Goal: Task Accomplishment & Management: Use online tool/utility

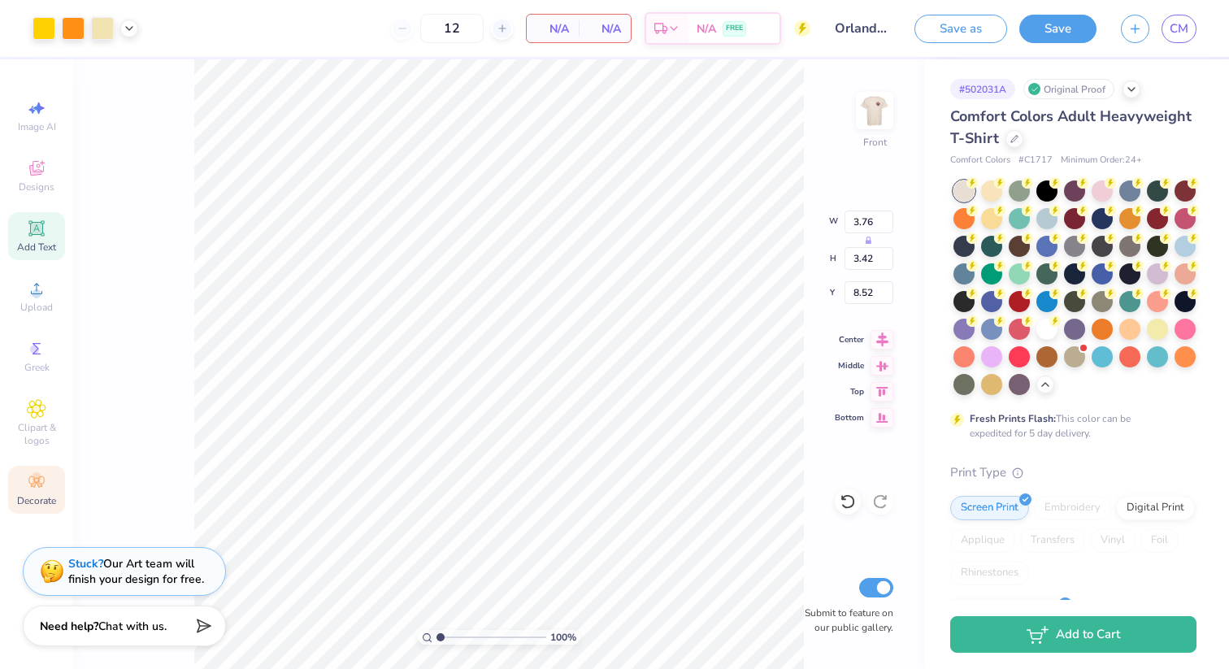
click at [39, 484] on icon at bounding box center [40, 485] width 6 height 6
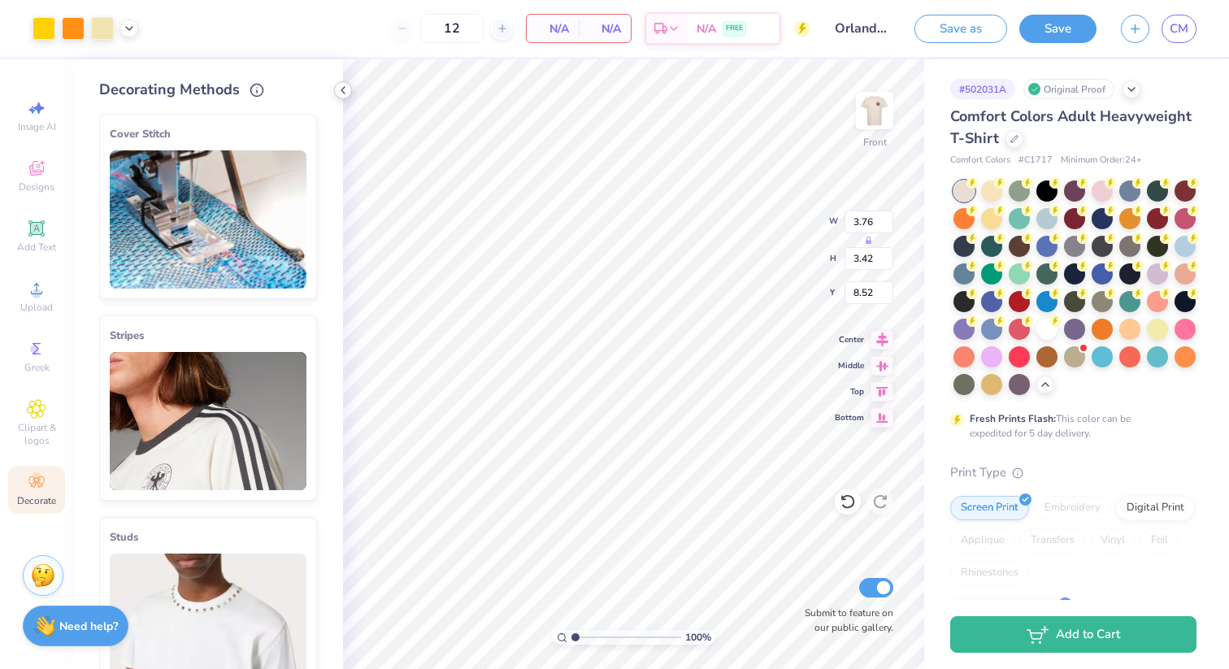
click at [345, 89] on icon at bounding box center [342, 90] width 13 height 13
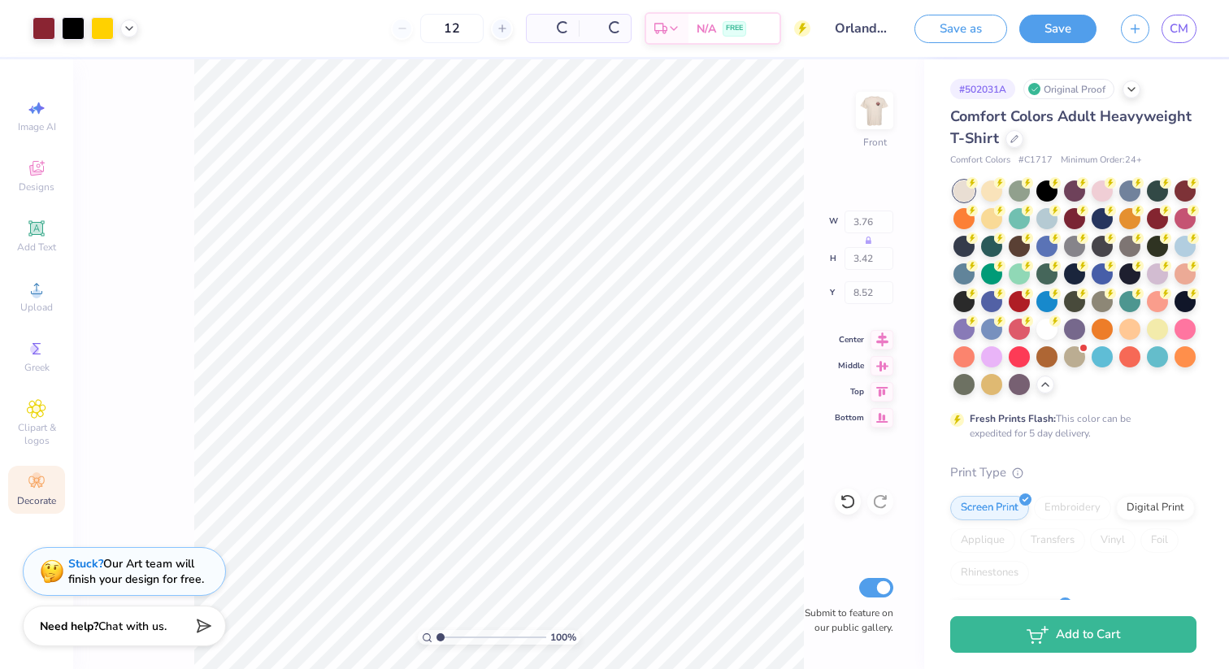
click at [184, 244] on div "100 % Front W 3.76 H 3.42 Y 8.52 Center Middle Top Bottom Submit to feature on …" at bounding box center [498, 363] width 851 height 609
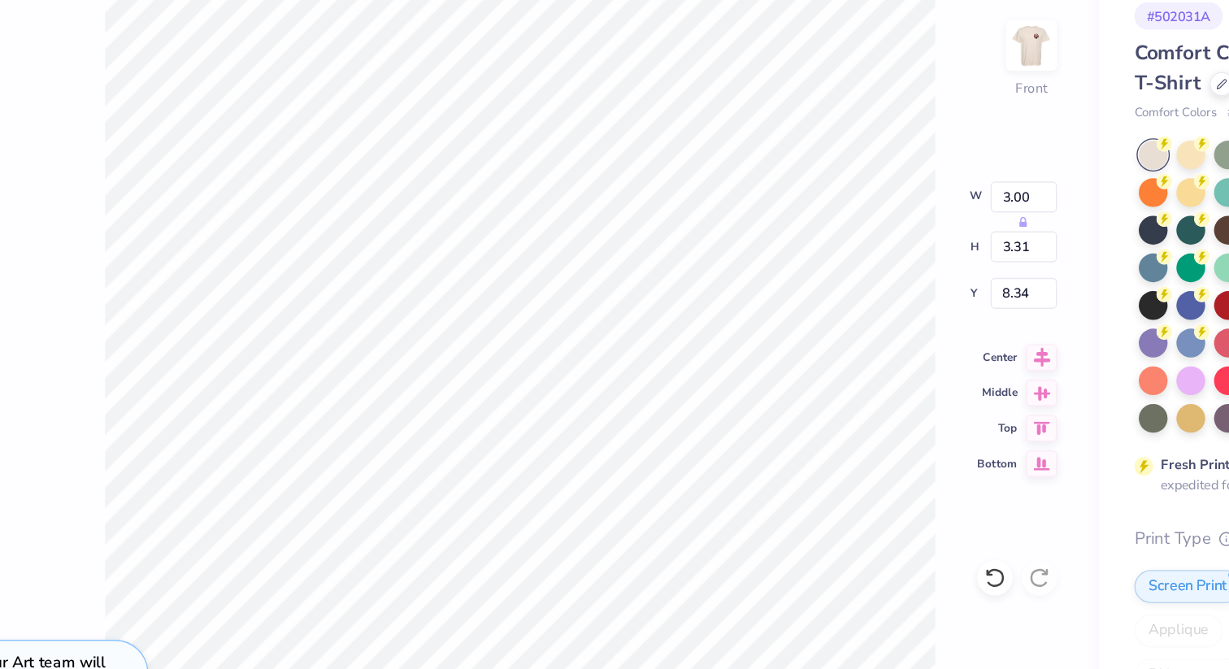
type input "3.00"
type input "3.31"
type input "6.98"
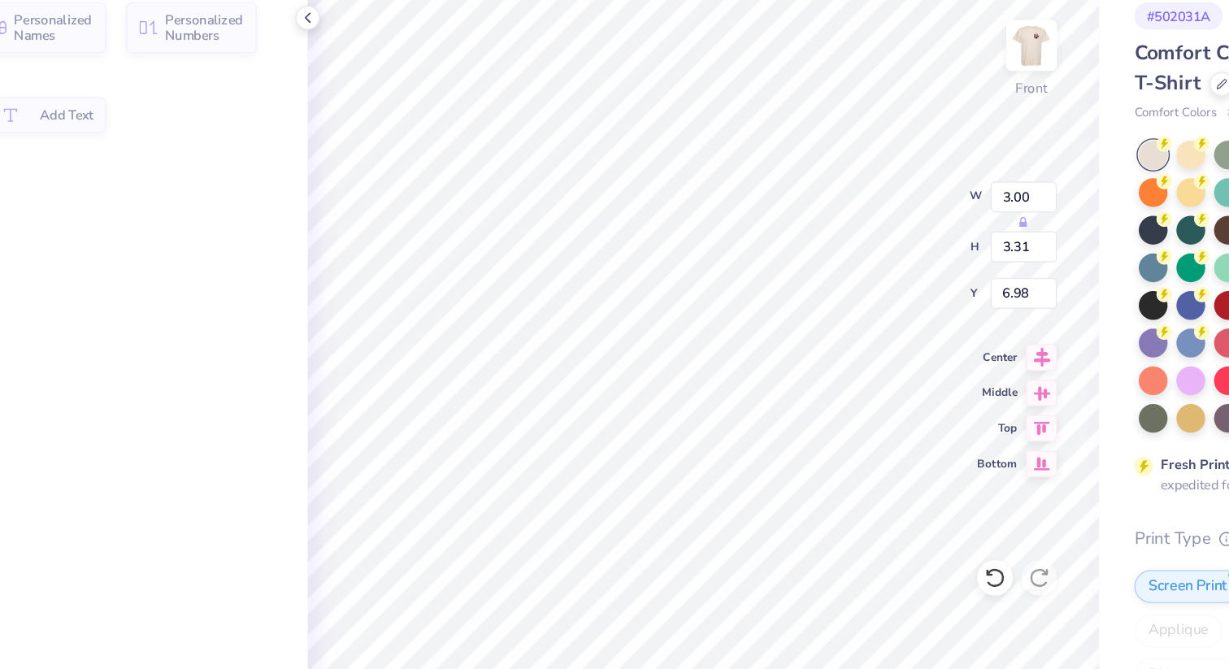
type input "12.23"
type input "3.82"
type input "4.20"
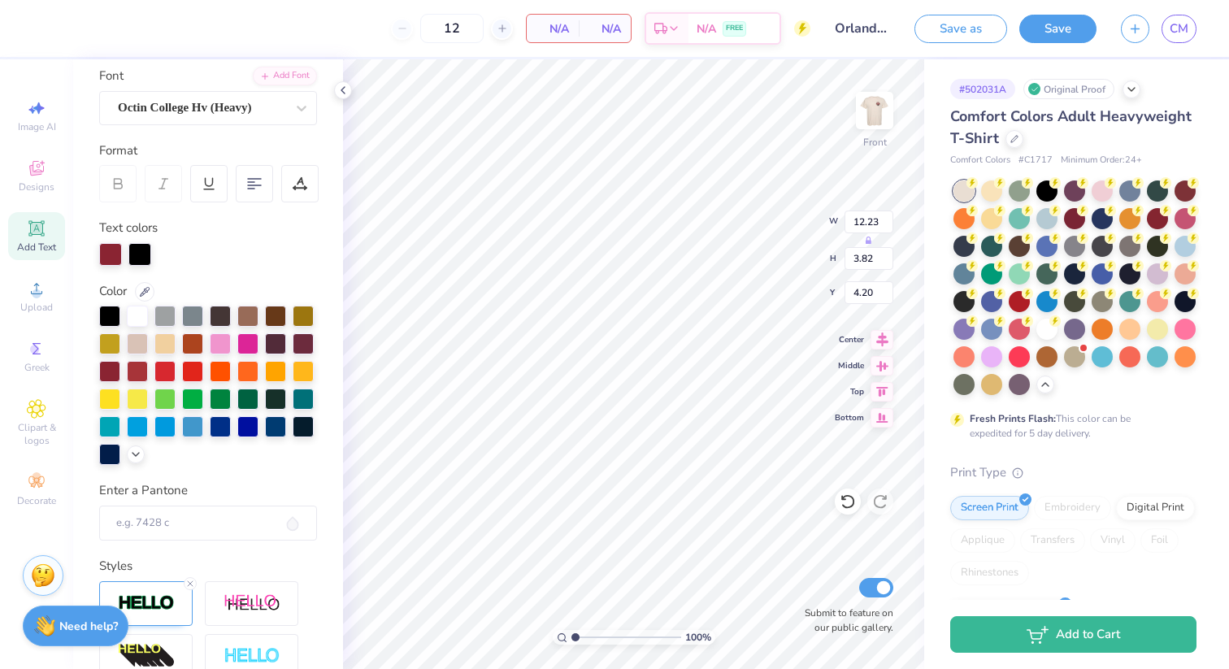
scroll to position [340, 0]
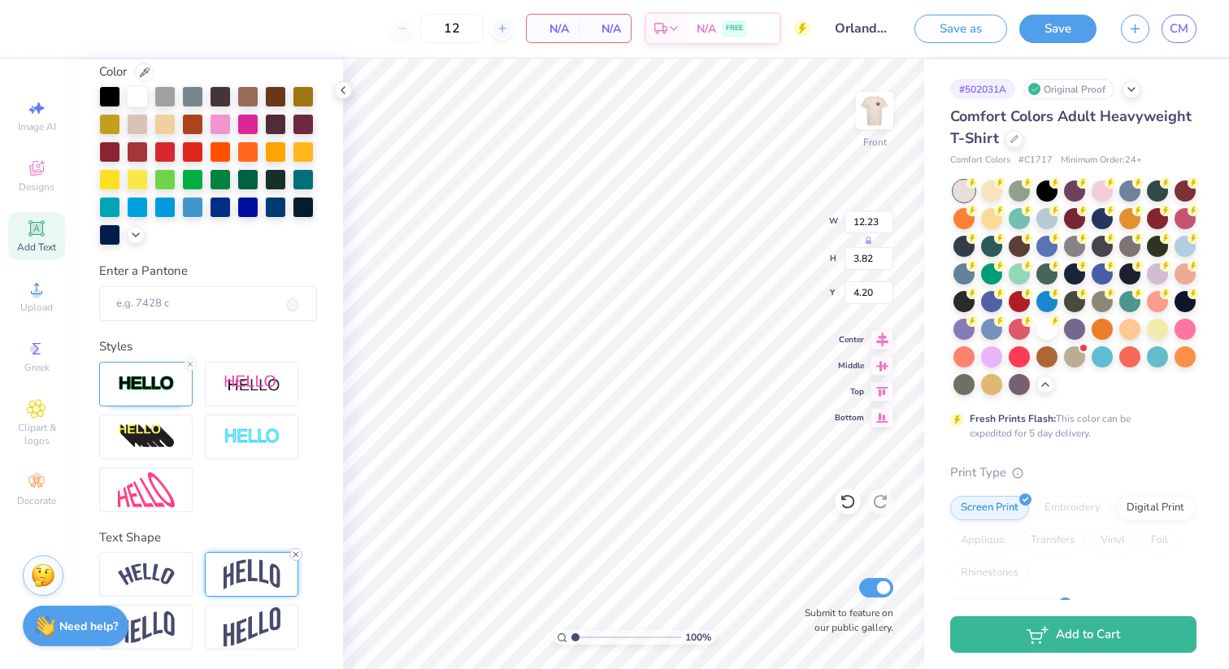
click at [296, 554] on line at bounding box center [295, 554] width 5 height 5
type input "2.25"
type input "4.98"
type input "3.81"
type input "12.07"
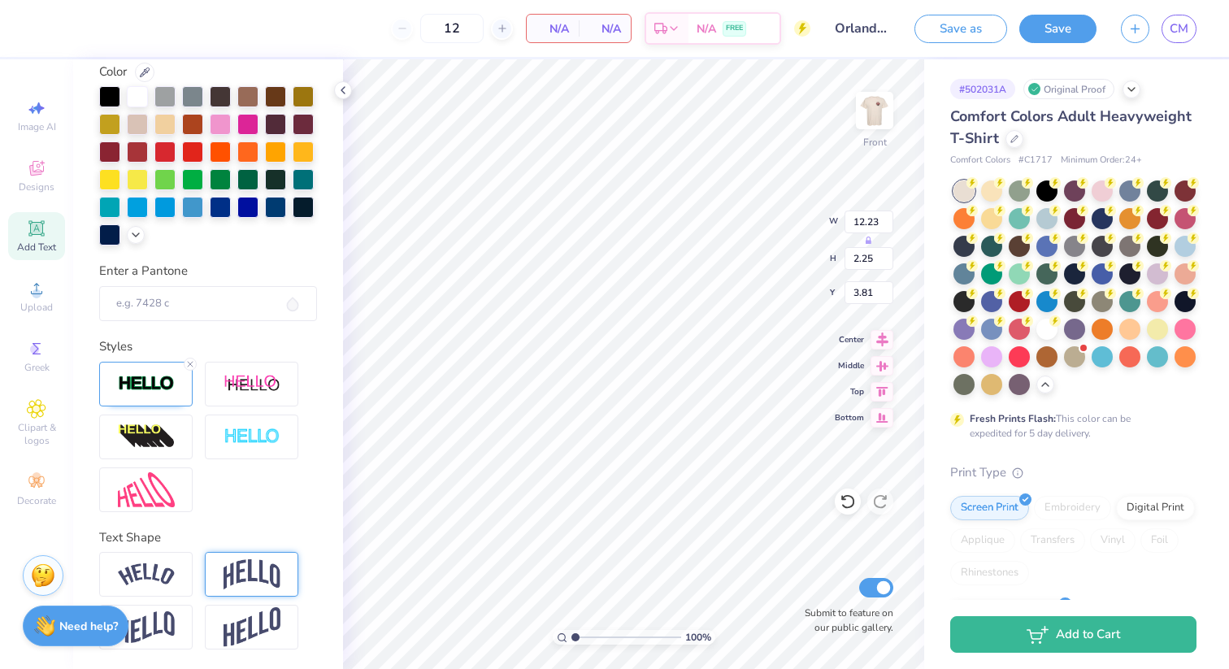
type input "1.69"
type input "18.14"
type input "4.05"
type input "12.07"
type input "1.69"
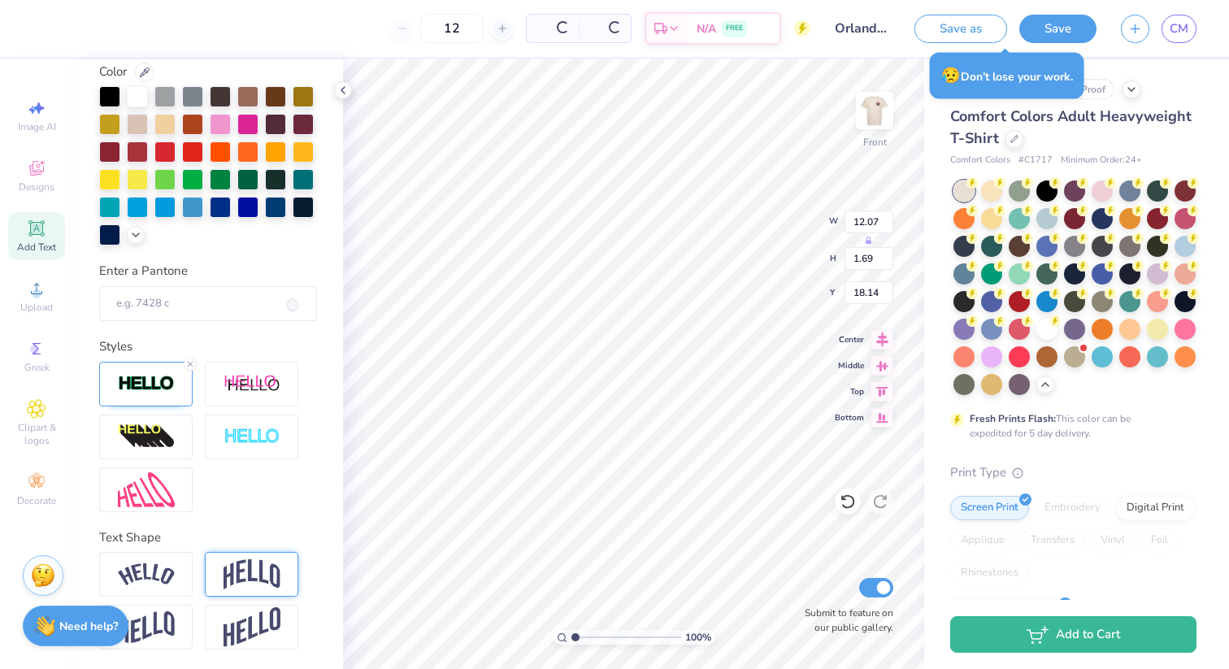
type input "18.90"
click at [36, 111] on icon at bounding box center [37, 108] width 20 height 20
select select "4"
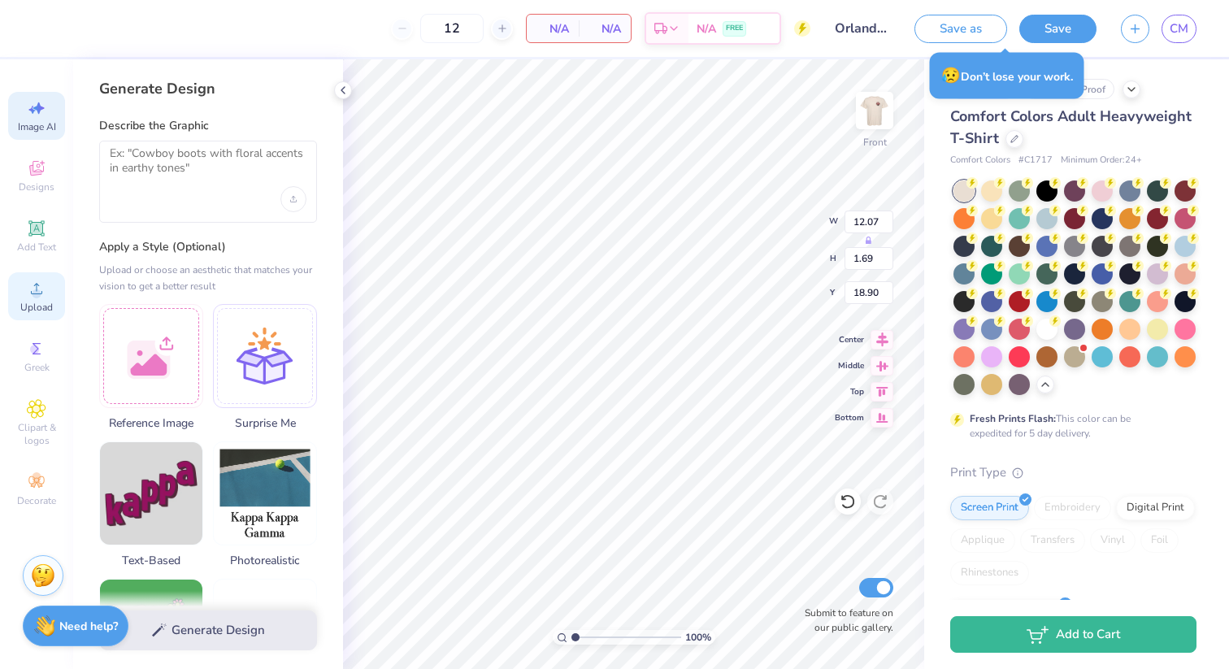
click at [39, 277] on div "Upload" at bounding box center [36, 296] width 57 height 48
click at [29, 416] on icon at bounding box center [36, 409] width 19 height 20
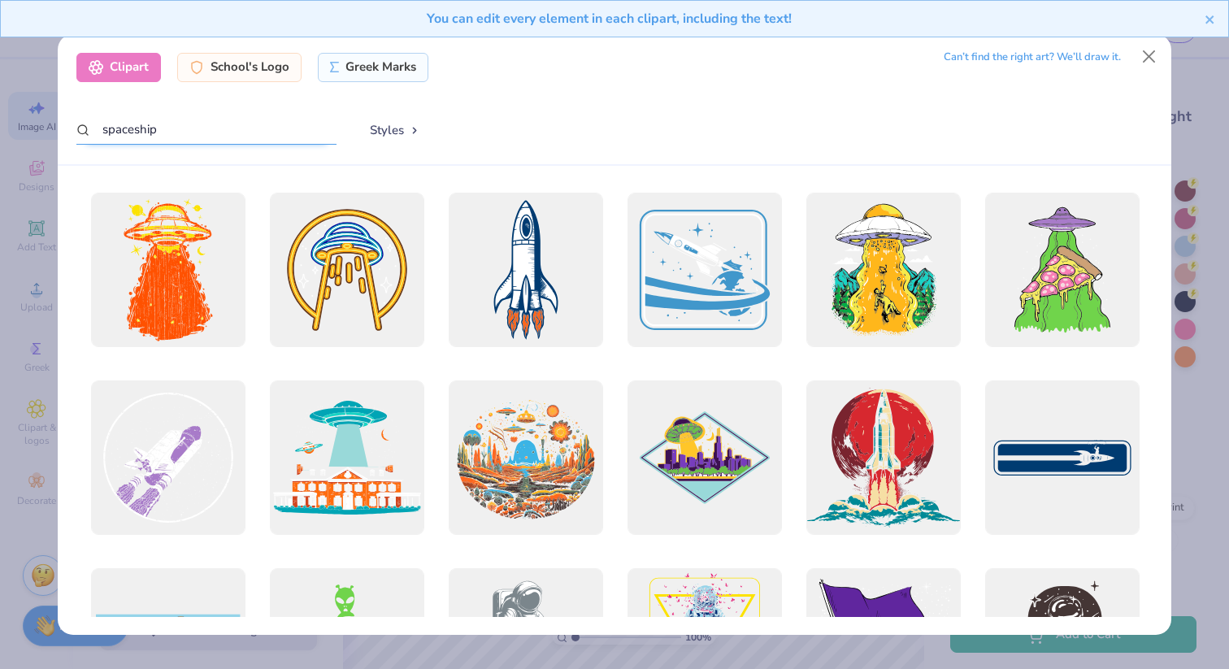
click at [228, 128] on input "spaceship" at bounding box center [206, 130] width 260 height 30
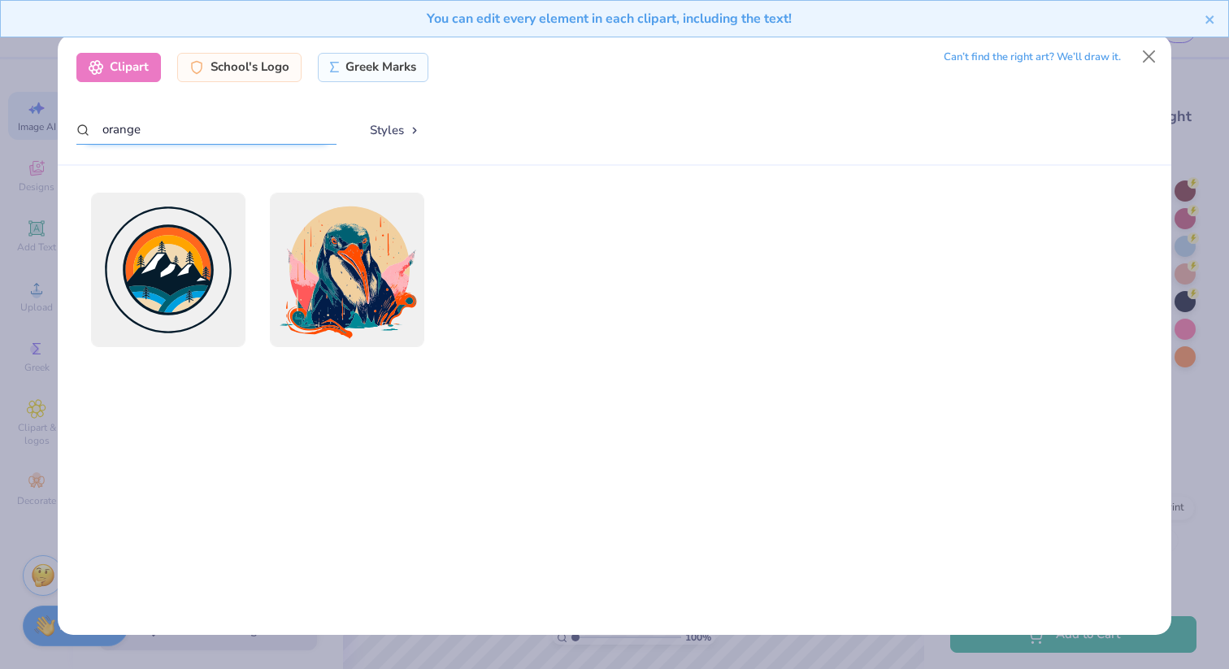
type input "orange"
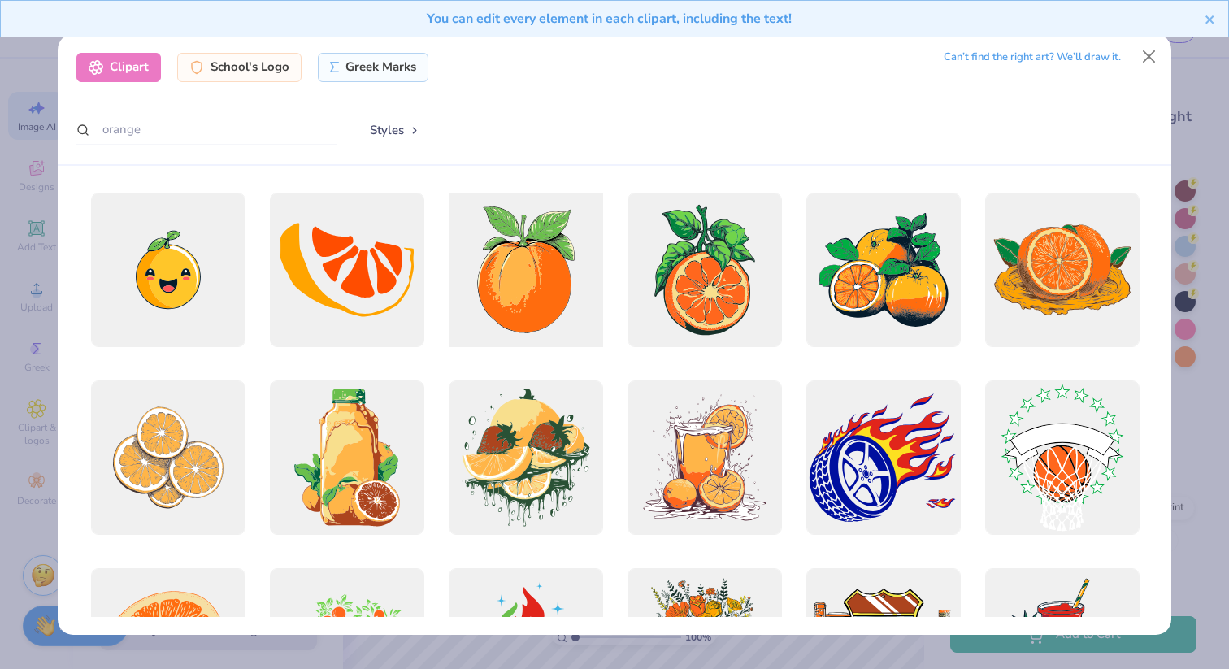
click at [531, 263] on div at bounding box center [525, 269] width 170 height 170
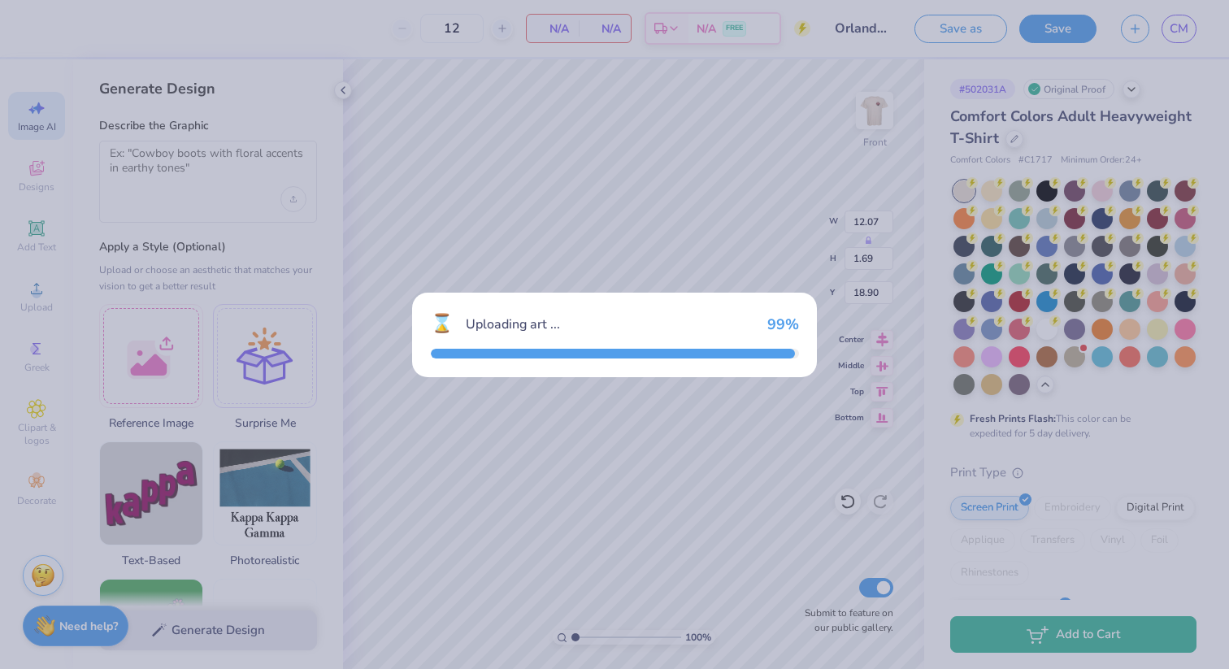
type input "13.80"
type input "18.00"
type input "3.00"
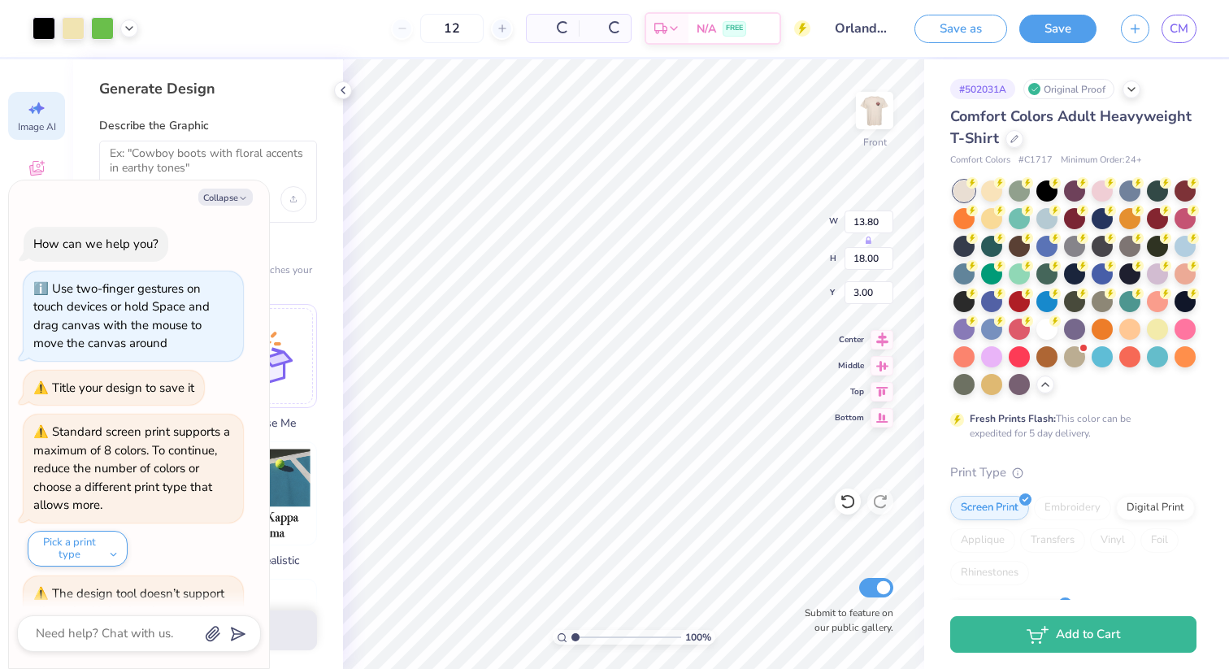
scroll to position [7144, 0]
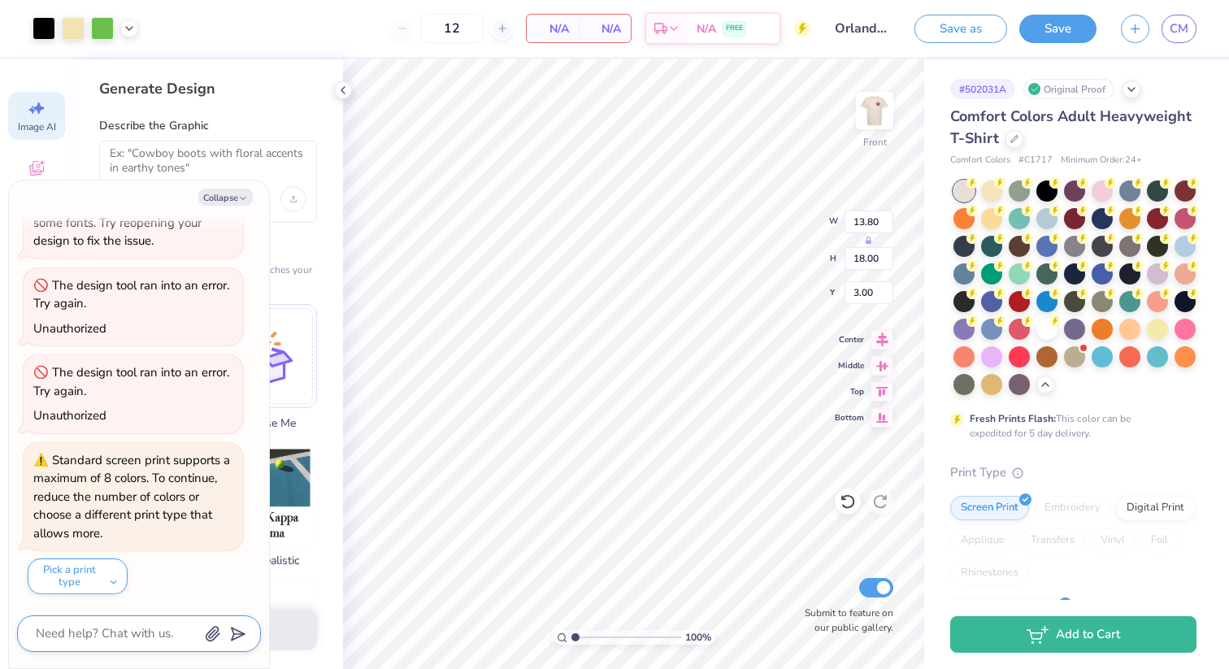
click at [111, 635] on textarea at bounding box center [116, 633] width 165 height 22
type textarea "x"
type textarea "m"
type textarea "x"
type textarea "ma"
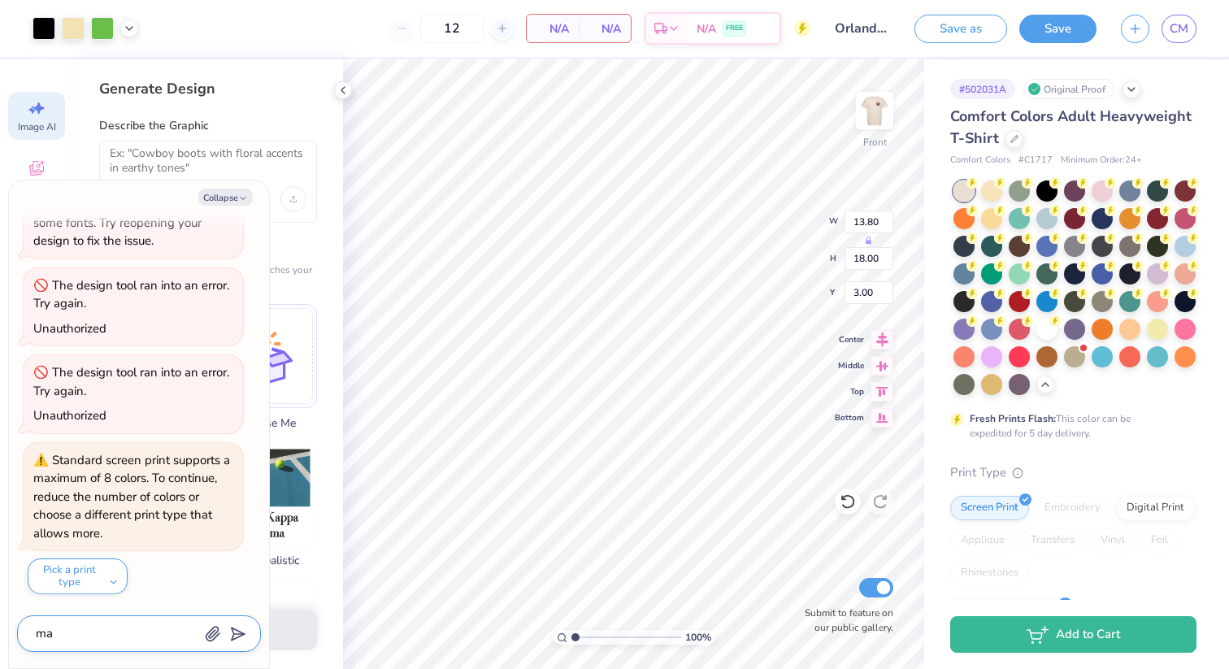
type textarea "x"
type textarea "make"
type textarea "x"
type textarea "make"
type textarea "x"
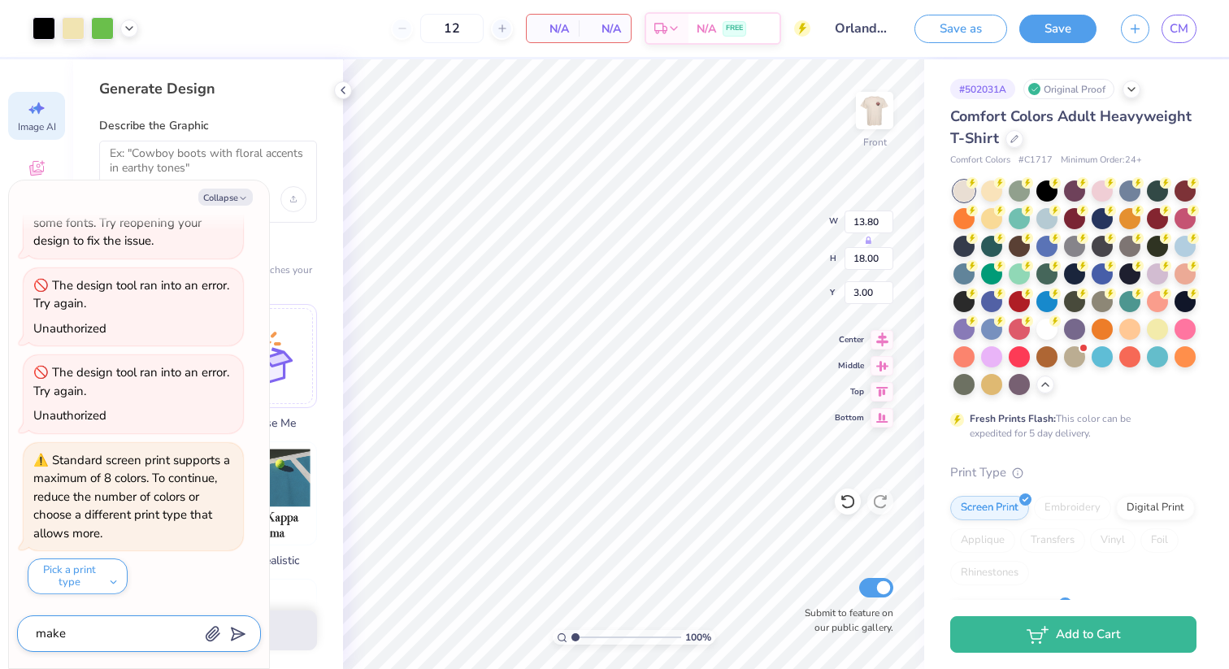
type textarea "make f"
type textarea "x"
type textarea "make fb"
type textarea "x"
type textarea "make f"
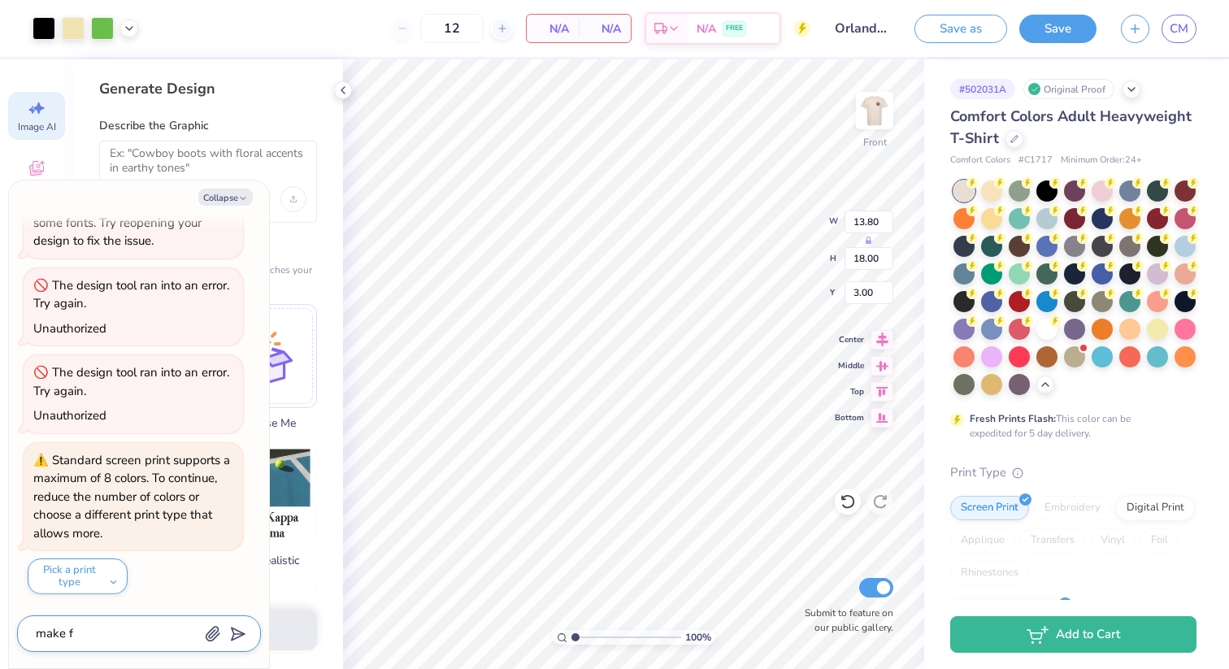
type textarea "x"
type textarea "make"
type textarea "x"
type textarea "make"
type textarea "x"
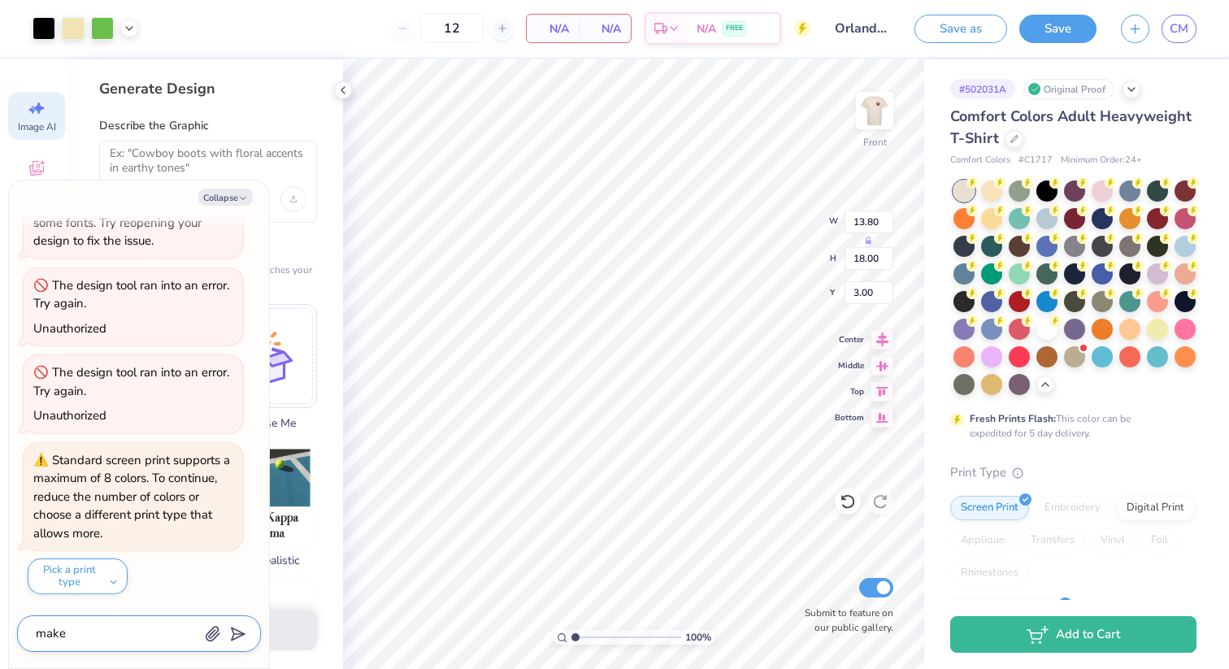
type textarea "make b"
type textarea "x"
type textarea "make bl"
type textarea "x"
type textarea "make bla"
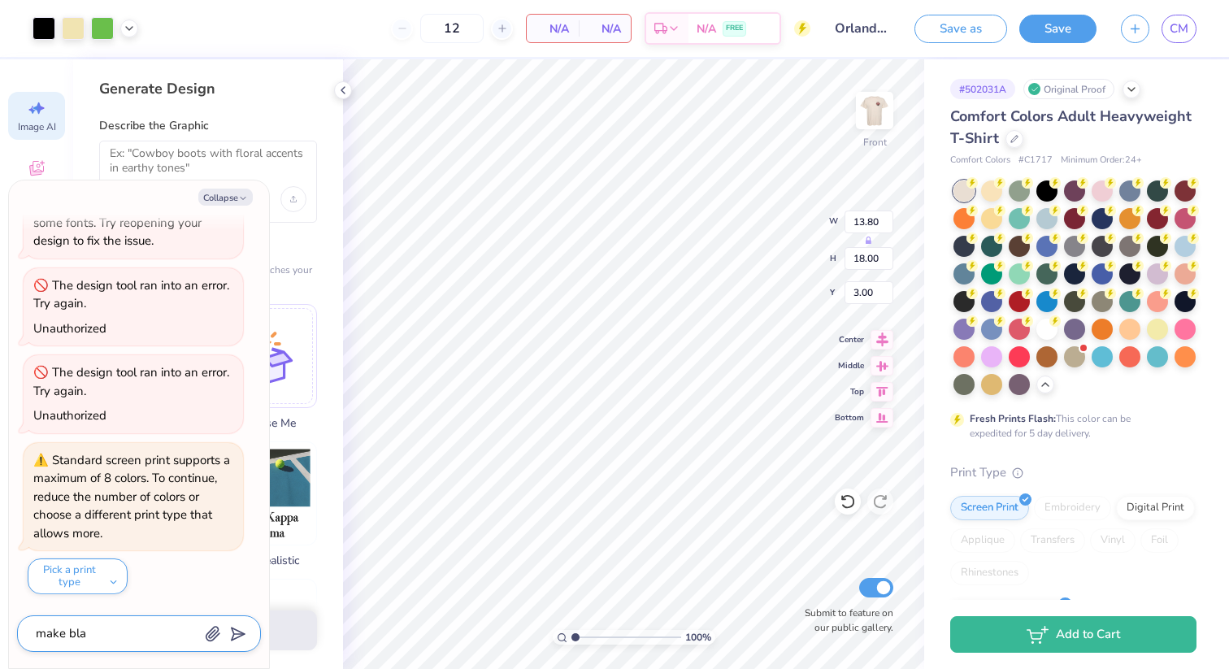
type textarea "x"
type textarea "make black"
type textarea "x"
type textarea "make black"
type textarea "x"
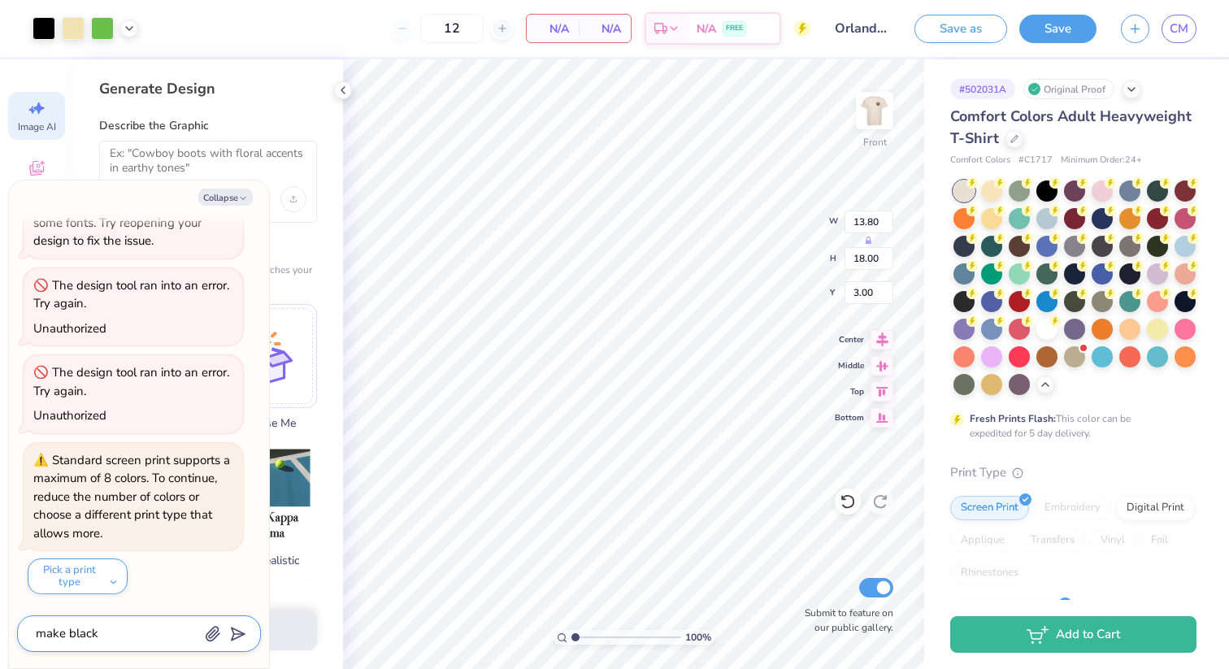
type textarea "make black a"
type textarea "x"
type textarea "make black an"
type textarea "x"
type textarea "make black and"
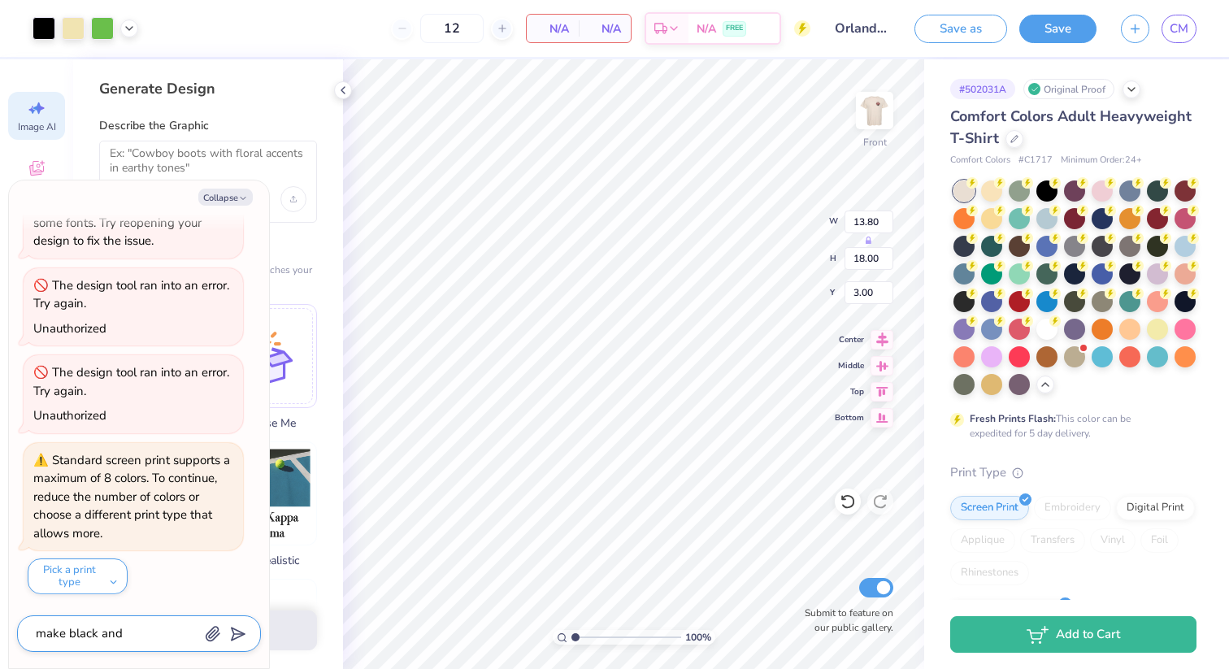
type textarea "x"
type textarea "make black and"
type textarea "x"
type textarea "make black and w"
type textarea "x"
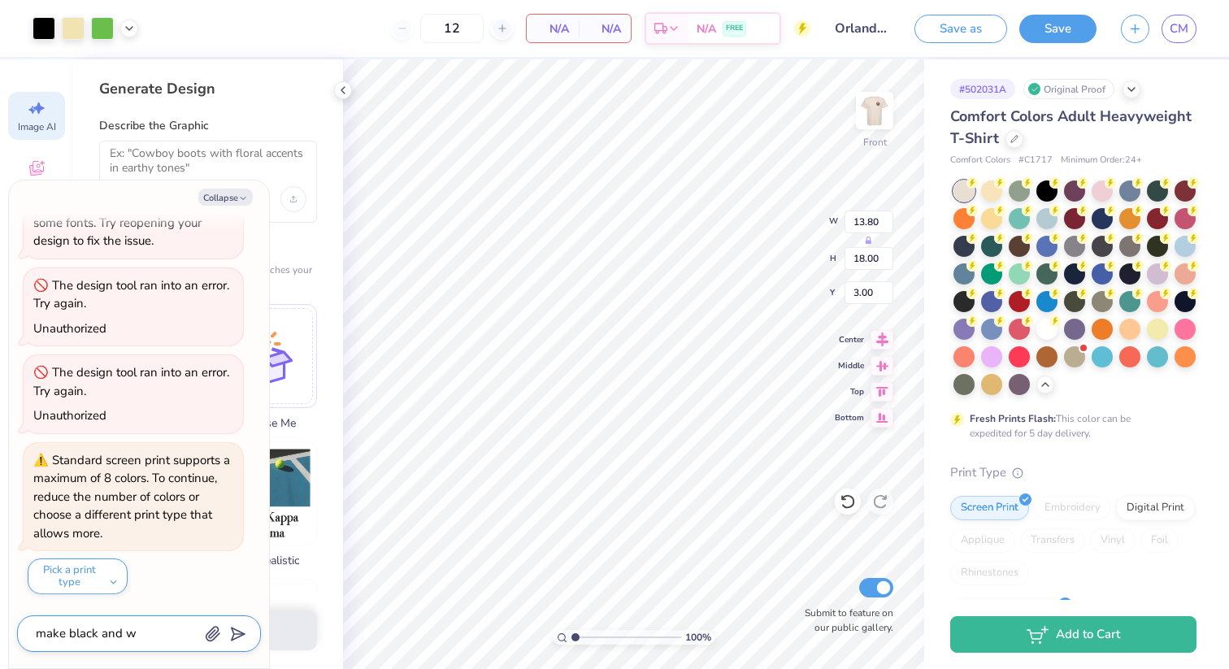
type textarea "make black and wh"
type textarea "x"
type textarea "make black and whi"
type textarea "x"
type textarea "make black and whit"
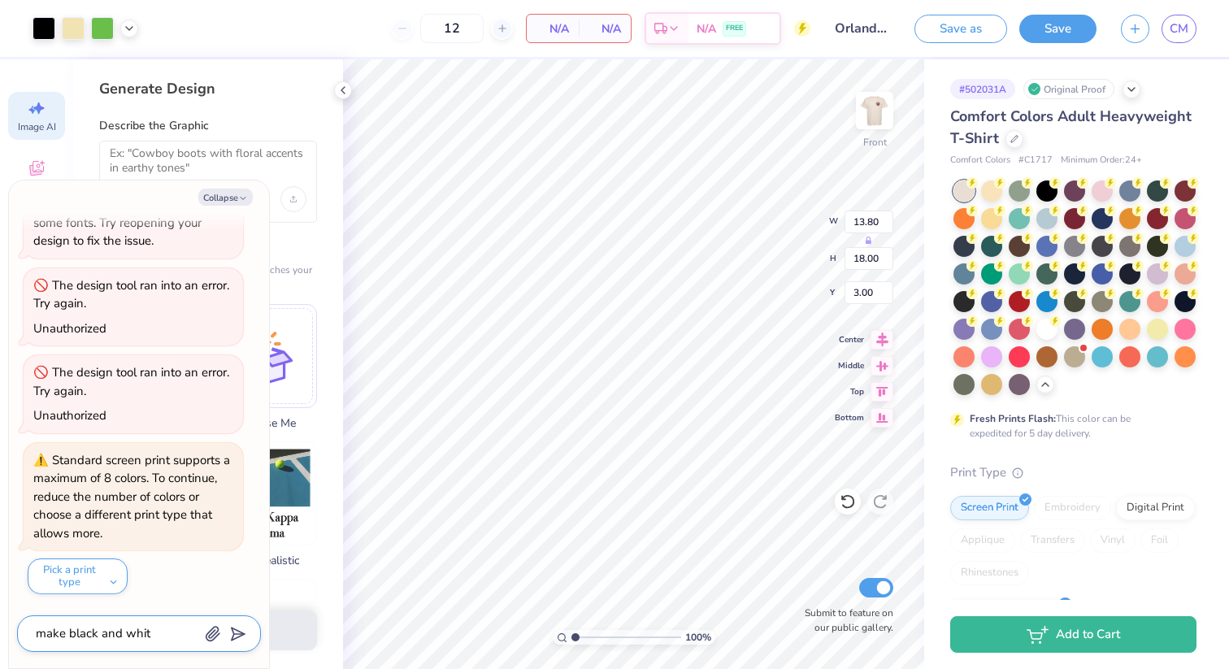
type textarea "x"
type textarea "make black and white"
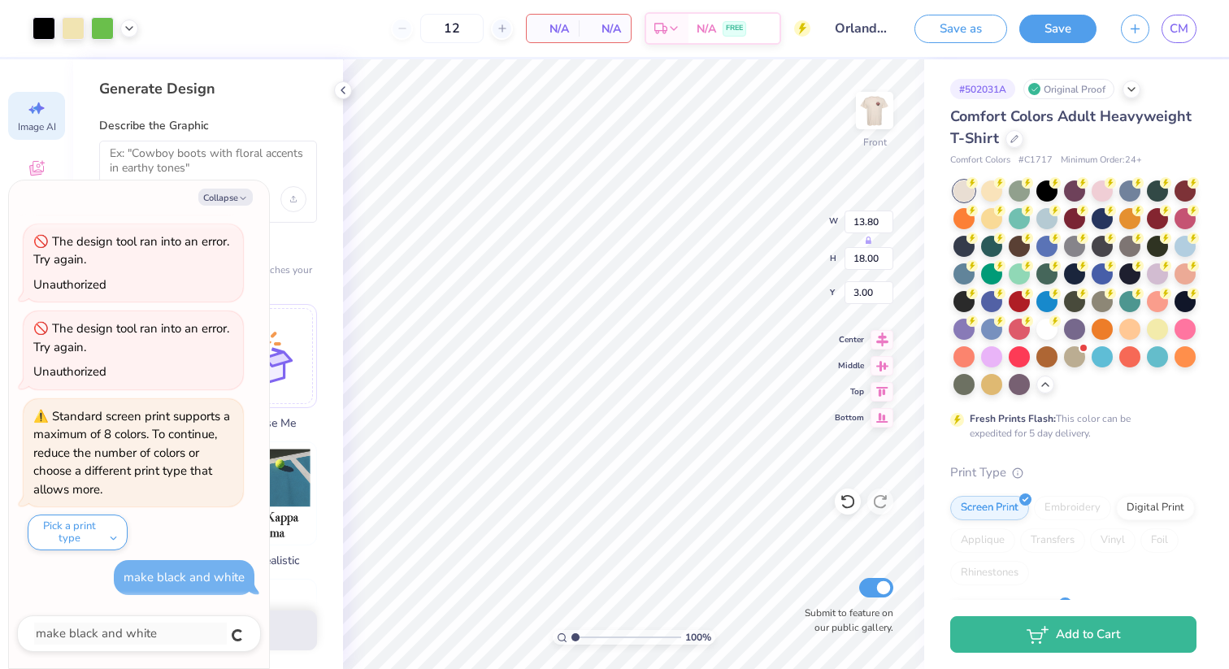
type textarea "x"
click at [96, 634] on textarea at bounding box center [116, 633] width 165 height 22
type textarea "x"
type textarea "m"
type textarea "x"
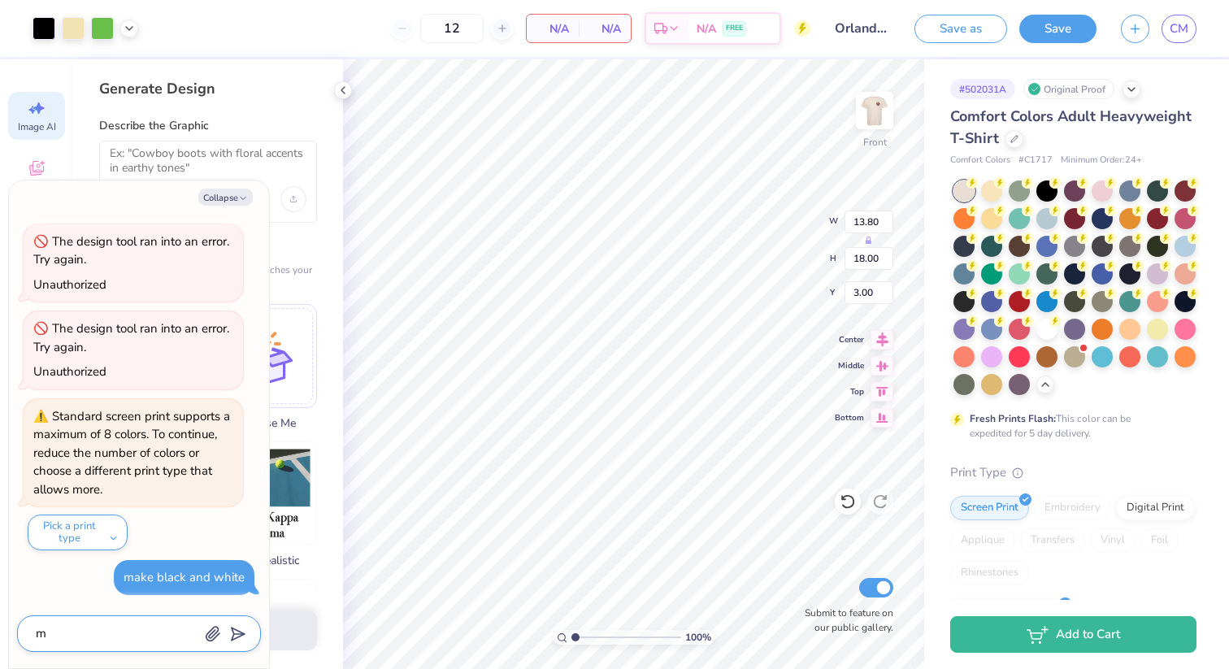
type textarea "ma"
type textarea "x"
type textarea "mak"
type textarea "x"
type textarea "make"
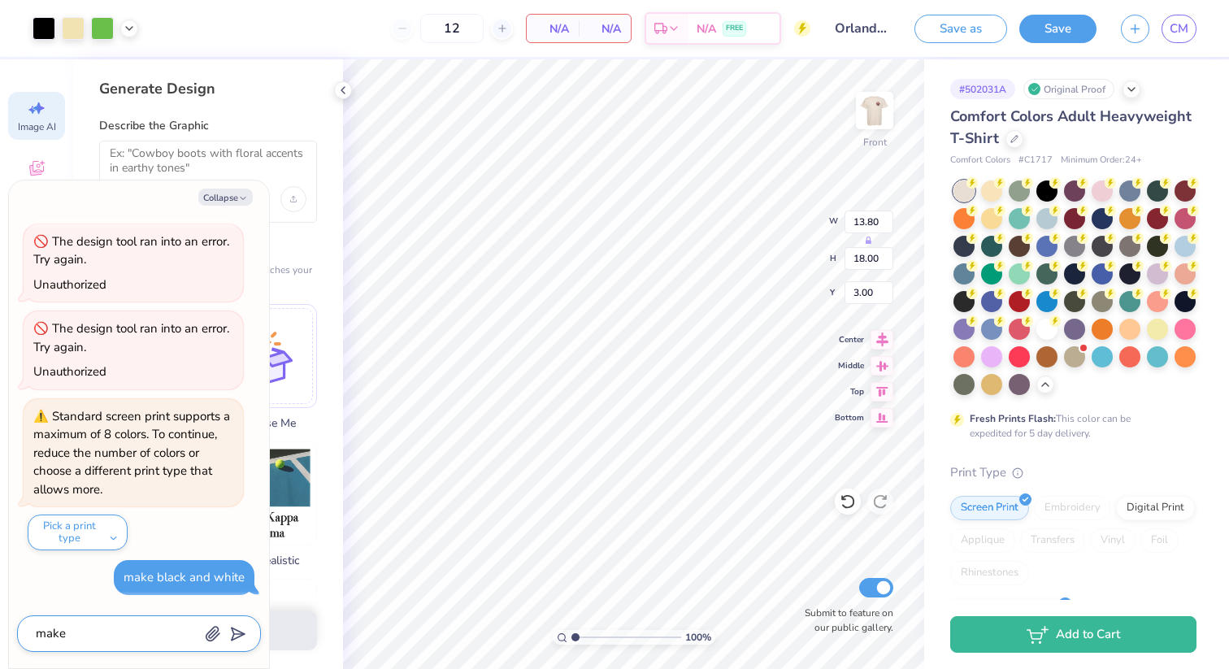
type textarea "x"
type textarea "make"
type textarea "x"
type textarea "make i"
type textarea "x"
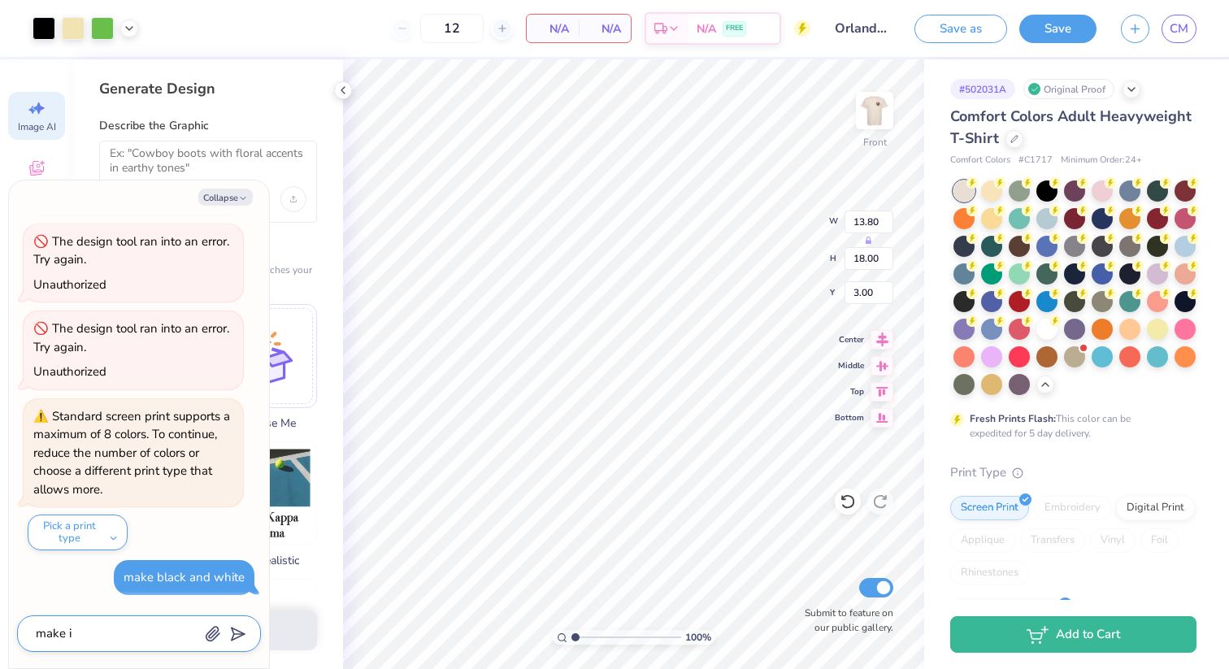
type textarea "make ic"
type textarea "x"
type textarea "make ico"
type textarea "x"
type textarea "make icon"
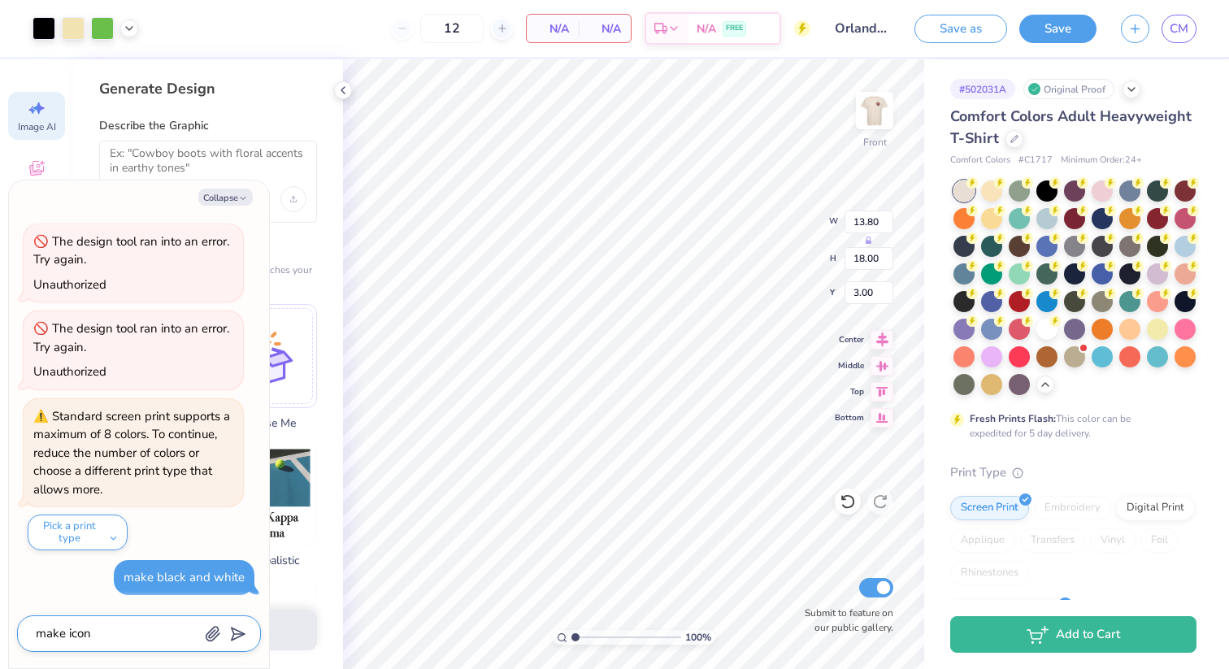
type textarea "x"
type textarea "make icon"
type textarea "x"
type textarea "make icon b"
type textarea "x"
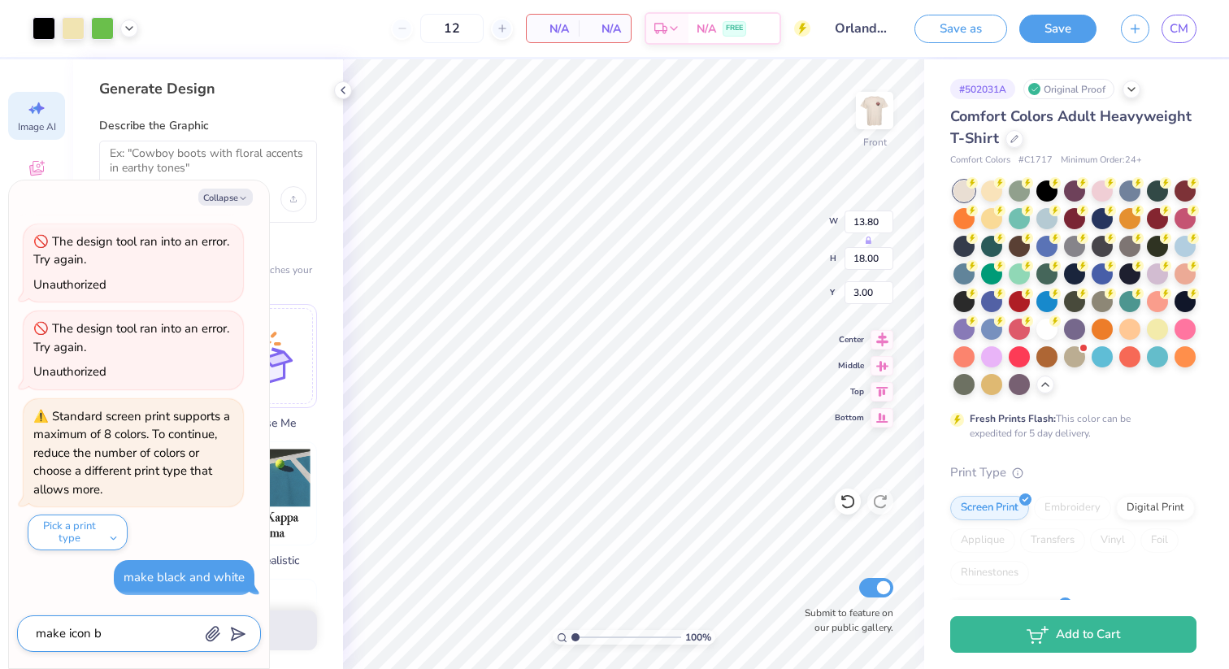
type textarea "make icon bl"
type textarea "x"
type textarea "make icon bla"
type textarea "x"
type textarea "make icon blac"
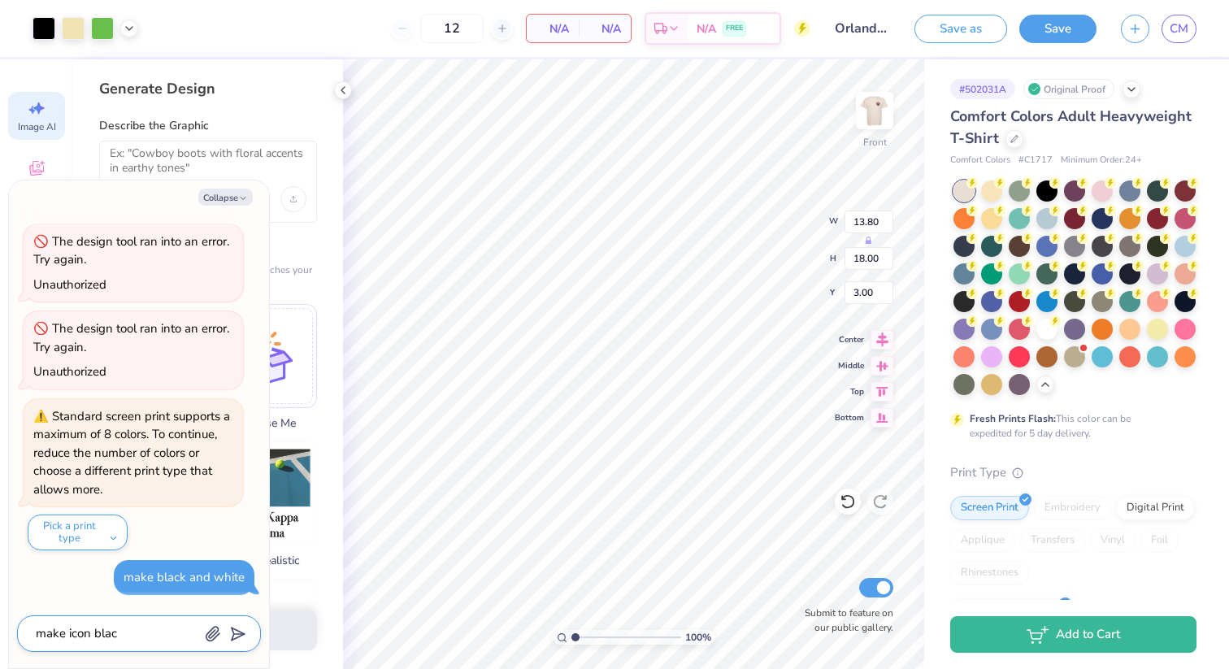
type textarea "x"
type textarea "make icon black"
type textarea "x"
type textarea "make icon black"
type textarea "x"
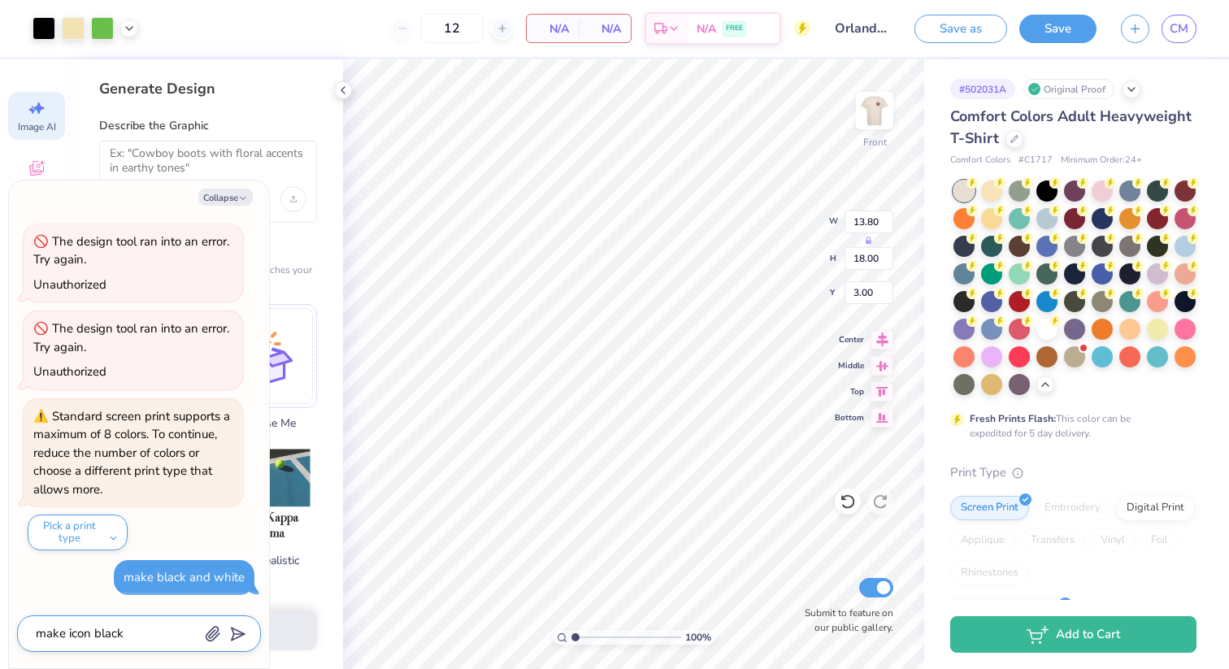
type textarea "make icon black a"
type textarea "x"
type textarea "make icon black an"
type textarea "x"
type textarea "make icon black and"
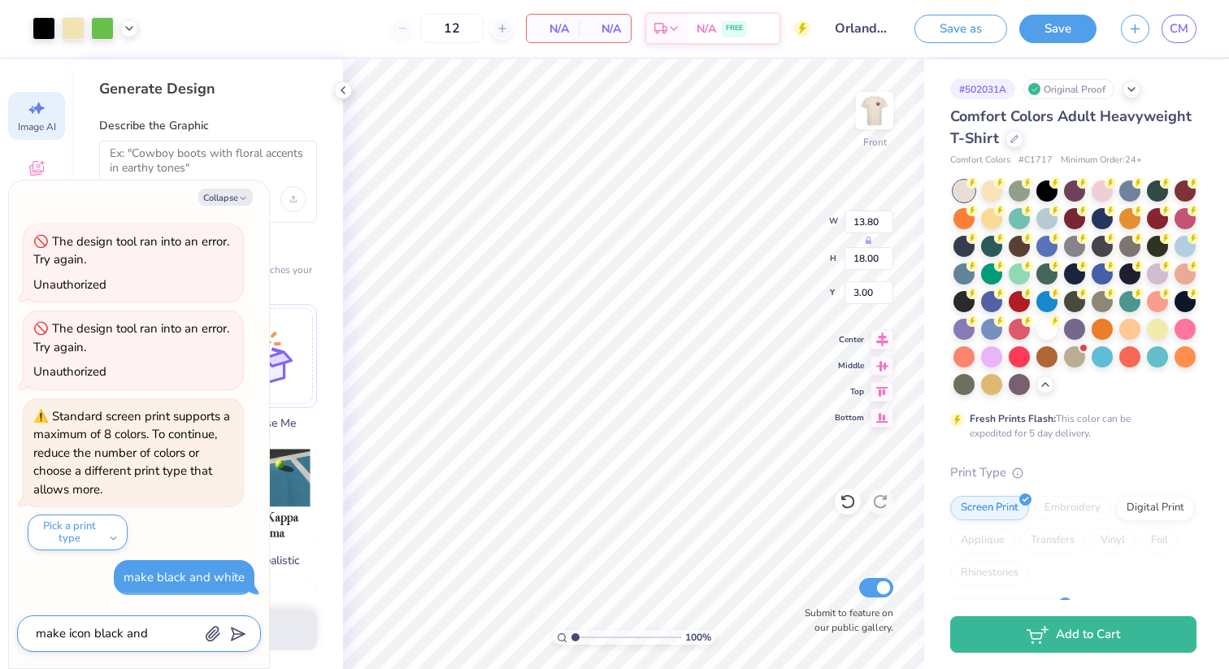
type textarea "x"
type textarea "make icon black and"
type textarea "x"
type textarea "make icon black and w"
type textarea "x"
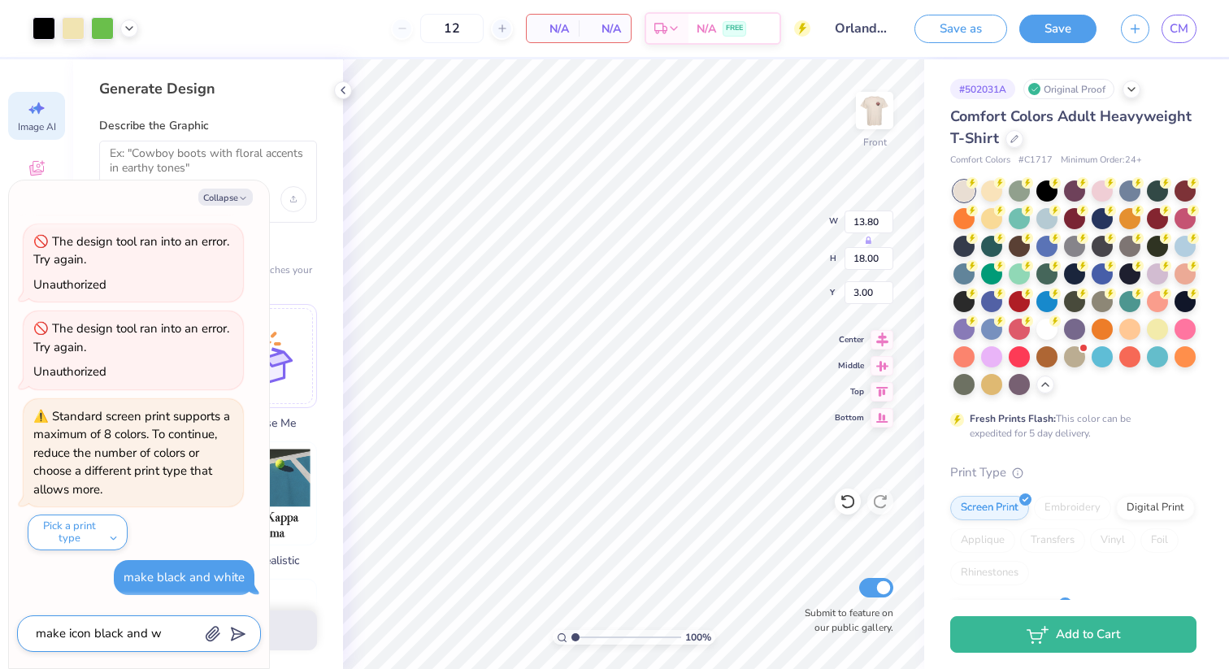
type textarea "make icon black and wh"
type textarea "x"
type textarea "make icon black and whi"
type textarea "x"
type textarea "make icon black and whit"
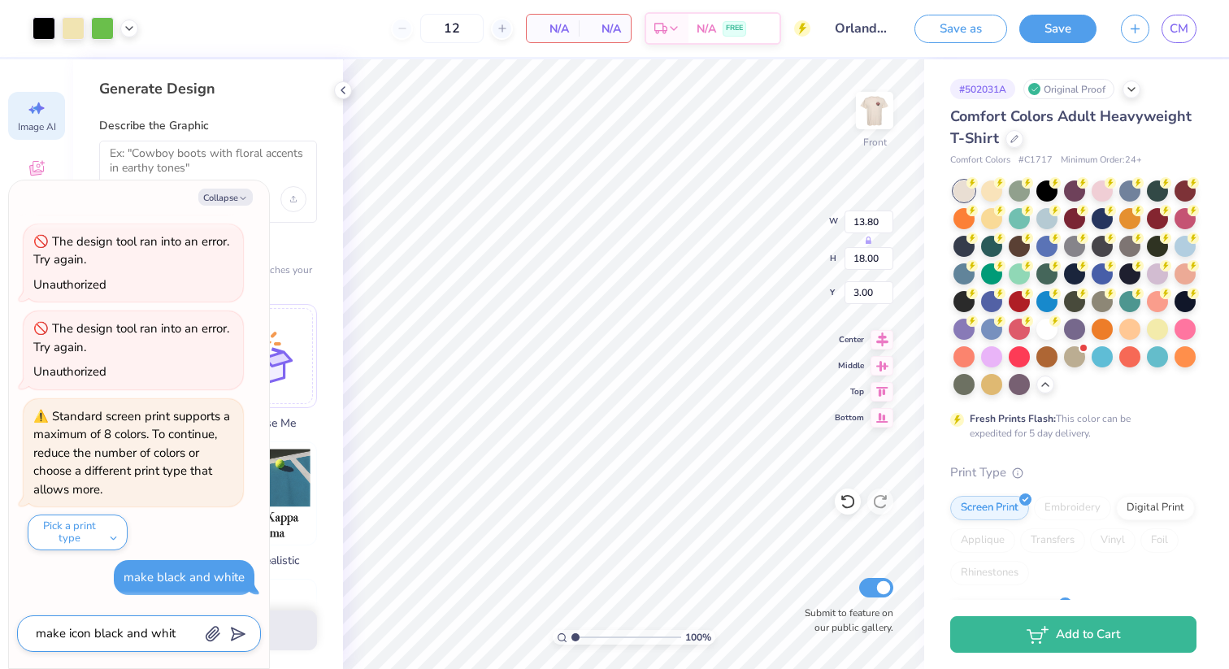
type textarea "x"
type textarea "make icon black and white"
type textarea "x"
type textarea "make icon black and white"
type textarea "x"
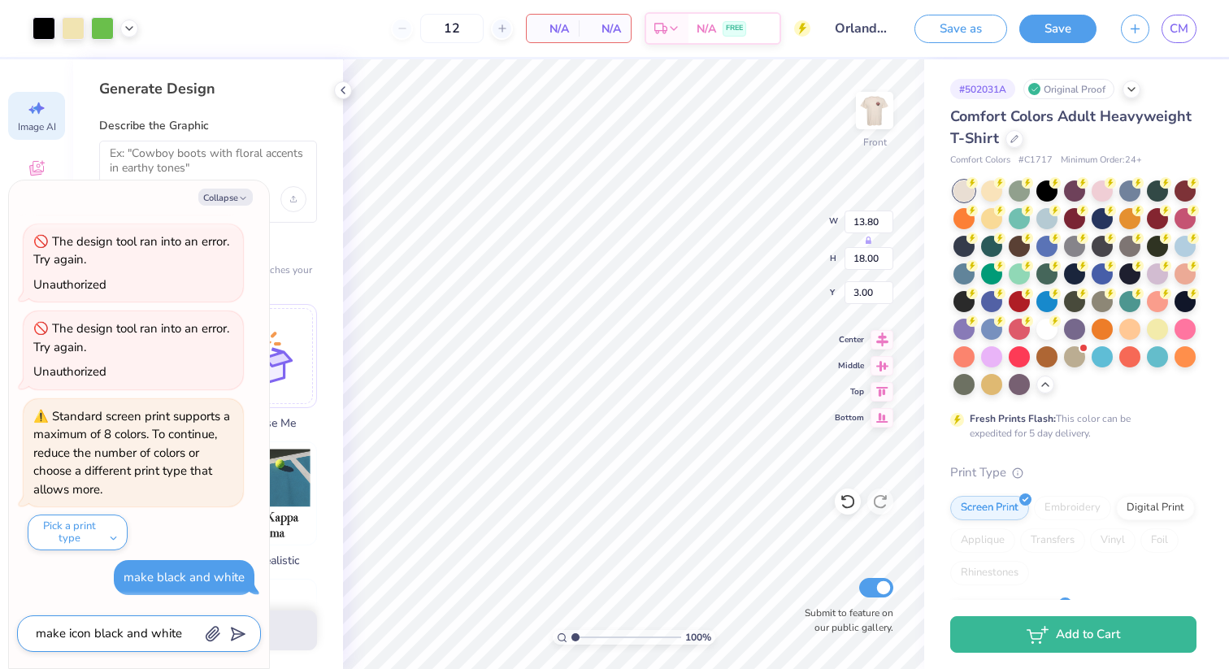
type textarea "make icon black and white l"
type textarea "x"
type textarea "make icon black and white li"
type textarea "x"
type textarea "make icon black and white lik"
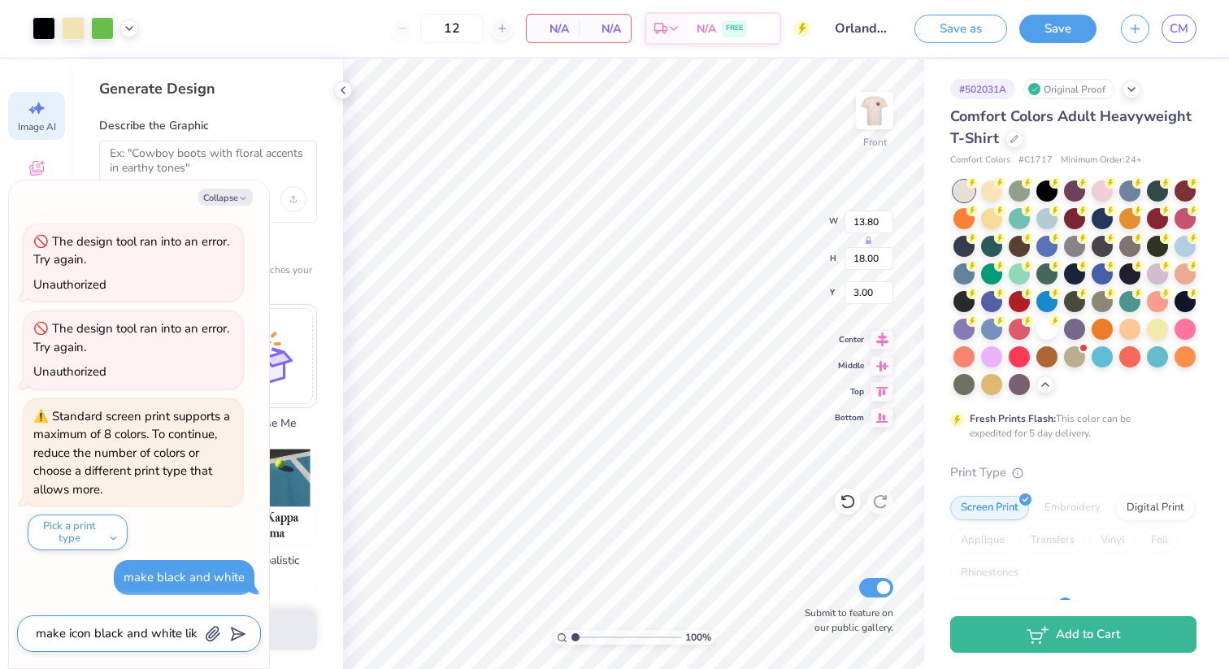
type textarea "x"
type textarea "make icon black and white like"
type textarea "x"
type textarea "make icon black and white like"
type textarea "x"
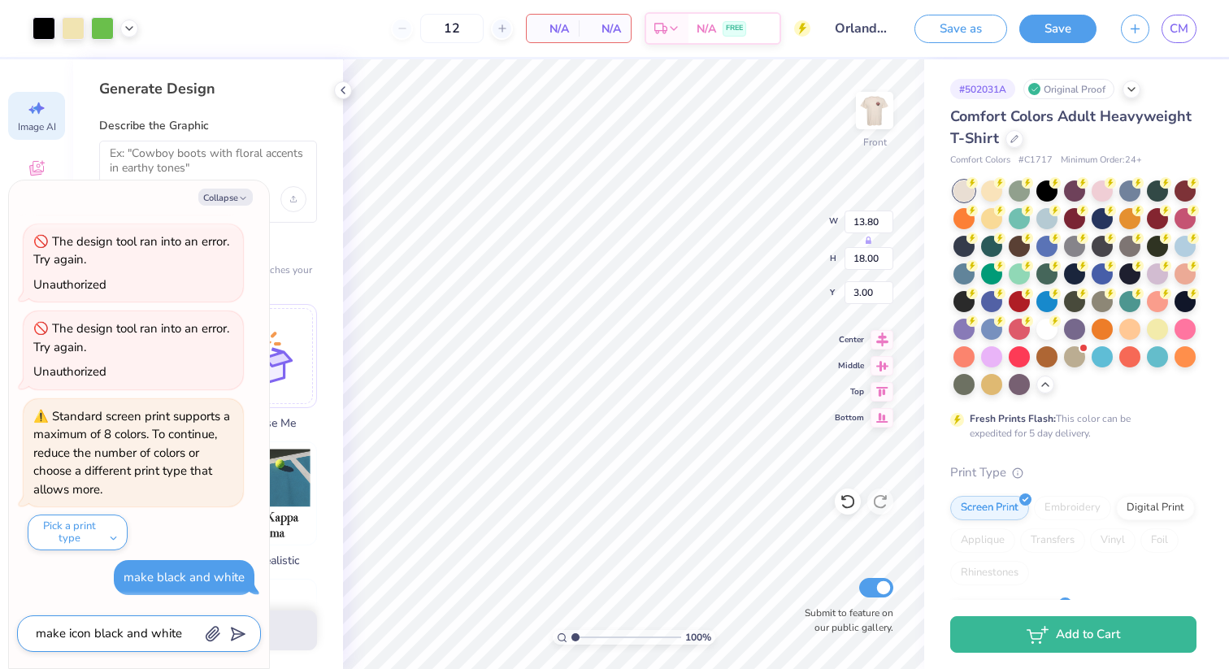
type textarea "make icon black and white like a"
type textarea "x"
type textarea "make icon black and white like a"
type textarea "x"
type textarea "make icon black and white like a fi"
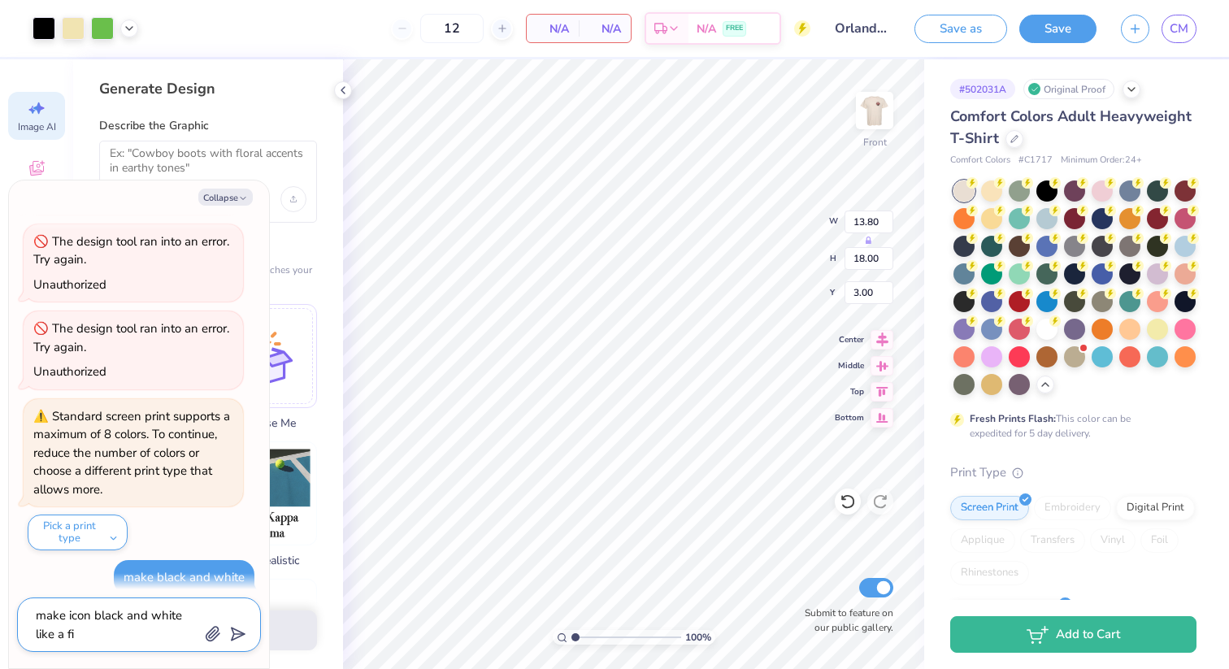
type textarea "x"
type textarea "make icon black and white like a filt"
type textarea "x"
type textarea "make icon black and white like a filte"
type textarea "x"
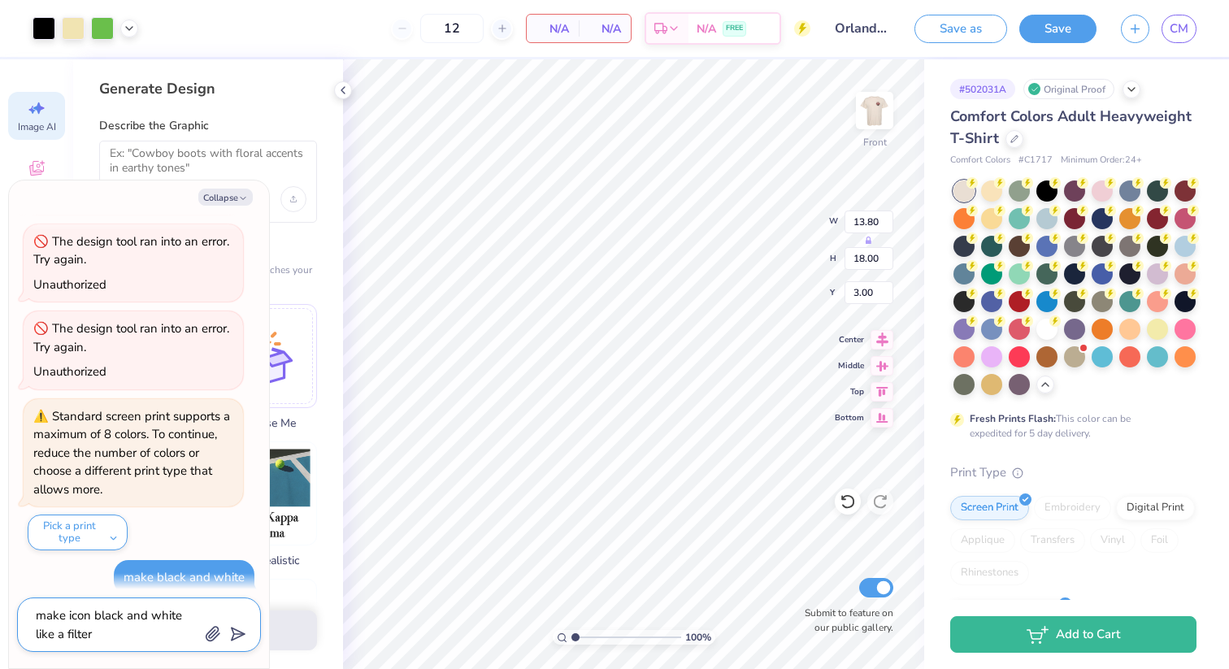
type textarea "make icon black and white like a filter"
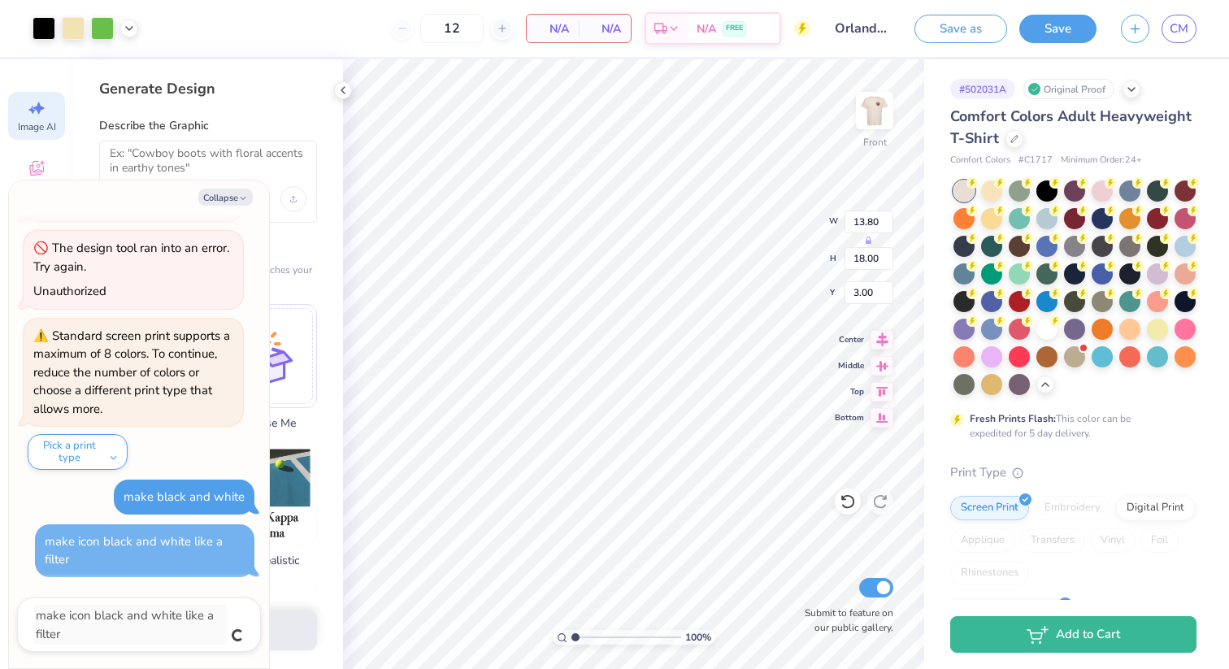
type textarea "x"
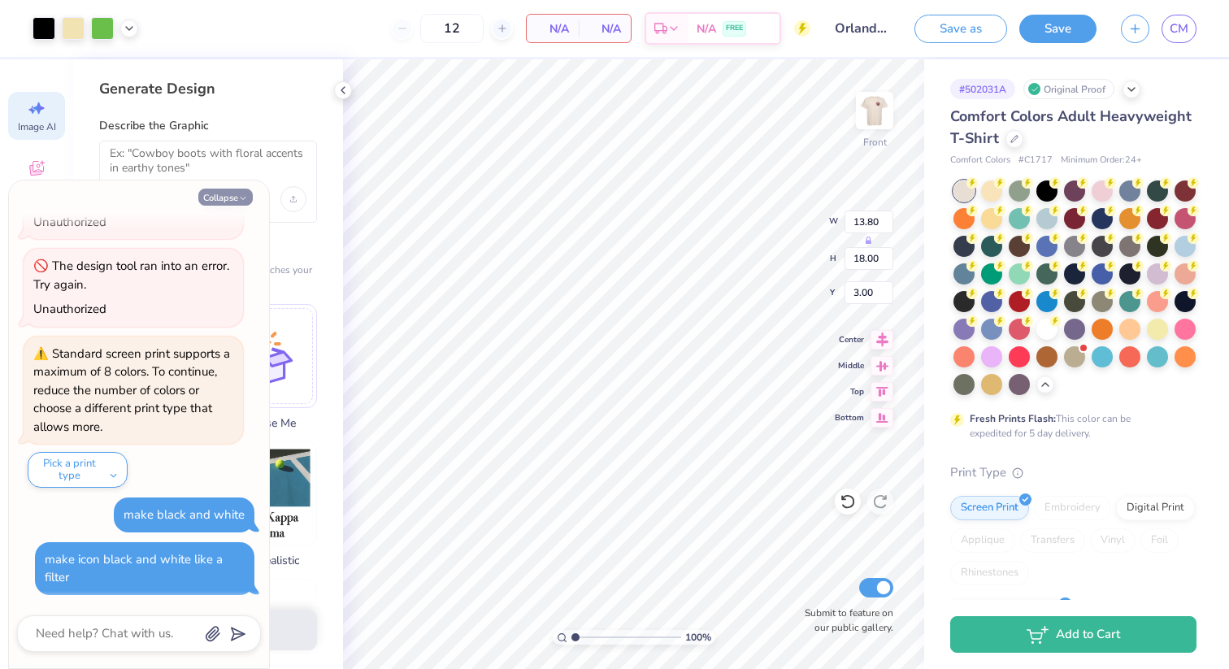
click at [245, 200] on icon "button" at bounding box center [243, 198] width 10 height 10
type textarea "x"
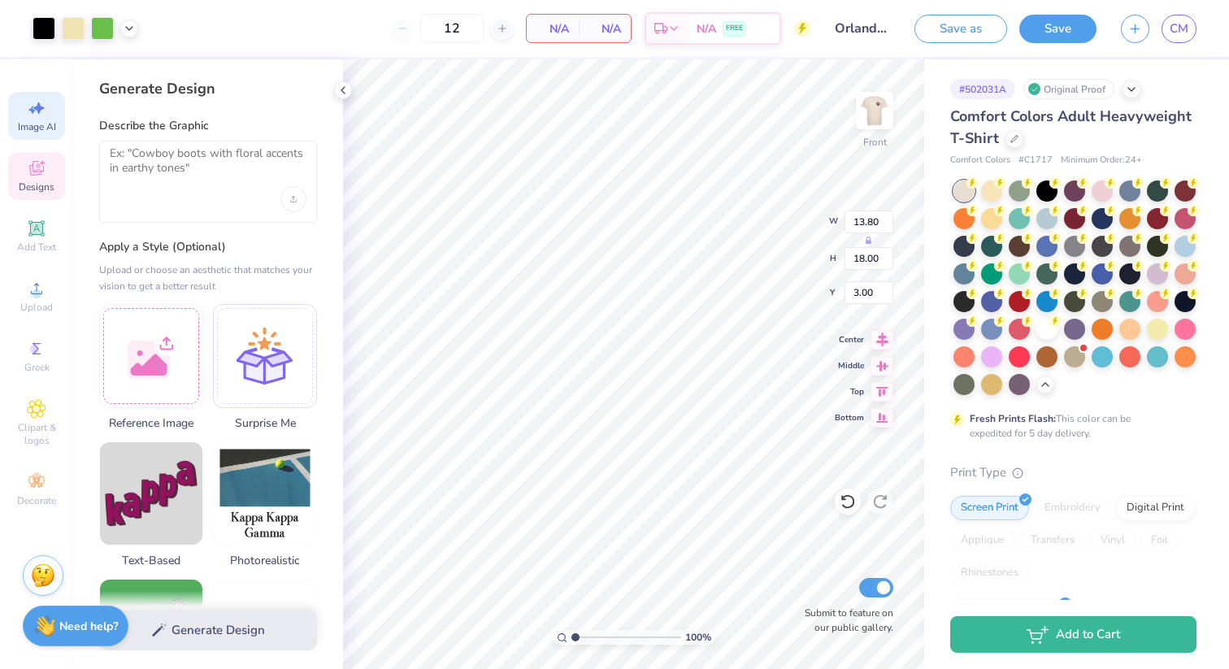
click at [43, 187] on span "Designs" at bounding box center [37, 186] width 36 height 13
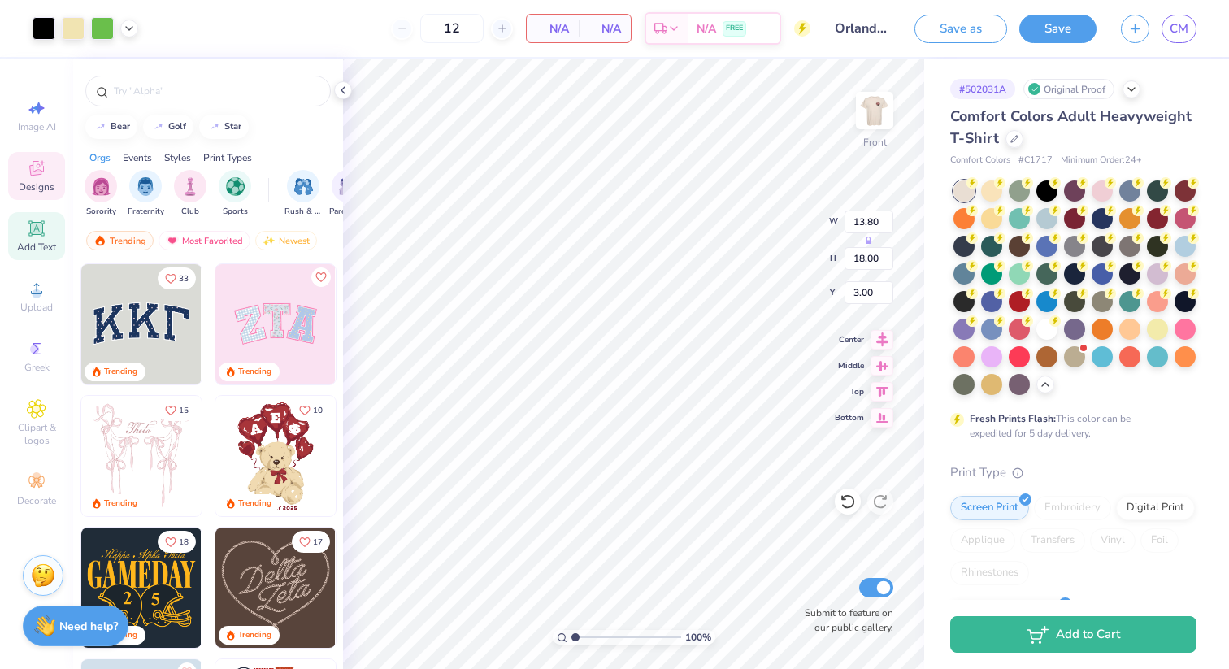
click at [37, 240] on div "Add Text" at bounding box center [36, 236] width 57 height 48
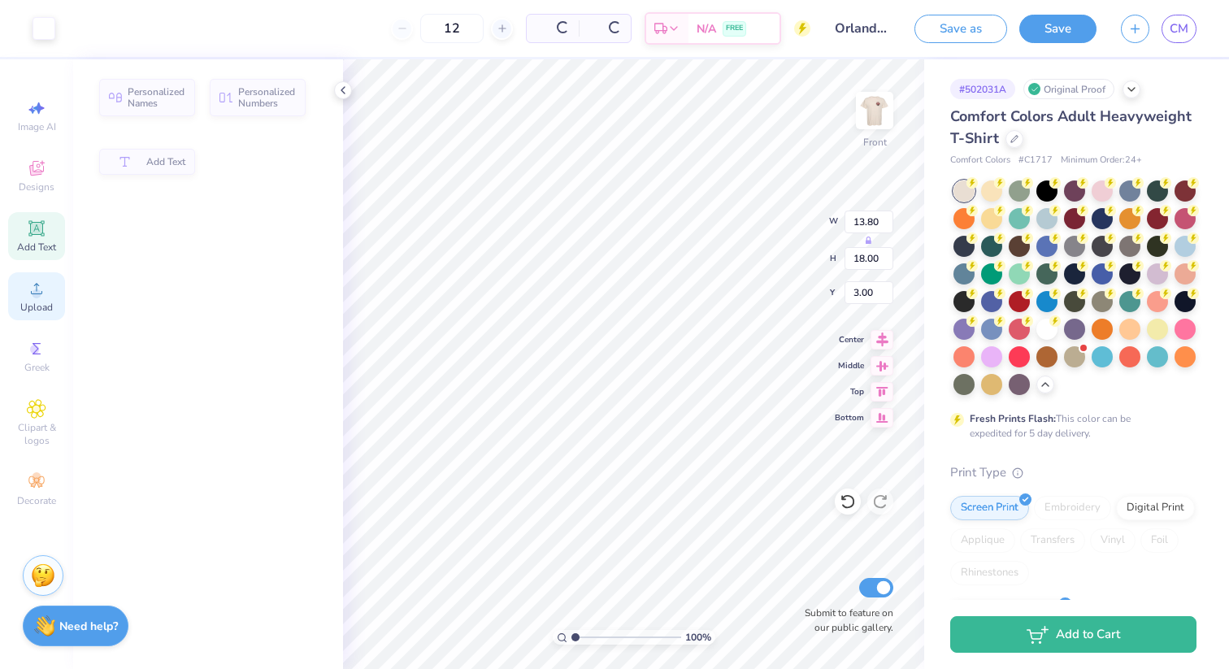
click at [33, 294] on circle at bounding box center [36, 293] width 9 height 9
type input "5.69"
type input "1.65"
type input "12.93"
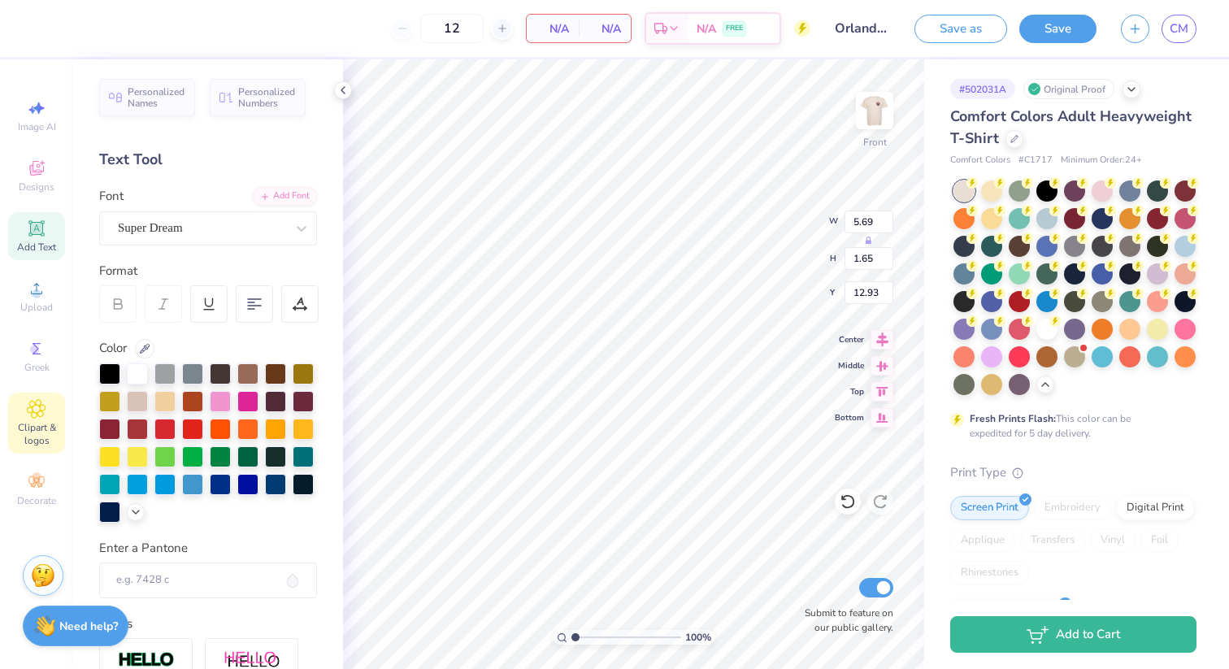
click at [40, 410] on icon at bounding box center [37, 409] width 8 height 8
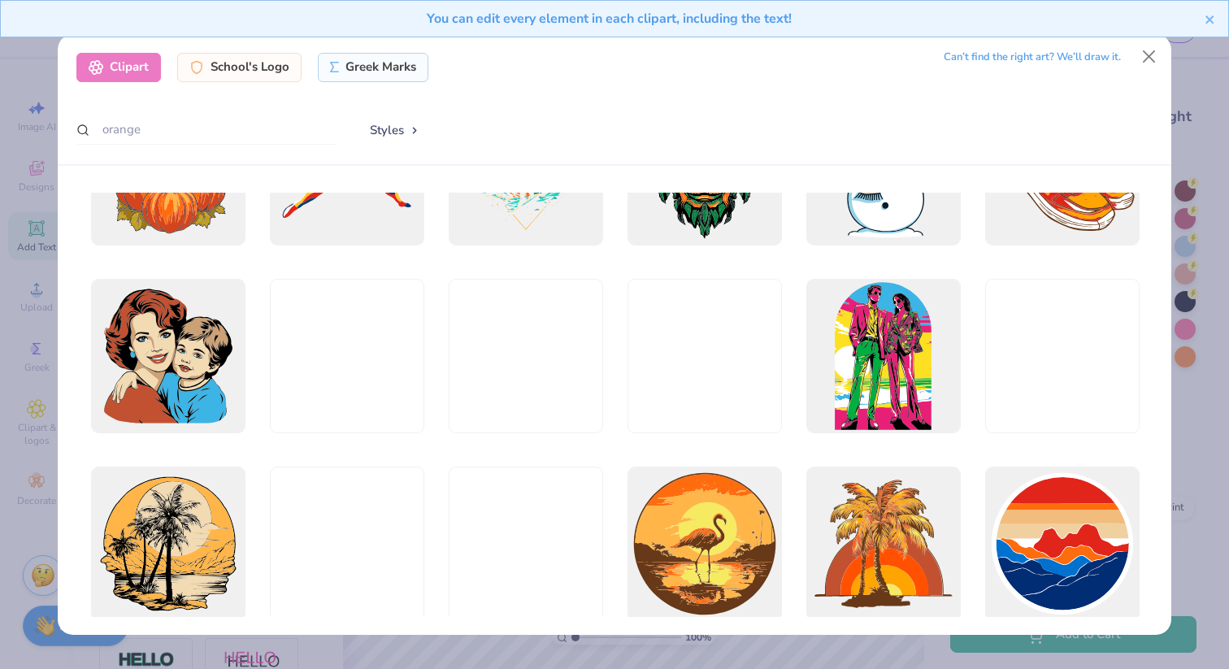
scroll to position [2670, 0]
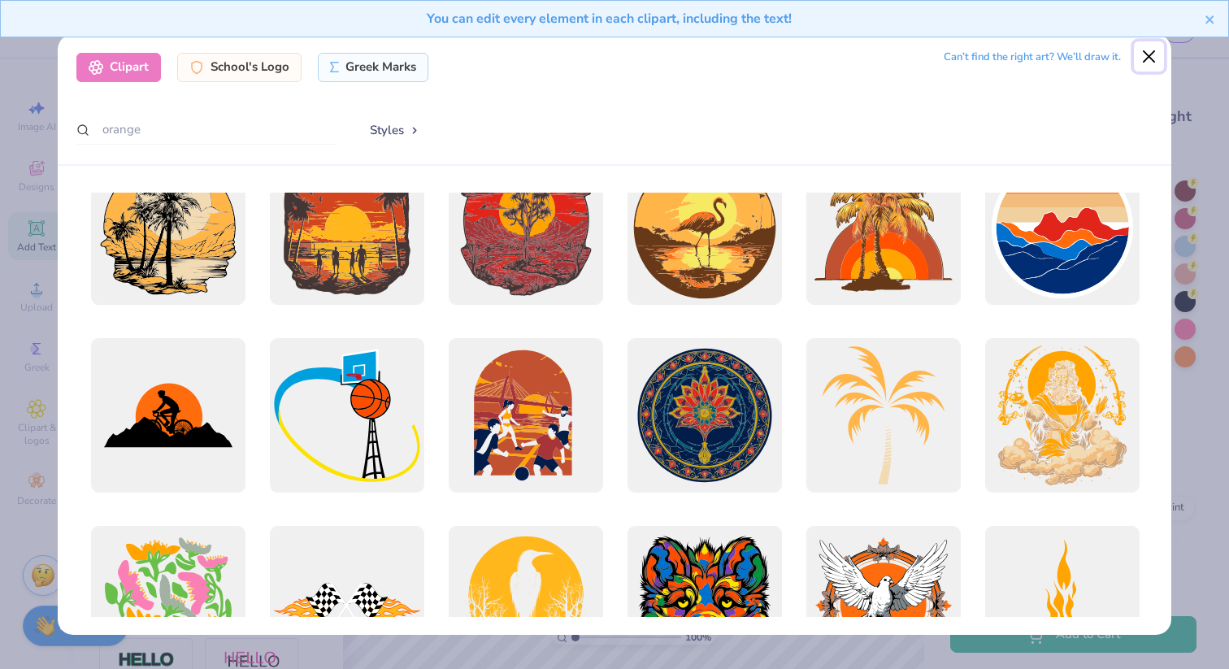
click at [1149, 54] on button "Close" at bounding box center [1148, 56] width 31 height 31
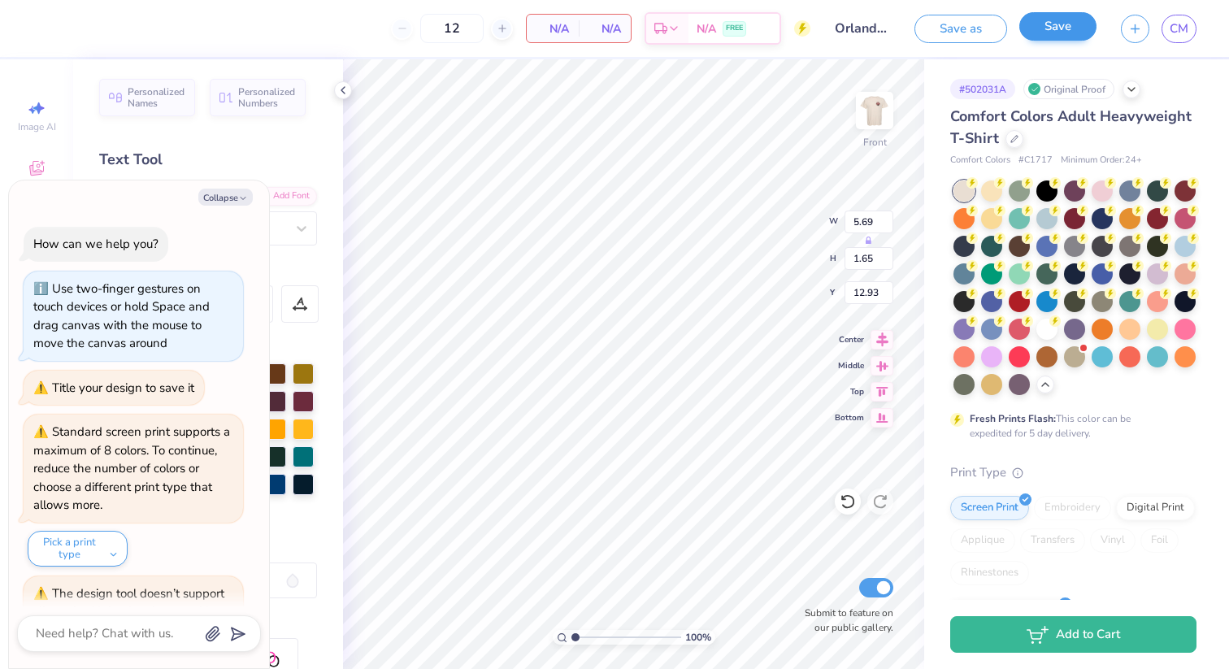
scroll to position [7327, 0]
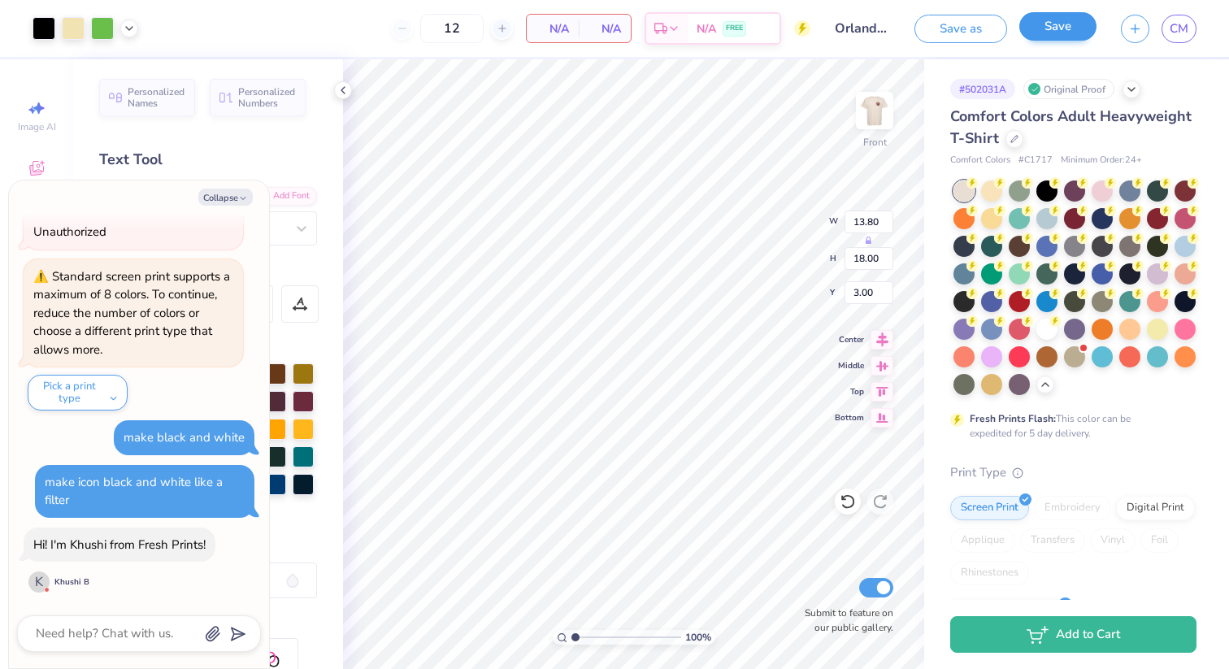
type textarea "x"
type input "3.76"
type input "3.42"
type input "8.63"
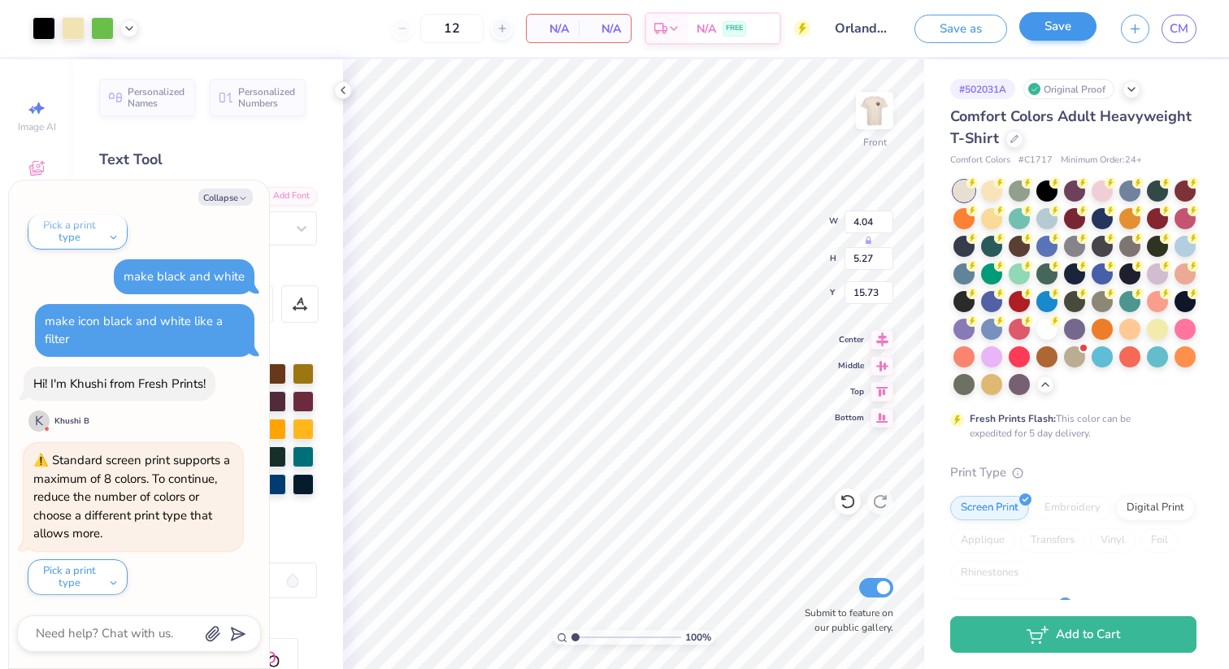
type textarea "x"
type input "1.37"
type input "1.79"
type input "19.21"
type textarea "x"
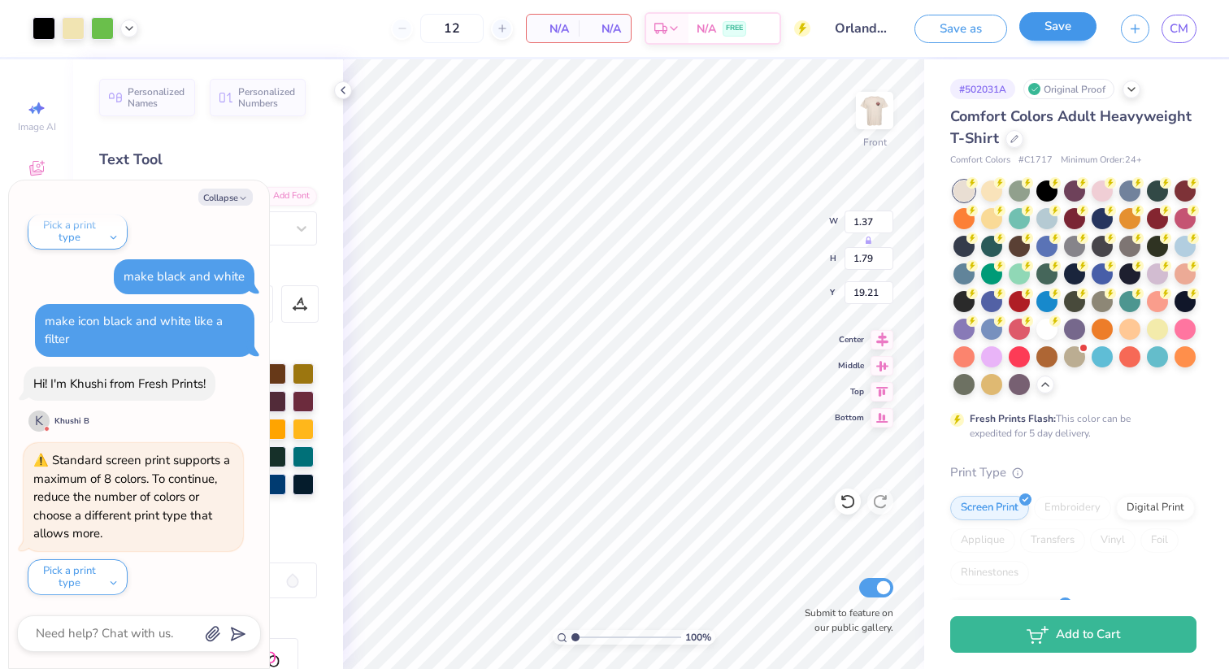
type input "6.98"
type textarea "x"
type input "1.80"
type input "2.39"
type input "8.64"
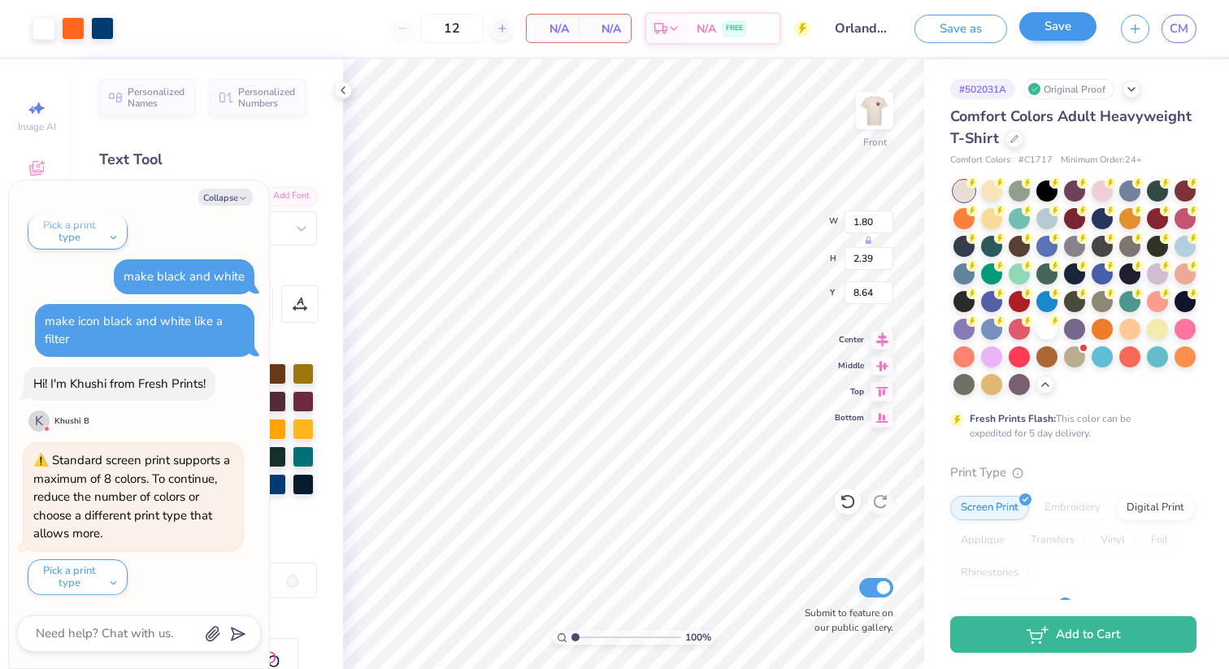
type textarea "x"
type input "7.57"
type textarea "x"
type input "1.27"
type input "2.75"
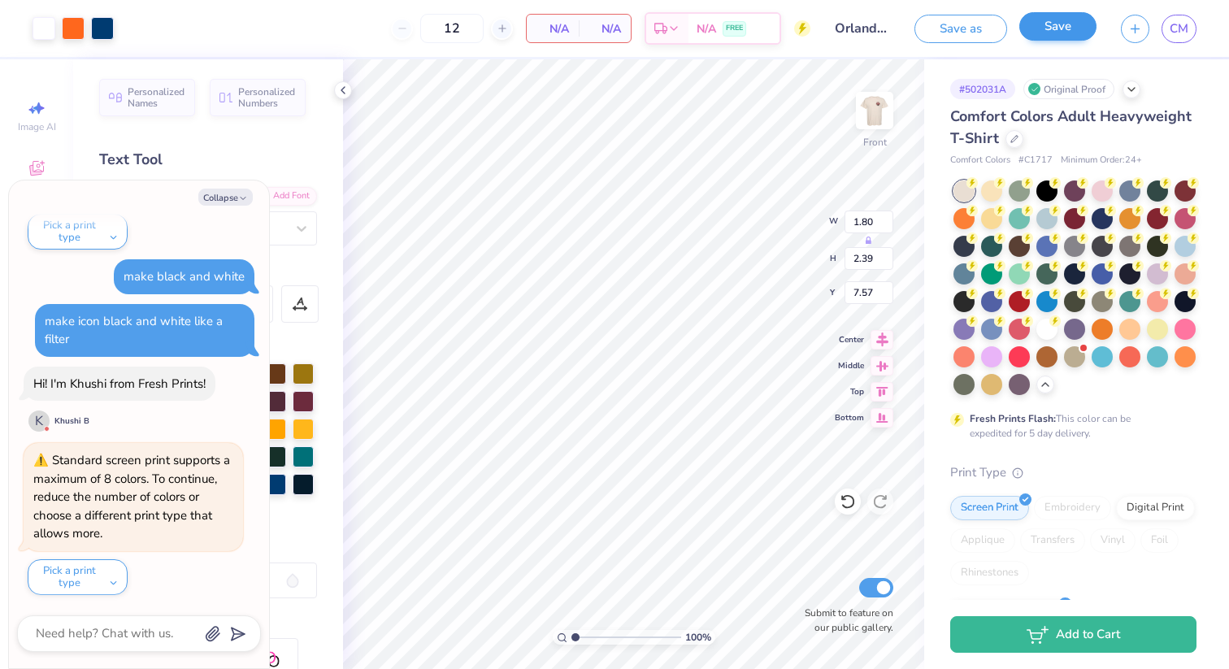
type input "7.33"
type textarea "x"
type input "15.26"
type textarea "x"
type input "9.57"
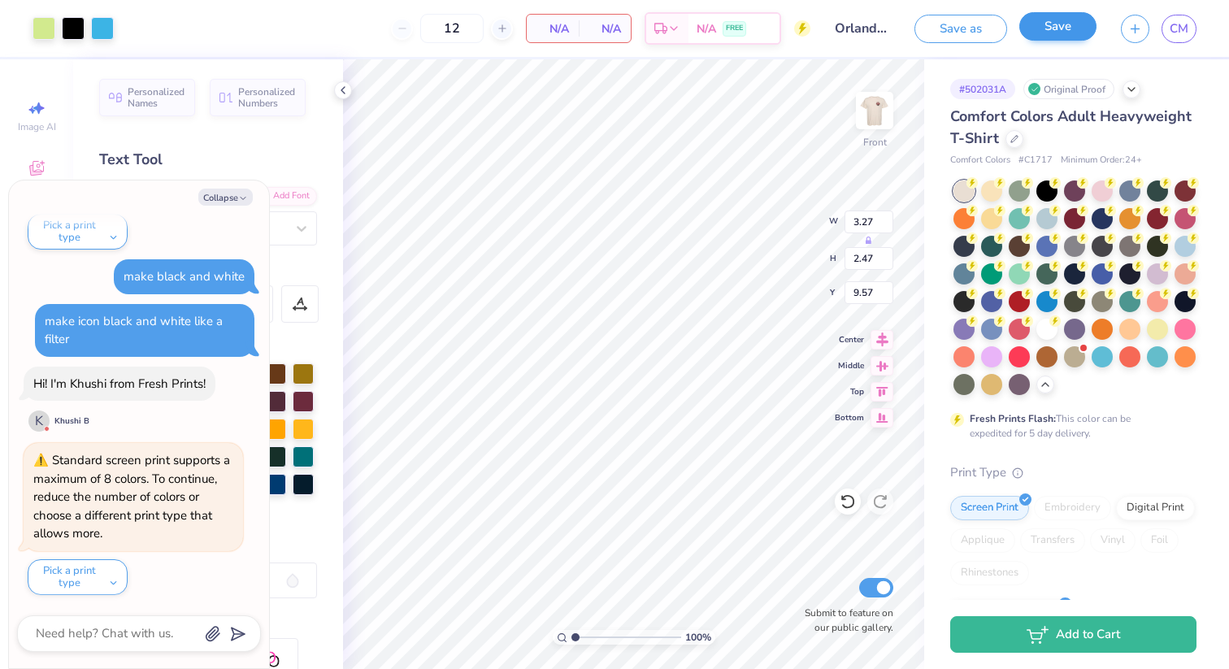
type textarea "x"
type input "2.59"
type input "1.96"
type input "10.09"
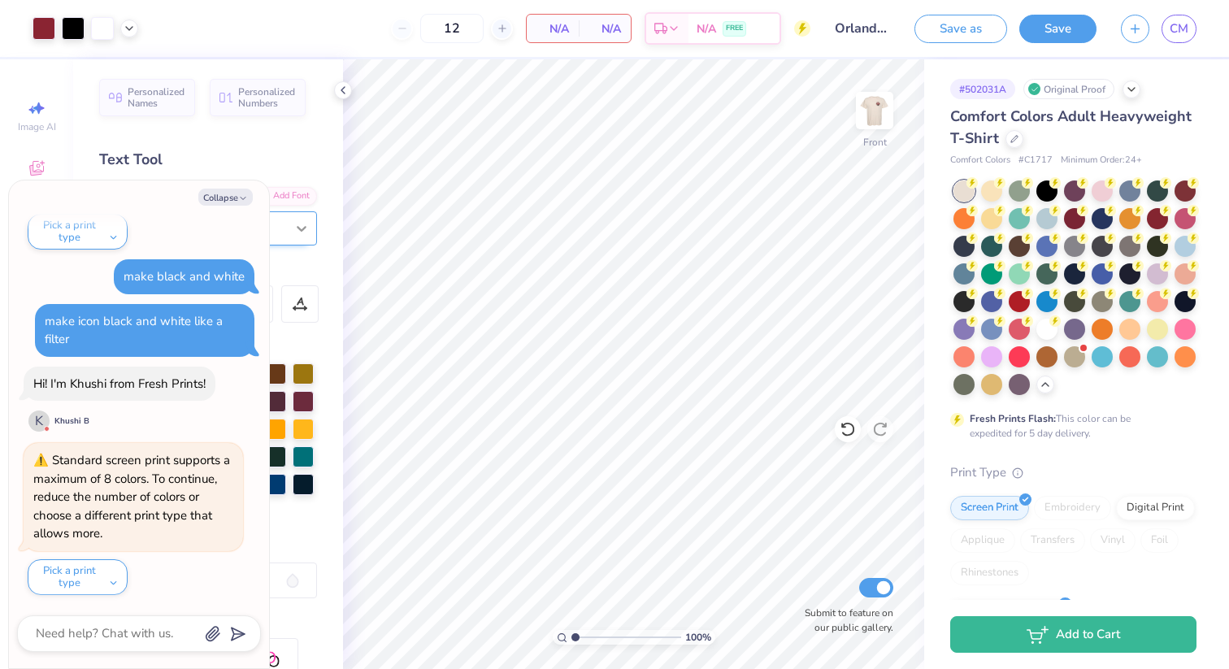
scroll to position [7638, 0]
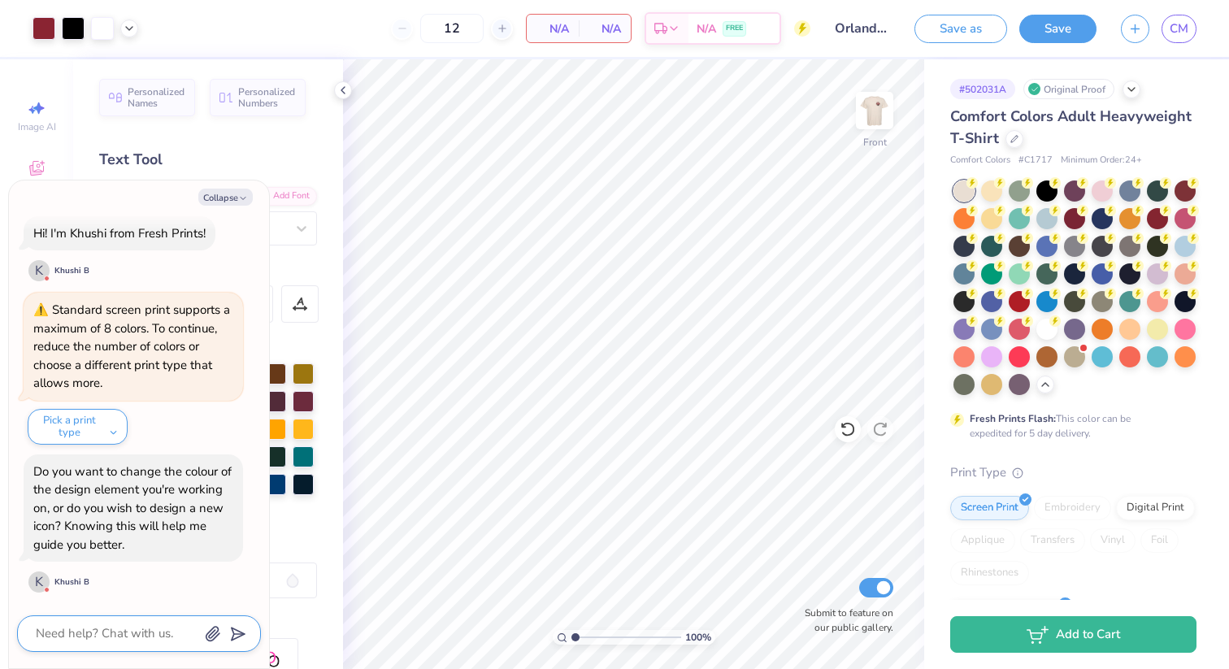
click at [59, 640] on textarea at bounding box center [116, 633] width 165 height 22
type textarea "x"
type textarea "i"
type textarea "x"
type textarea "i"
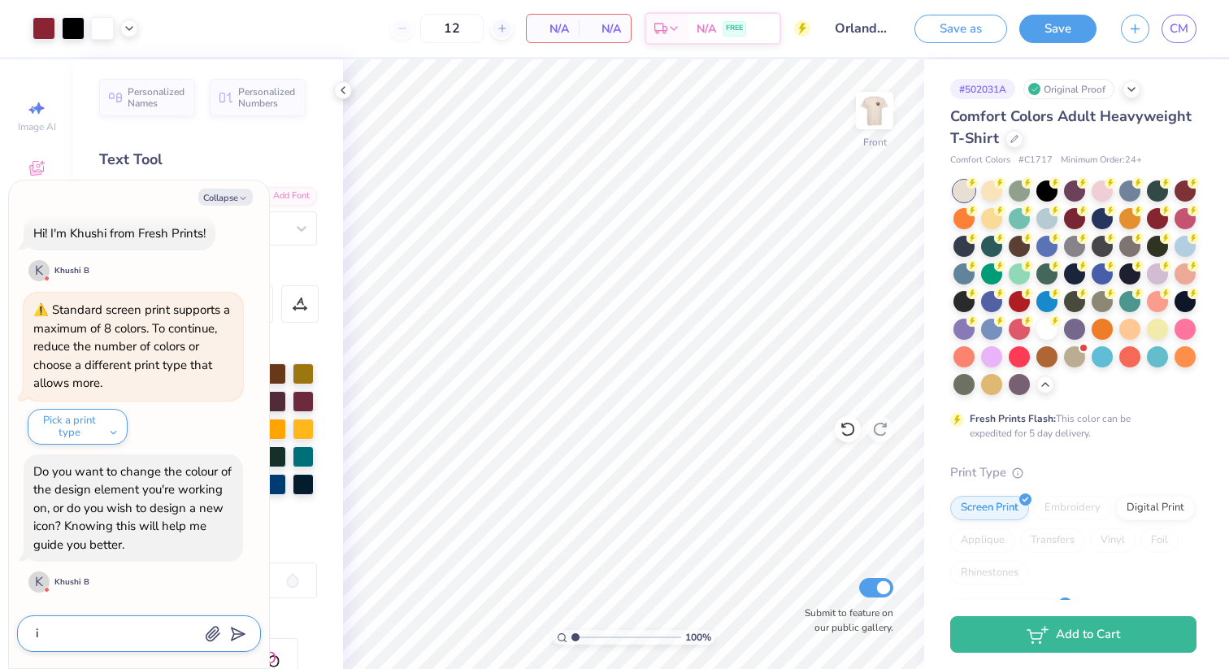
type textarea "x"
type textarea "i n"
type textarea "x"
type textarea "i ne"
type textarea "x"
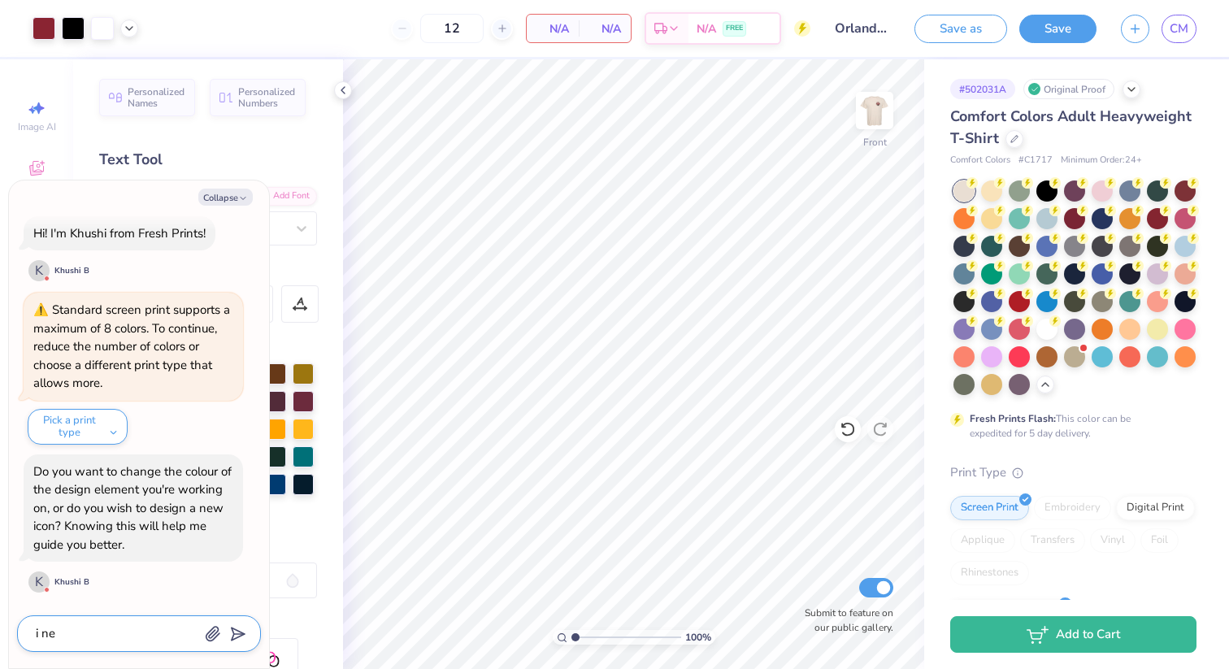
type textarea "i nee"
type textarea "x"
type textarea "i need"
type textarea "x"
type textarea "i need"
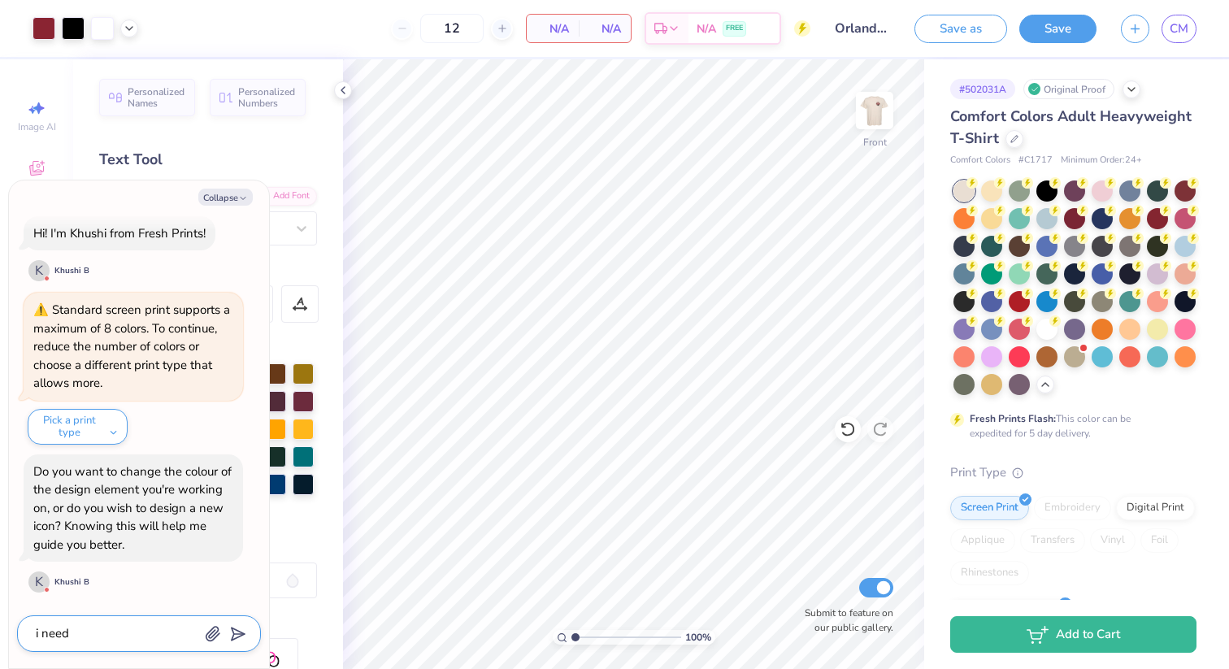
type textarea "x"
type textarea "i need a"
type textarea "x"
type textarea "i need a"
type textarea "x"
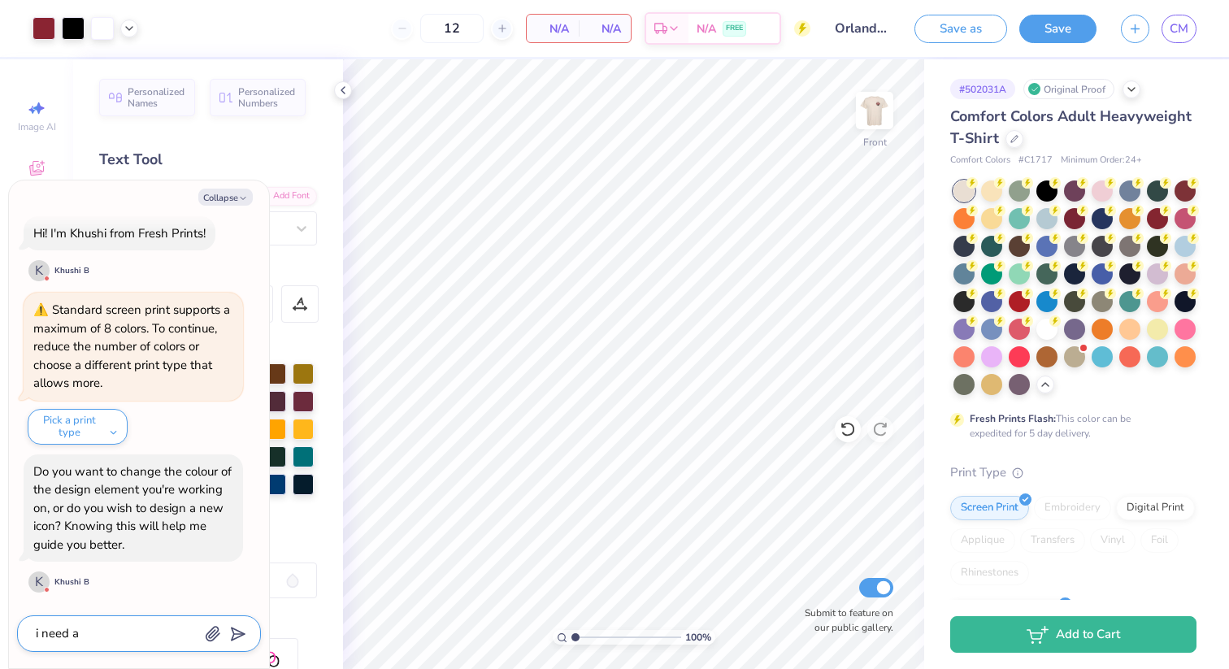
type textarea "i need a b"
type textarea "x"
type textarea "i need a bl"
type textarea "x"
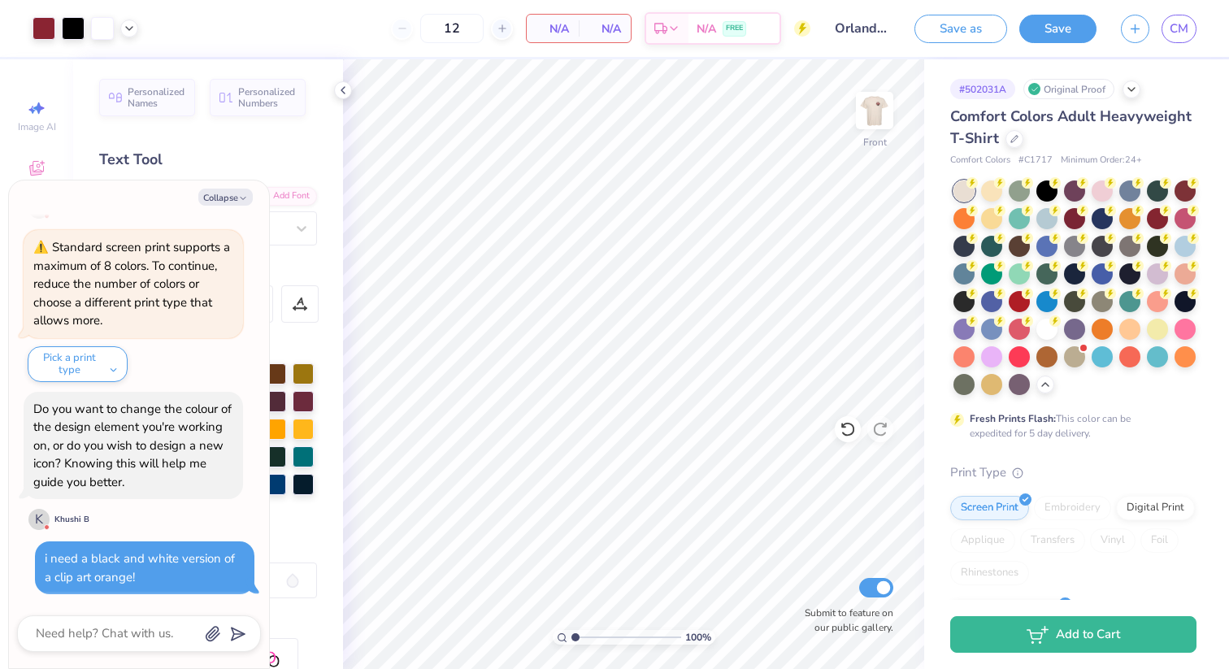
scroll to position [7701, 0]
click at [221, 200] on button "Collapse" at bounding box center [225, 197] width 54 height 17
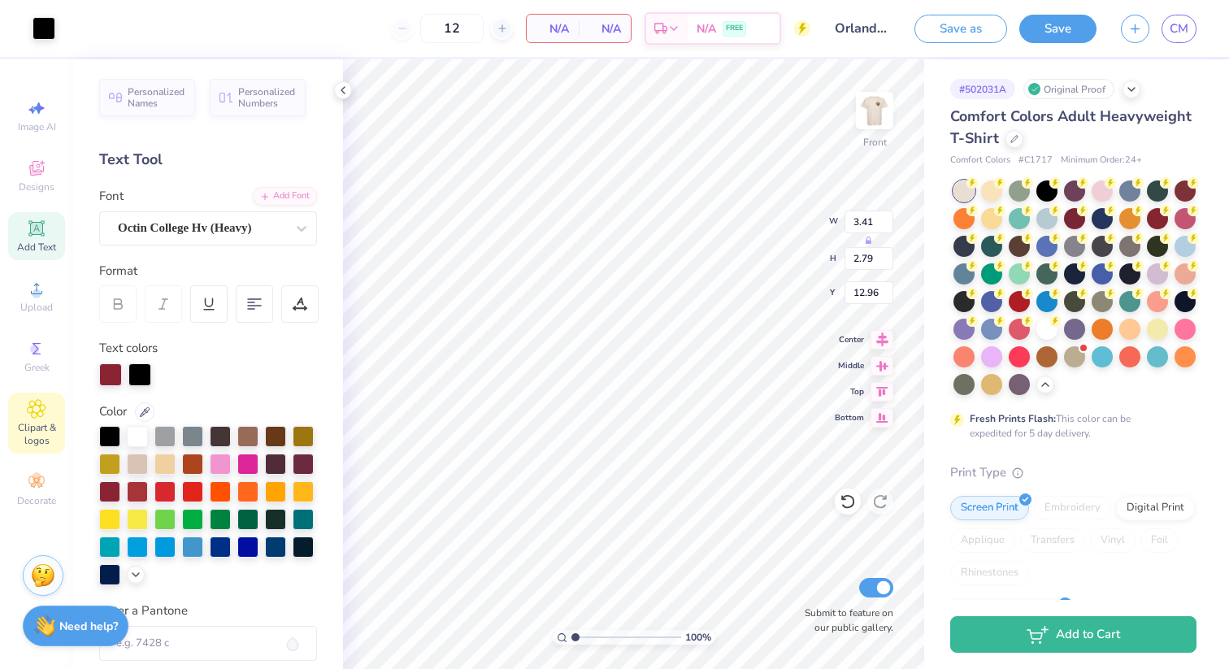
click at [33, 418] on icon at bounding box center [37, 409] width 18 height 18
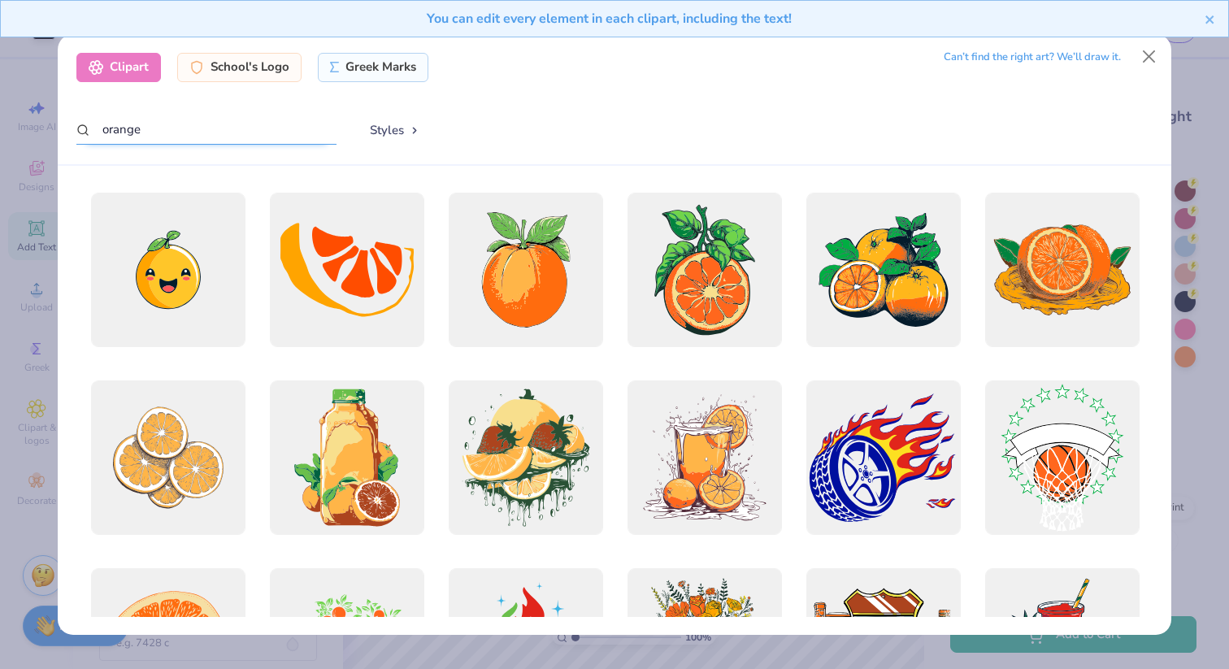
click at [250, 127] on input "orange" at bounding box center [206, 130] width 260 height 30
click at [248, 73] on div "School's Logo" at bounding box center [239, 64] width 124 height 29
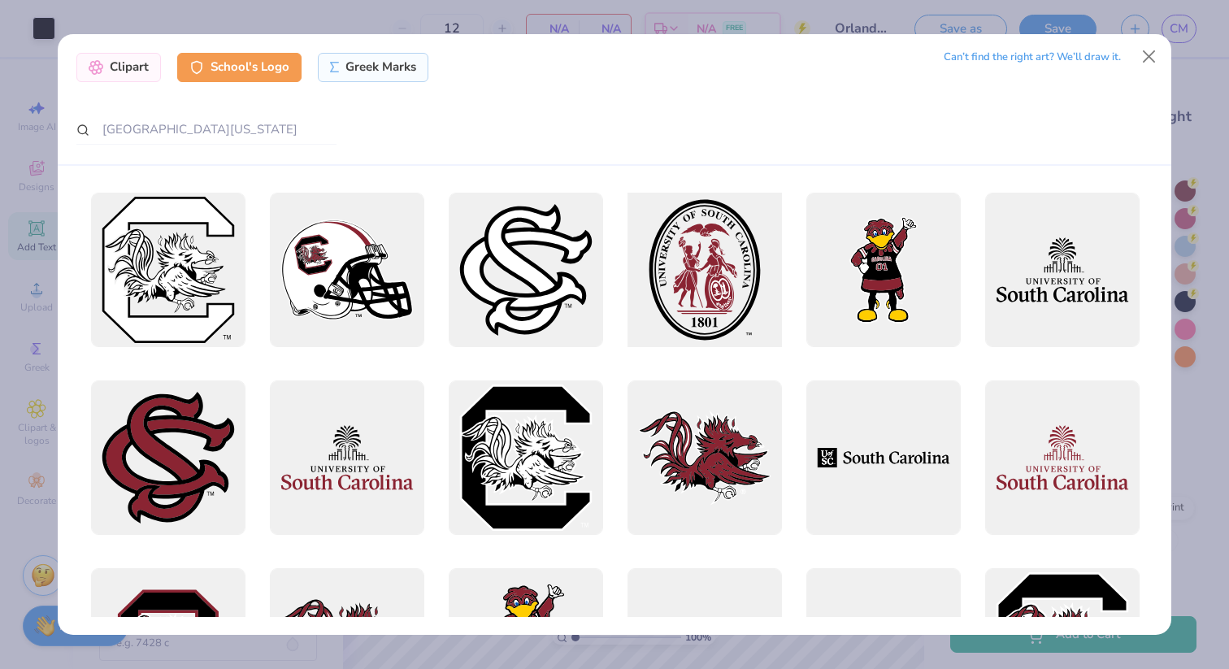
click at [735, 275] on div at bounding box center [704, 269] width 170 height 170
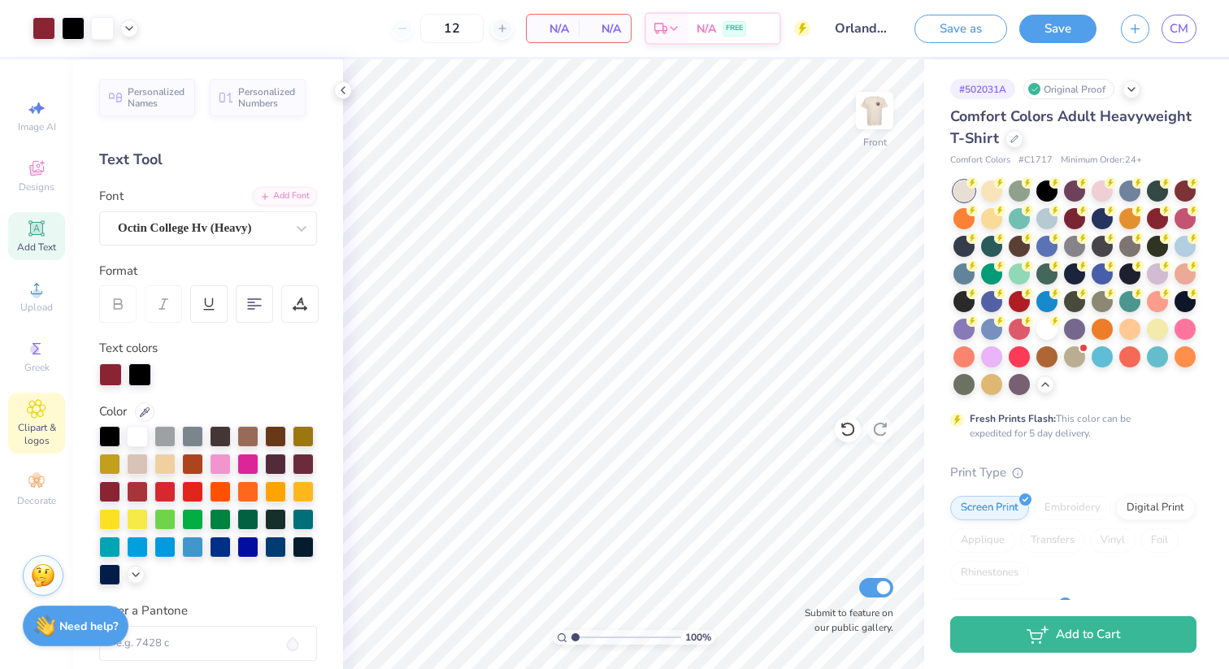
click at [36, 415] on icon at bounding box center [36, 409] width 19 height 20
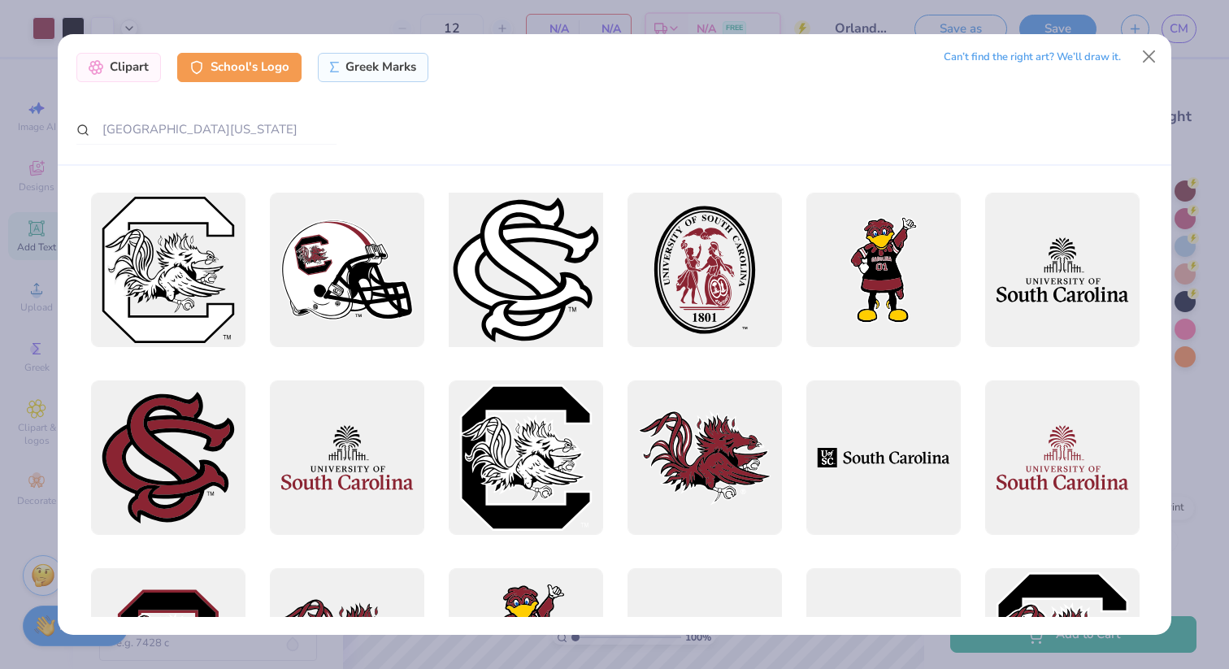
click at [563, 291] on div at bounding box center [525, 269] width 170 height 170
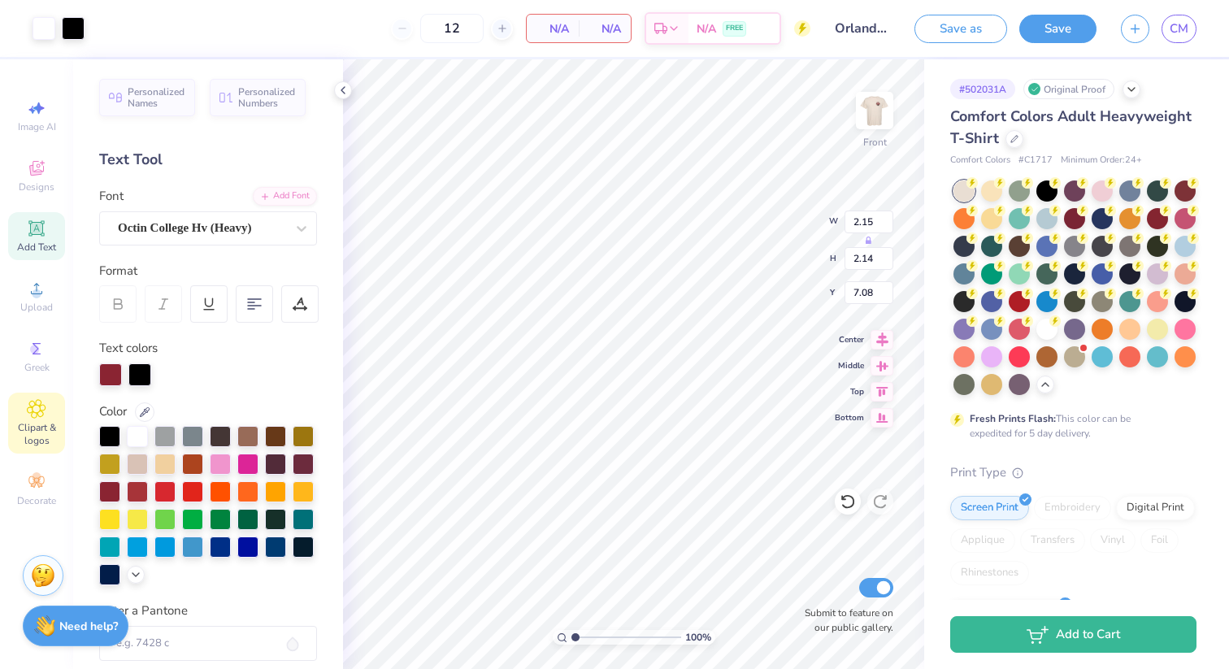
click at [28, 414] on icon at bounding box center [36, 409] width 19 height 20
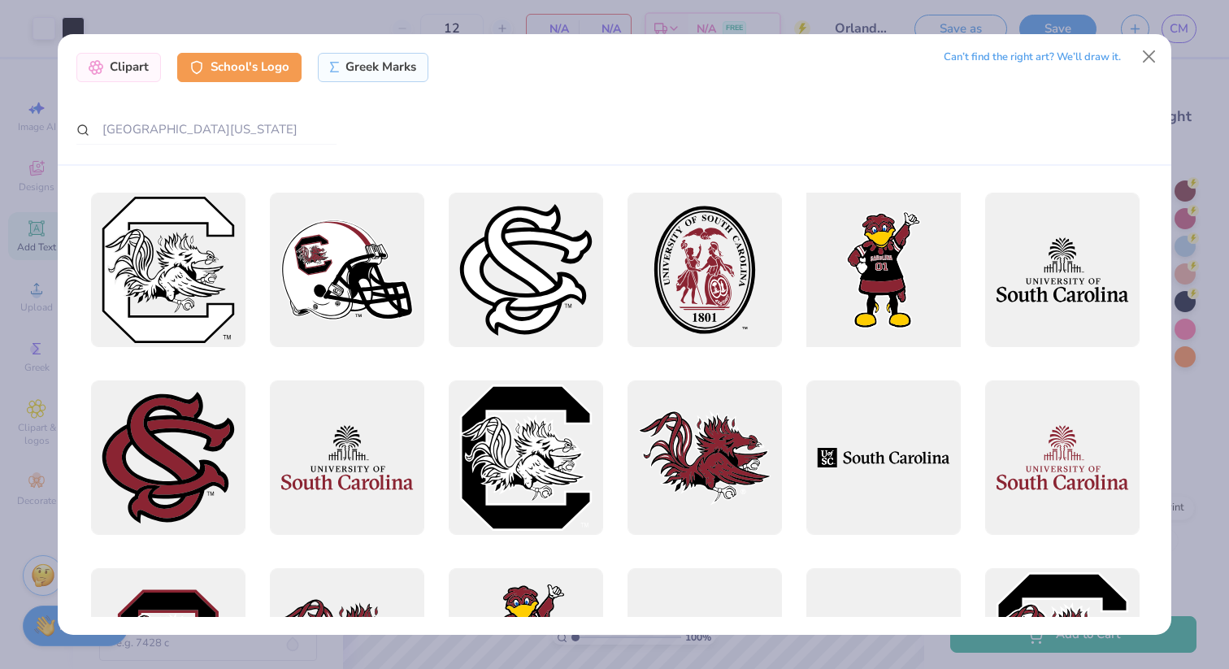
click at [886, 267] on div at bounding box center [883, 269] width 170 height 170
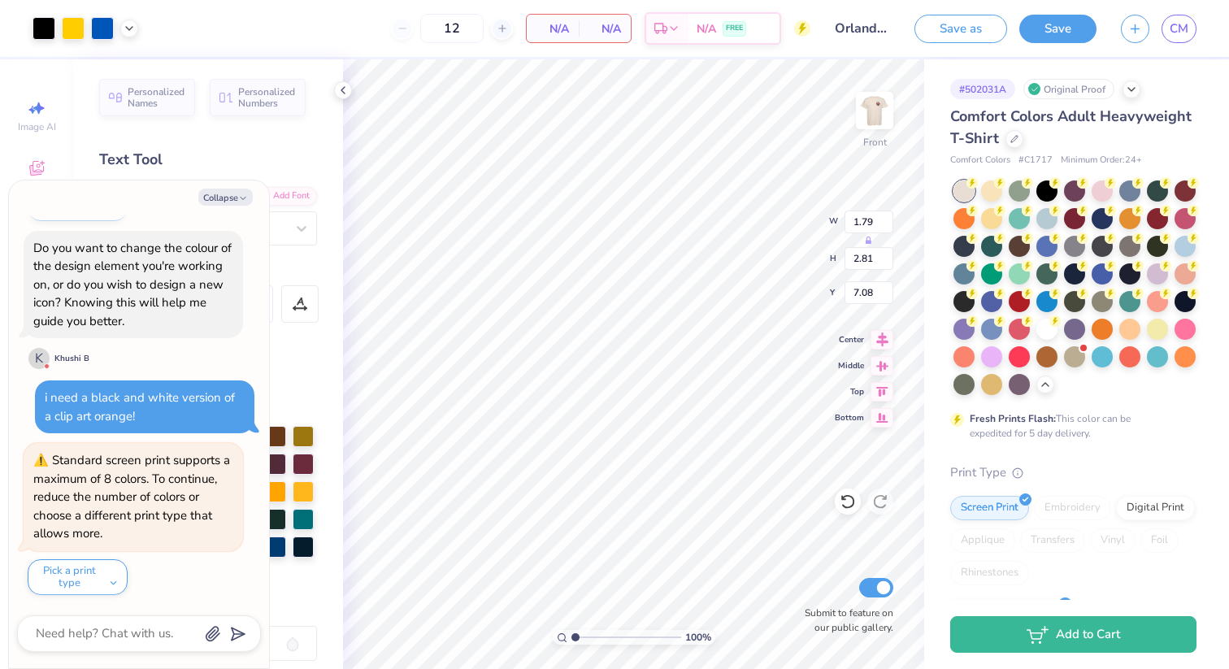
scroll to position [8063, 0]
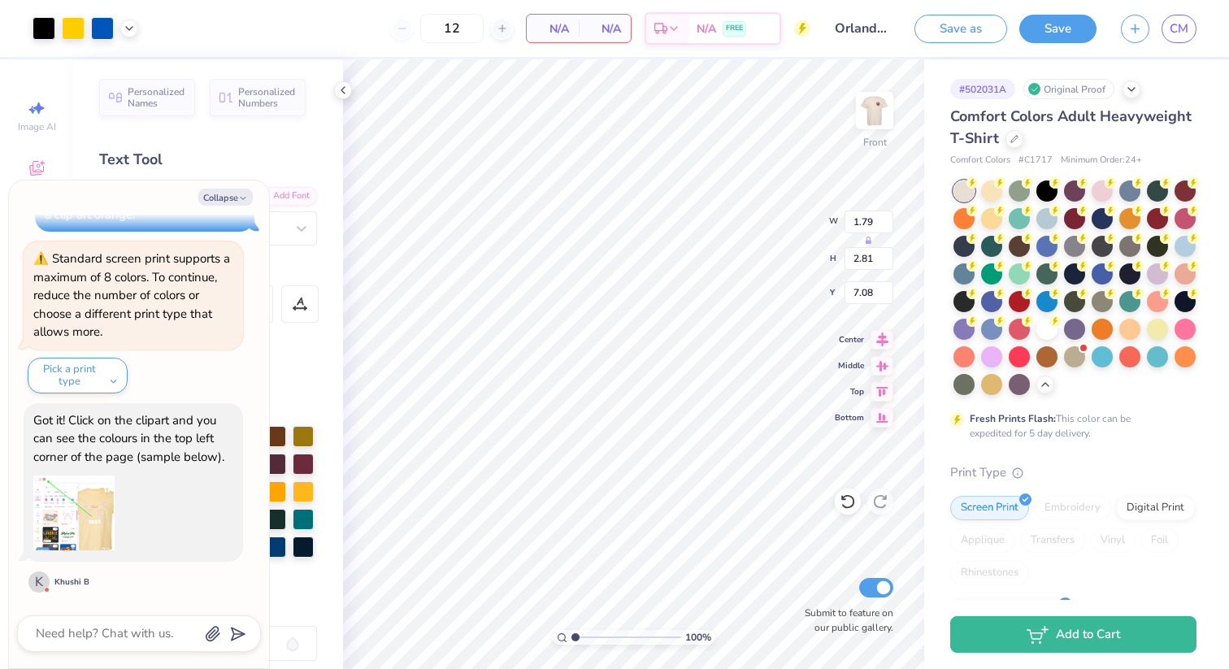
click at [82, 524] on img at bounding box center [73, 512] width 81 height 81
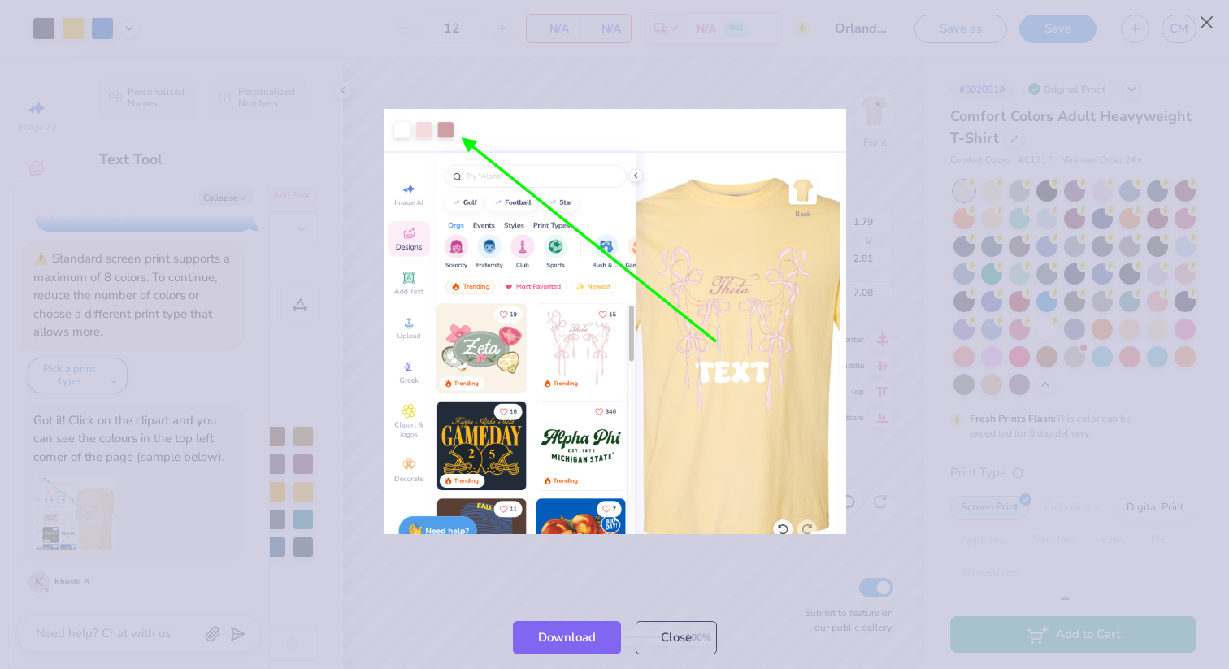
click at [716, 96] on div at bounding box center [614, 321] width 1229 height 569
click at [849, 80] on div at bounding box center [614, 321] width 1229 height 569
click at [682, 636] on button "Close" at bounding box center [675, 633] width 81 height 33
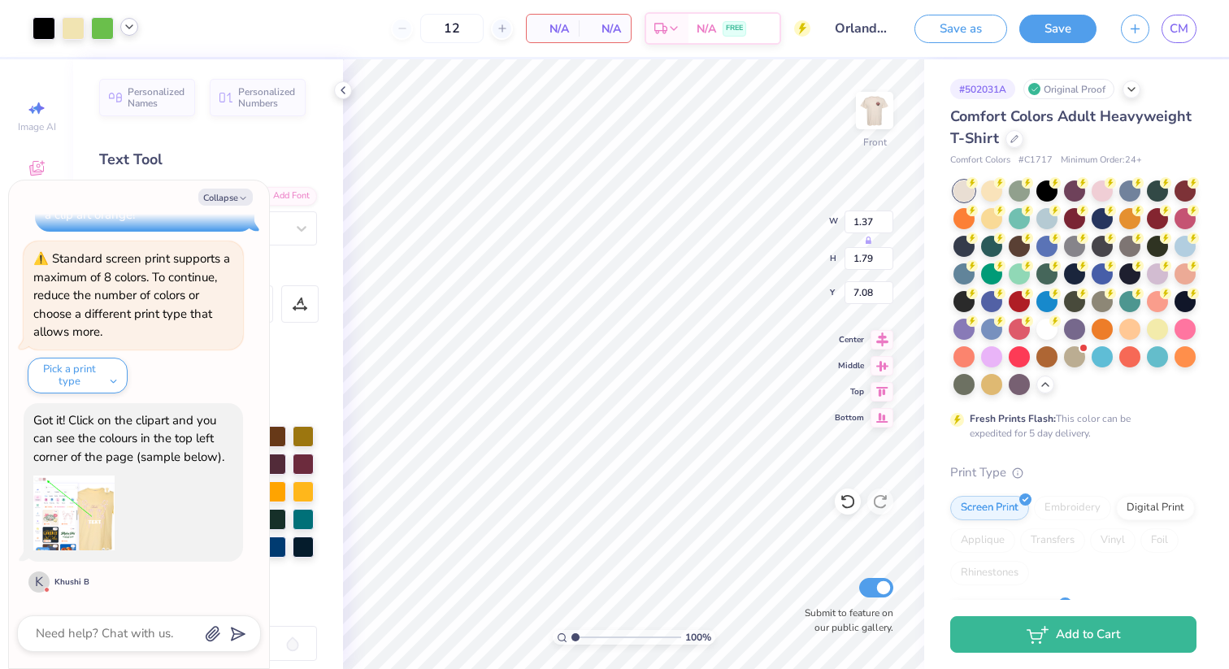
click at [130, 32] on div at bounding box center [129, 27] width 18 height 18
click at [110, 72] on div at bounding box center [113, 68] width 23 height 23
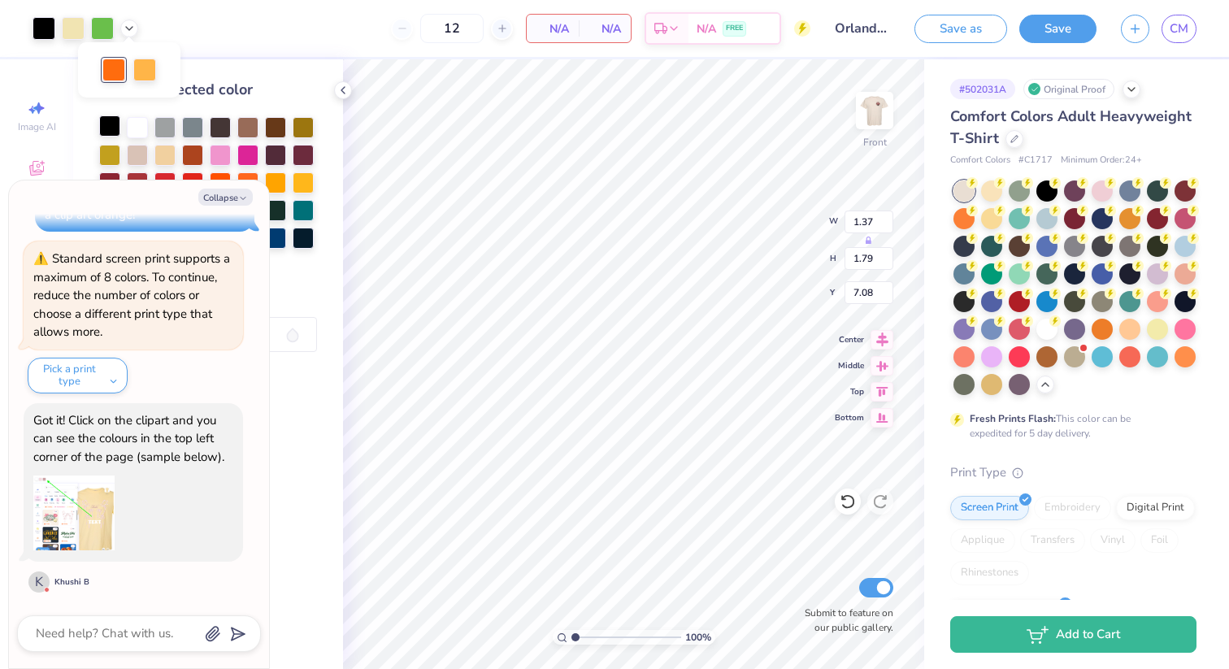
click at [112, 127] on div at bounding box center [109, 125] width 21 height 21
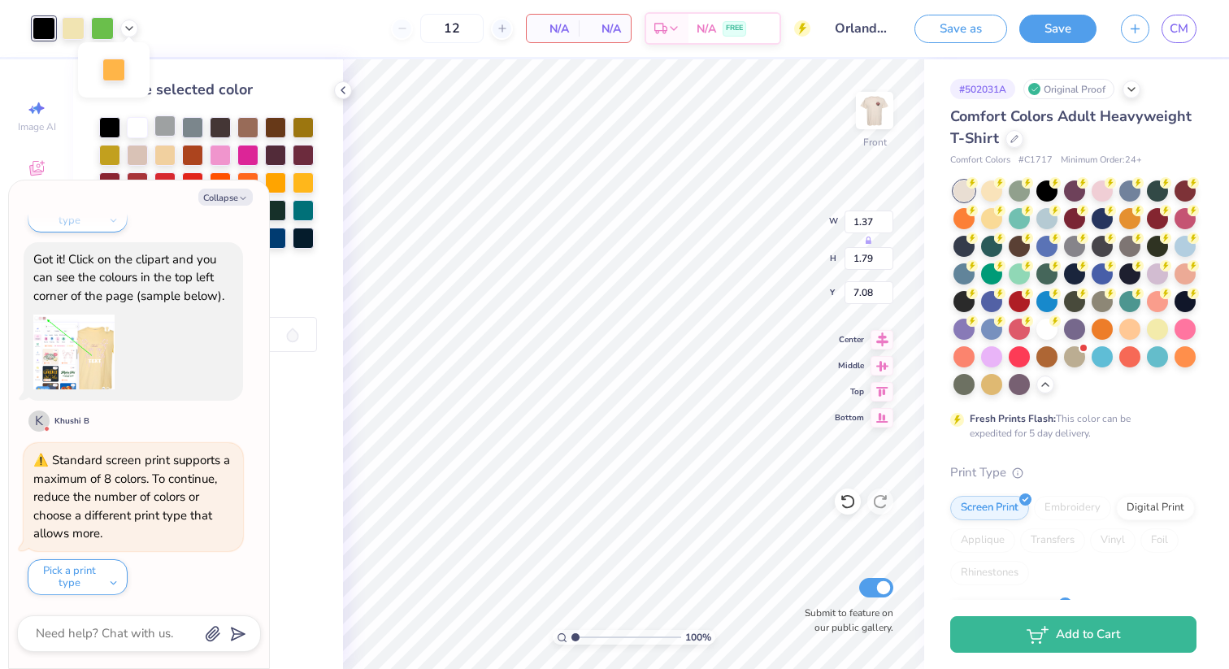
click at [171, 129] on div at bounding box center [164, 125] width 21 height 21
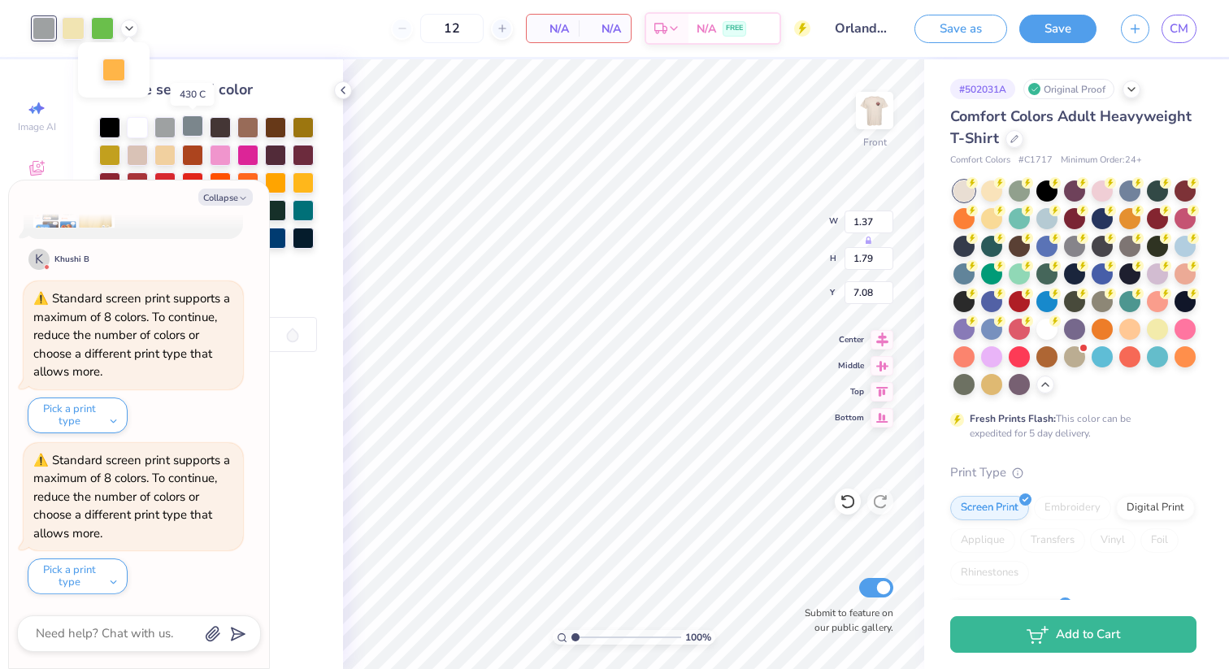
click at [190, 128] on div at bounding box center [192, 125] width 21 height 21
click at [71, 25] on div at bounding box center [73, 26] width 23 height 23
click at [137, 125] on div at bounding box center [137, 125] width 21 height 21
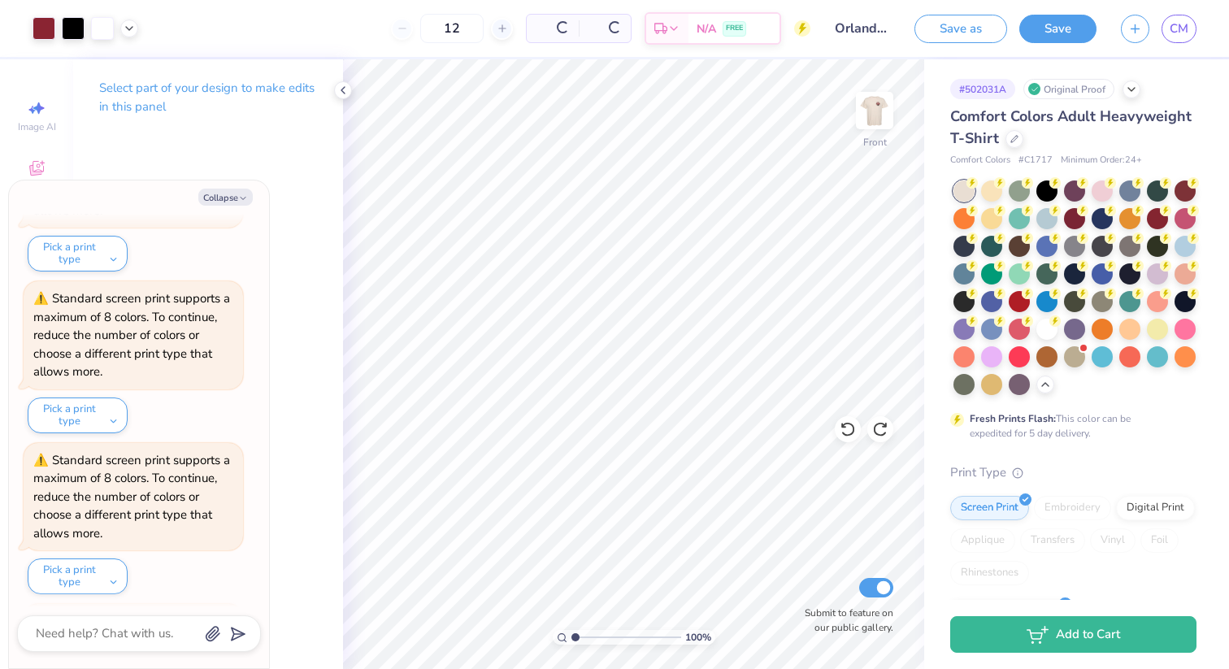
scroll to position [9232, 0]
click at [346, 89] on icon at bounding box center [342, 90] width 13 height 13
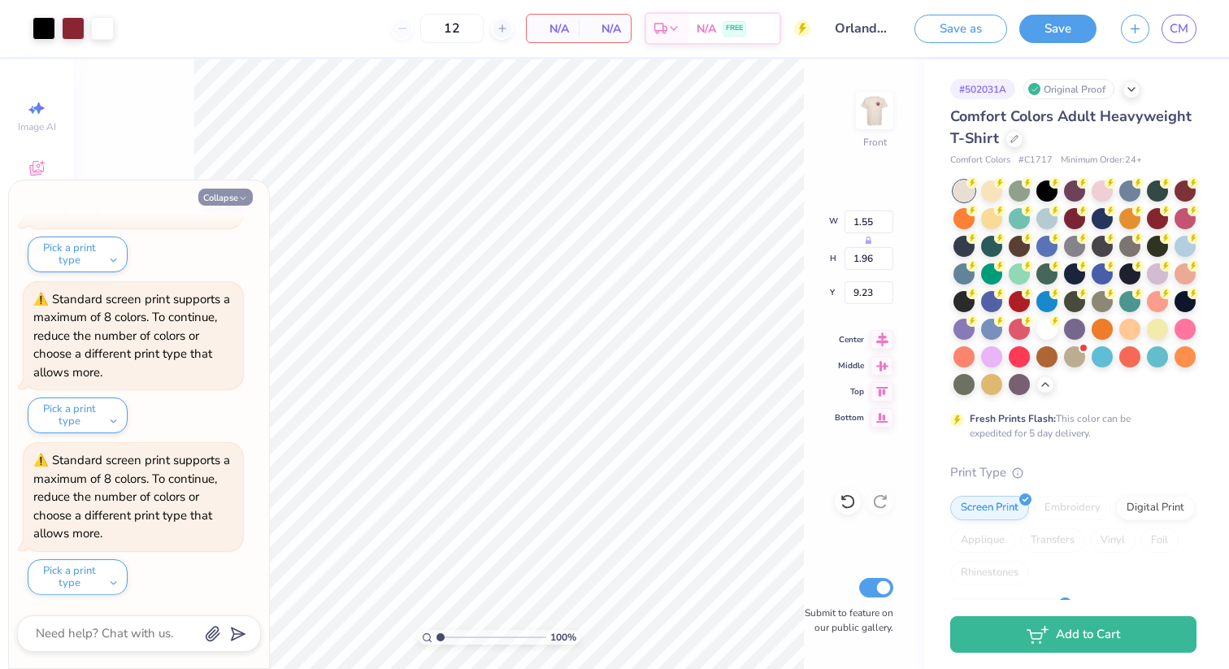
click at [223, 193] on button "Collapse" at bounding box center [225, 197] width 54 height 17
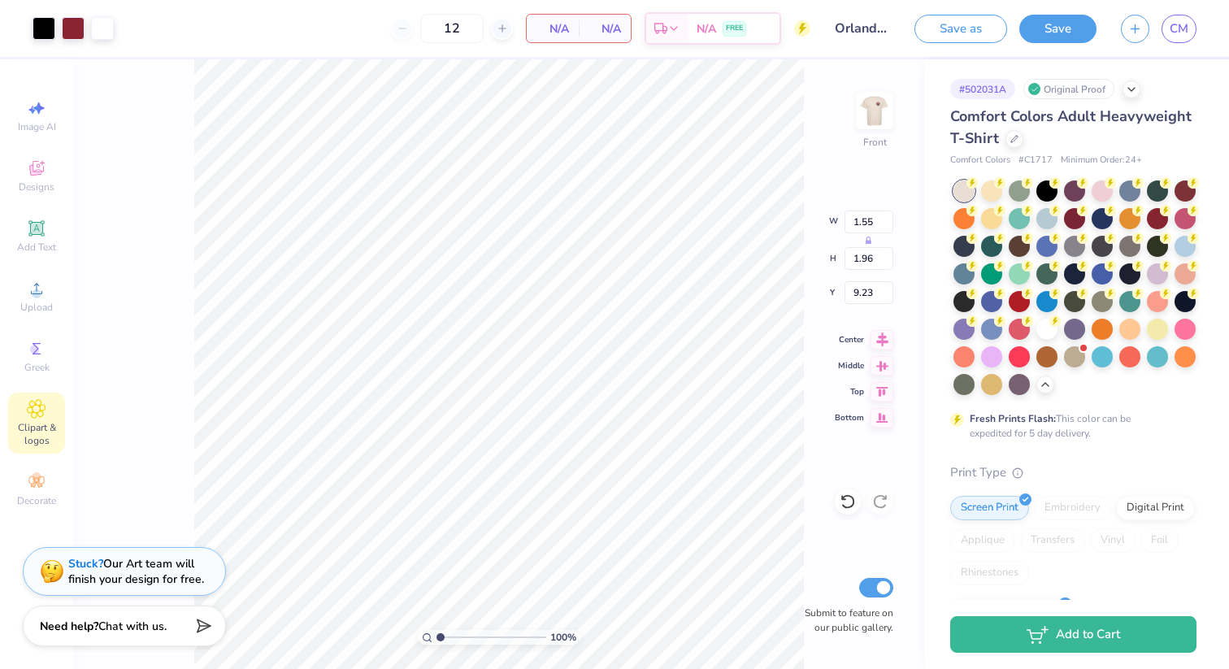
click at [31, 403] on icon at bounding box center [36, 409] width 19 height 20
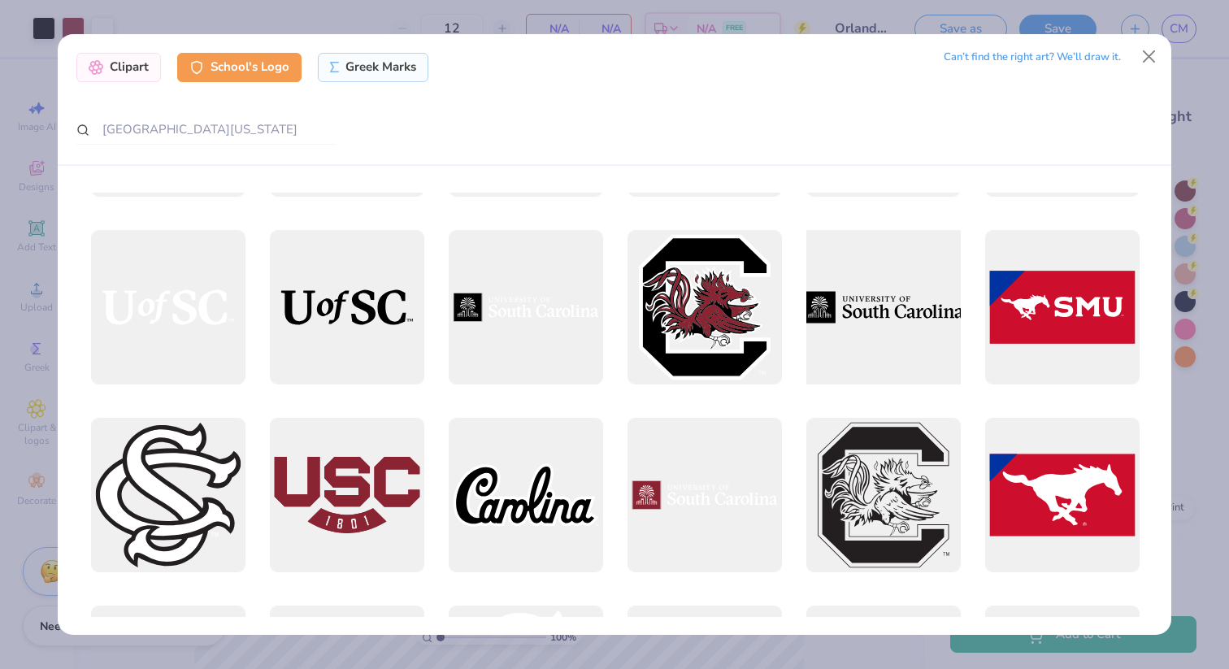
scroll to position [775, 0]
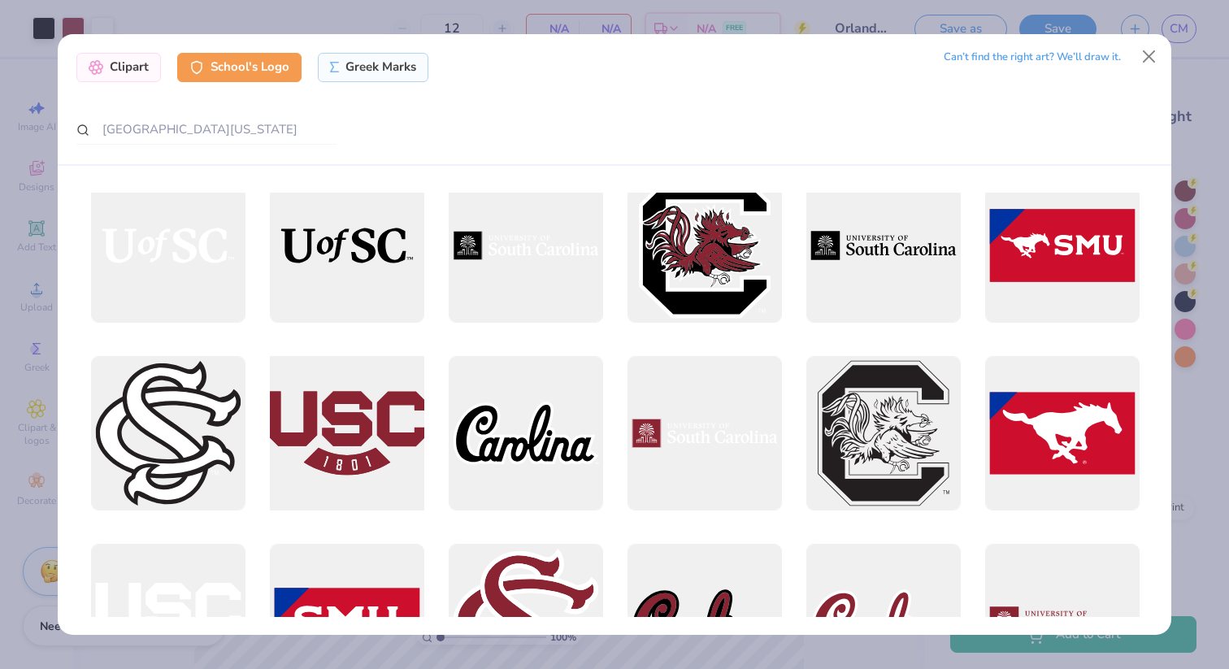
click at [374, 453] on div at bounding box center [347, 433] width 170 height 170
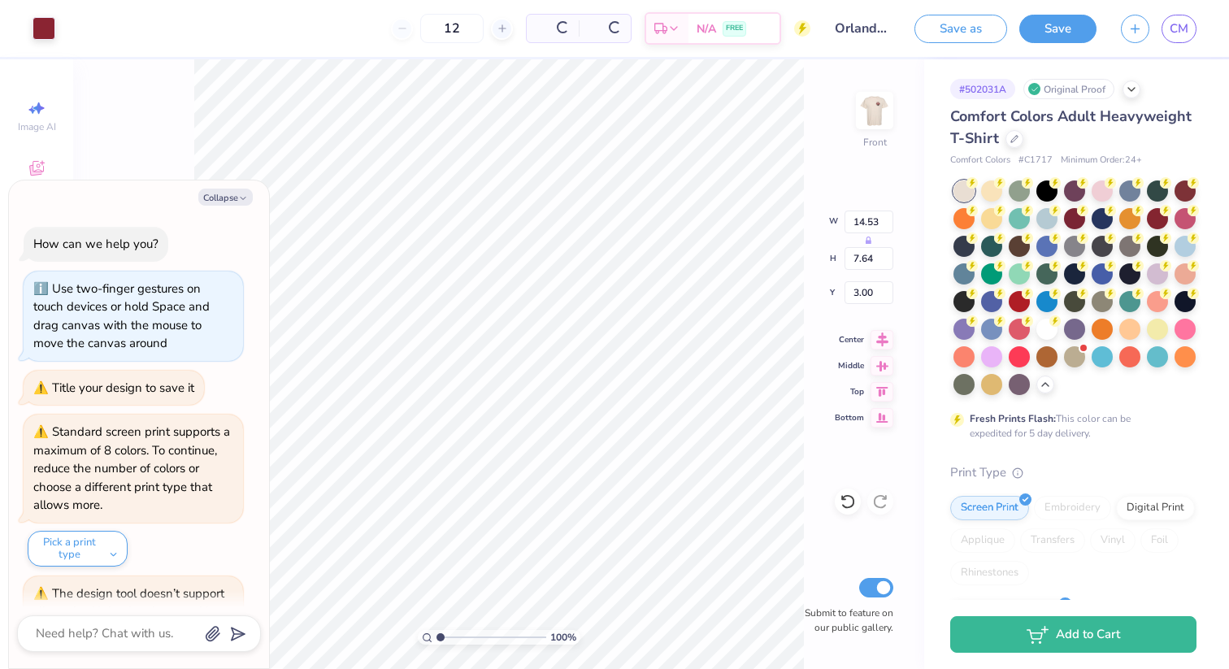
scroll to position [9373, 0]
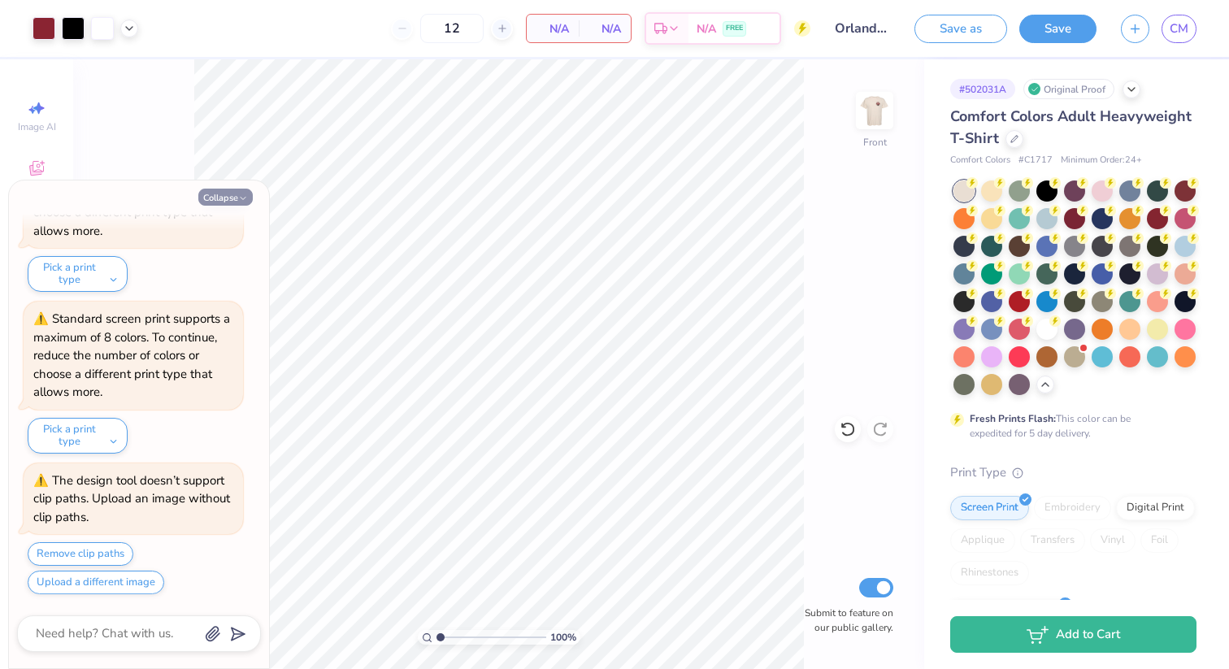
click at [224, 193] on button "Collapse" at bounding box center [225, 197] width 54 height 17
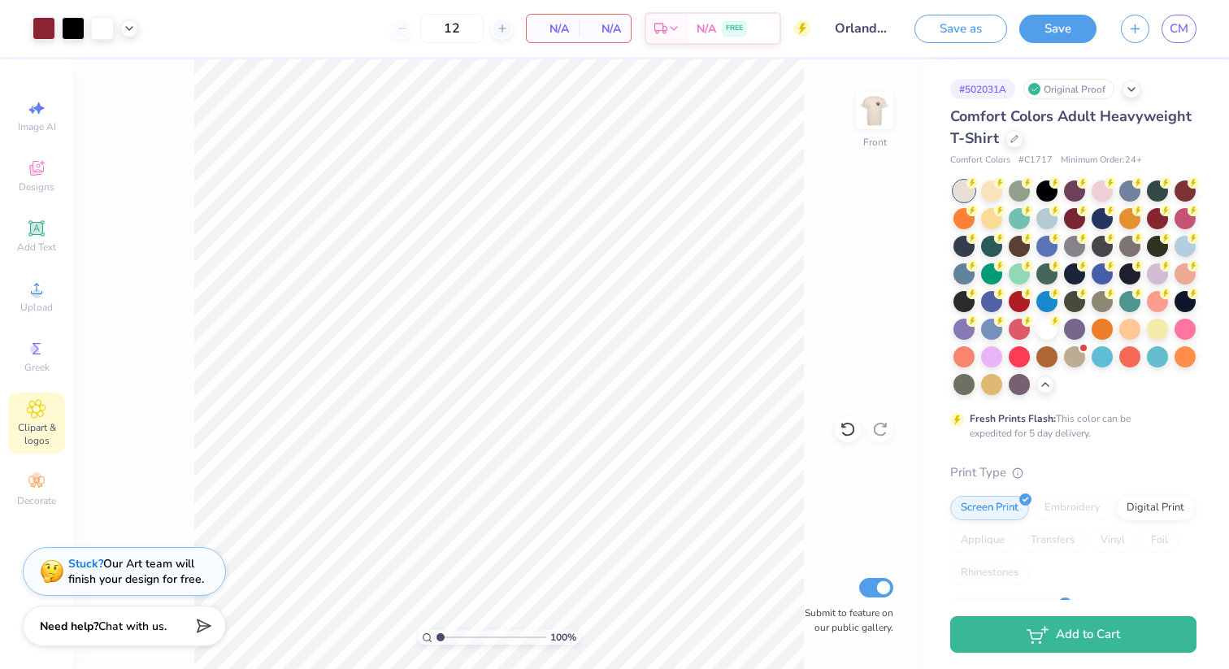
click at [42, 405] on icon at bounding box center [36, 409] width 19 height 20
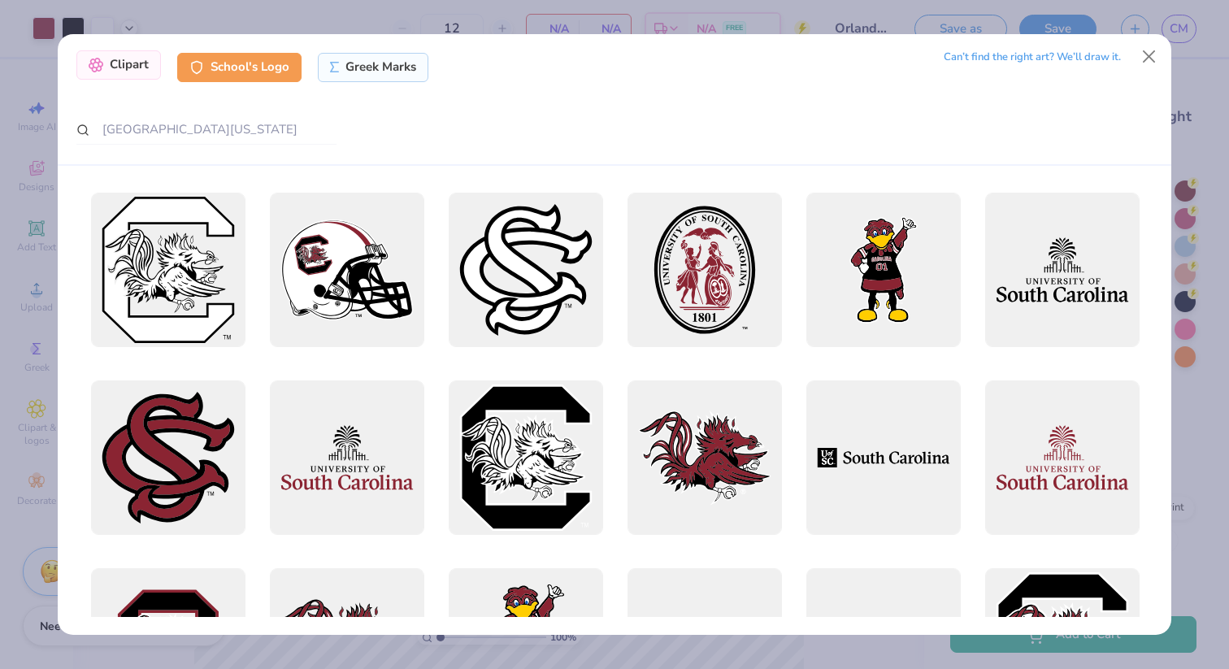
click at [127, 76] on div "Clipart" at bounding box center [118, 64] width 85 height 29
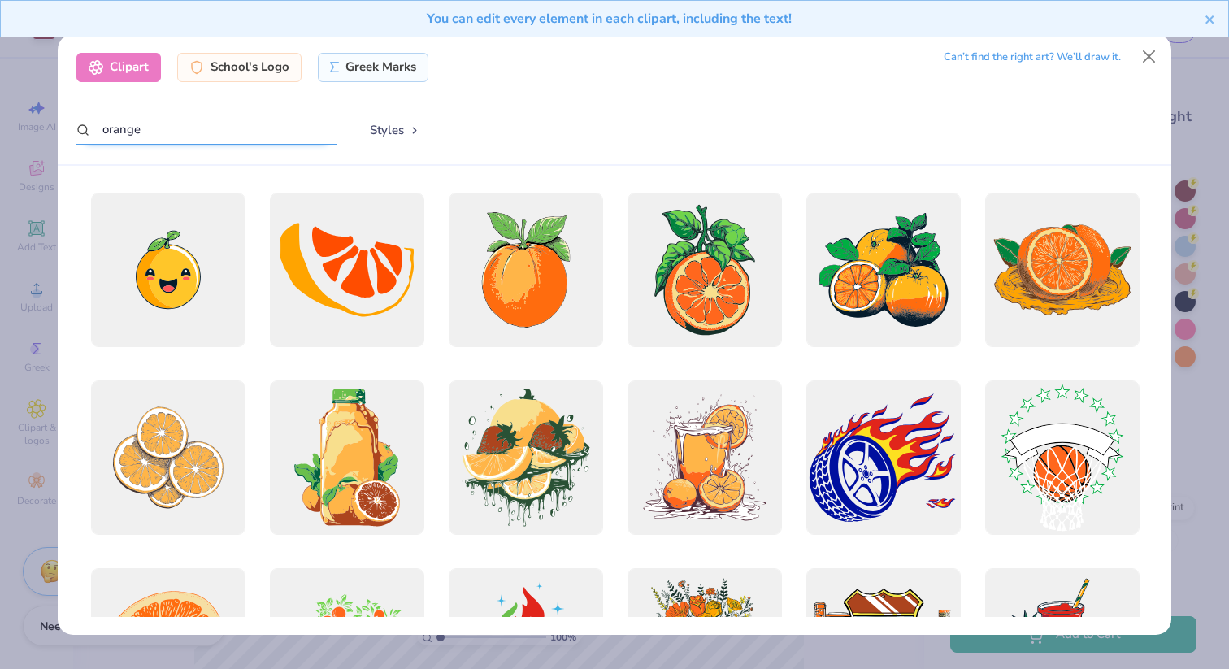
click at [163, 132] on input "orange" at bounding box center [206, 130] width 260 height 30
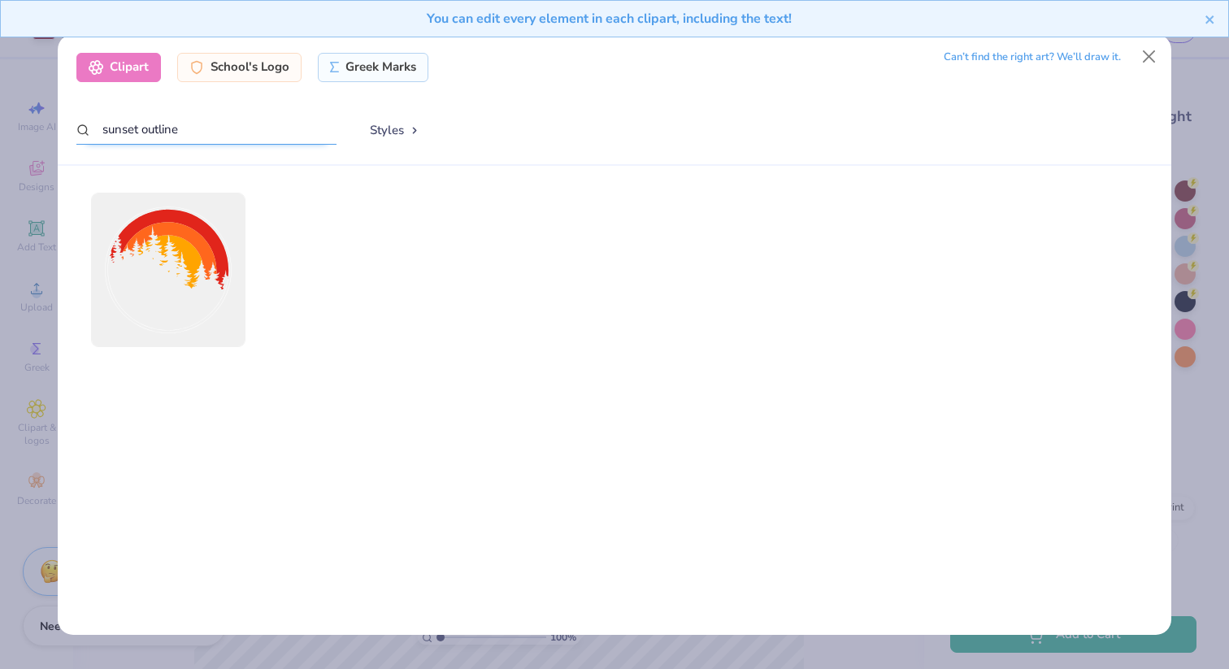
click at [169, 131] on input "sunset outline" at bounding box center [206, 130] width 260 height 30
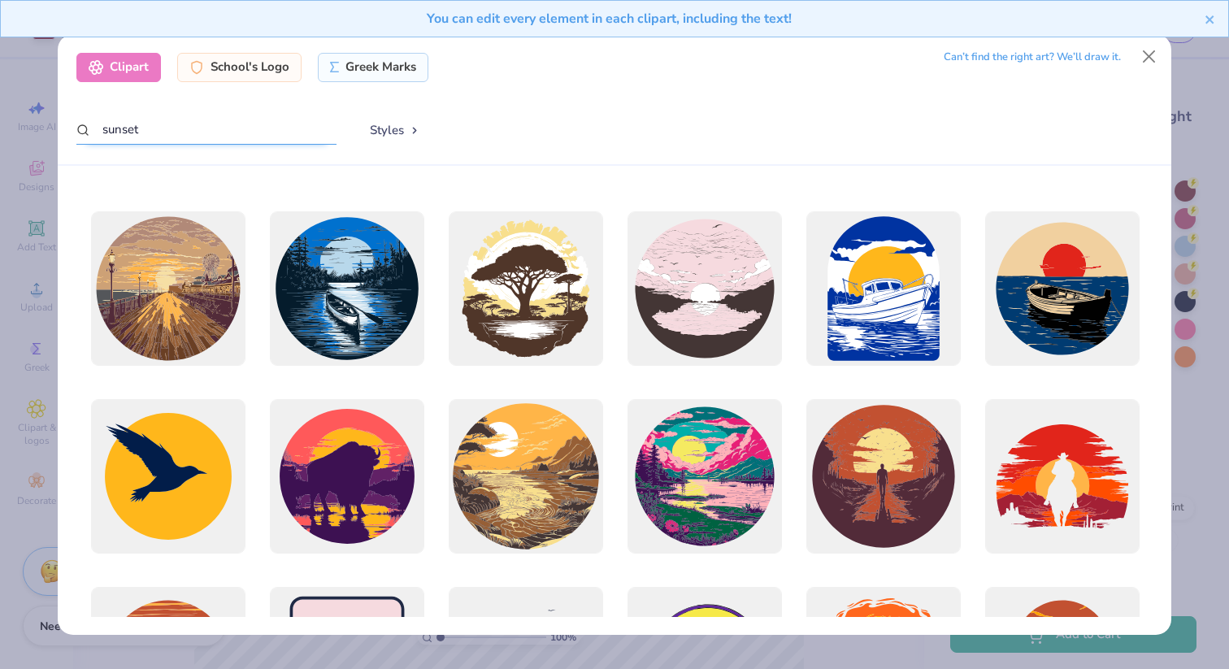
scroll to position [366, 0]
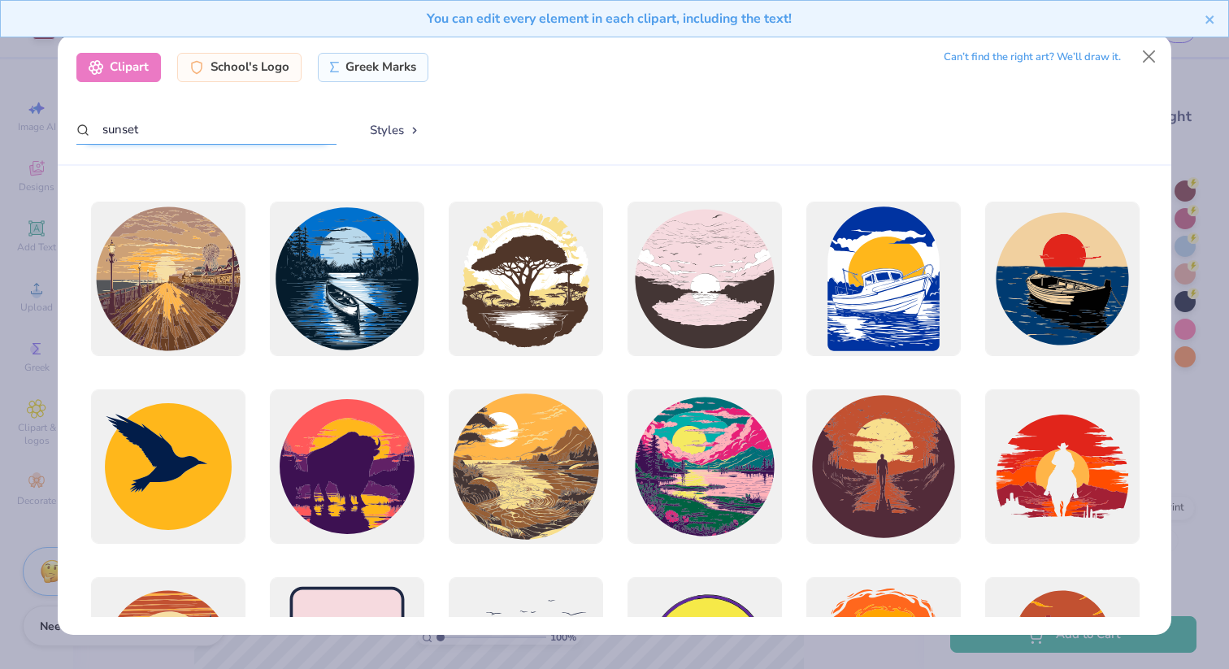
click at [120, 130] on input "sunset" at bounding box center [206, 130] width 260 height 30
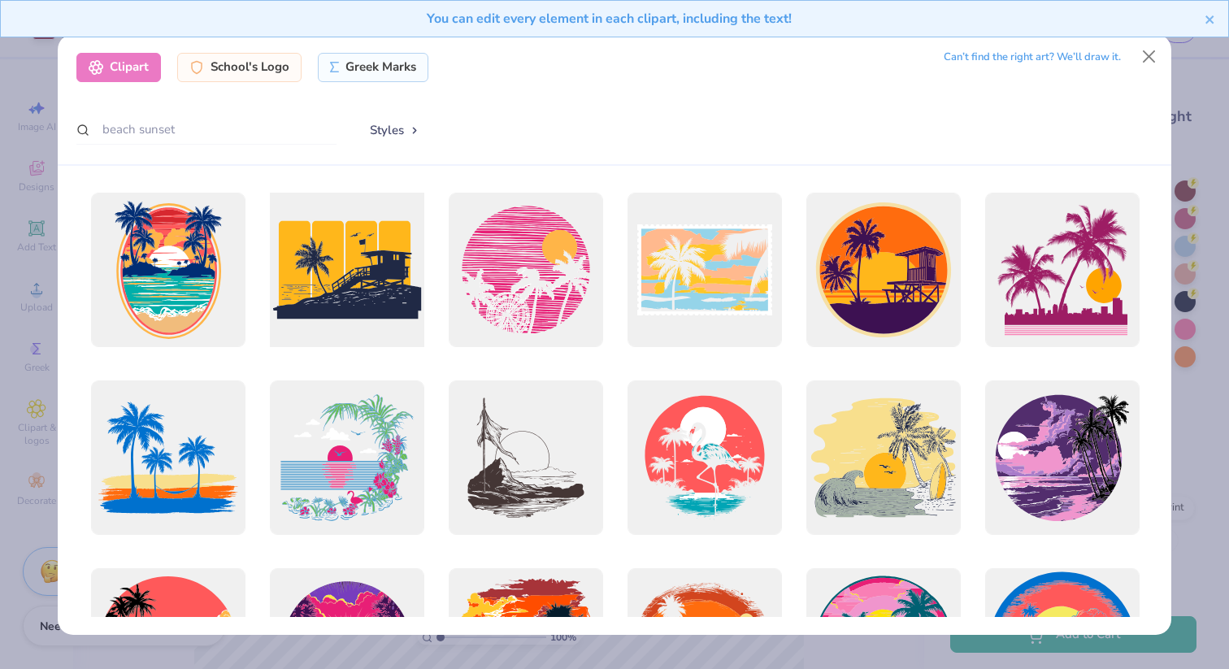
click at [364, 284] on div at bounding box center [347, 269] width 170 height 170
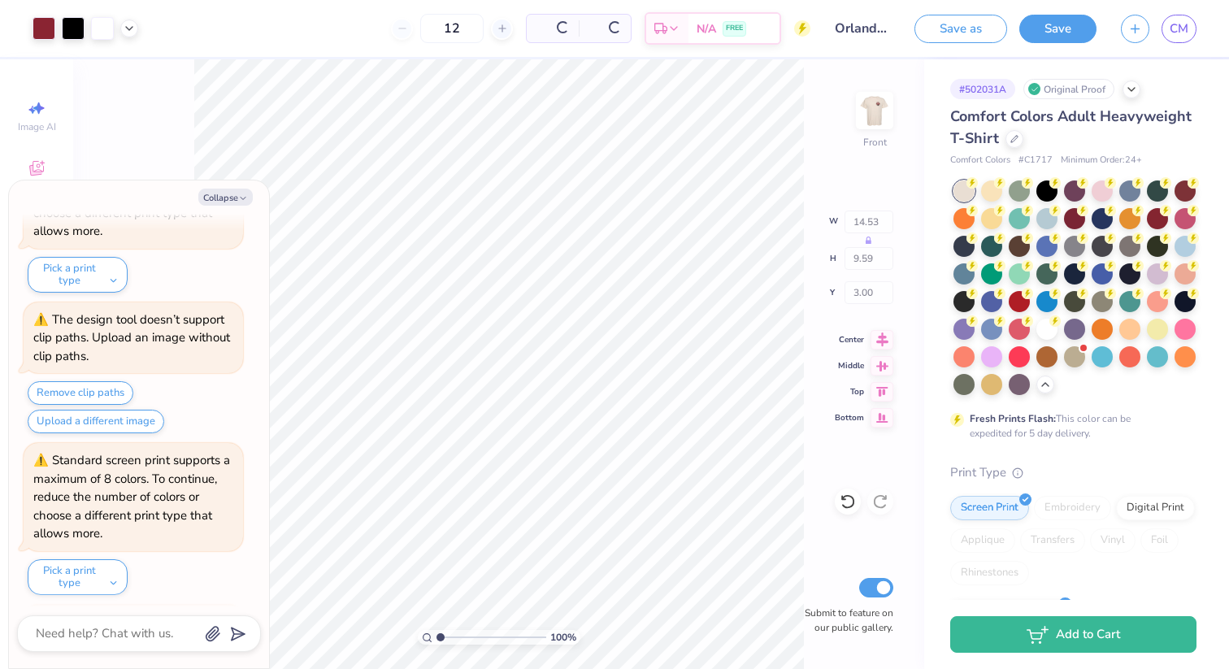
scroll to position [9696, 0]
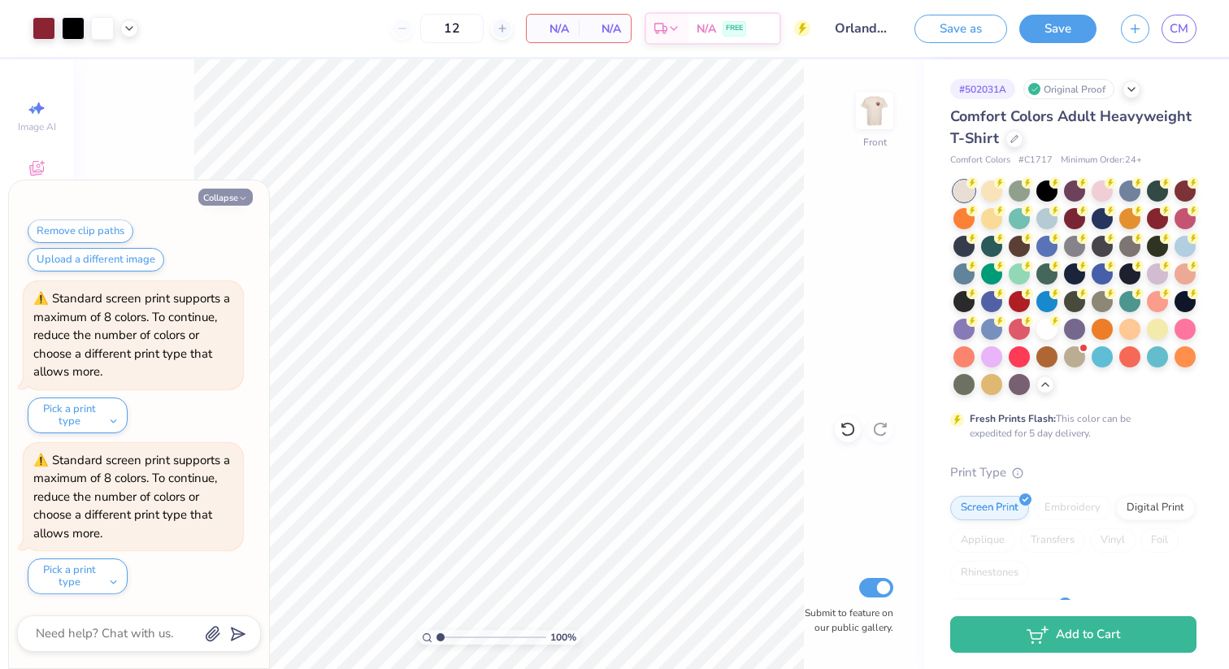
click at [239, 193] on icon "button" at bounding box center [243, 198] width 10 height 10
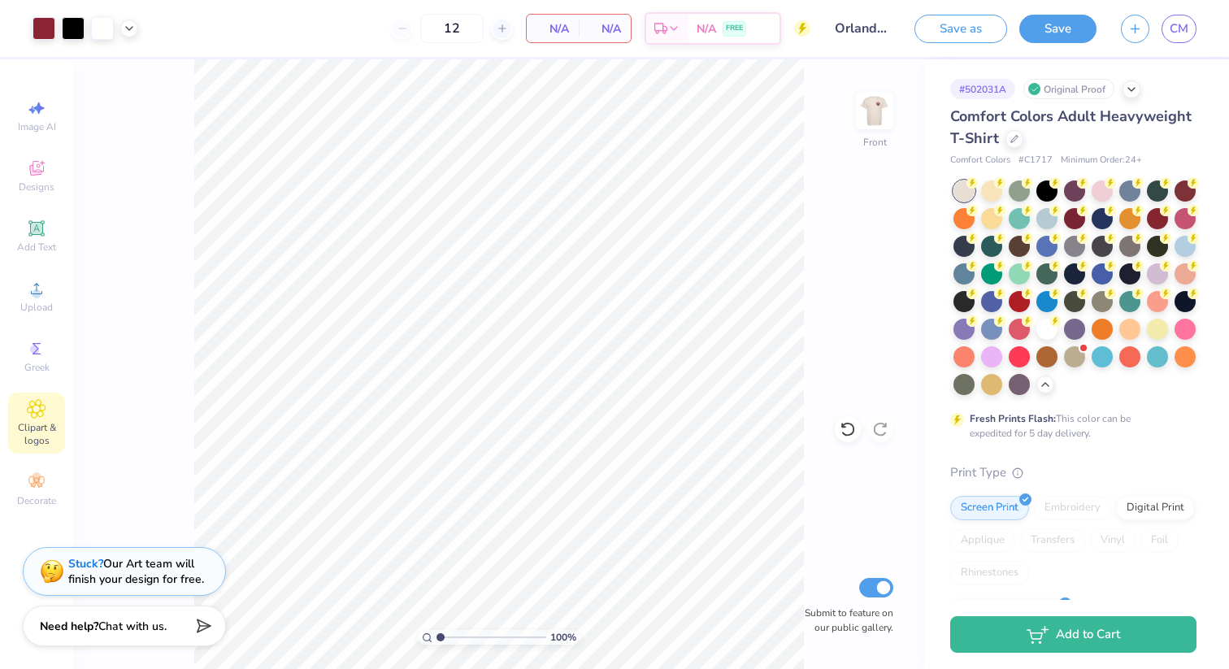
click at [33, 411] on icon at bounding box center [37, 409] width 8 height 8
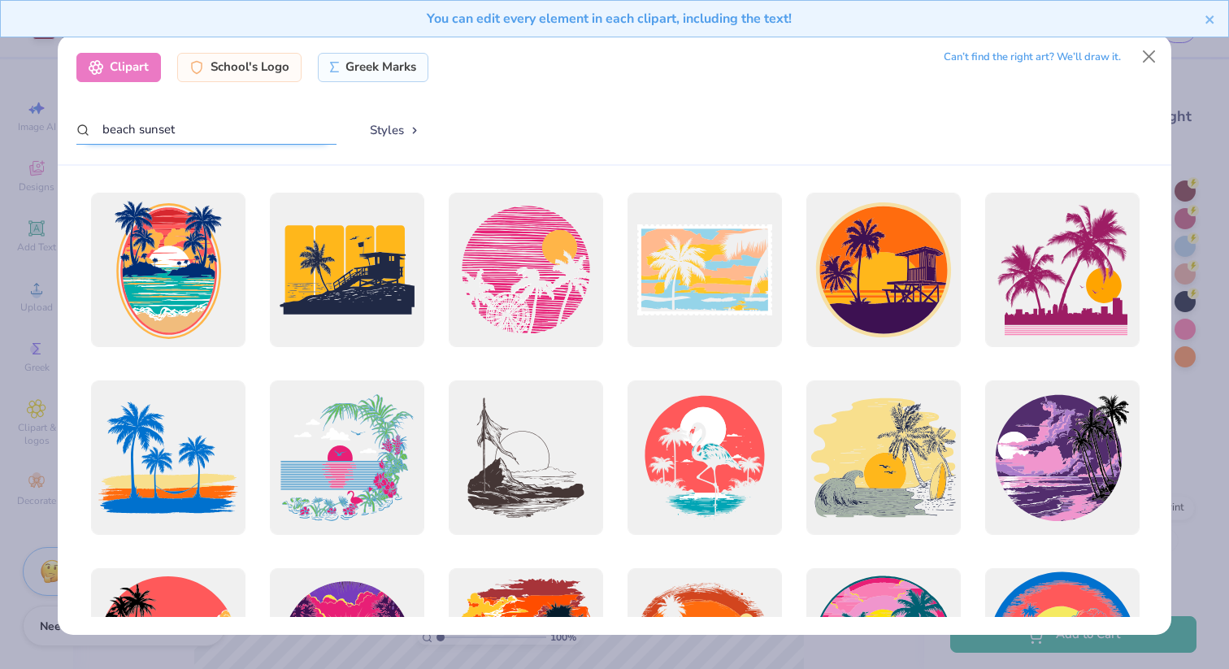
click at [213, 129] on input "beach sunset" at bounding box center [206, 130] width 260 height 30
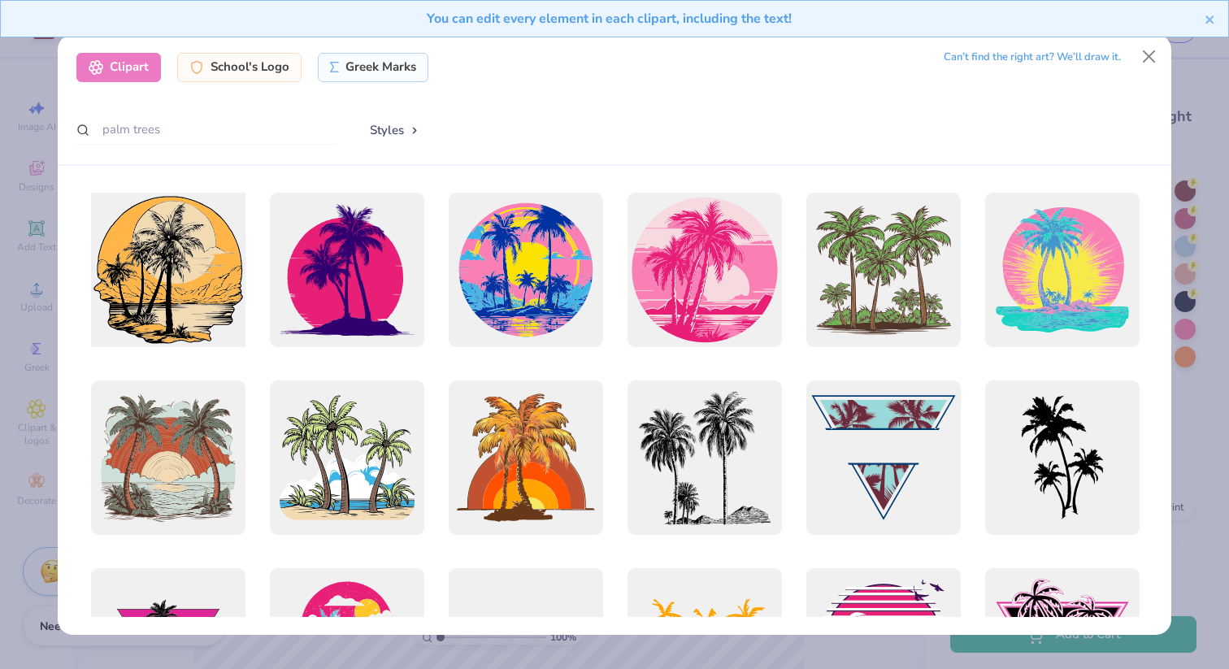
click at [161, 293] on div at bounding box center [168, 269] width 170 height 170
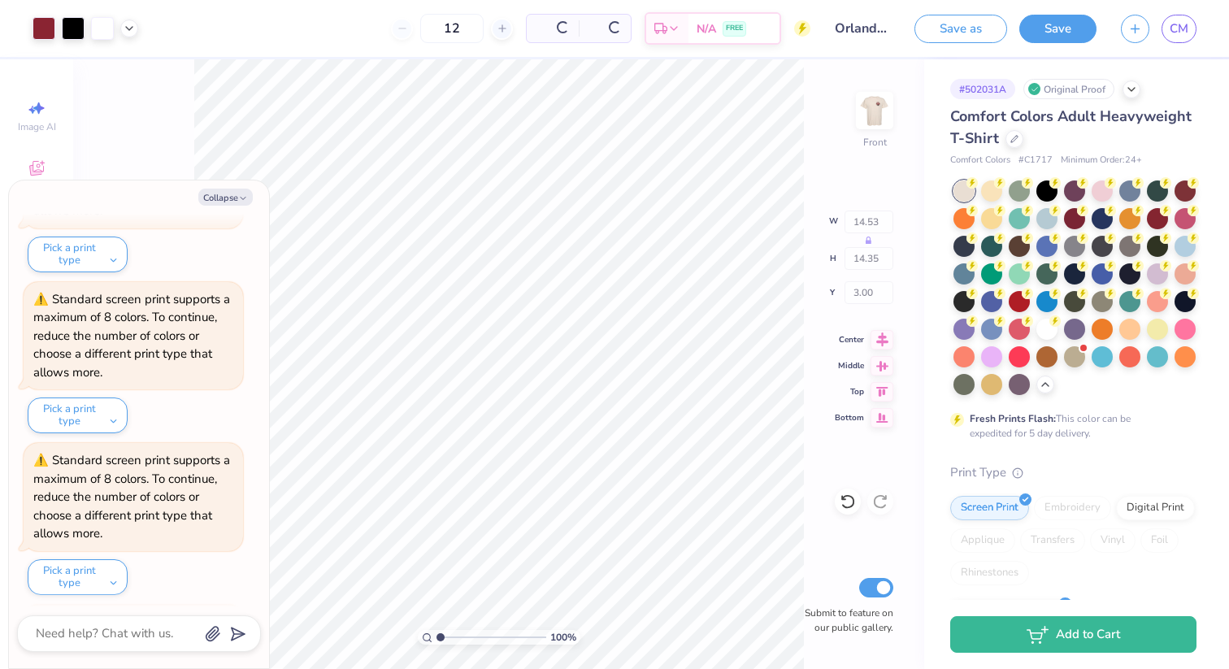
scroll to position [10018, 0]
click at [232, 197] on button "Collapse" at bounding box center [225, 197] width 54 height 17
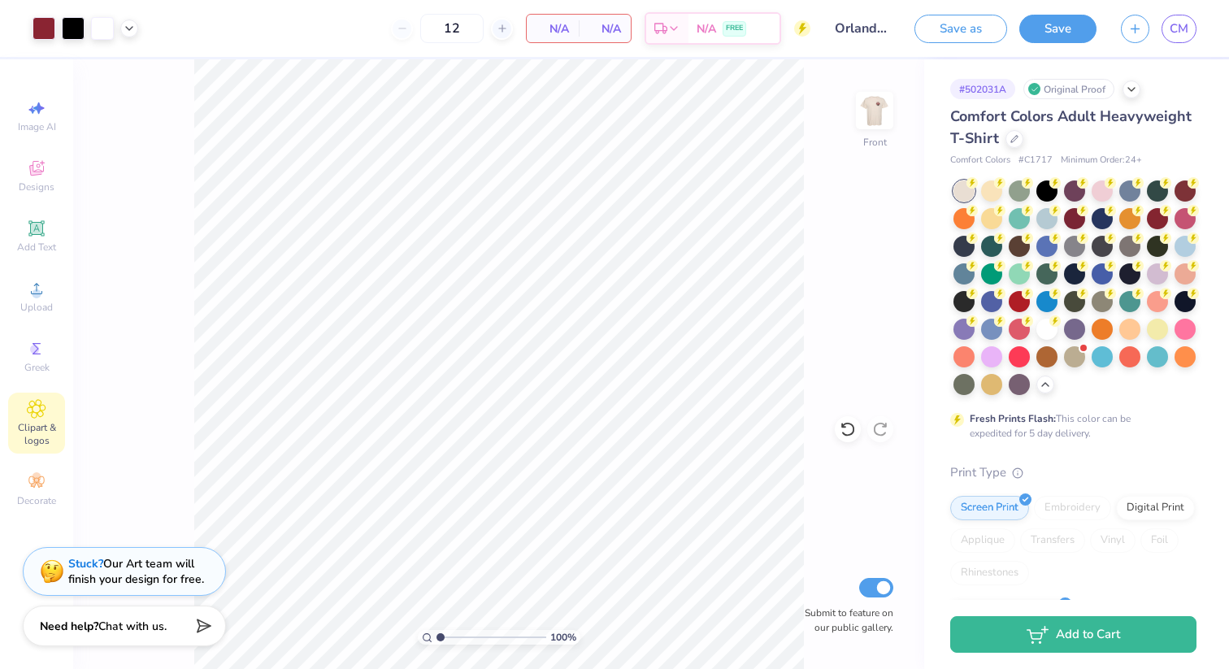
click at [35, 431] on span "Clipart & logos" at bounding box center [36, 434] width 57 height 26
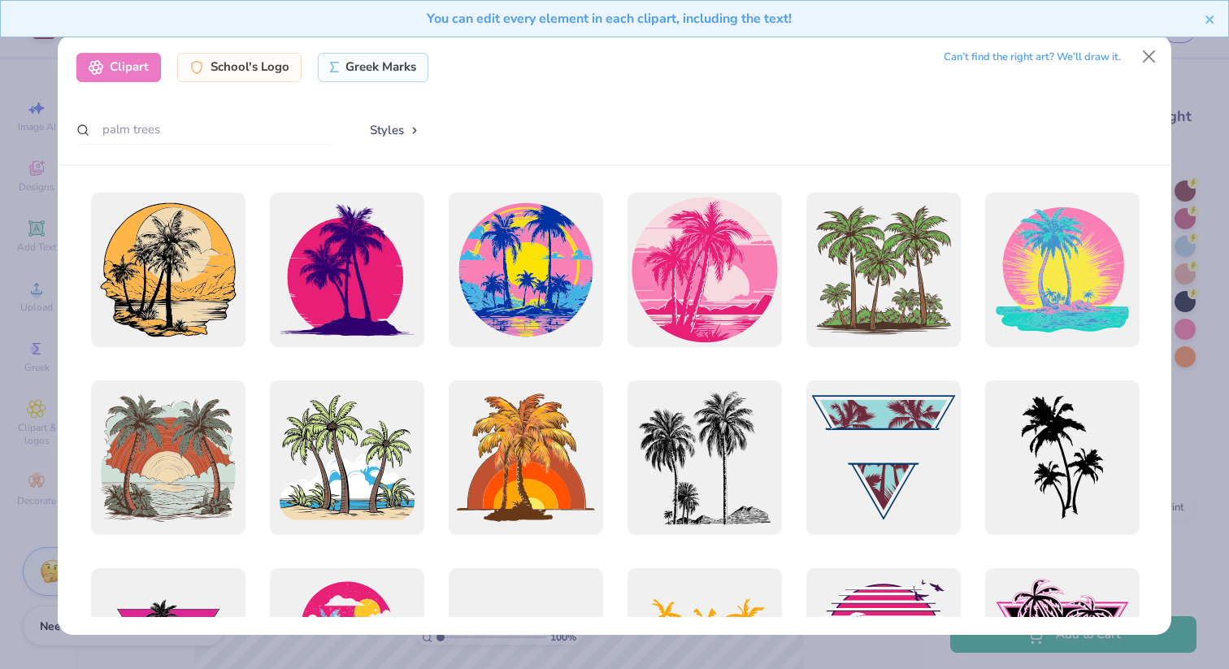
scroll to position [3, 0]
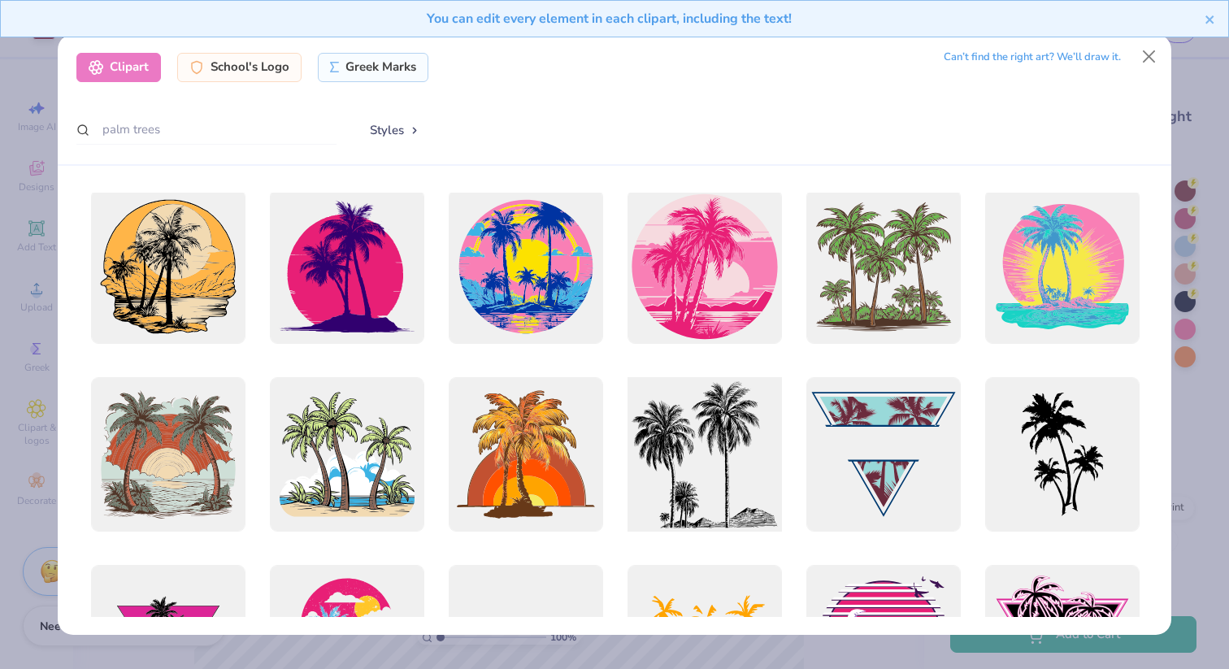
click at [683, 480] on div at bounding box center [704, 454] width 170 height 170
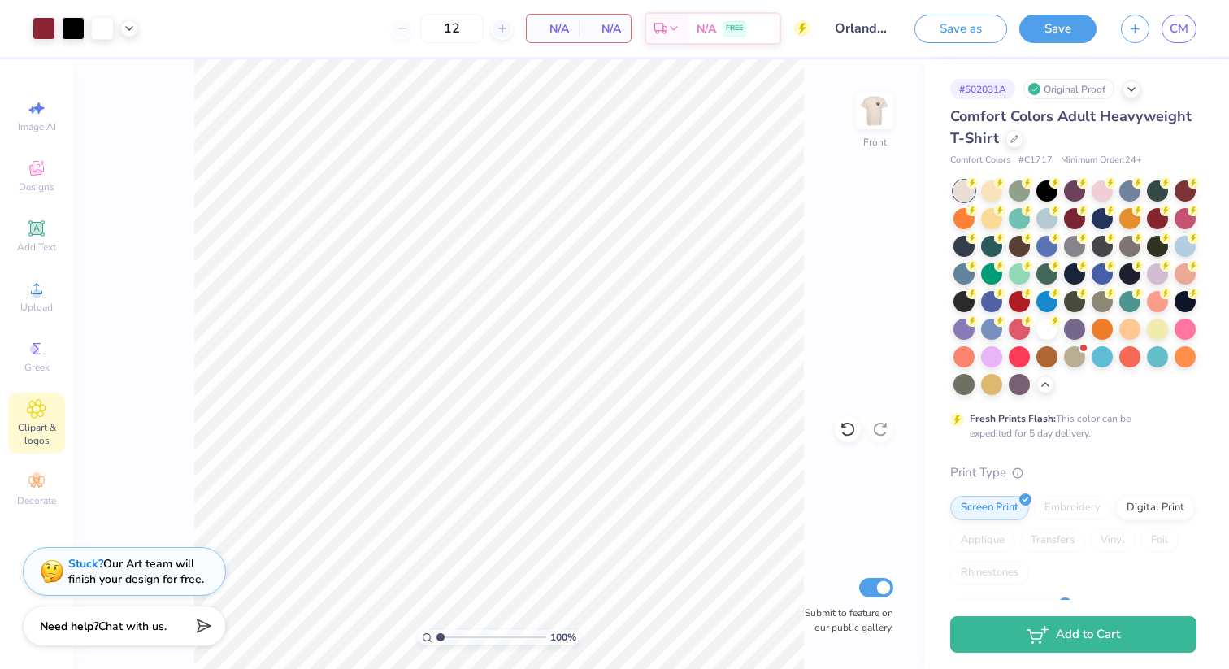
click at [32, 427] on span "Clipart & logos" at bounding box center [36, 434] width 57 height 26
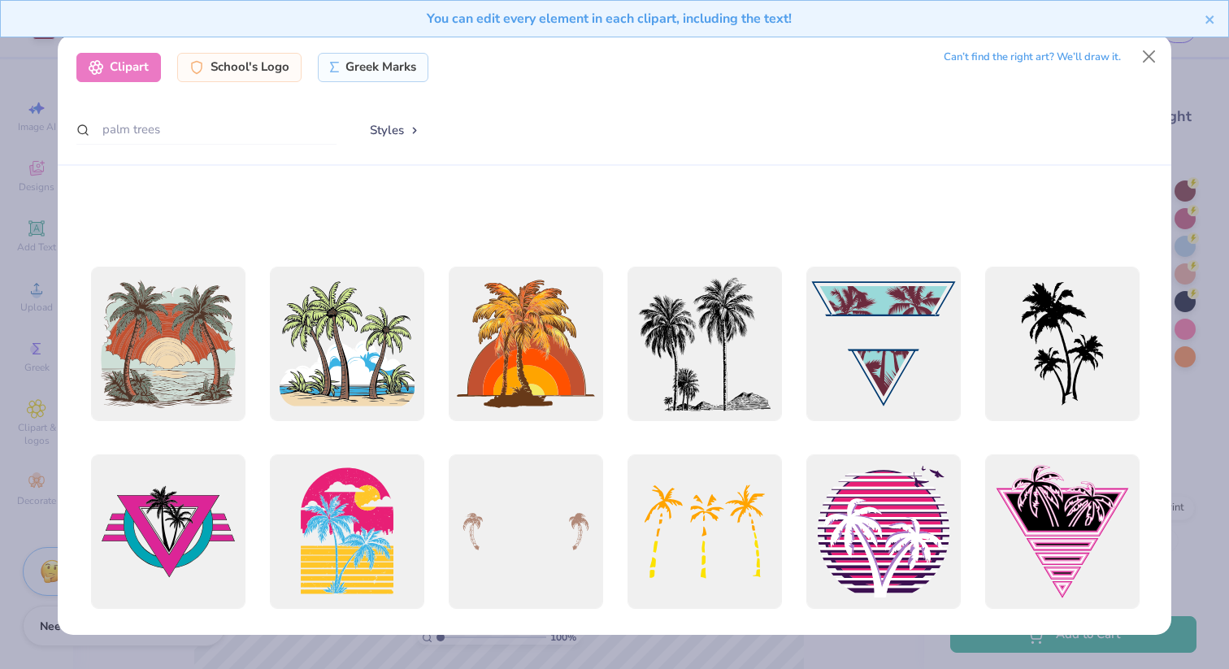
scroll to position [0, 0]
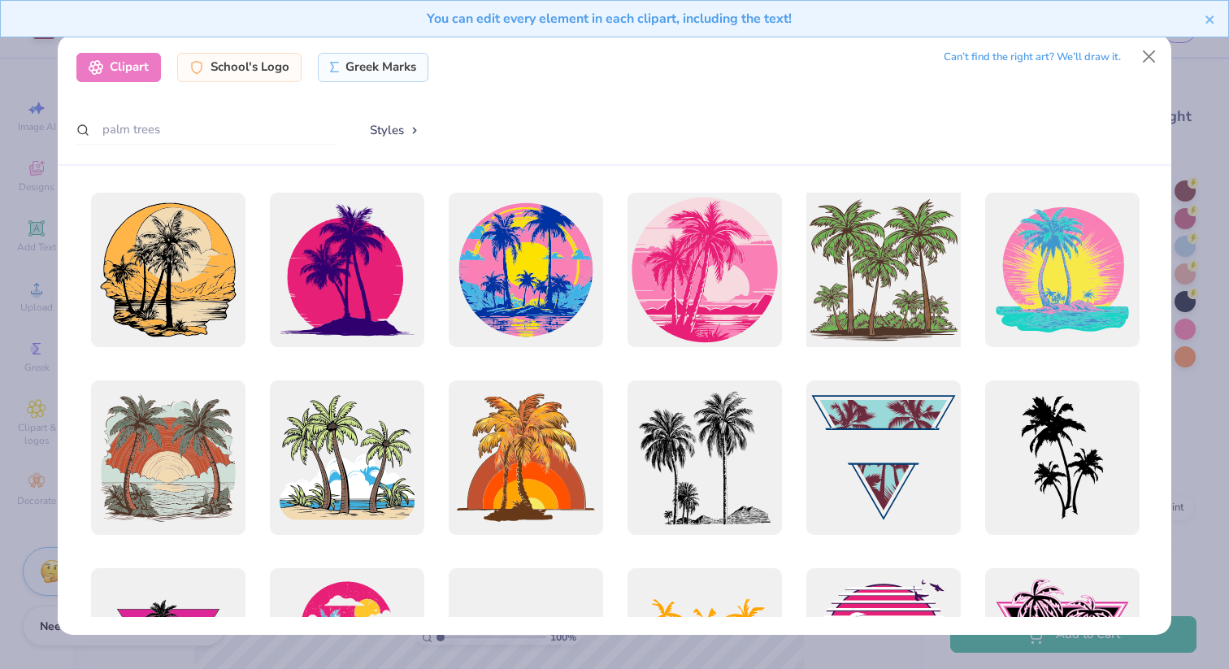
click at [885, 262] on div at bounding box center [883, 269] width 170 height 170
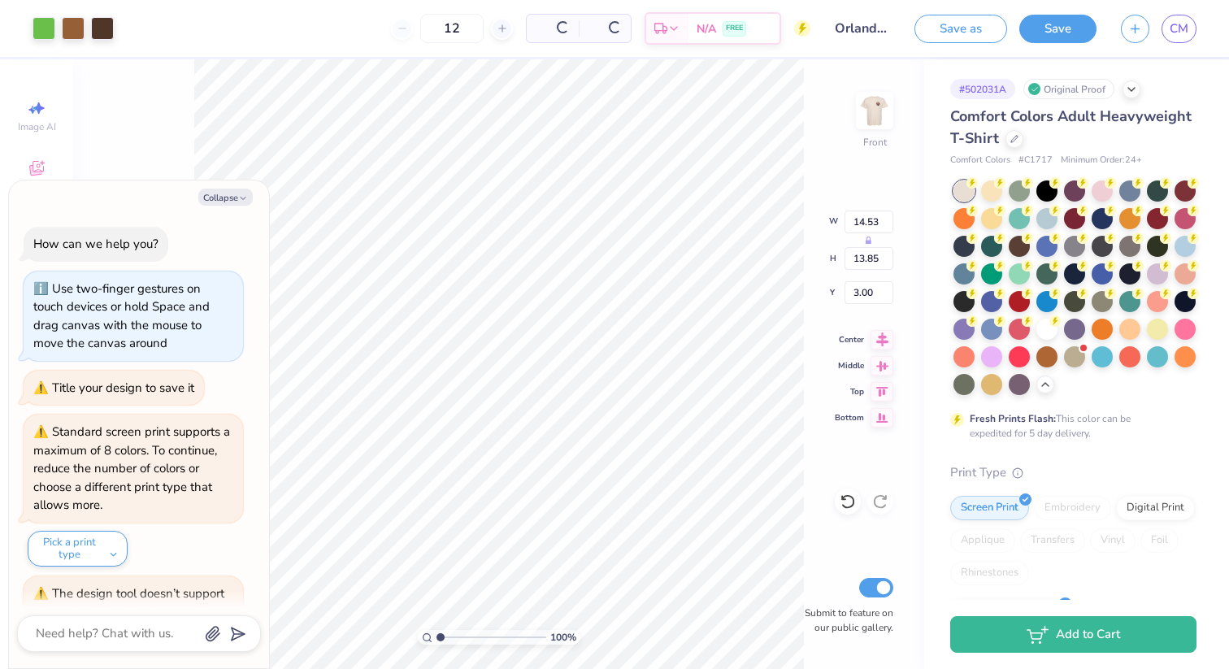
scroll to position [10179, 0]
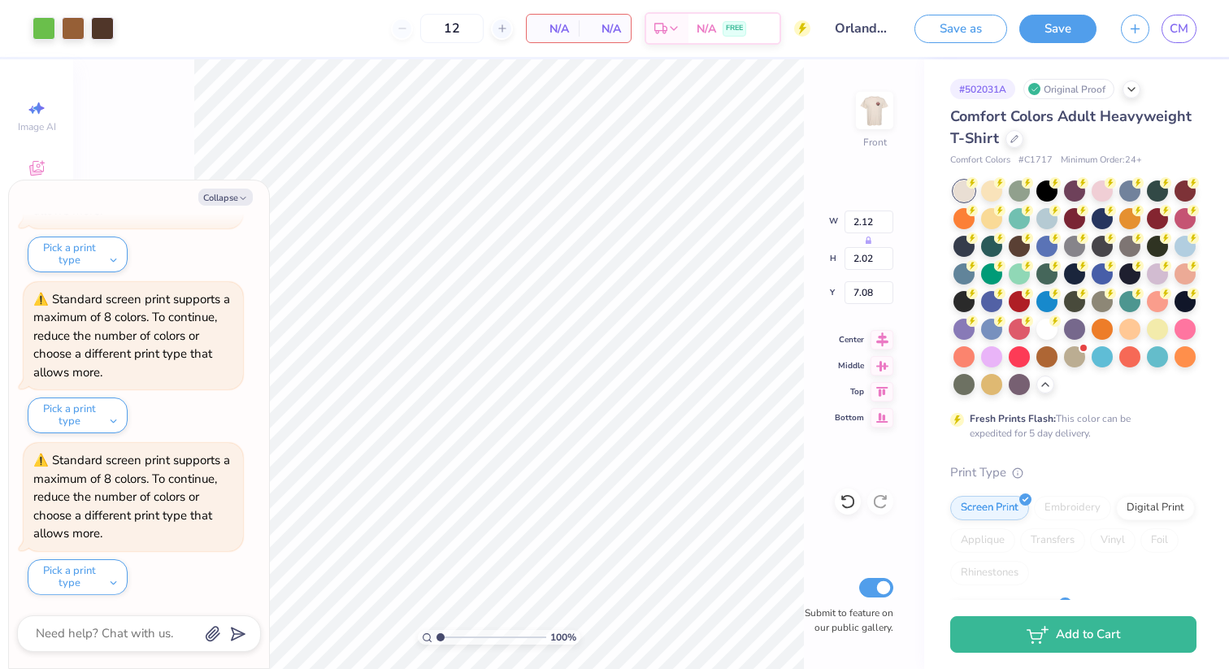
click at [215, 206] on div "Collapse How can we help you? Use two-finger gestures on touch devices or hold …" at bounding box center [139, 424] width 260 height 488
click at [215, 197] on button "Collapse" at bounding box center [225, 197] width 54 height 17
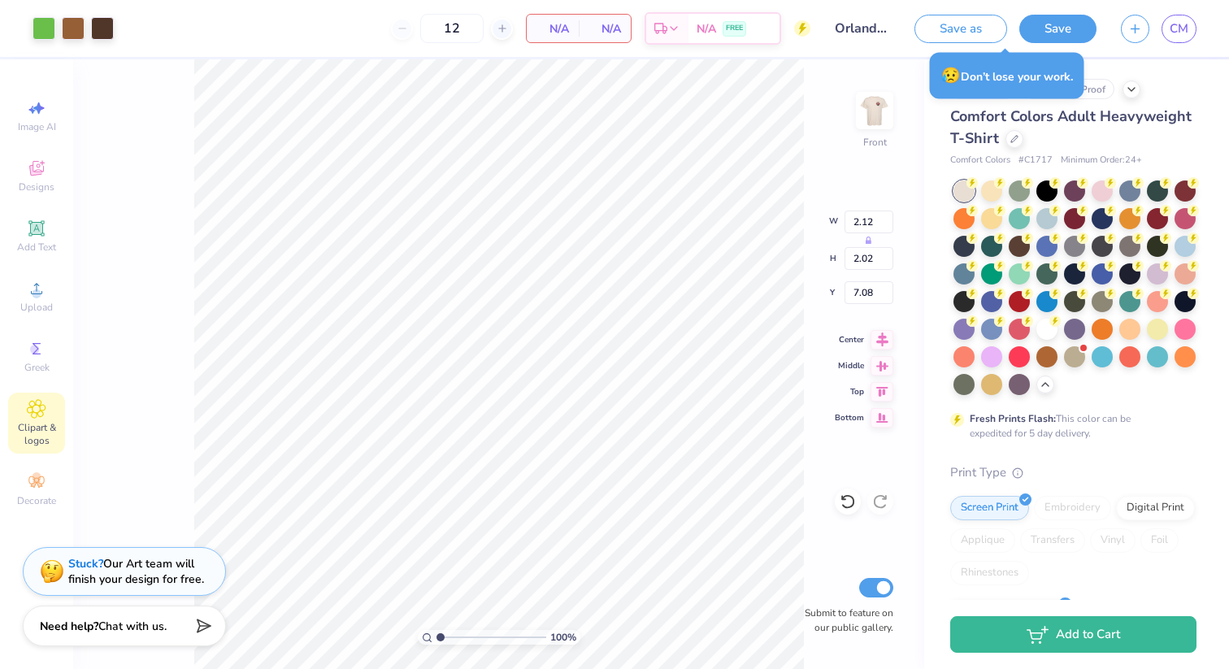
click at [32, 419] on div "Clipart & logos" at bounding box center [36, 422] width 57 height 61
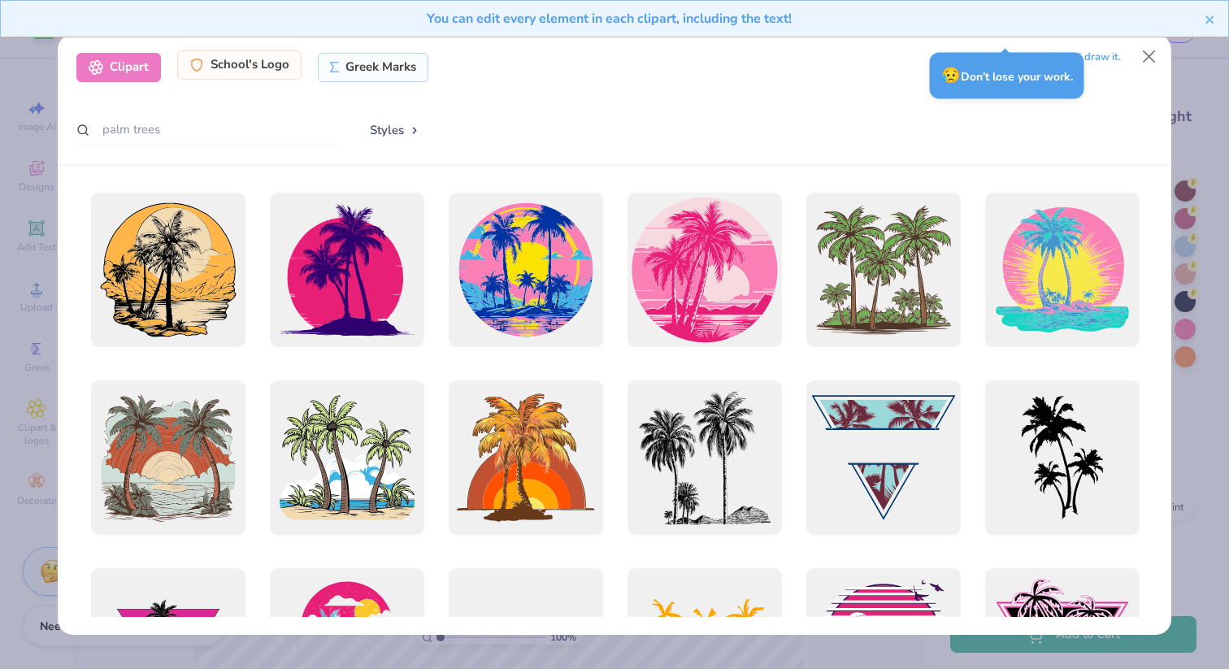
click at [242, 81] on div "Clipart School's Logo Greek Marks" at bounding box center [252, 67] width 353 height 29
click at [245, 74] on div "School's Logo" at bounding box center [239, 64] width 124 height 29
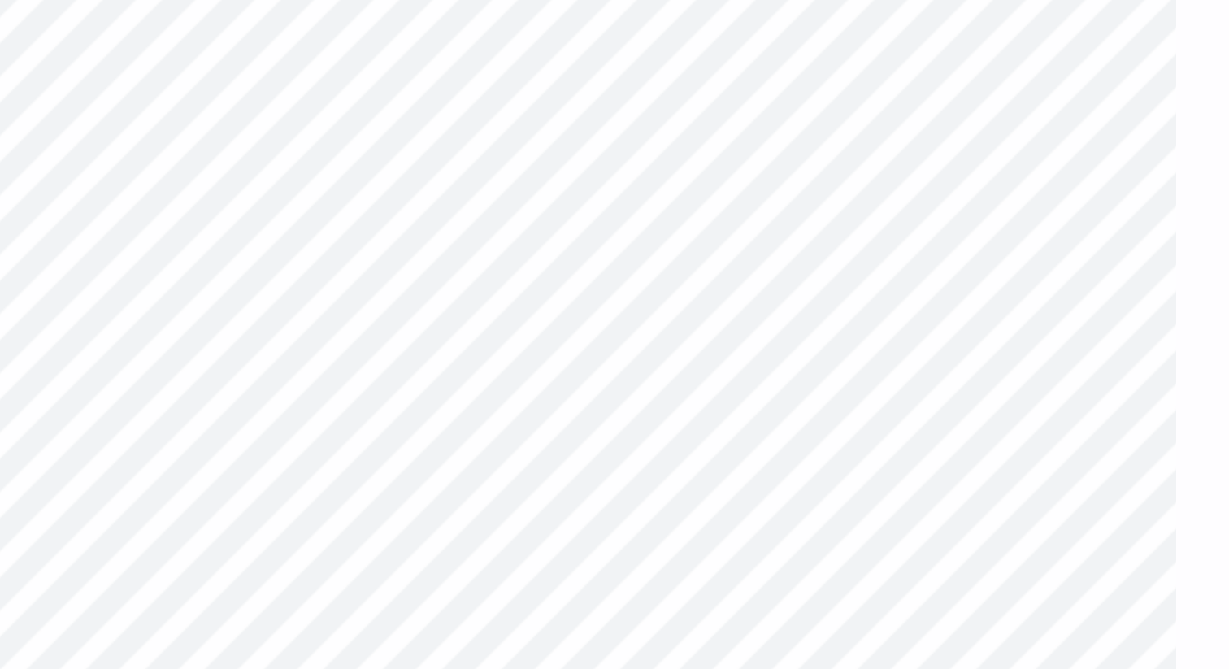
scroll to position [10256, 0]
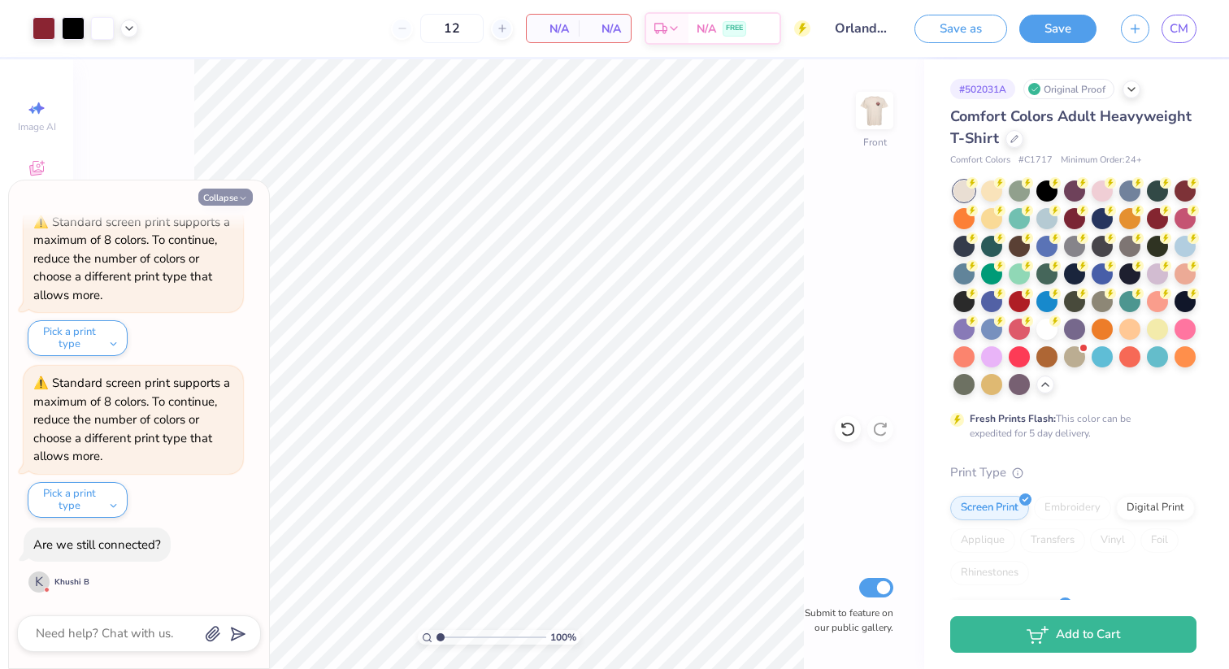
click at [247, 195] on icon "button" at bounding box center [243, 198] width 10 height 10
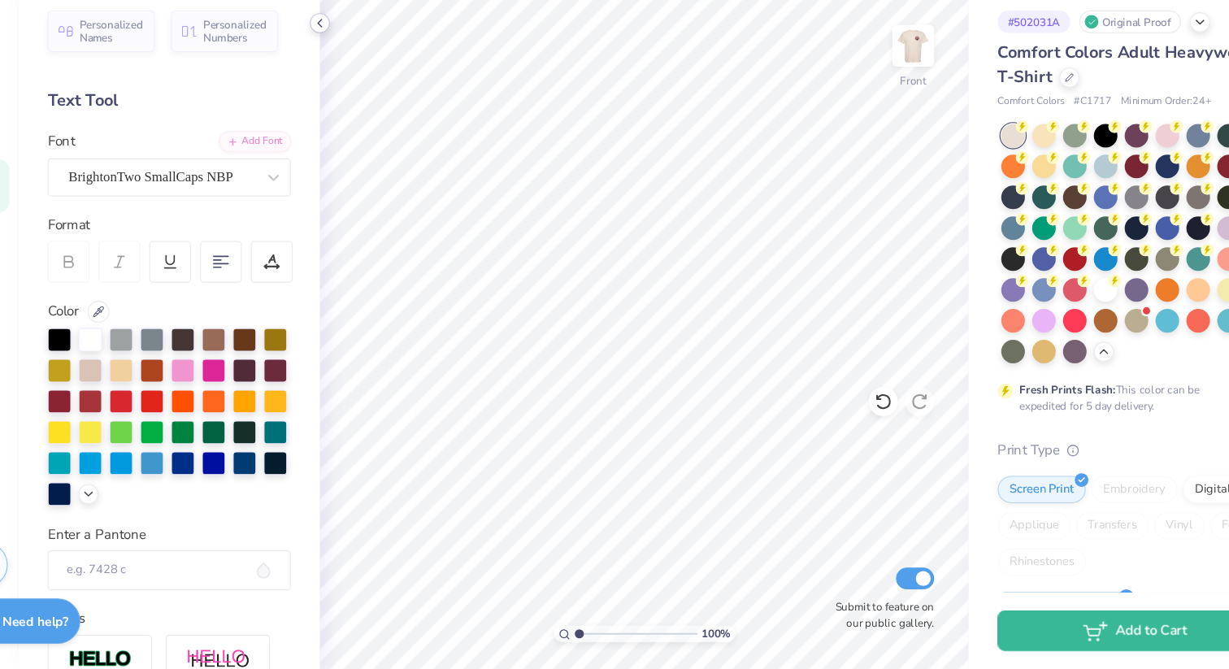
click at [341, 93] on icon at bounding box center [342, 90] width 13 height 13
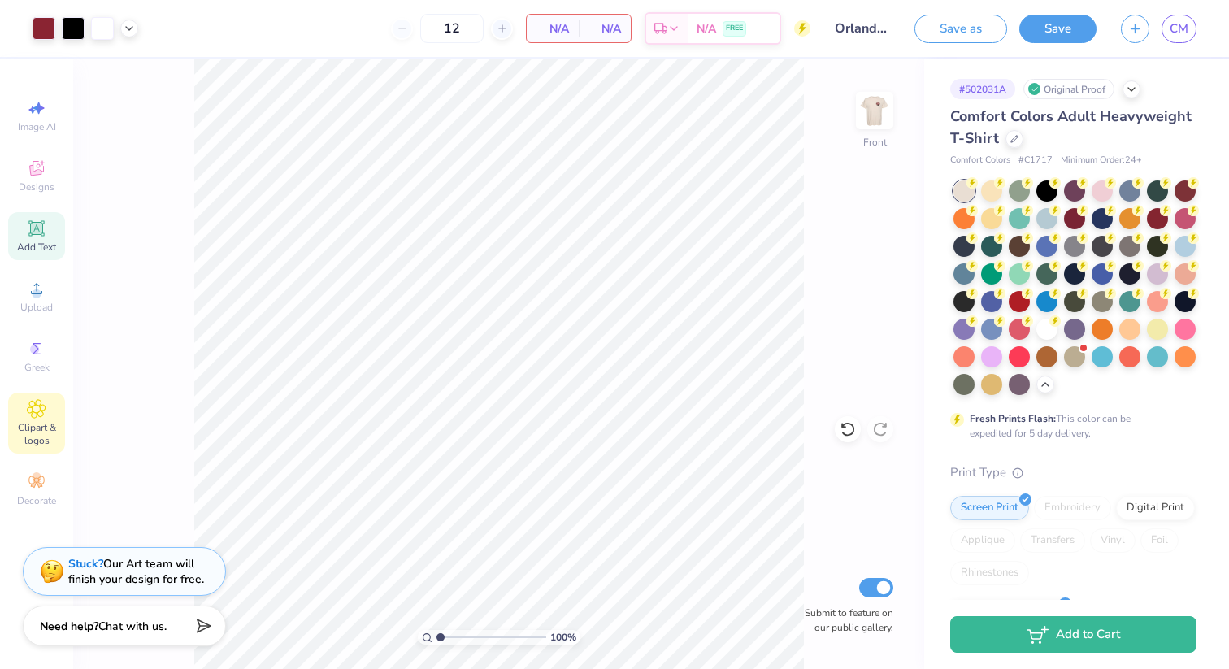
click at [33, 410] on icon at bounding box center [37, 409] width 8 height 8
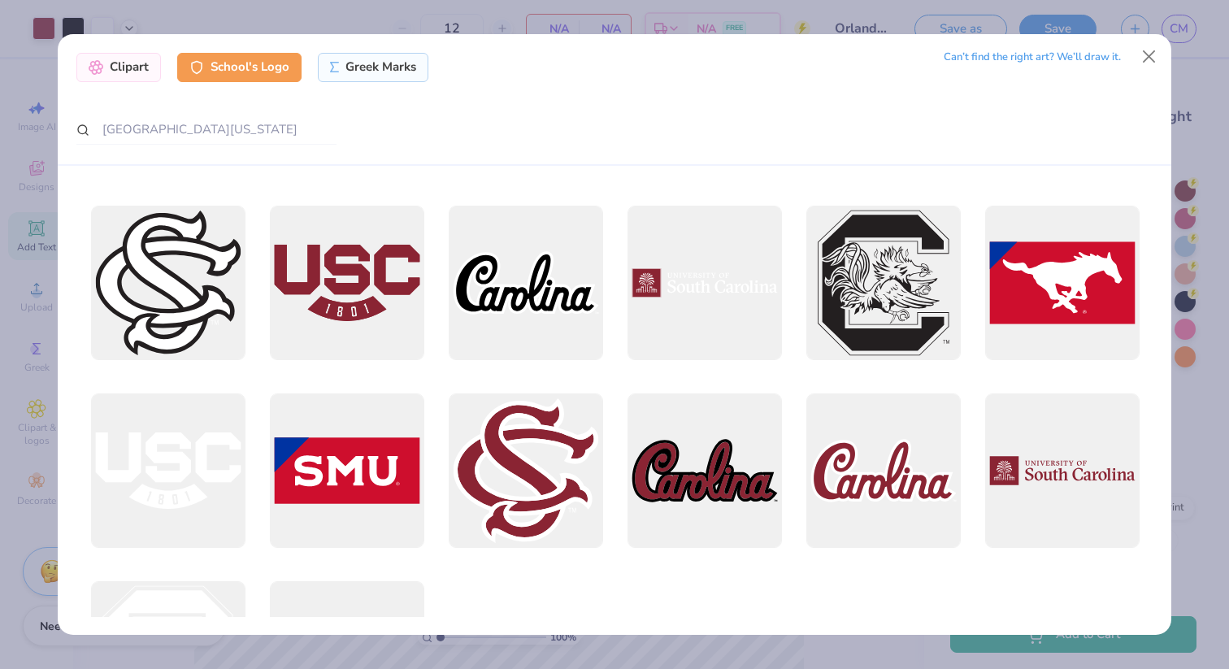
scroll to position [918, 0]
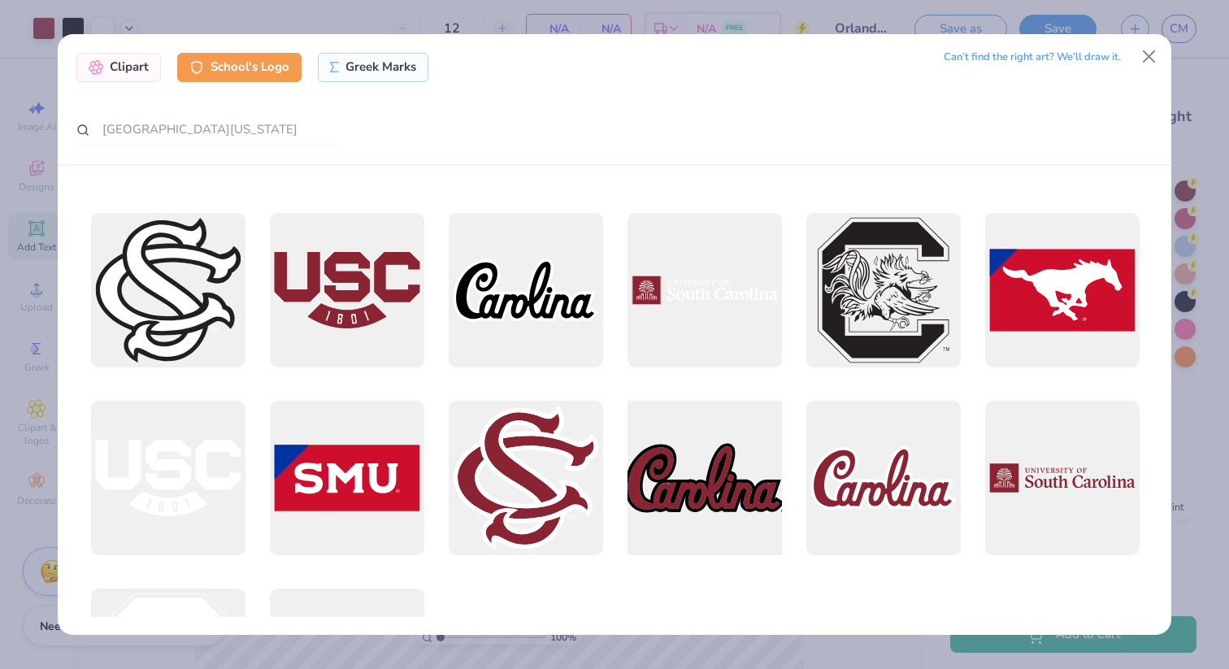
click at [696, 509] on div at bounding box center [704, 477] width 170 height 170
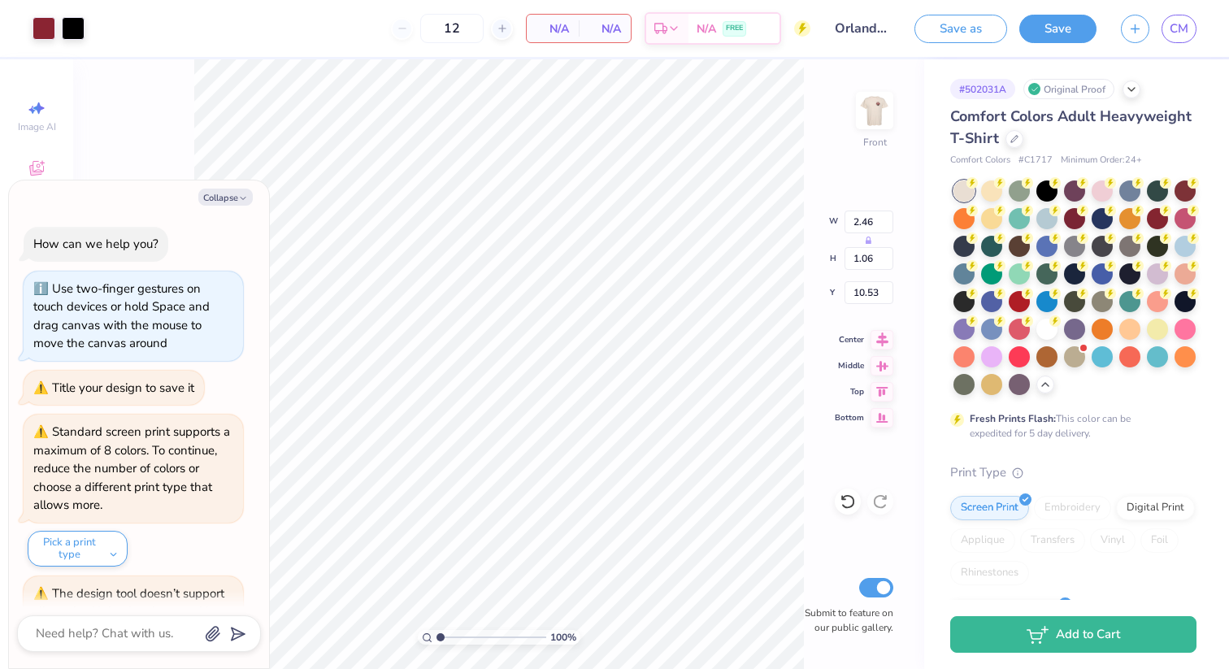
scroll to position [10369, 0]
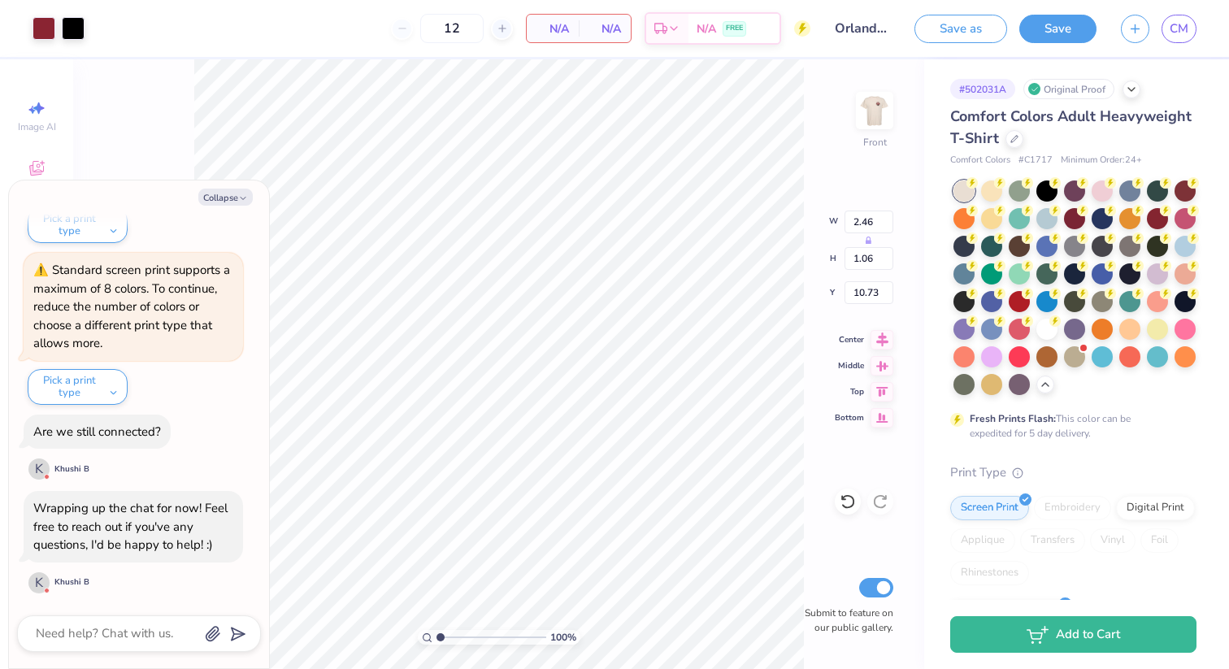
click at [808, 155] on div "100 % Front W 2.46 H 1.06 Y 10.73 Center Middle Top Bottom Submit to feature on…" at bounding box center [498, 363] width 851 height 609
click at [241, 200] on icon "button" at bounding box center [243, 198] width 10 height 10
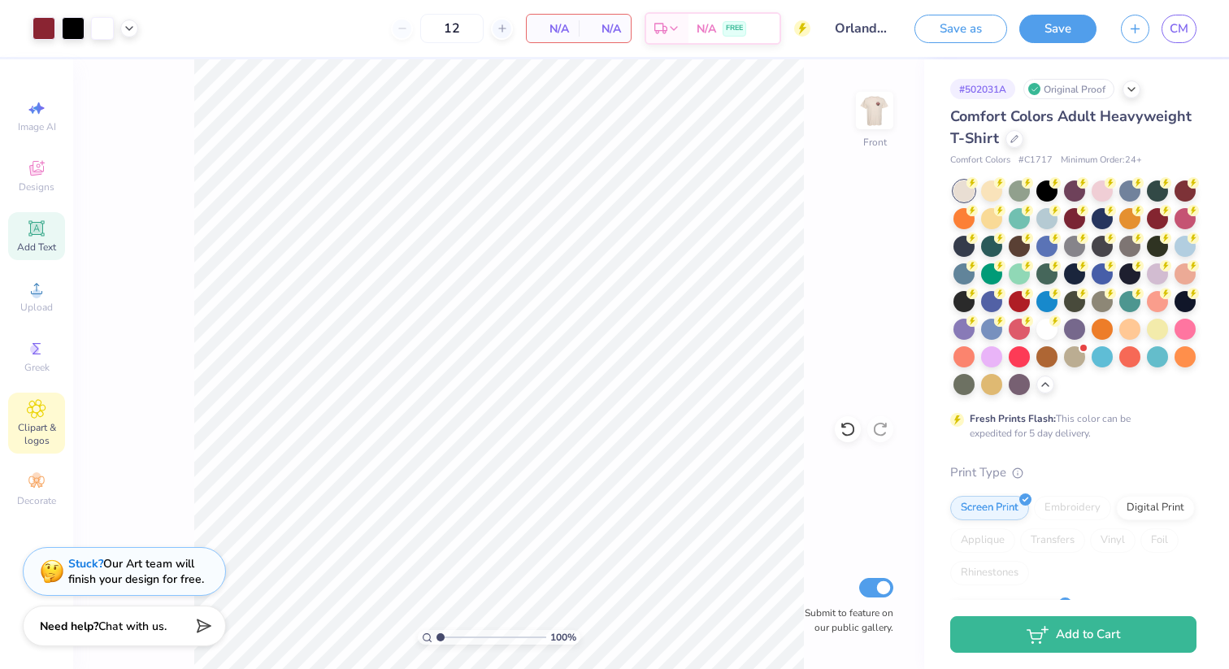
click at [43, 429] on span "Clipart & logos" at bounding box center [36, 434] width 57 height 26
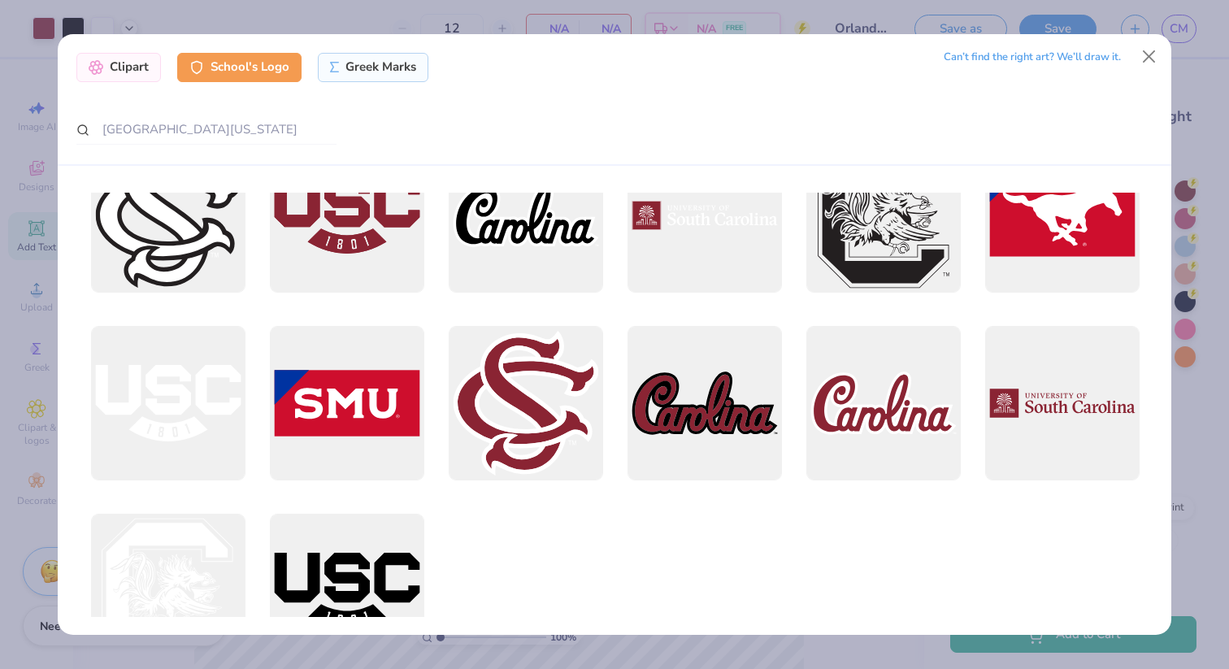
scroll to position [990, 0]
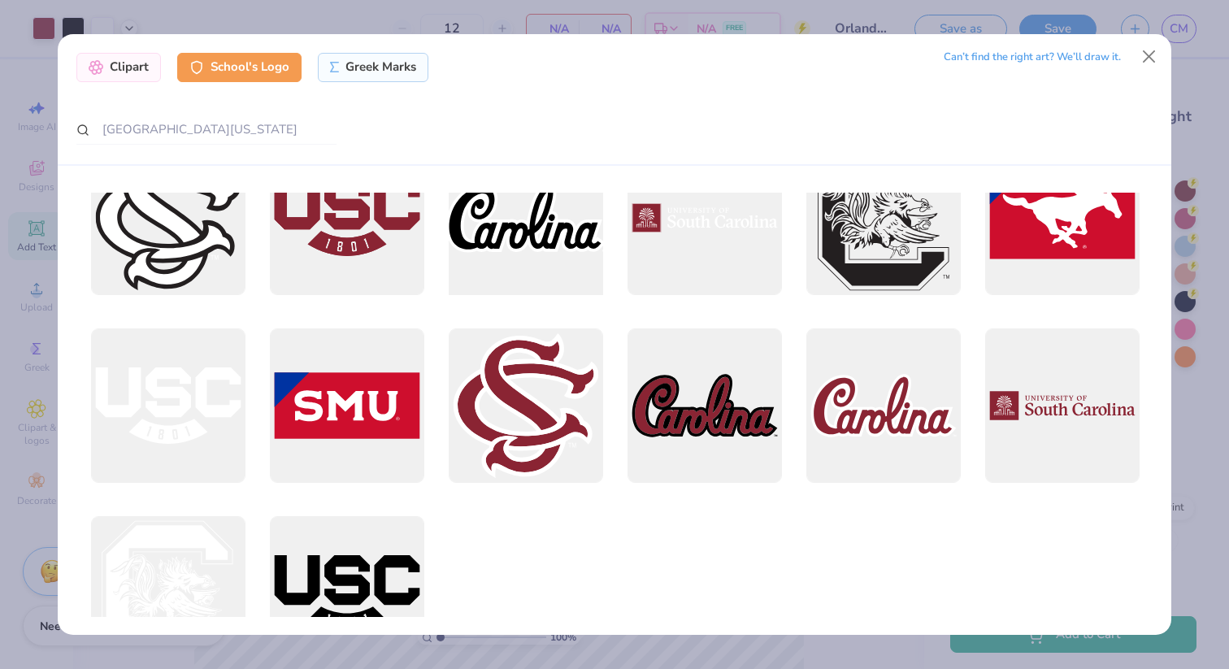
click at [554, 219] on div at bounding box center [525, 217] width 170 height 170
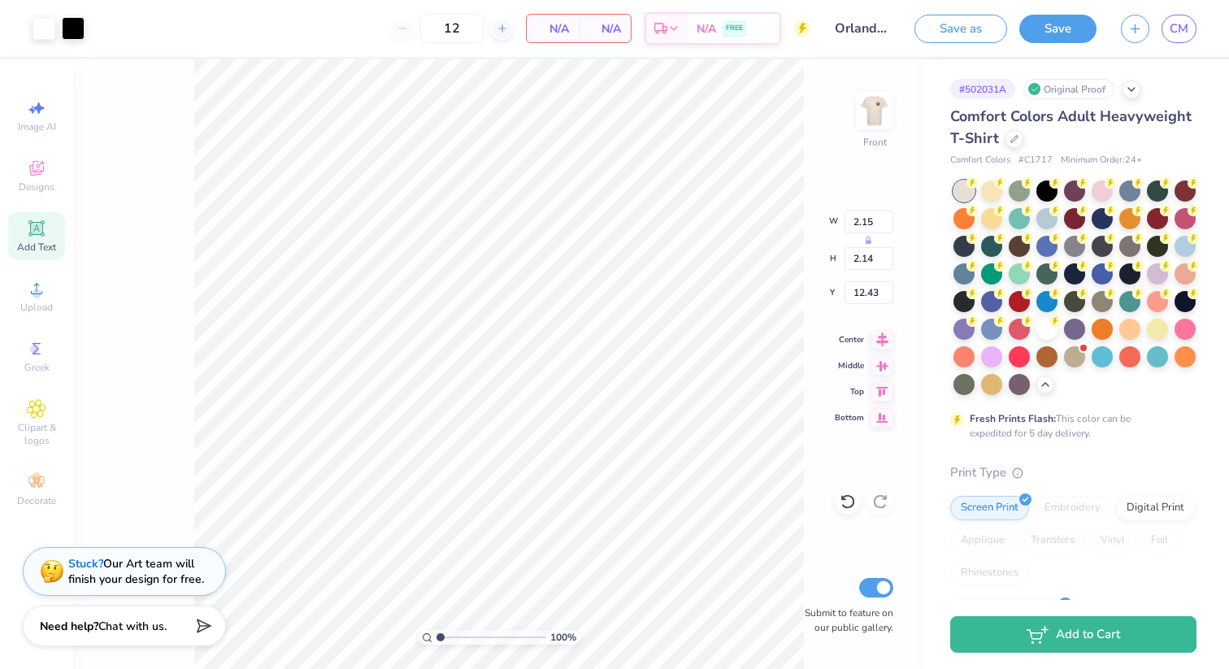
click at [813, 389] on div "100 % Front W 2.15 H 2.14 Y 12.43 Center Middle Top Bottom Submit to feature on…" at bounding box center [498, 363] width 851 height 609
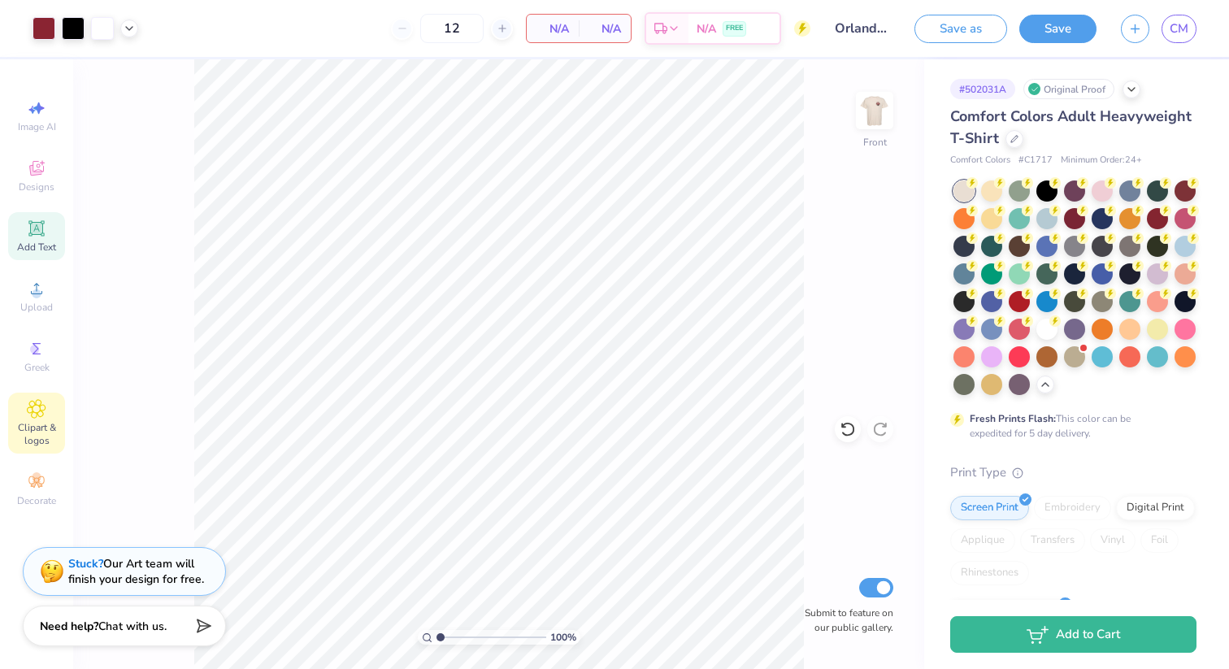
click at [36, 399] on icon at bounding box center [36, 409] width 19 height 20
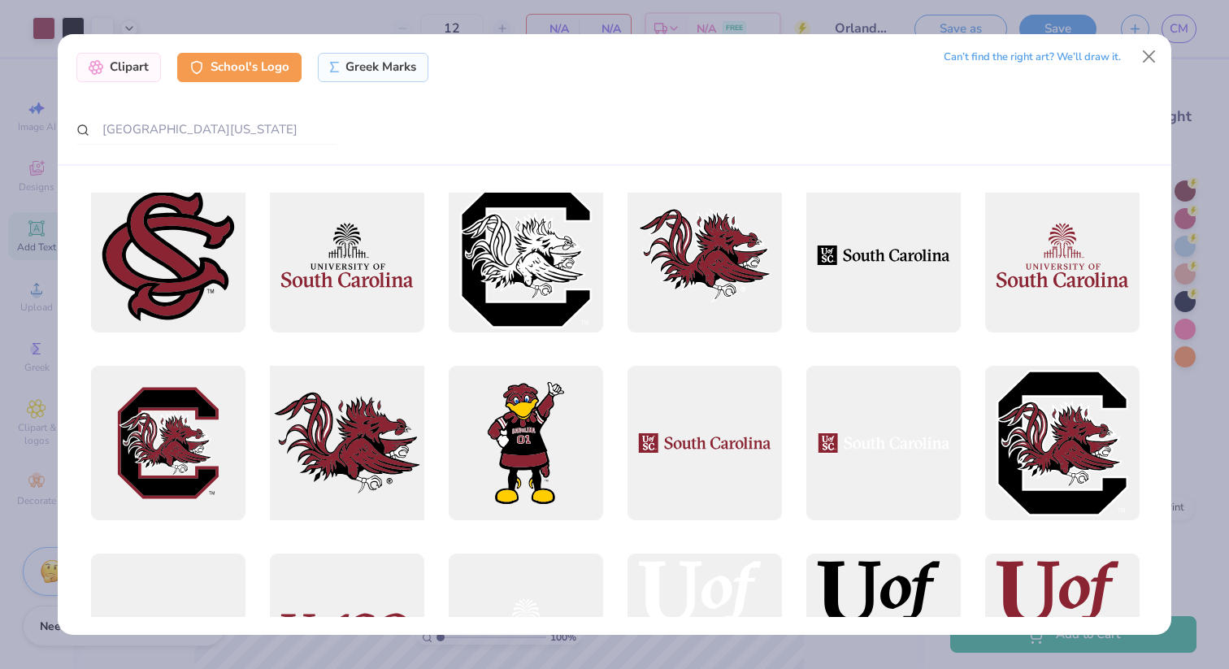
scroll to position [198, 0]
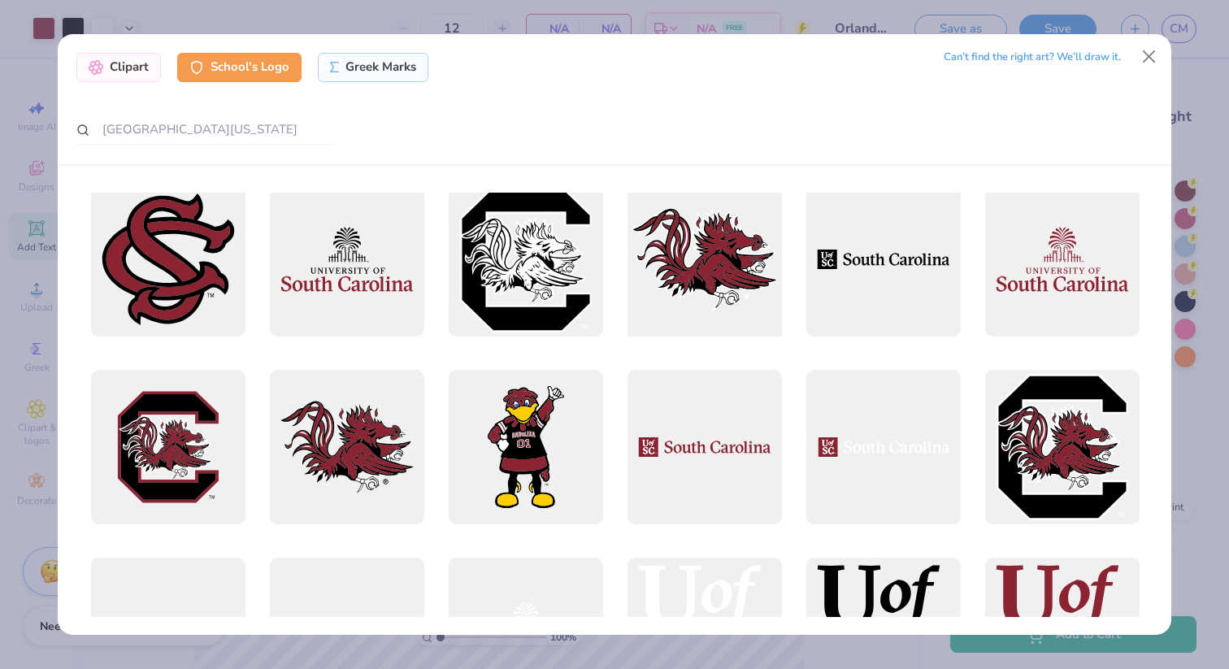
click at [678, 278] on div at bounding box center [704, 259] width 170 height 170
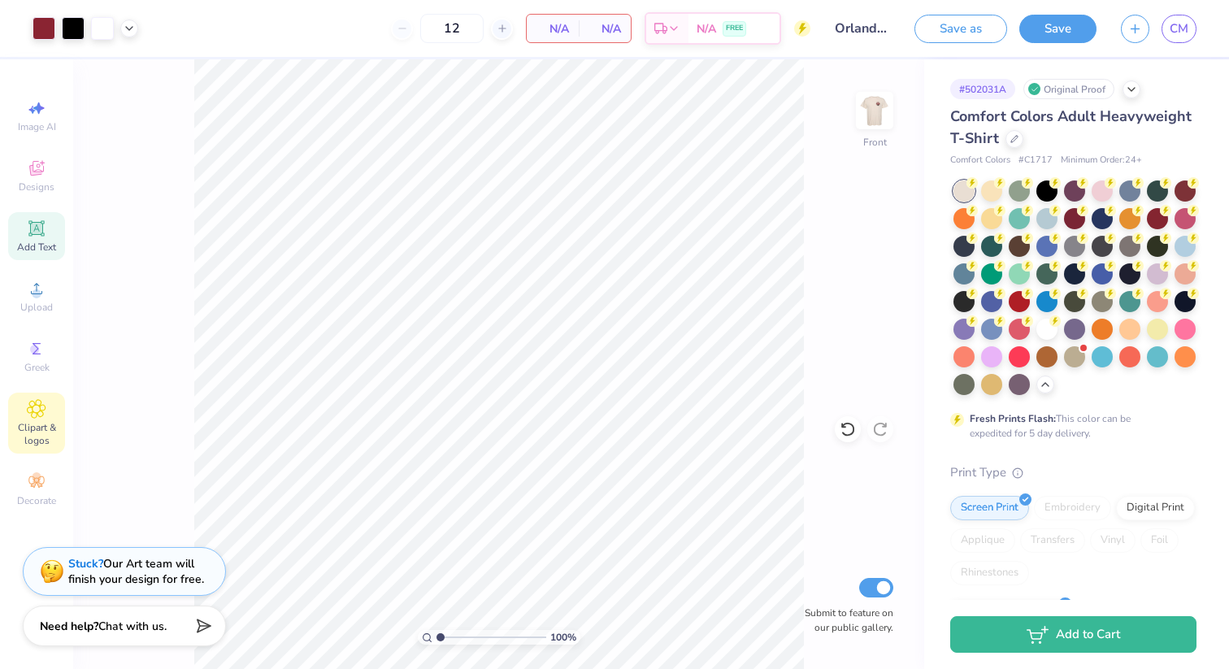
click at [37, 422] on span "Clipart & logos" at bounding box center [36, 434] width 57 height 26
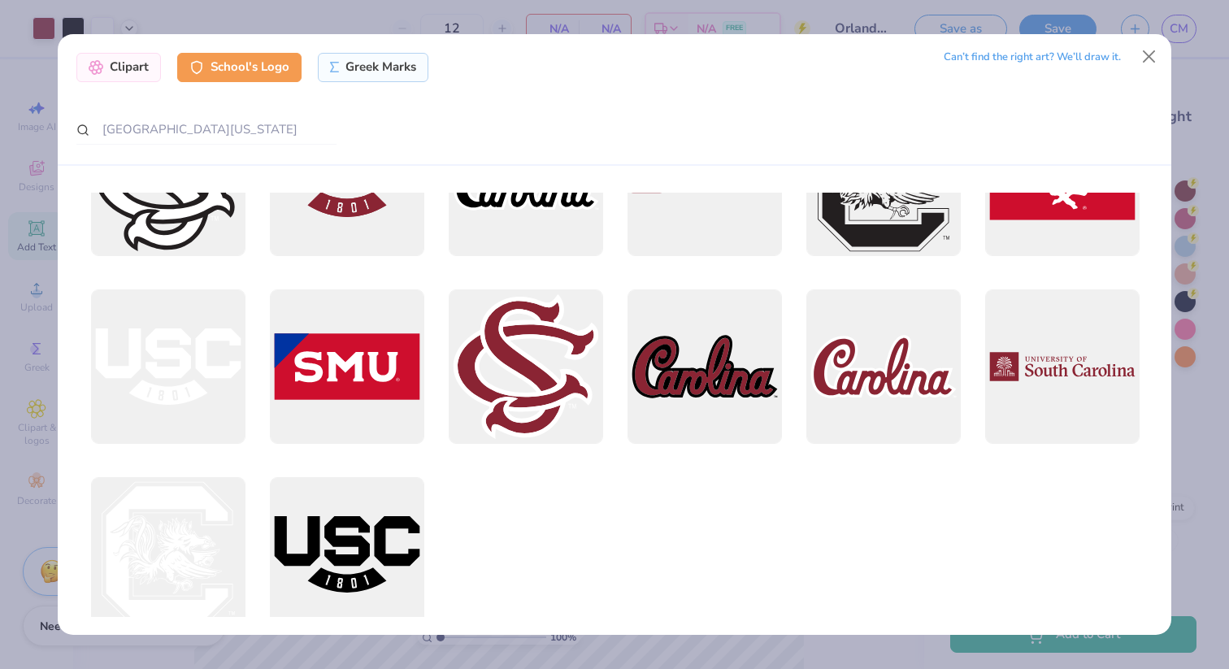
scroll to position [1077, 0]
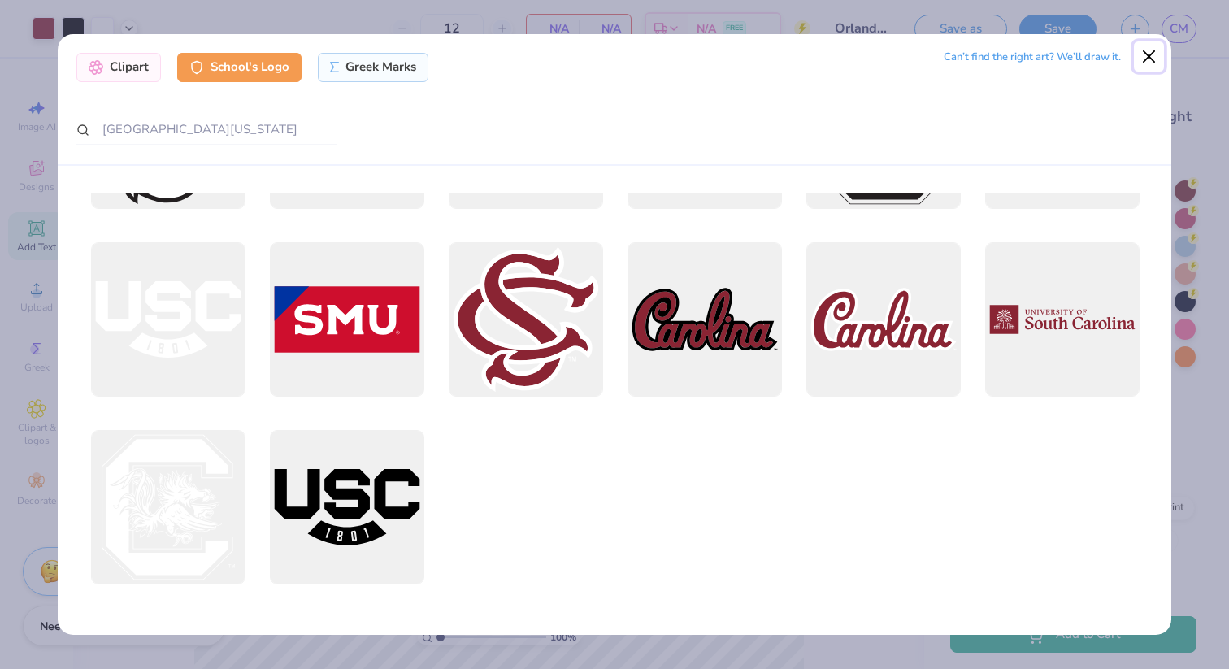
click at [1148, 52] on button "Close" at bounding box center [1148, 56] width 31 height 31
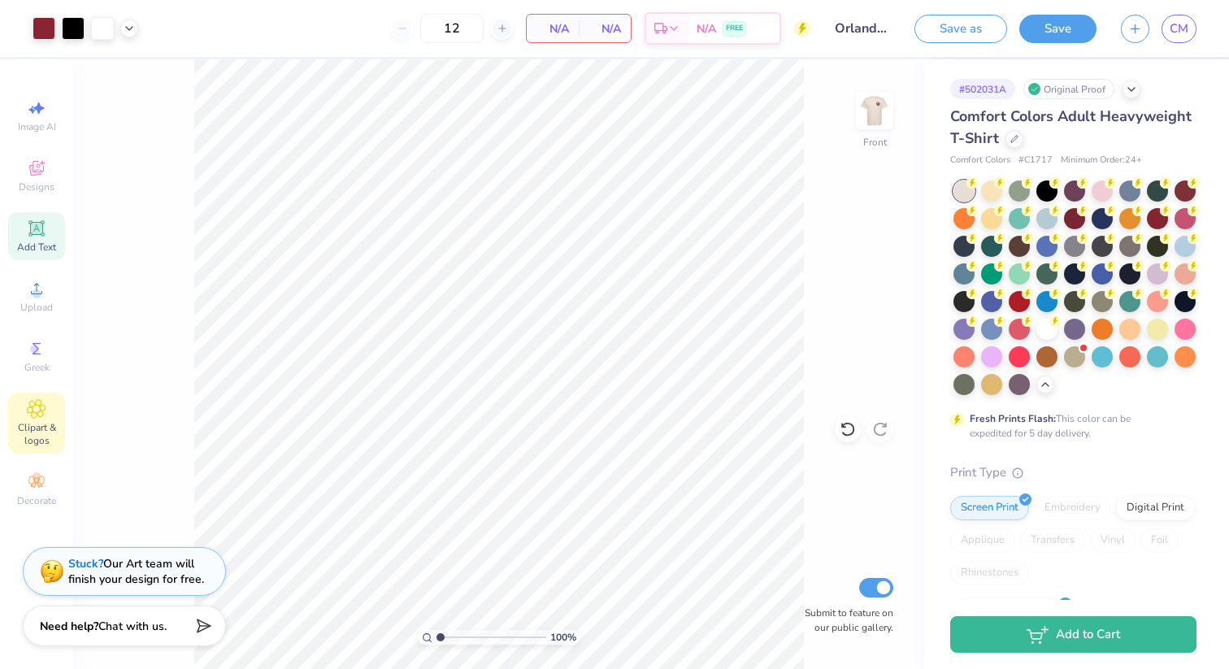
click at [36, 401] on icon at bounding box center [36, 409] width 19 height 20
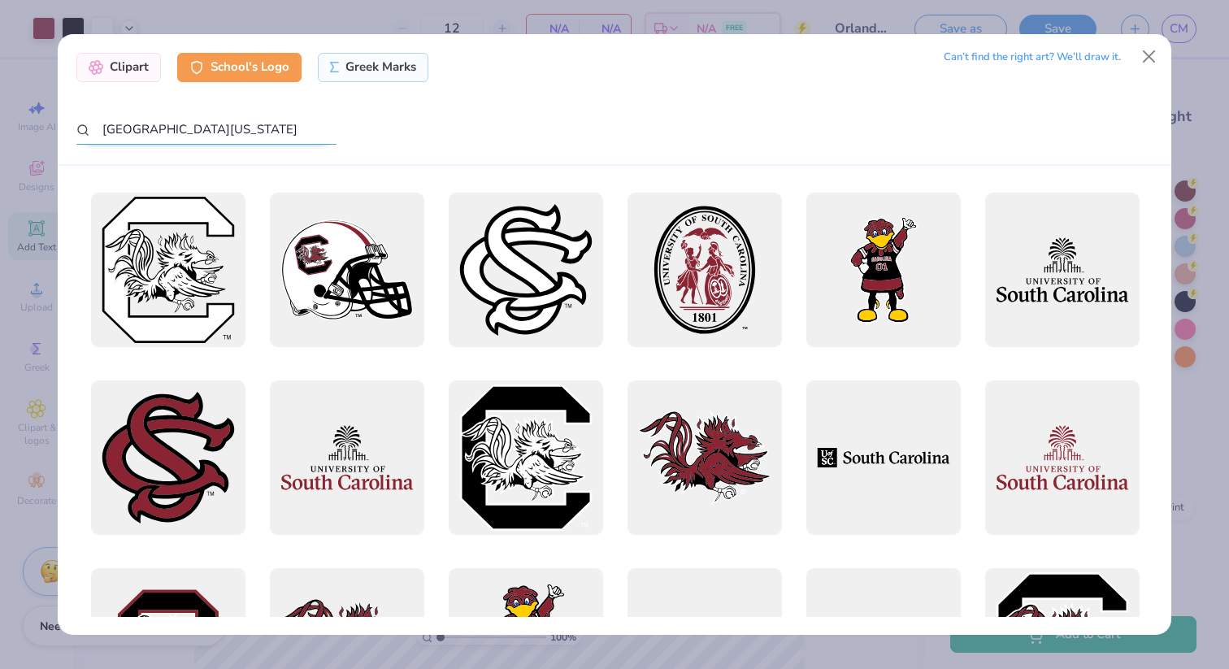
click at [223, 128] on input "[GEOGRAPHIC_DATA][US_STATE]" at bounding box center [206, 130] width 260 height 30
click at [131, 63] on div "Clipart" at bounding box center [118, 64] width 85 height 29
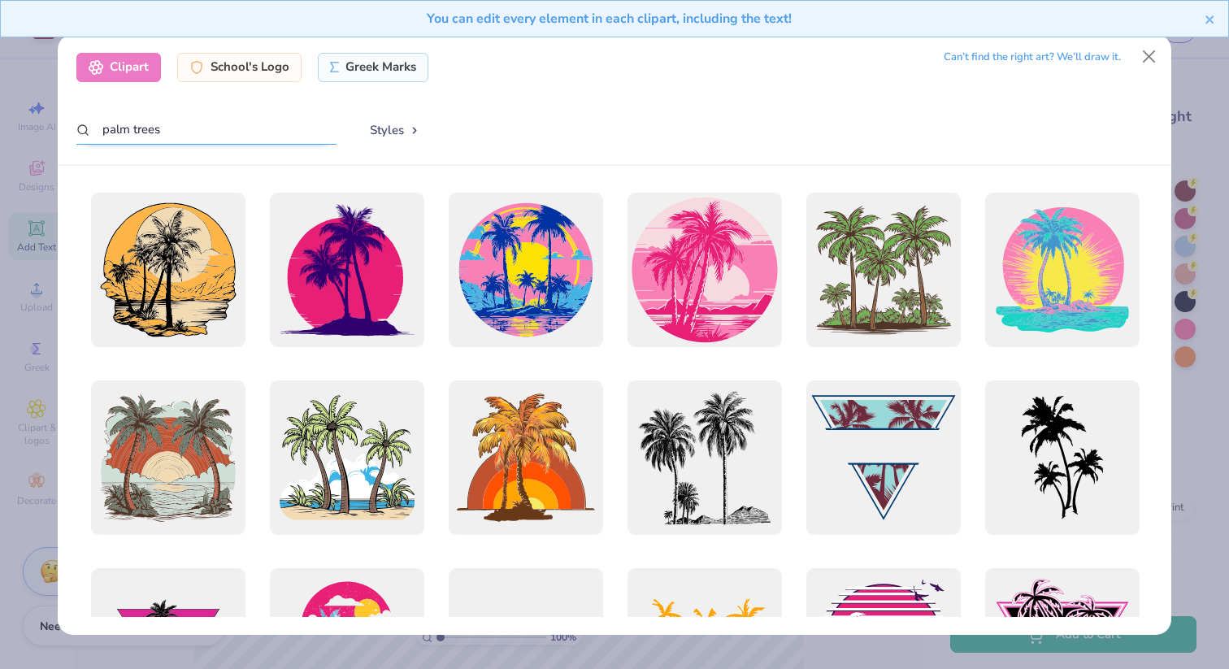
click at [154, 132] on input "palm trees" at bounding box center [206, 130] width 260 height 30
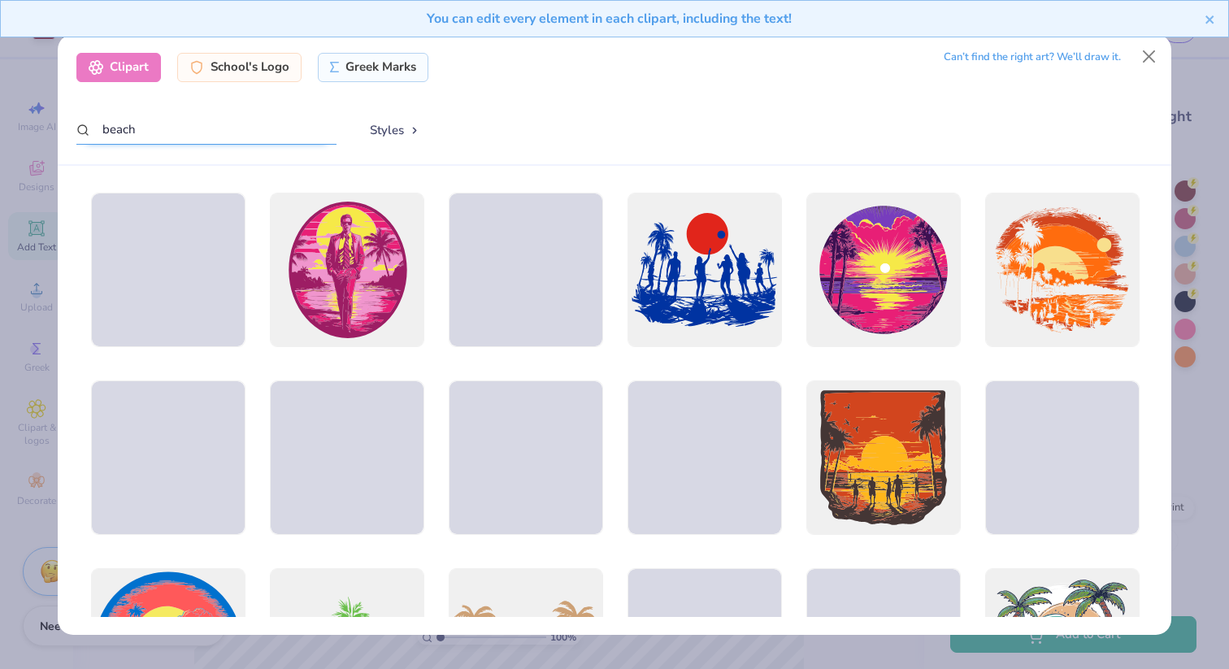
click at [120, 126] on input "beach" at bounding box center [206, 130] width 260 height 30
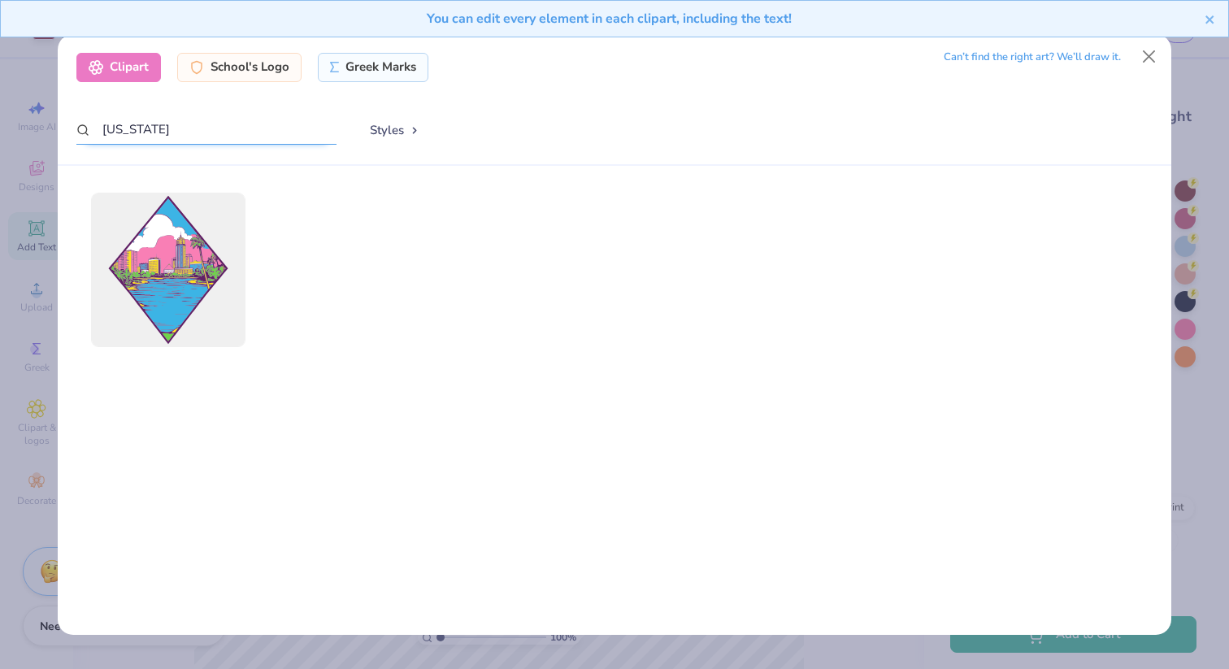
click at [216, 134] on input "[US_STATE]" at bounding box center [206, 130] width 260 height 30
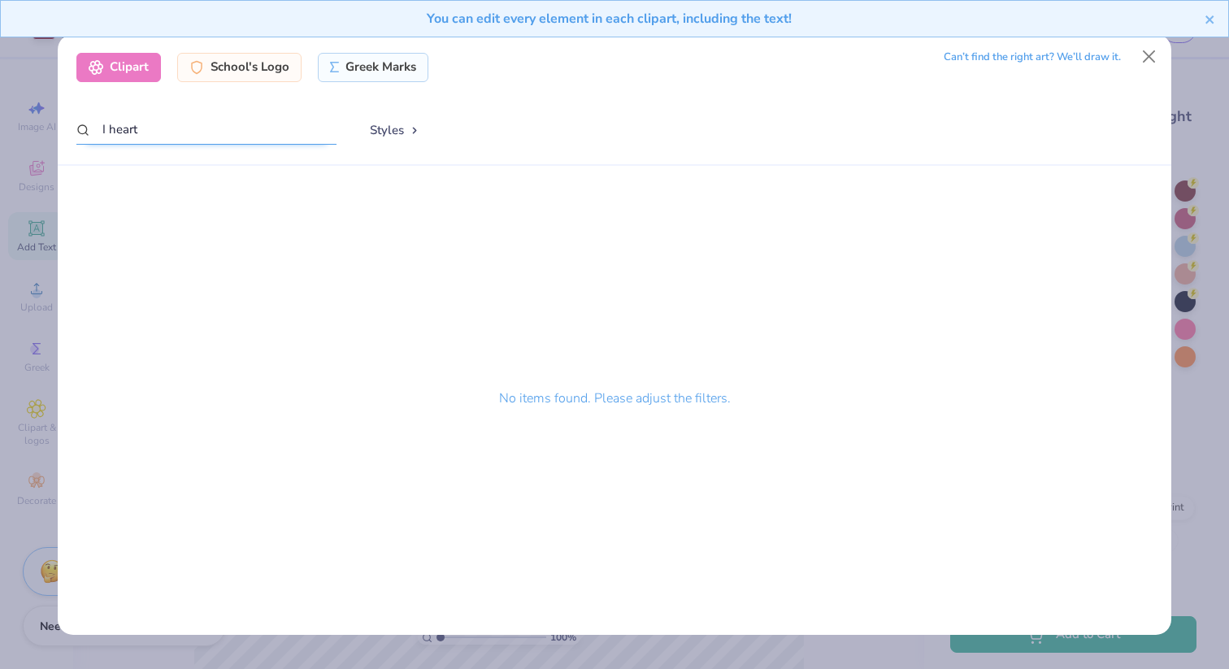
click at [107, 128] on input "I heart" at bounding box center [206, 130] width 260 height 30
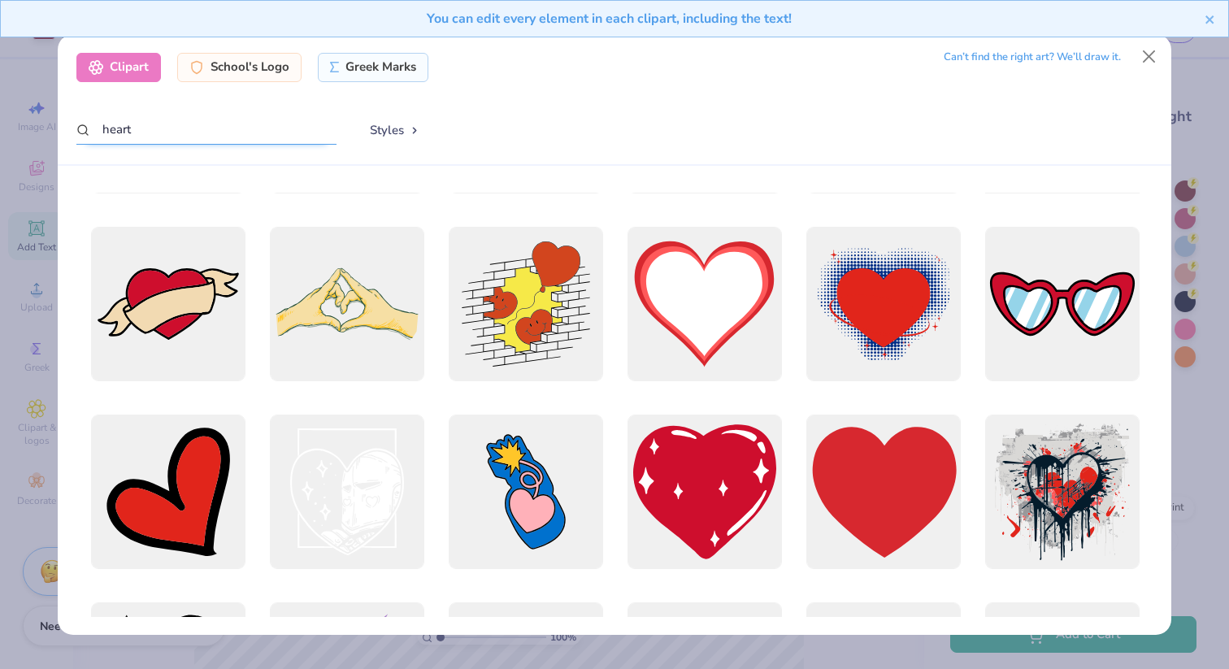
scroll to position [923, 0]
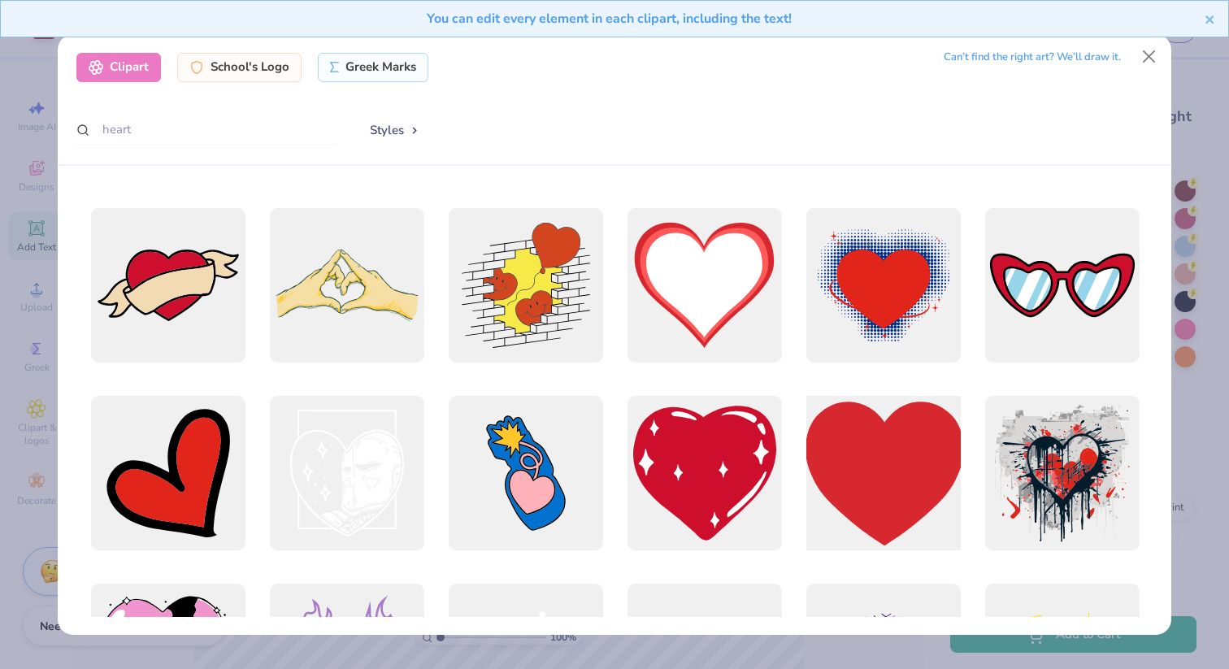
click at [892, 510] on div at bounding box center [883, 473] width 170 height 170
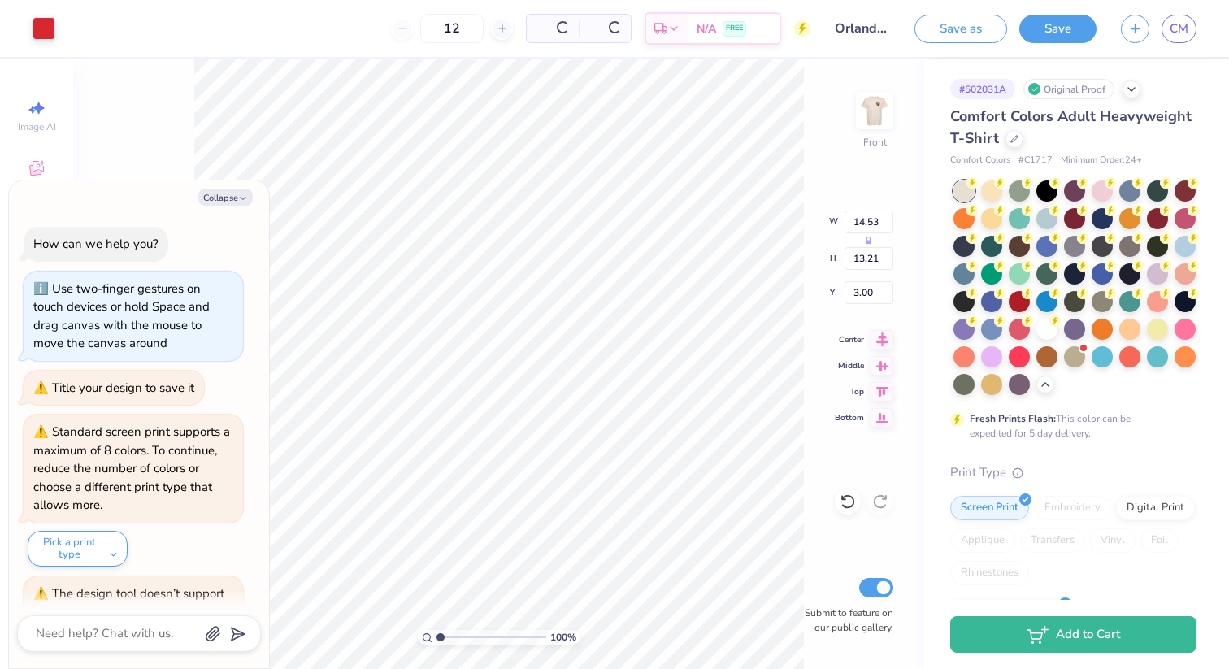
scroll to position [10531, 0]
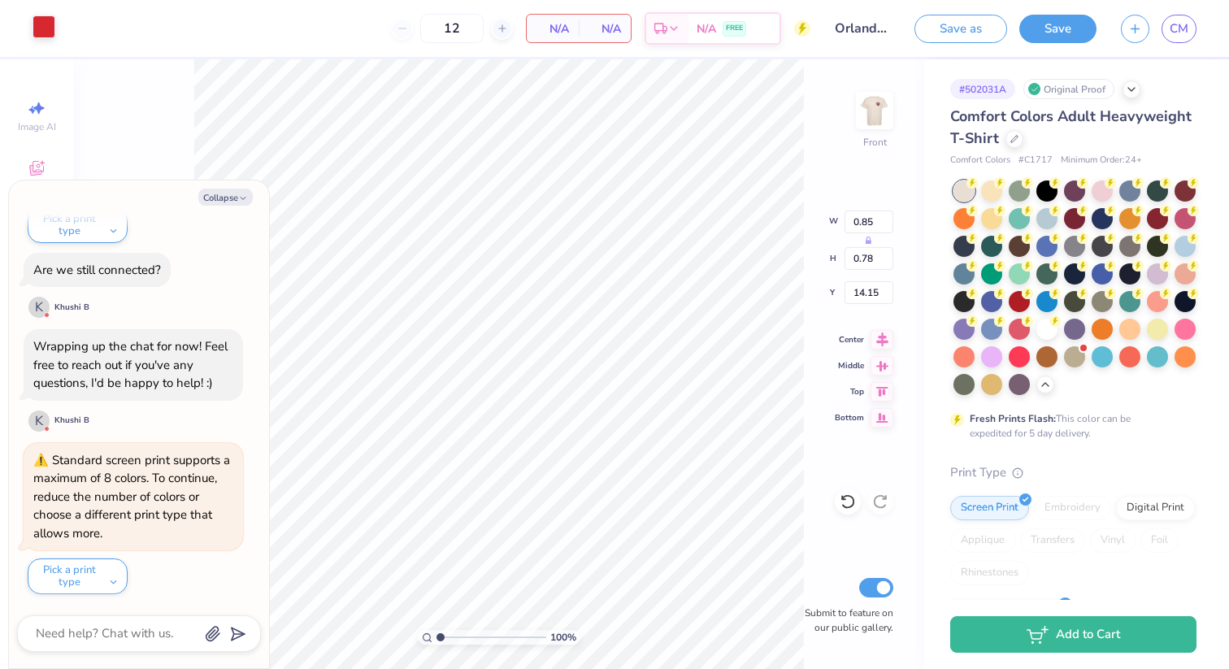
click at [44, 25] on div at bounding box center [44, 26] width 23 height 23
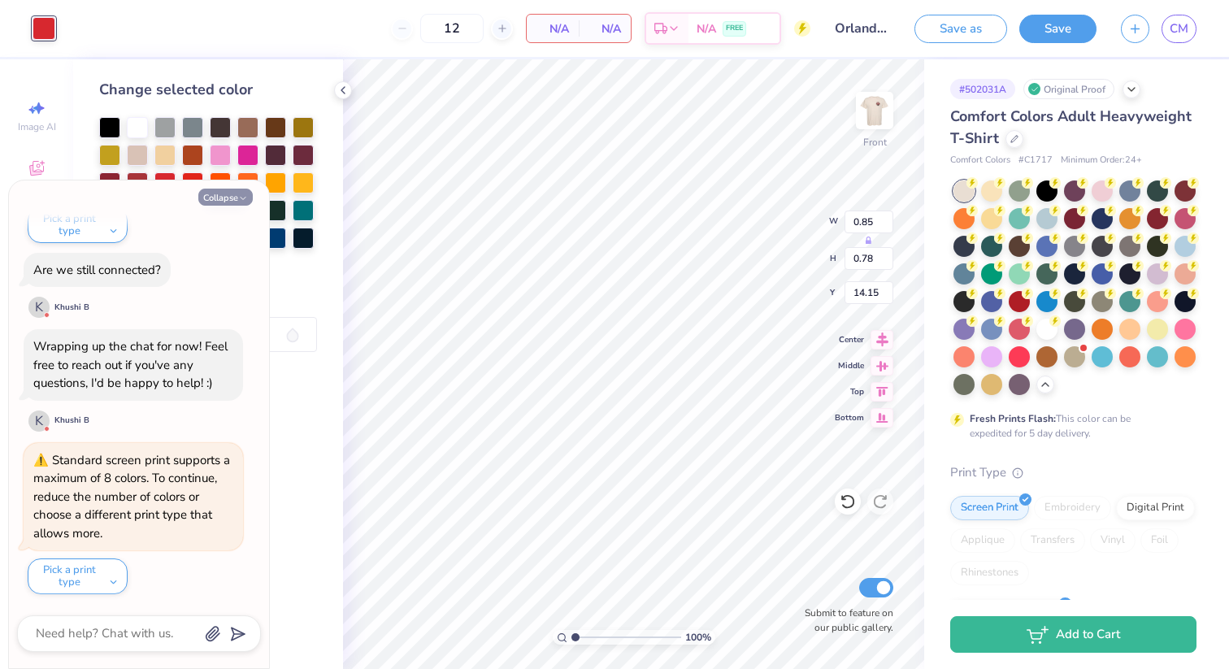
click at [231, 201] on button "Collapse" at bounding box center [225, 197] width 54 height 17
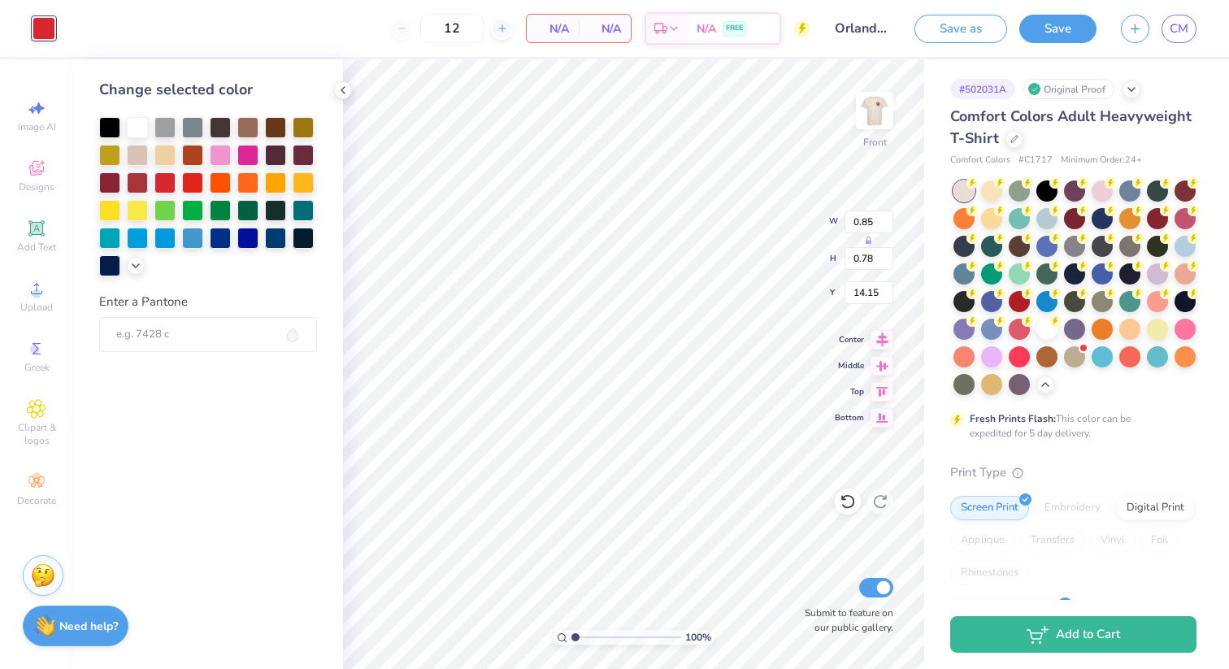
click at [293, 339] on icon at bounding box center [292, 334] width 11 height 13
click at [136, 267] on div at bounding box center [136, 264] width 18 height 18
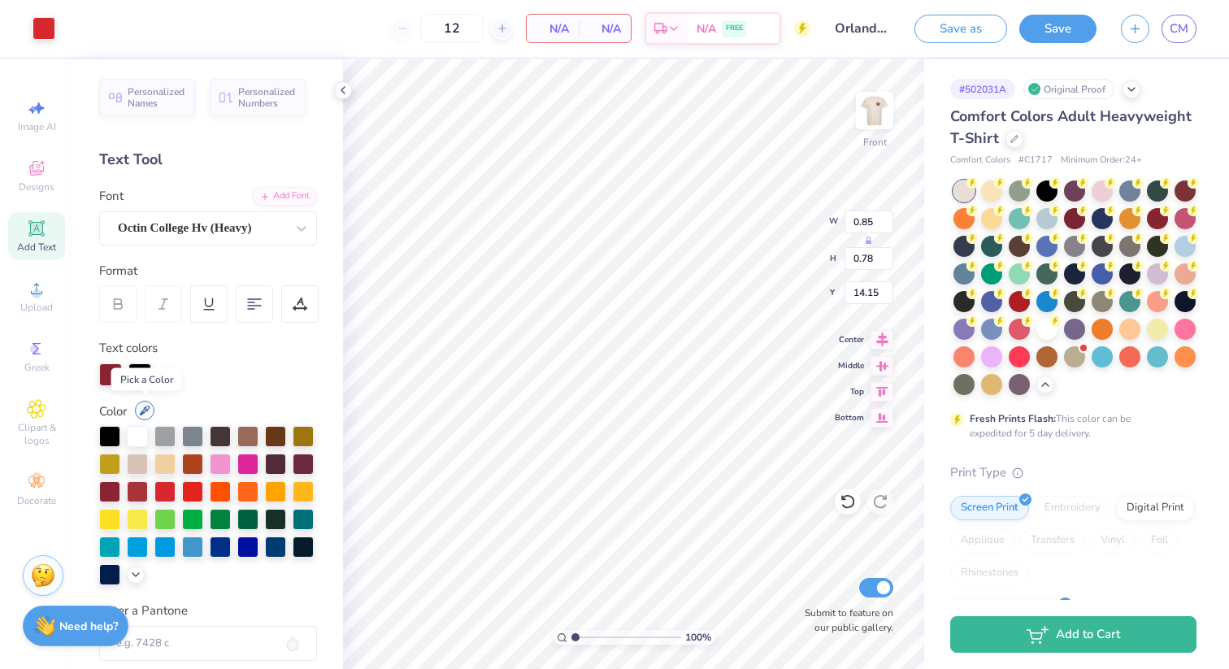
click at [144, 406] on icon at bounding box center [145, 410] width 11 height 10
click at [106, 373] on div at bounding box center [110, 373] width 23 height 23
click at [147, 412] on icon at bounding box center [145, 410] width 11 height 10
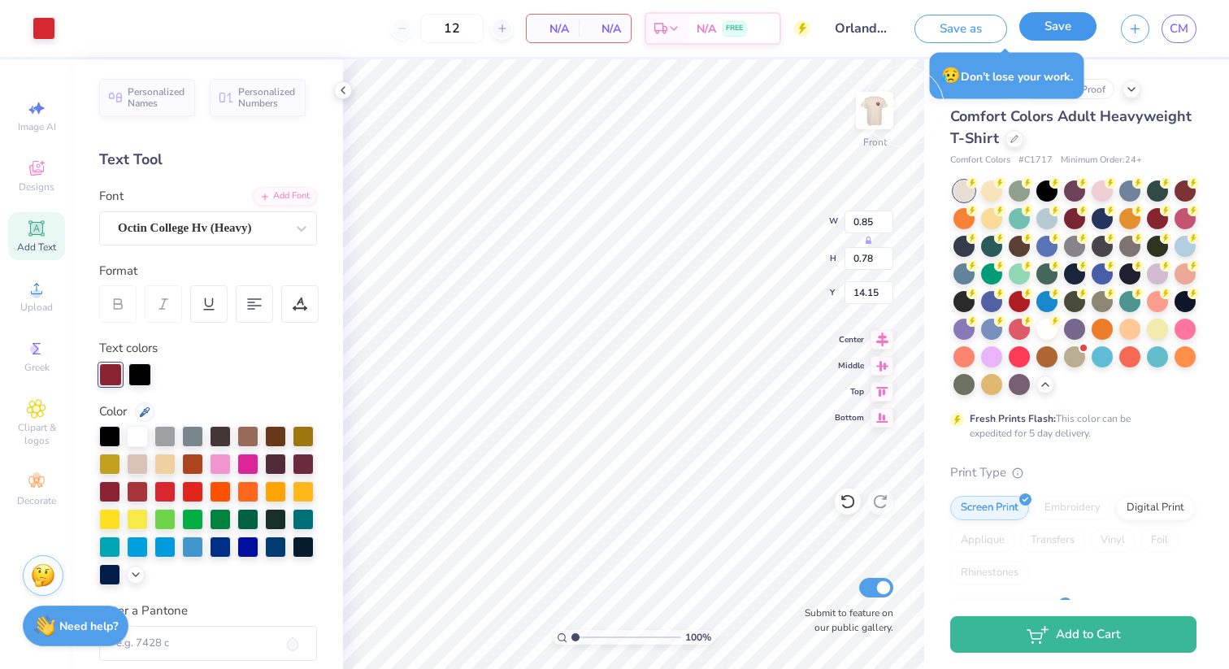
click at [1036, 37] on button "Save" at bounding box center [1057, 26] width 77 height 28
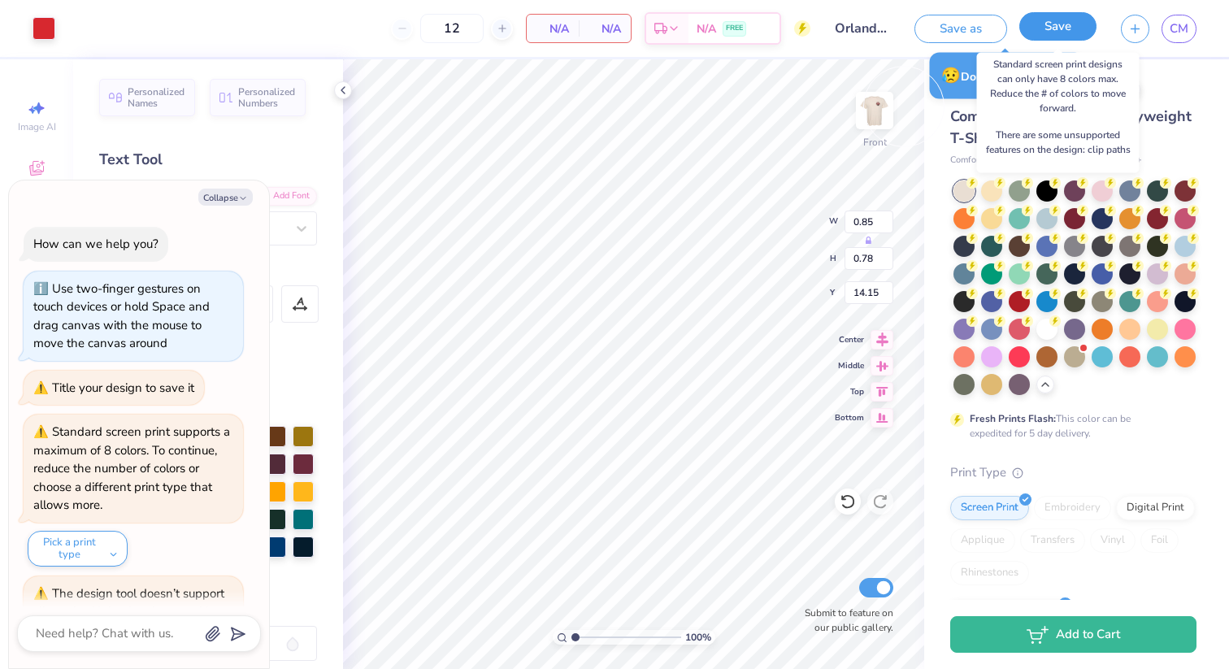
scroll to position [10833, 0]
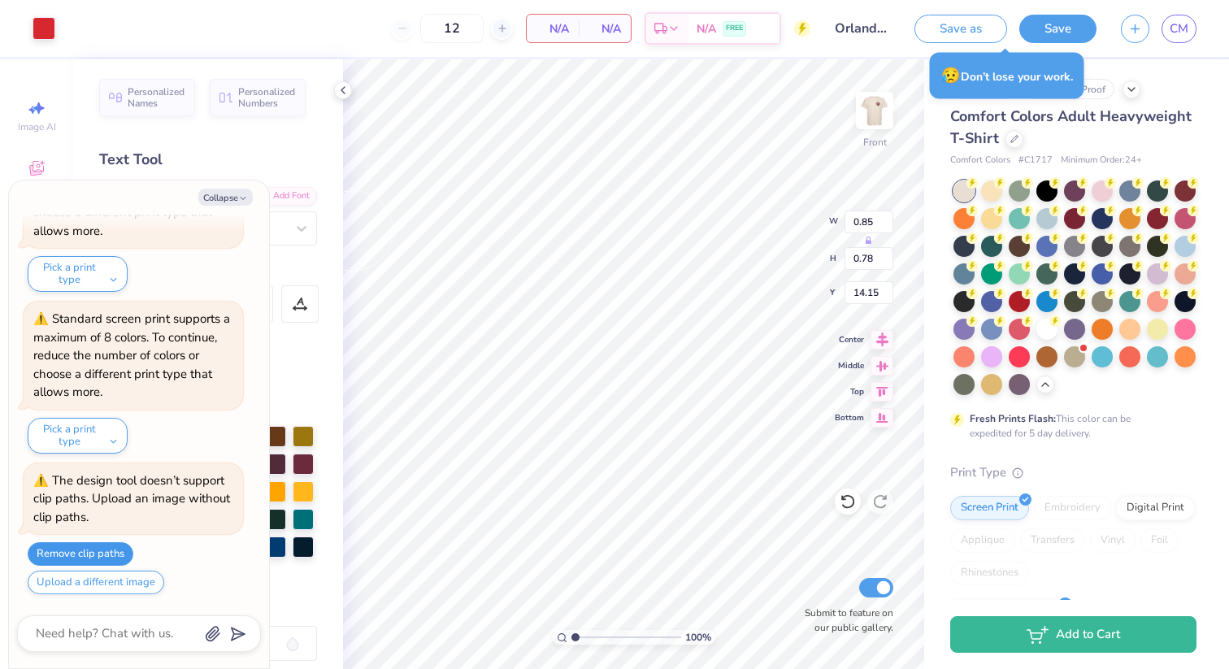
click at [83, 546] on button "Remove clip paths" at bounding box center [81, 554] width 106 height 24
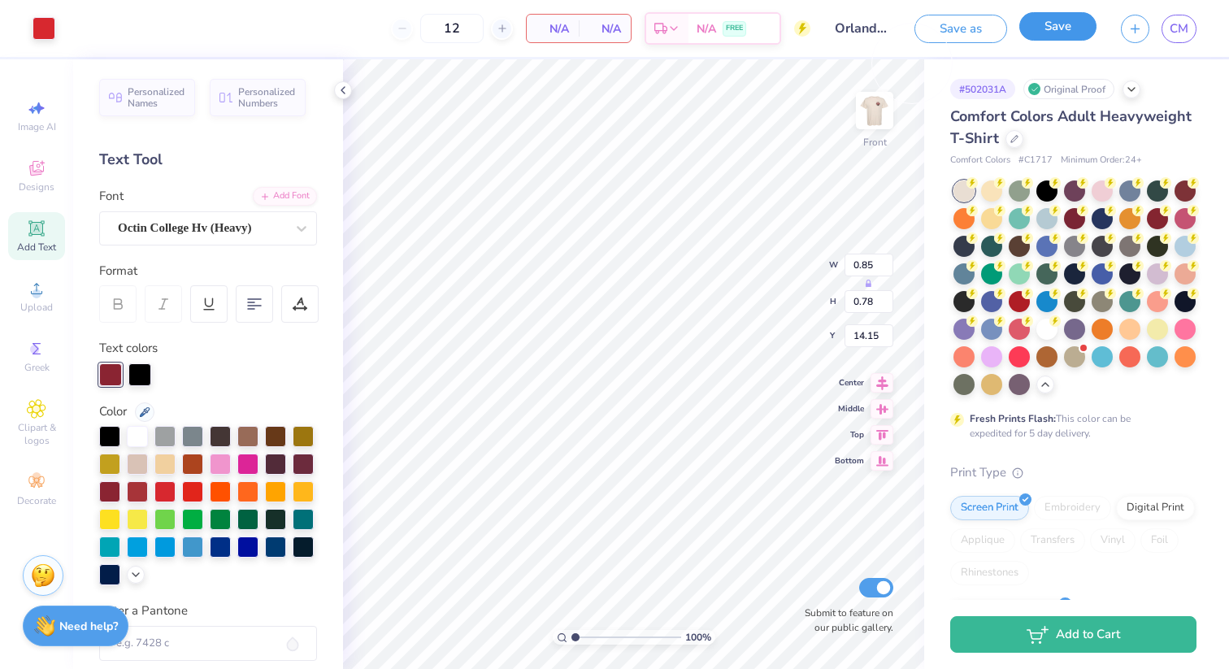
click at [1054, 26] on button "Save" at bounding box center [1057, 26] width 77 height 28
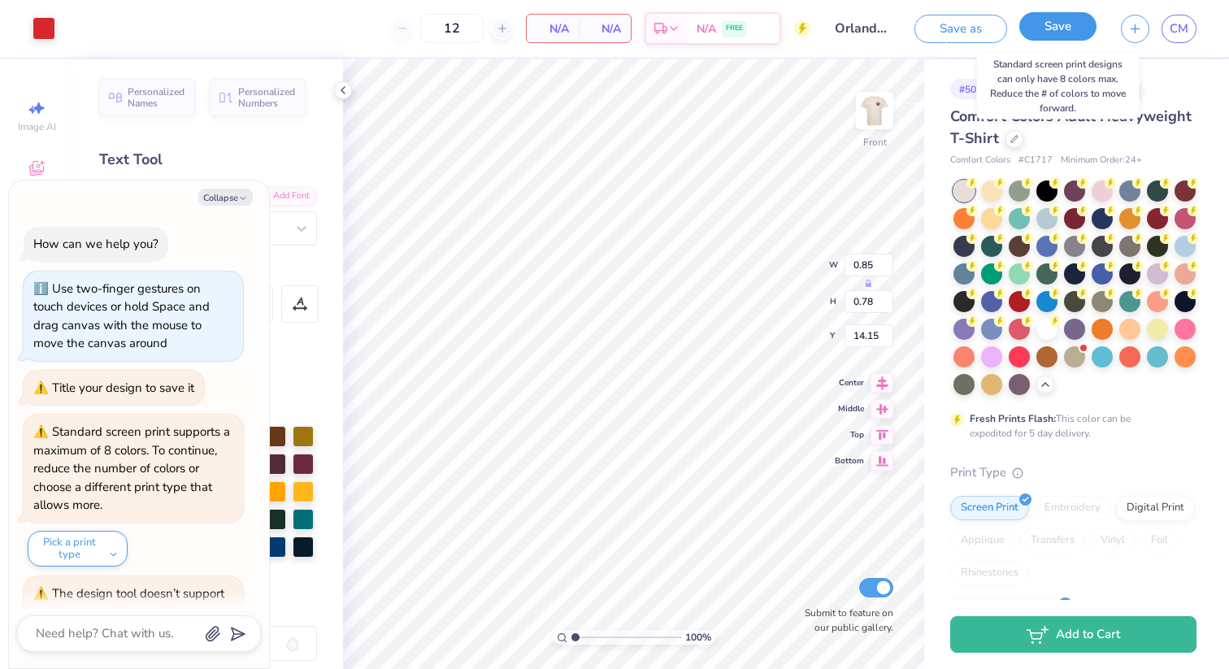
scroll to position [10994, 0]
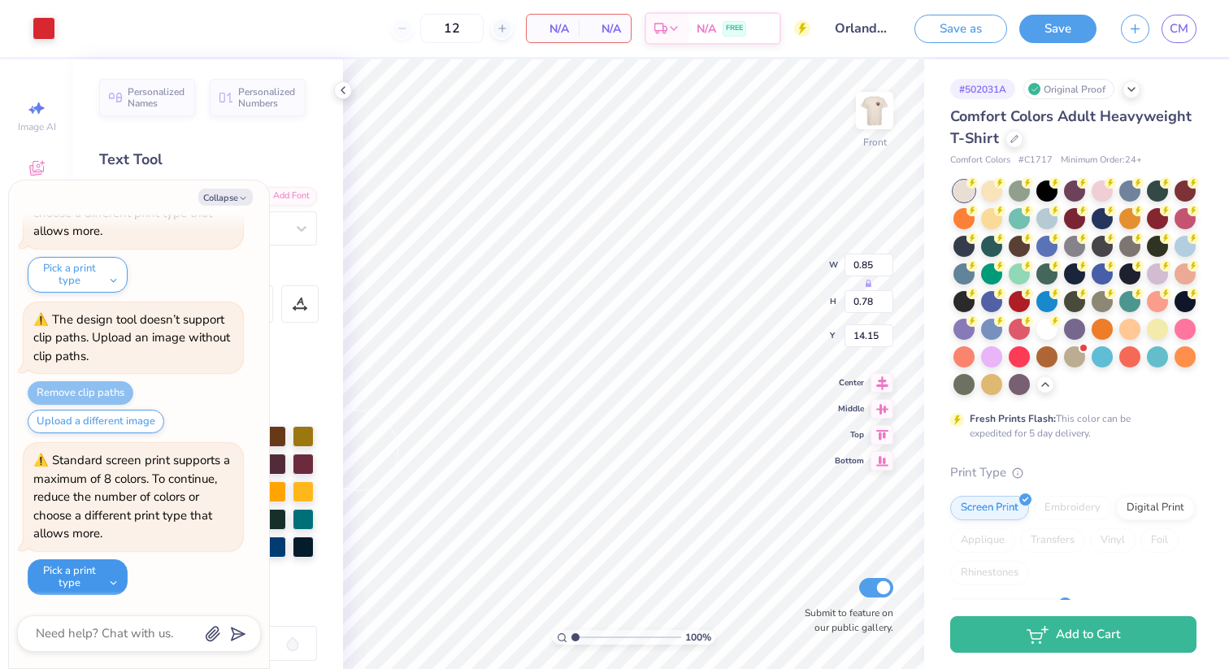
click at [109, 562] on button "Pick a print type" at bounding box center [78, 577] width 100 height 36
click at [103, 540] on button "digital print" at bounding box center [88, 537] width 109 height 27
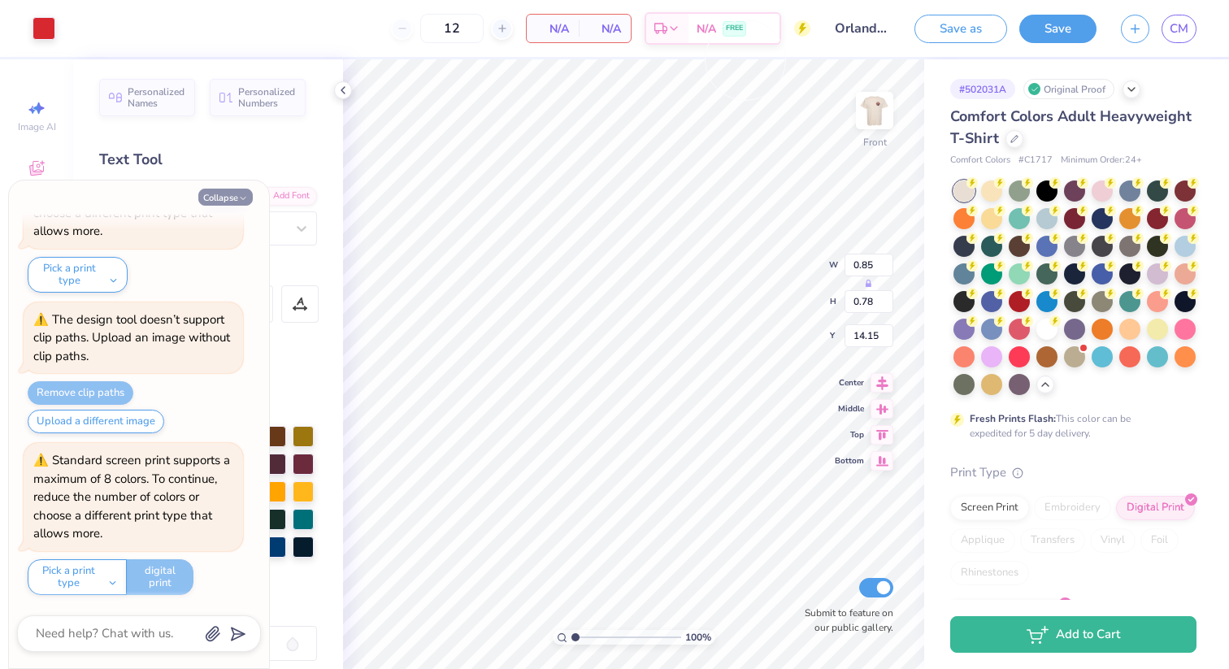
click at [1066, 28] on button "Save" at bounding box center [1057, 29] width 77 height 28
click at [235, 200] on button "Collapse" at bounding box center [225, 197] width 54 height 17
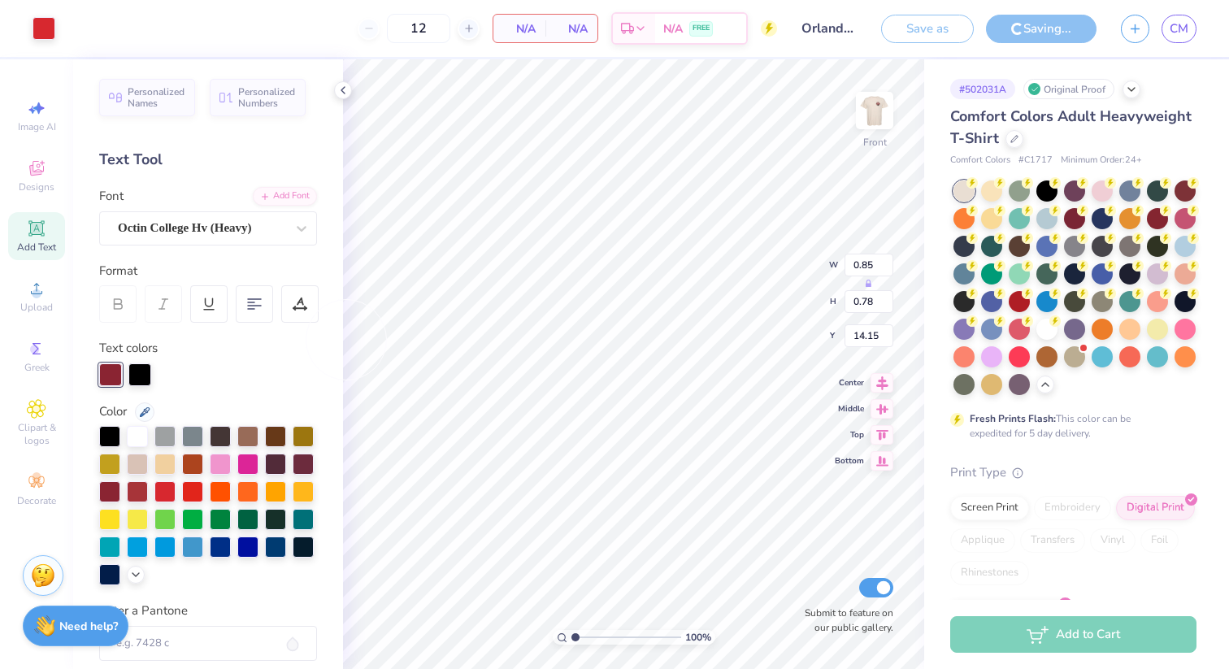
click at [103, 375] on div at bounding box center [110, 374] width 23 height 23
click at [141, 413] on icon at bounding box center [145, 412] width 11 height 10
click at [145, 409] on icon at bounding box center [145, 410] width 10 height 10
click at [106, 367] on div at bounding box center [110, 373] width 23 height 23
click at [41, 28] on div at bounding box center [44, 26] width 23 height 23
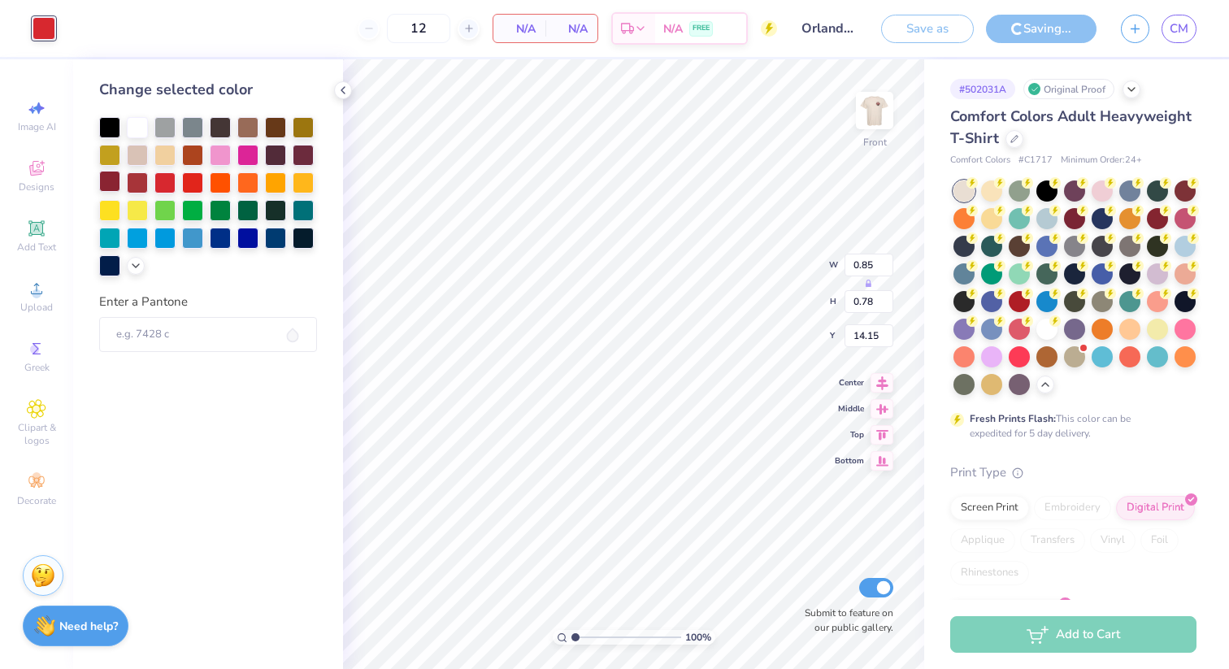
click at [107, 184] on div at bounding box center [109, 181] width 21 height 21
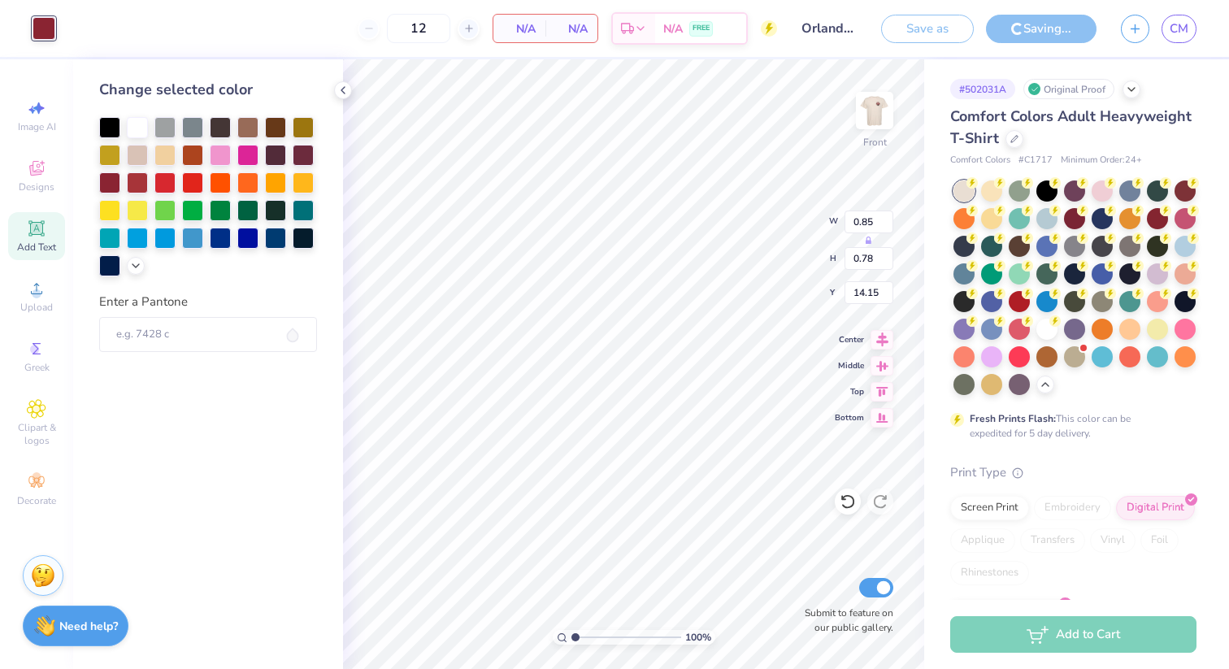
click at [38, 228] on icon at bounding box center [35, 227] width 15 height 15
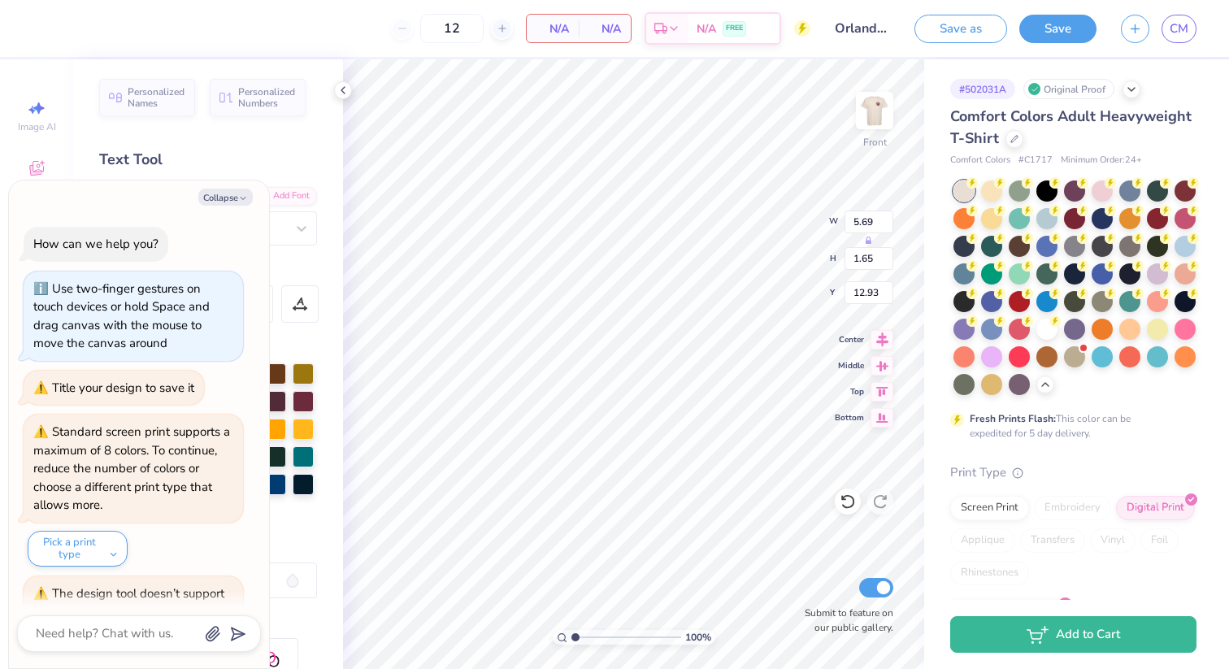
scroll to position [11057, 0]
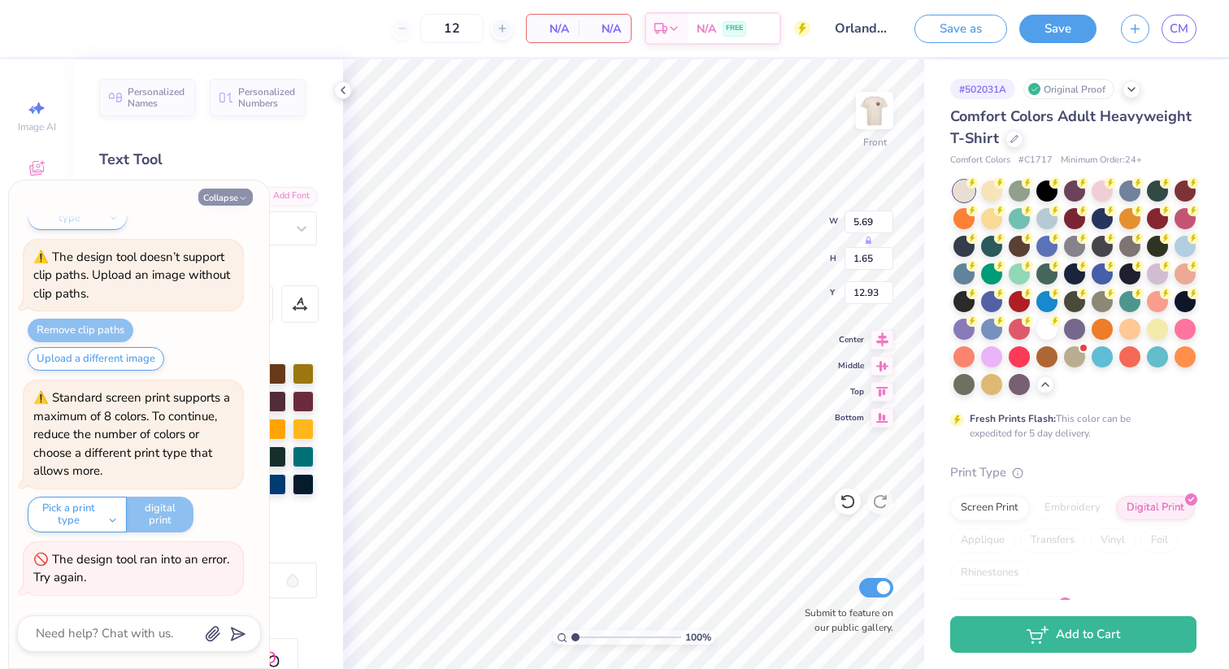
click at [240, 197] on icon "button" at bounding box center [243, 198] width 10 height 10
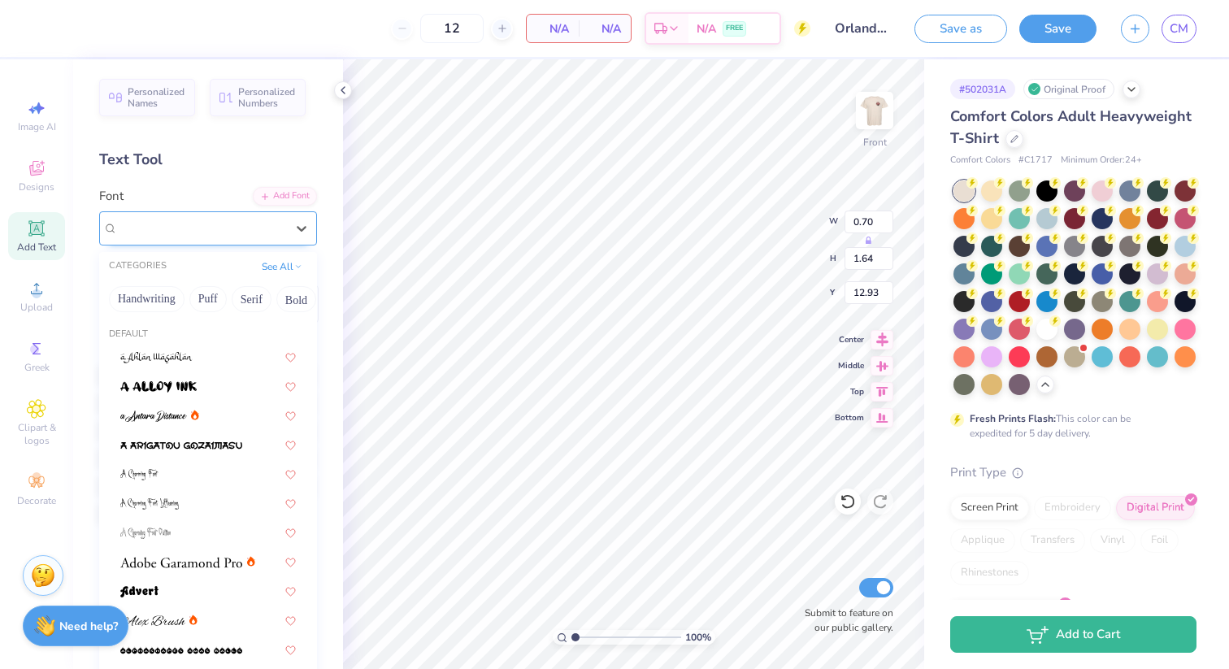
click at [248, 224] on div "Super Dream" at bounding box center [201, 227] width 171 height 25
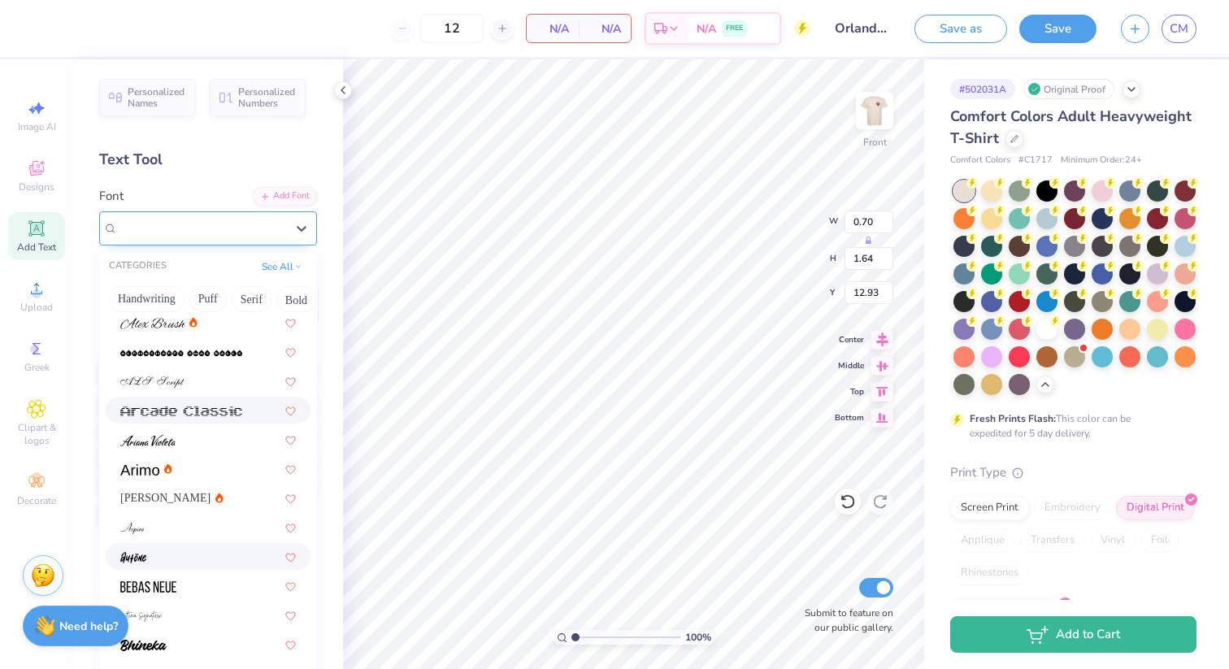
scroll to position [297, 0]
click at [215, 501] on div "[PERSON_NAME]" at bounding box center [208, 498] width 176 height 17
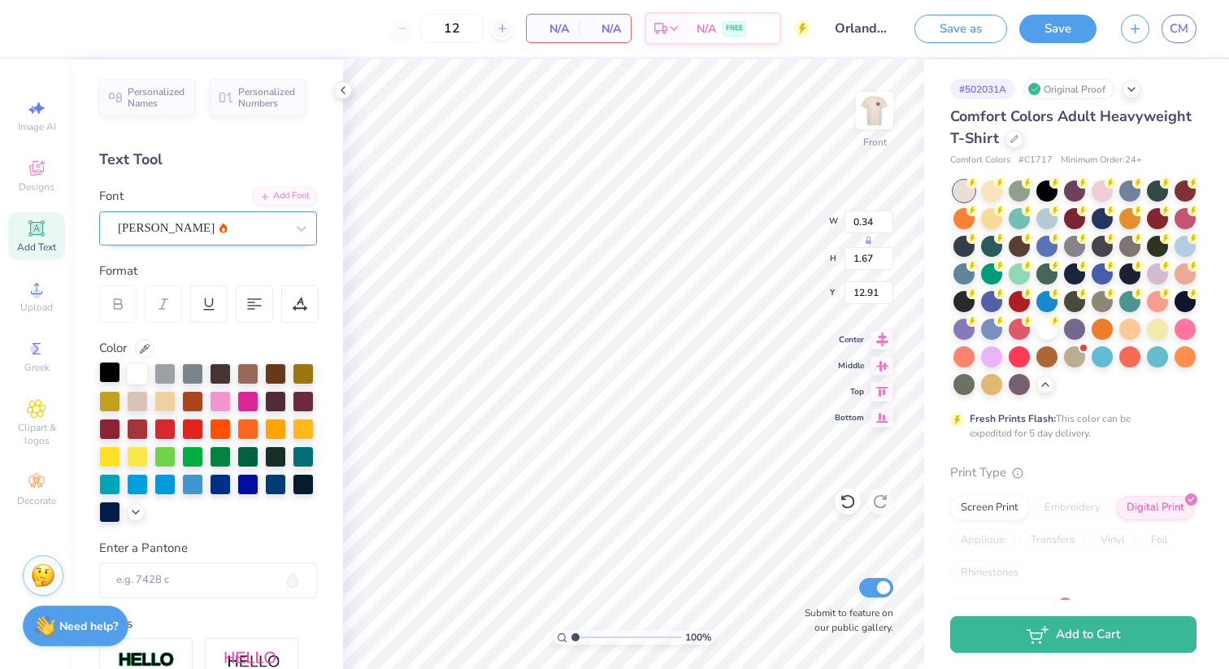
click at [102, 367] on div at bounding box center [109, 372] width 21 height 21
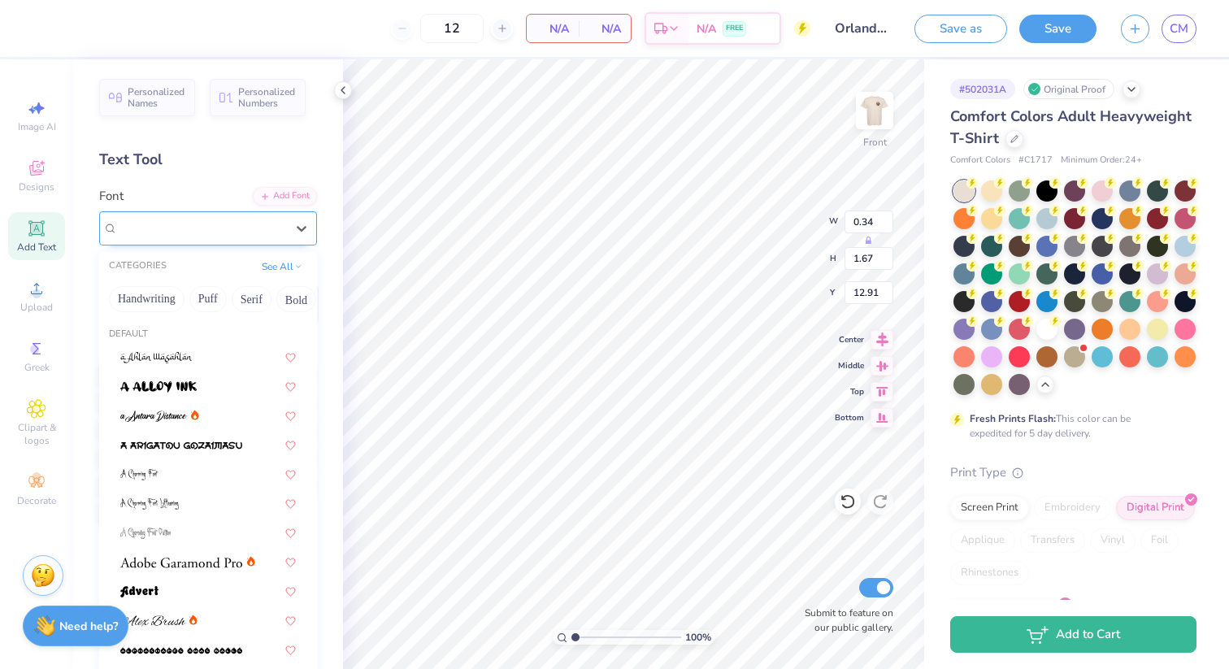
click at [244, 224] on div "[PERSON_NAME]" at bounding box center [201, 227] width 171 height 25
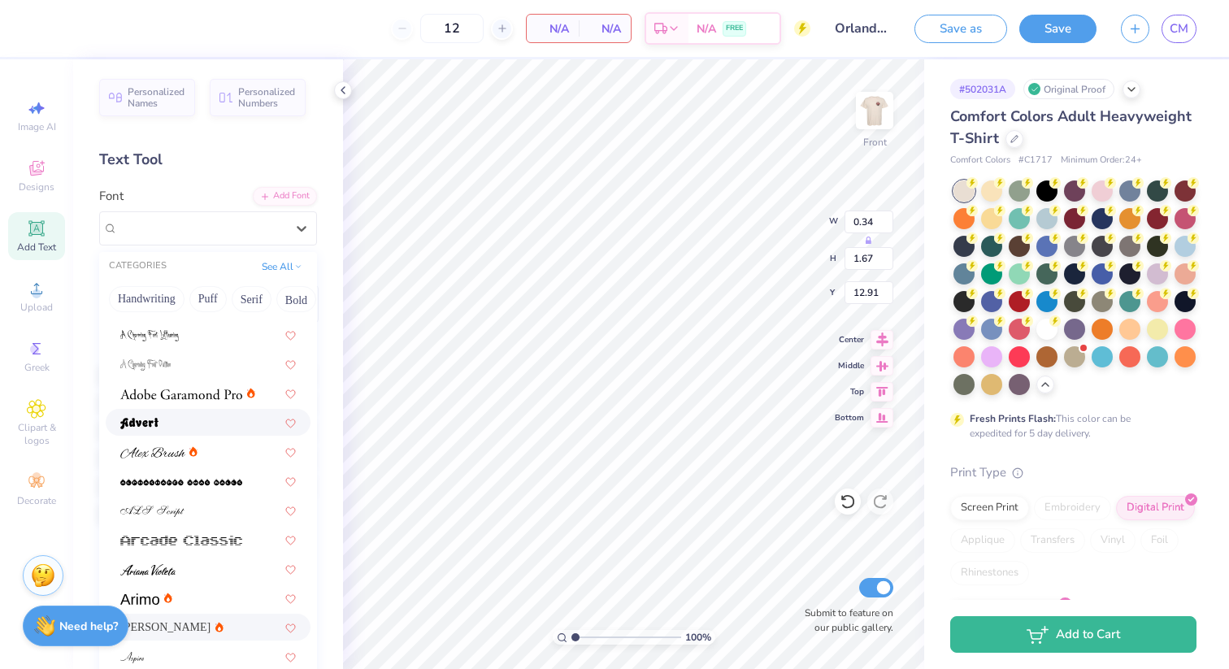
scroll to position [180, 0]
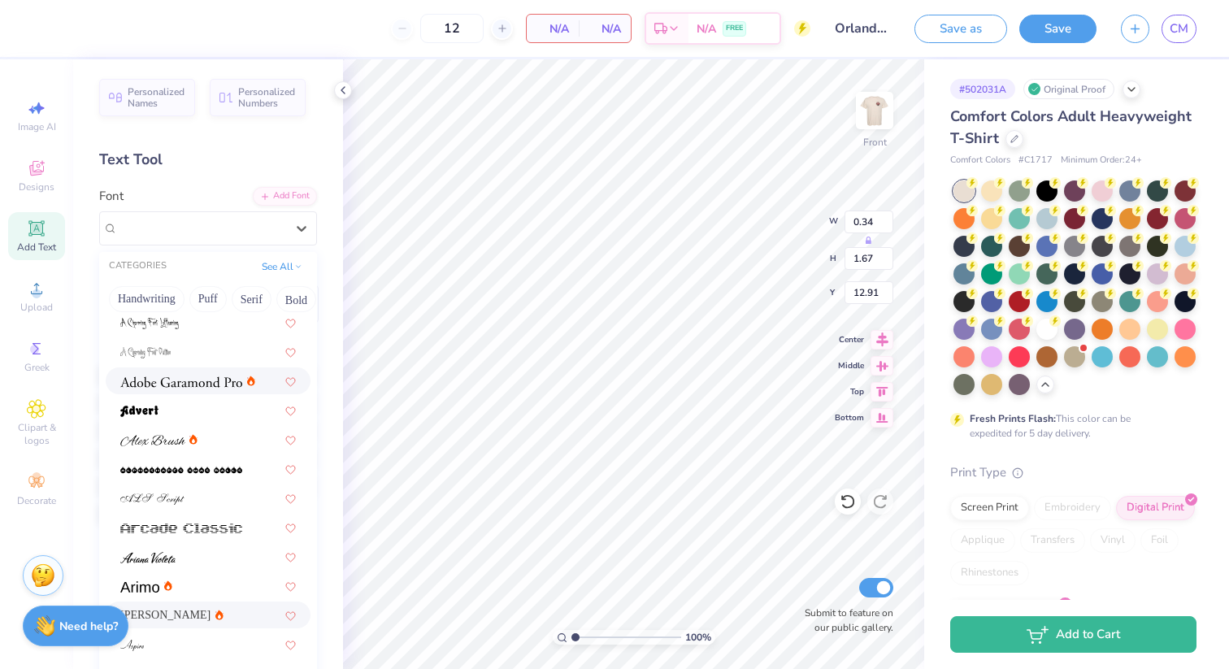
click at [215, 390] on div at bounding box center [208, 380] width 205 height 27
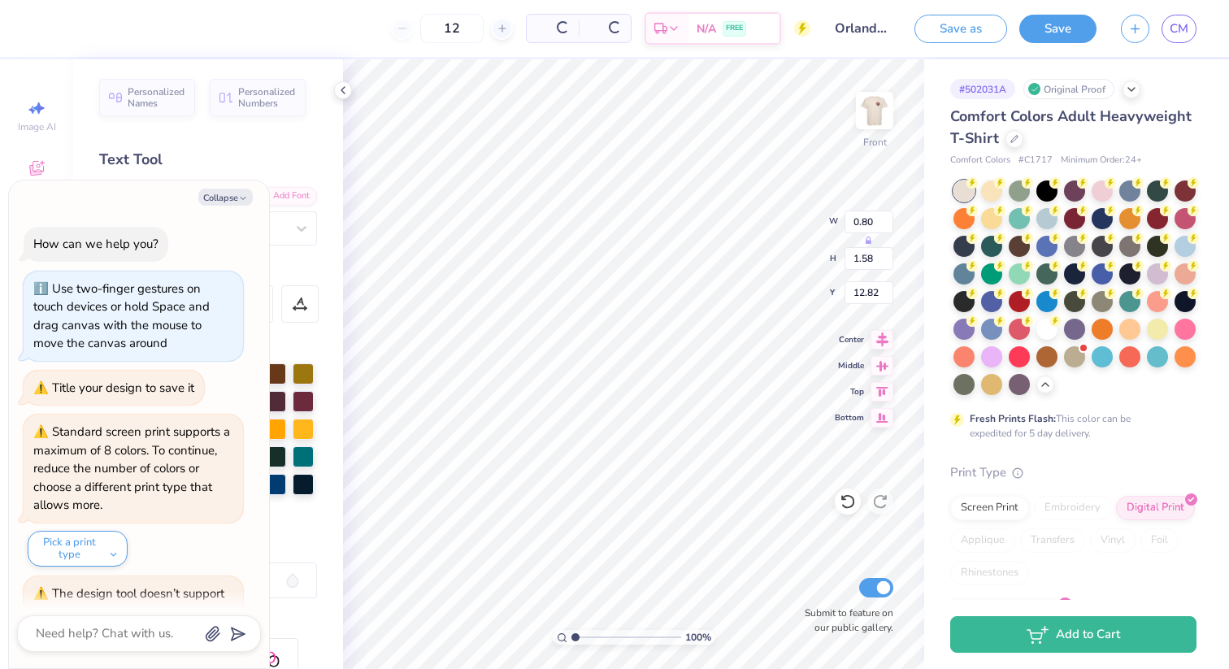
scroll to position [11138, 0]
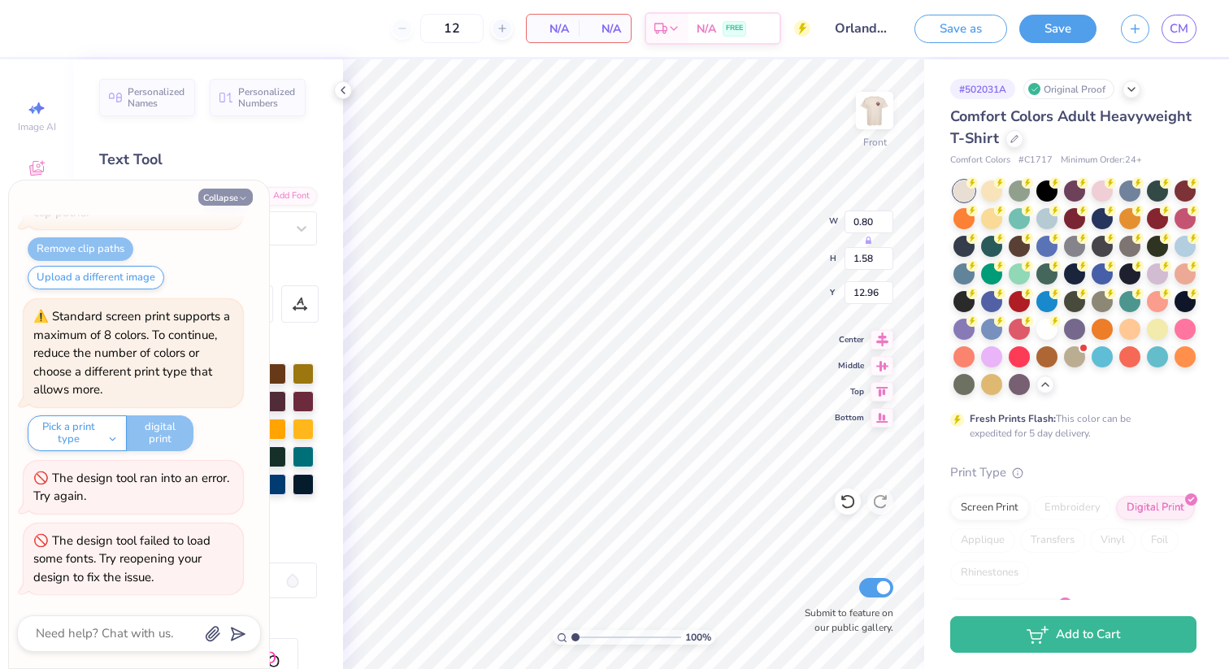
click at [217, 192] on button "Collapse" at bounding box center [225, 197] width 54 height 17
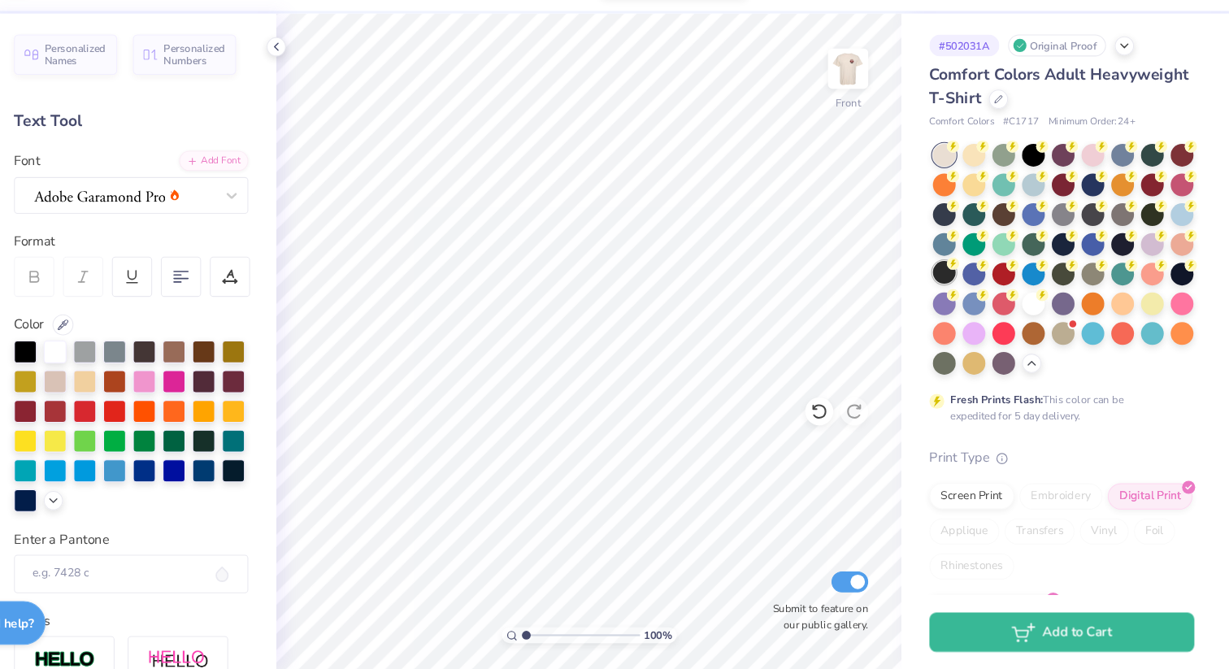
scroll to position [0, 0]
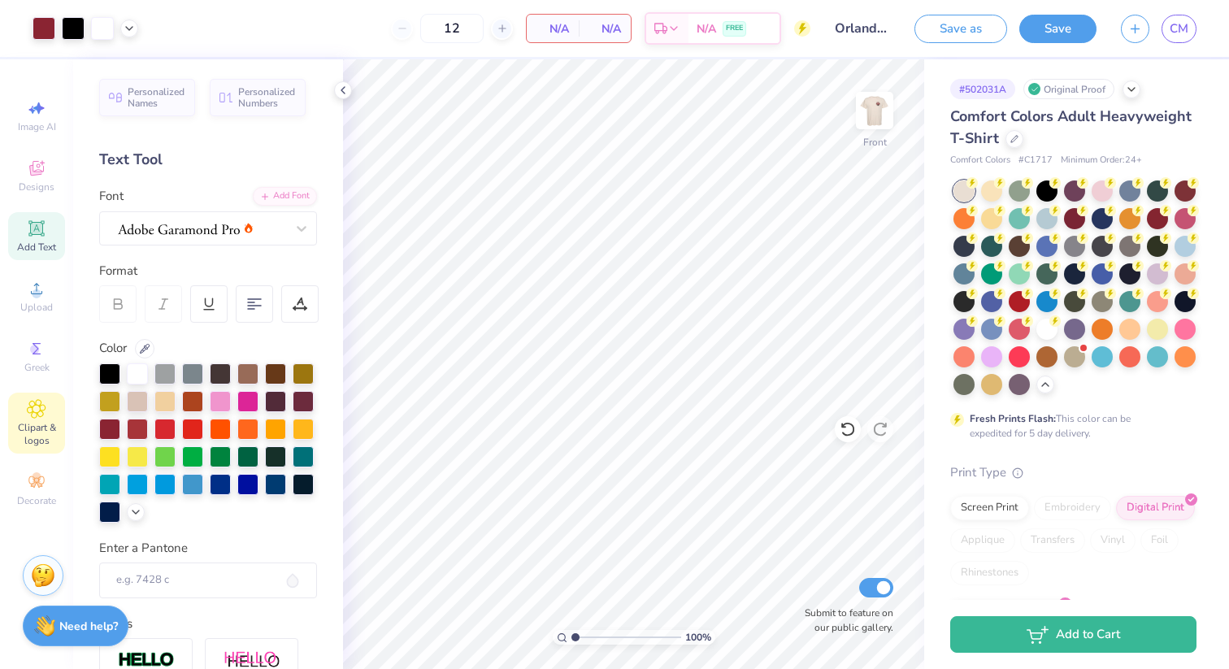
click at [29, 431] on span "Clipart & logos" at bounding box center [36, 434] width 57 height 26
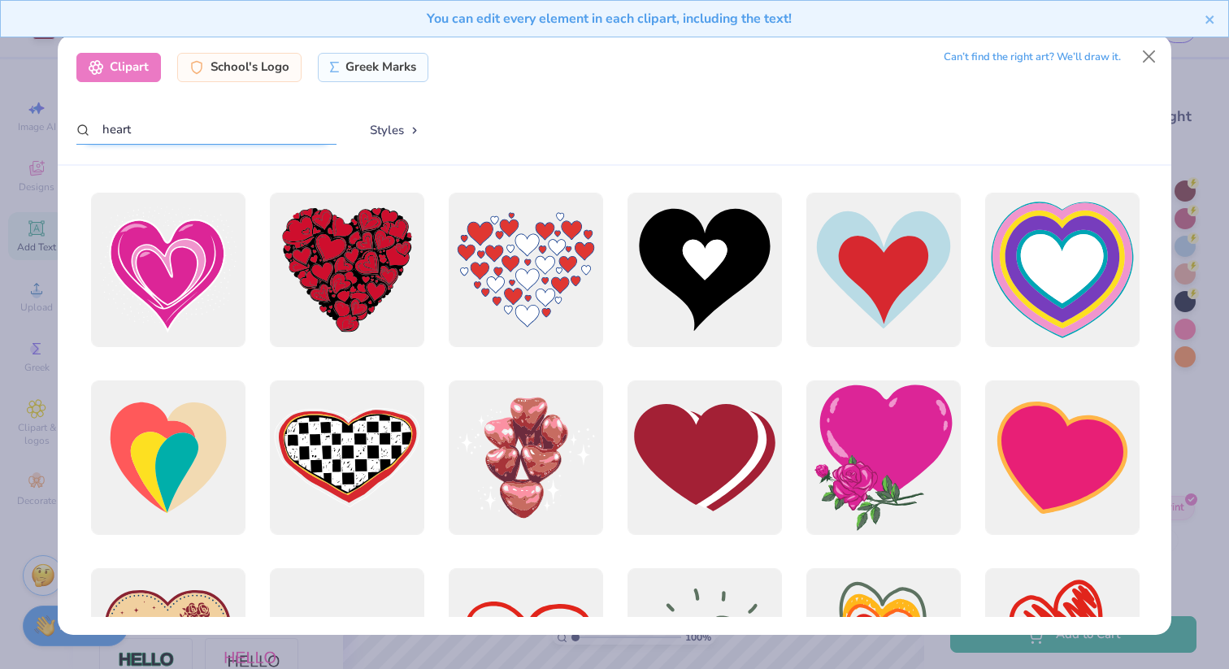
click at [163, 116] on input "heart" at bounding box center [206, 130] width 260 height 30
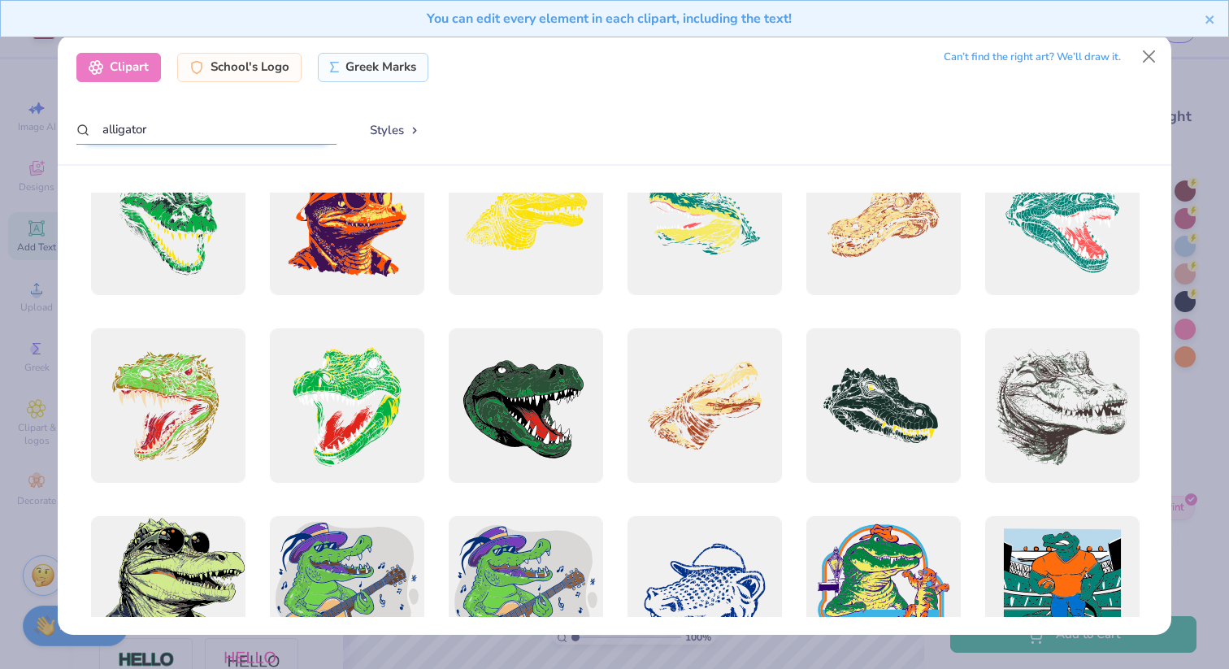
scroll to position [514, 0]
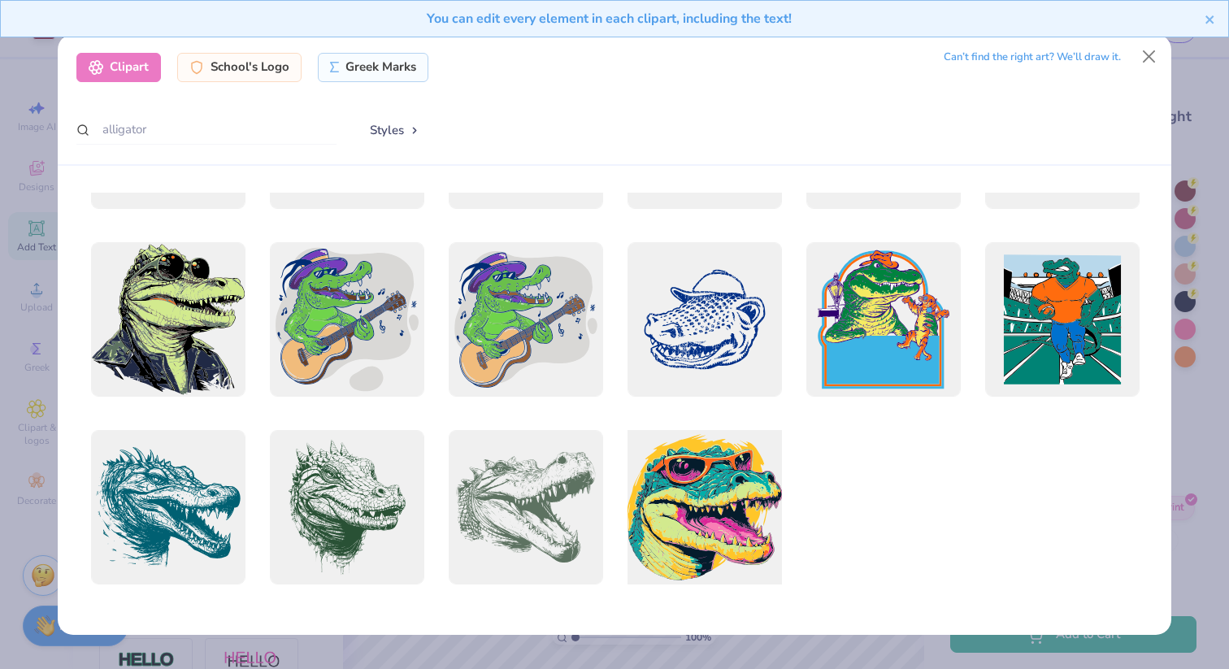
click at [754, 501] on div at bounding box center [704, 507] width 170 height 170
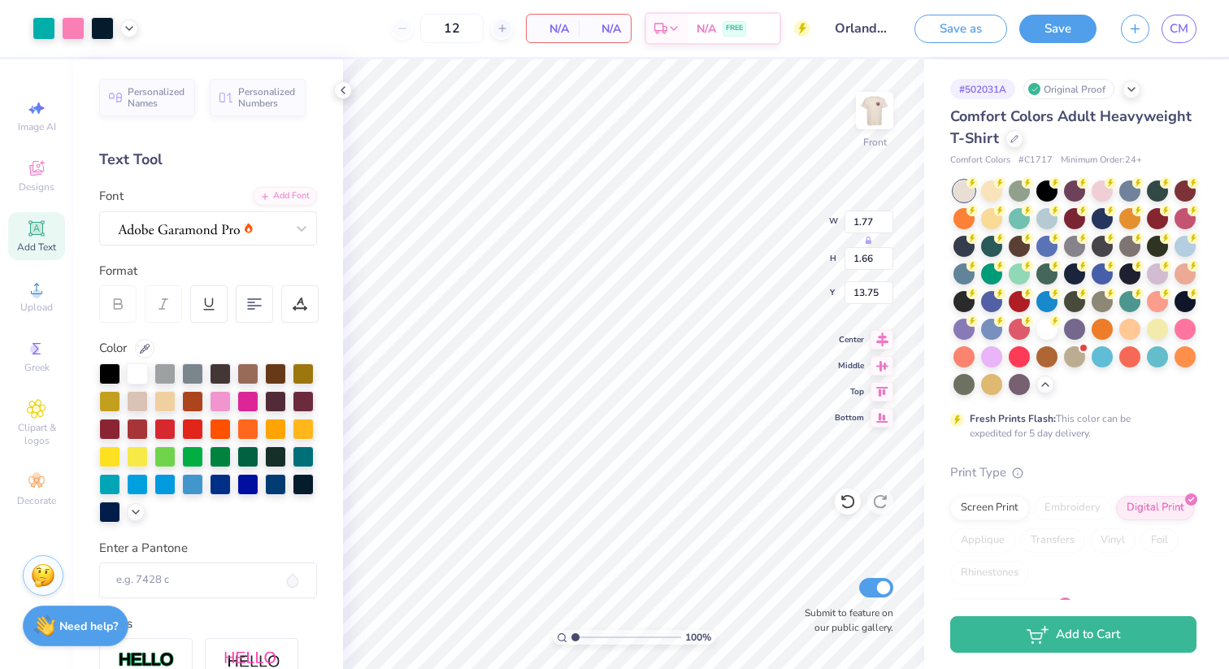
click at [326, 349] on div "Personalized Names Personalized Numbers Text Tool Add Font Font Format Color En…" at bounding box center [208, 363] width 270 height 609
click at [855, 388] on span "Top" at bounding box center [857, 390] width 14 height 12
click at [847, 426] on icon at bounding box center [847, 429] width 16 height 16
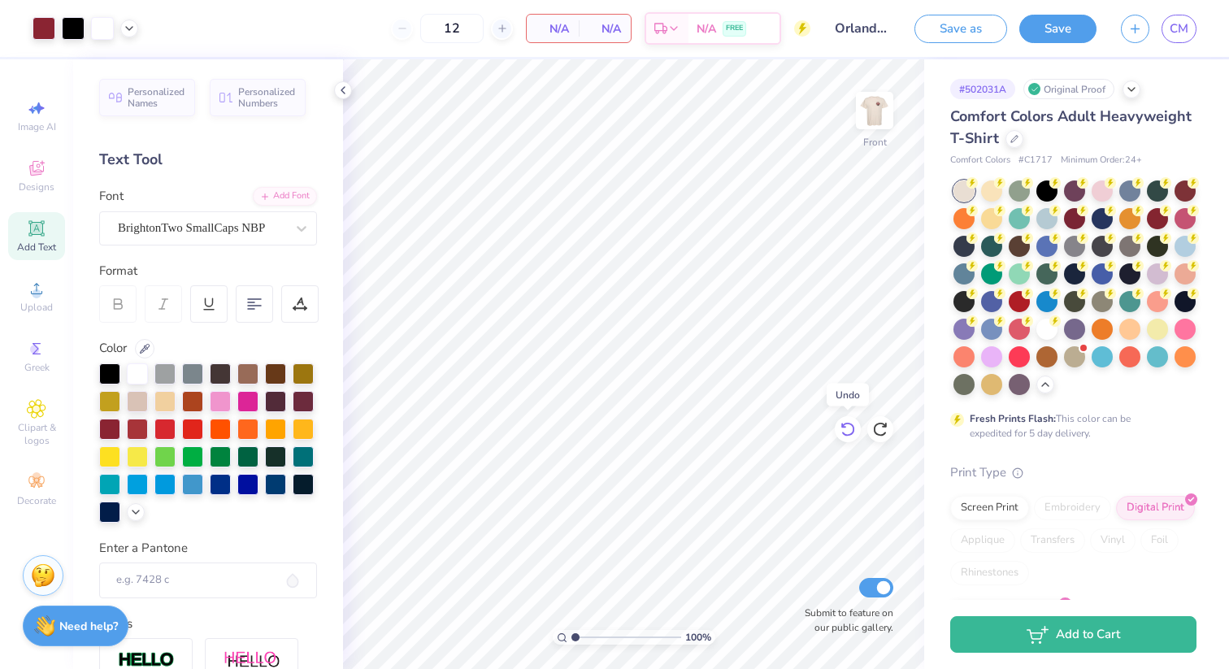
click at [847, 426] on icon at bounding box center [847, 429] width 16 height 16
click at [1072, 12] on div "Save as Save CM" at bounding box center [1071, 28] width 314 height 57
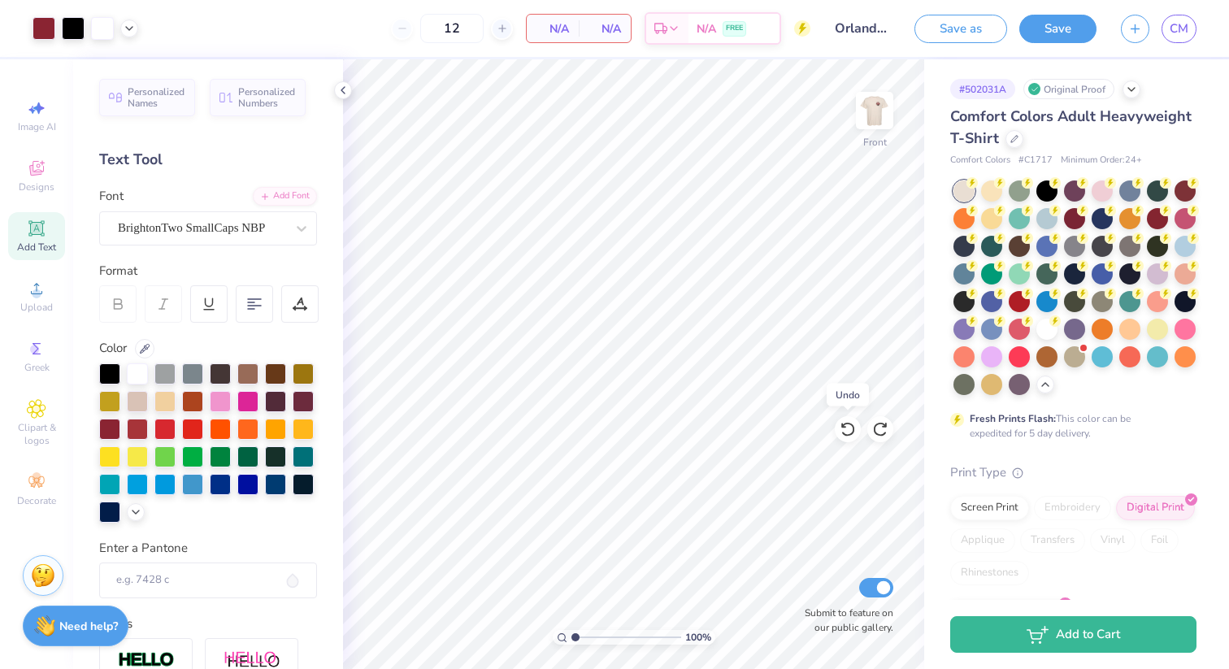
click at [1062, 28] on button "Save" at bounding box center [1057, 29] width 77 height 28
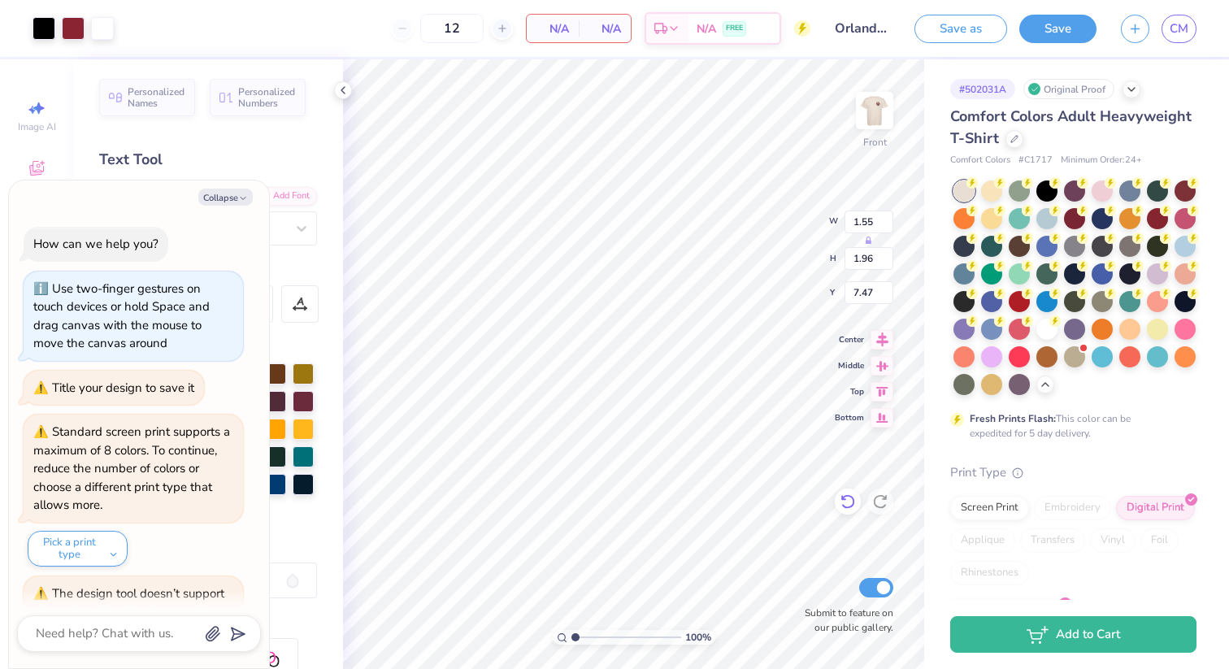
scroll to position [11200, 0]
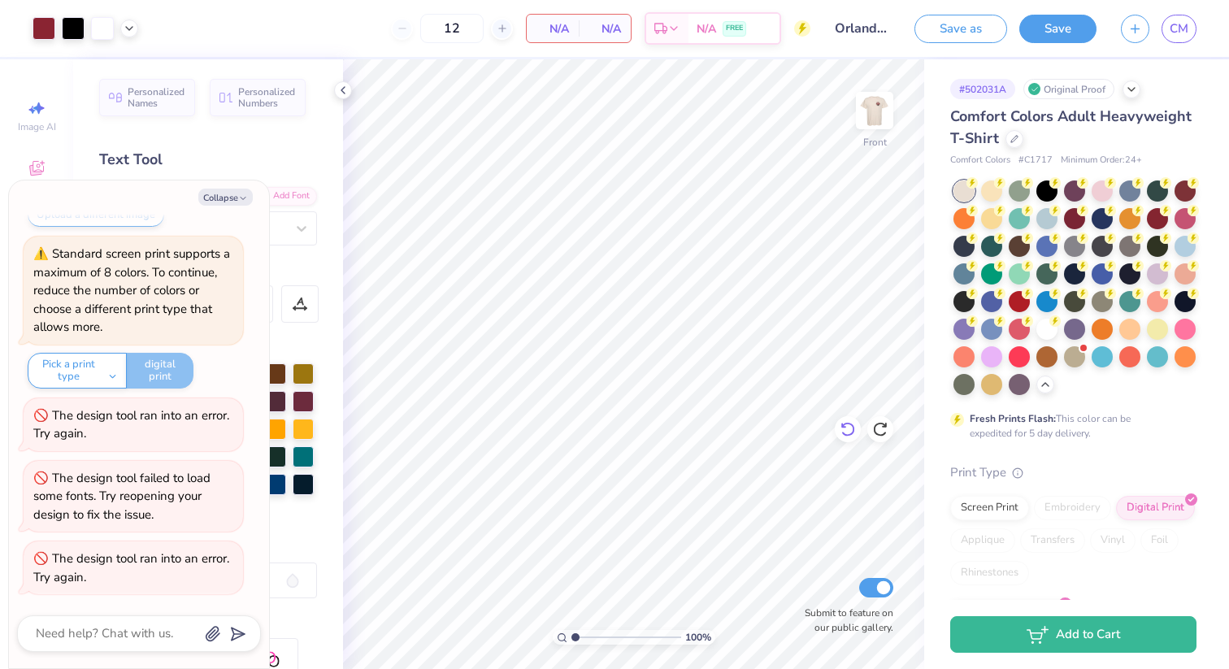
click at [845, 428] on icon at bounding box center [847, 429] width 16 height 16
click at [852, 499] on icon at bounding box center [847, 501] width 14 height 15
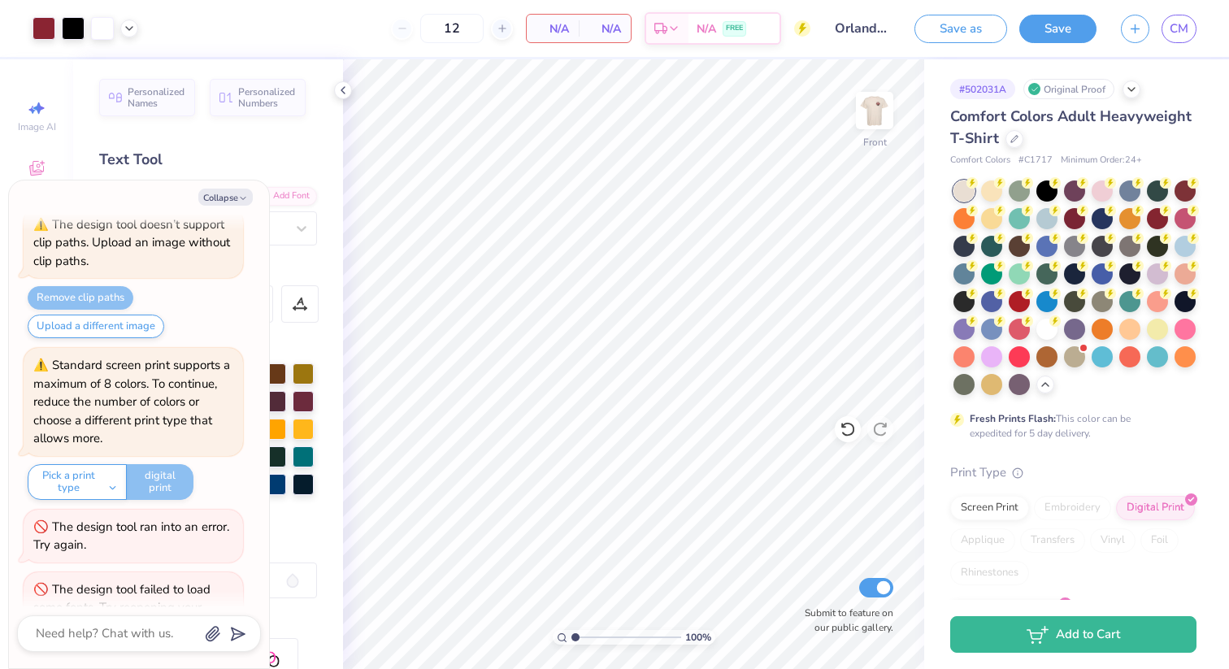
scroll to position [11091, 0]
click at [339, 89] on icon at bounding box center [342, 90] width 13 height 13
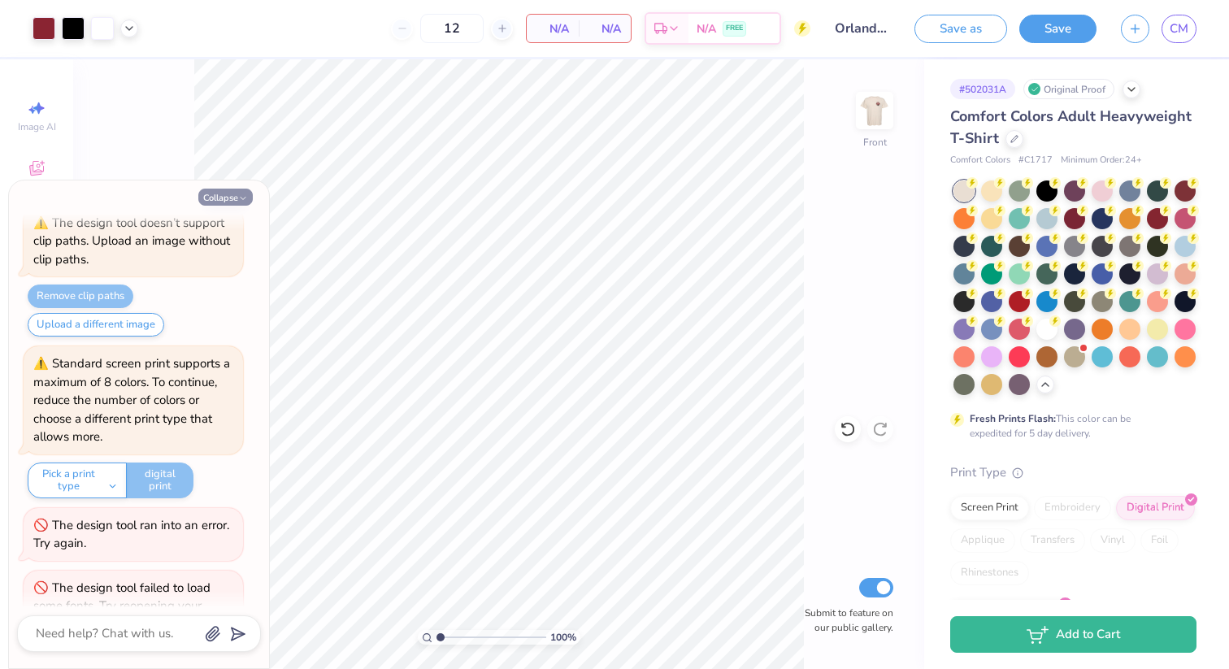
click at [225, 193] on button "Collapse" at bounding box center [225, 197] width 54 height 17
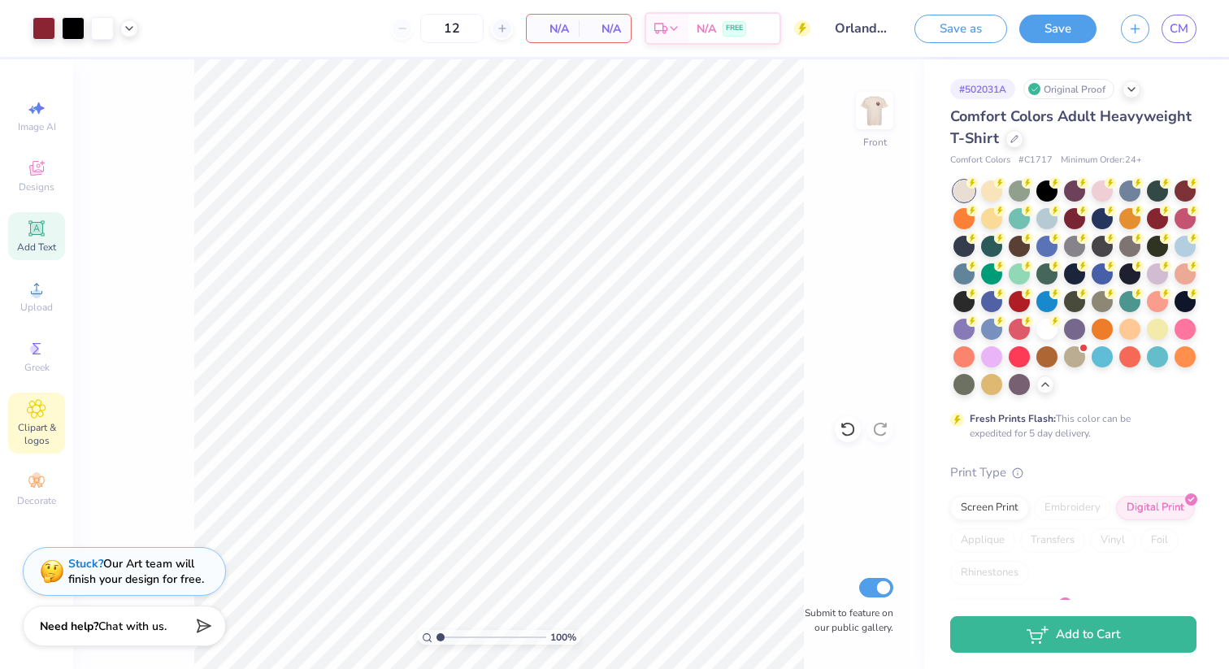
click at [41, 431] on span "Clipart & logos" at bounding box center [36, 434] width 57 height 26
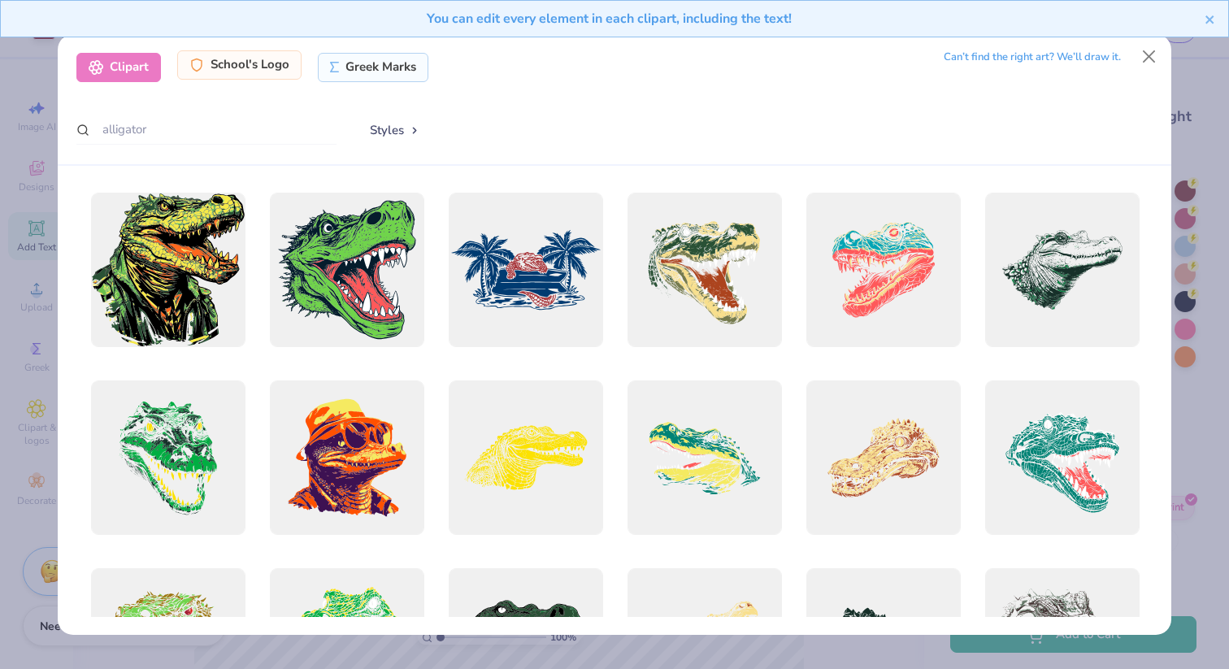
click at [242, 65] on div "School's Logo" at bounding box center [239, 64] width 124 height 29
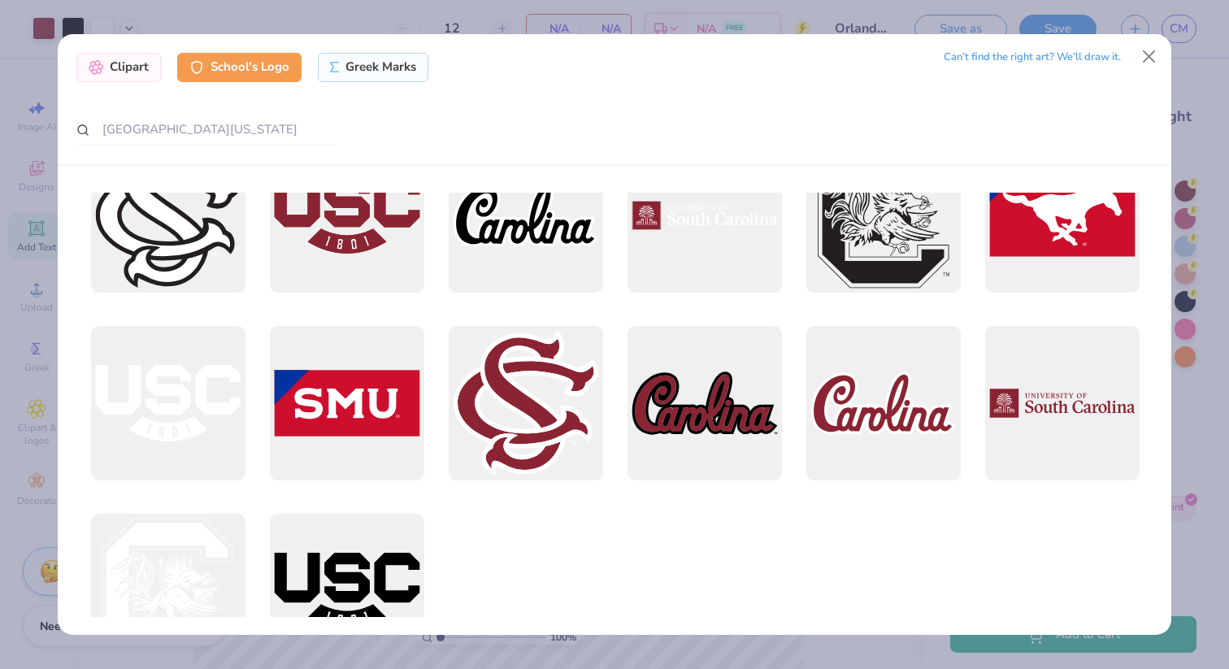
scroll to position [994, 0]
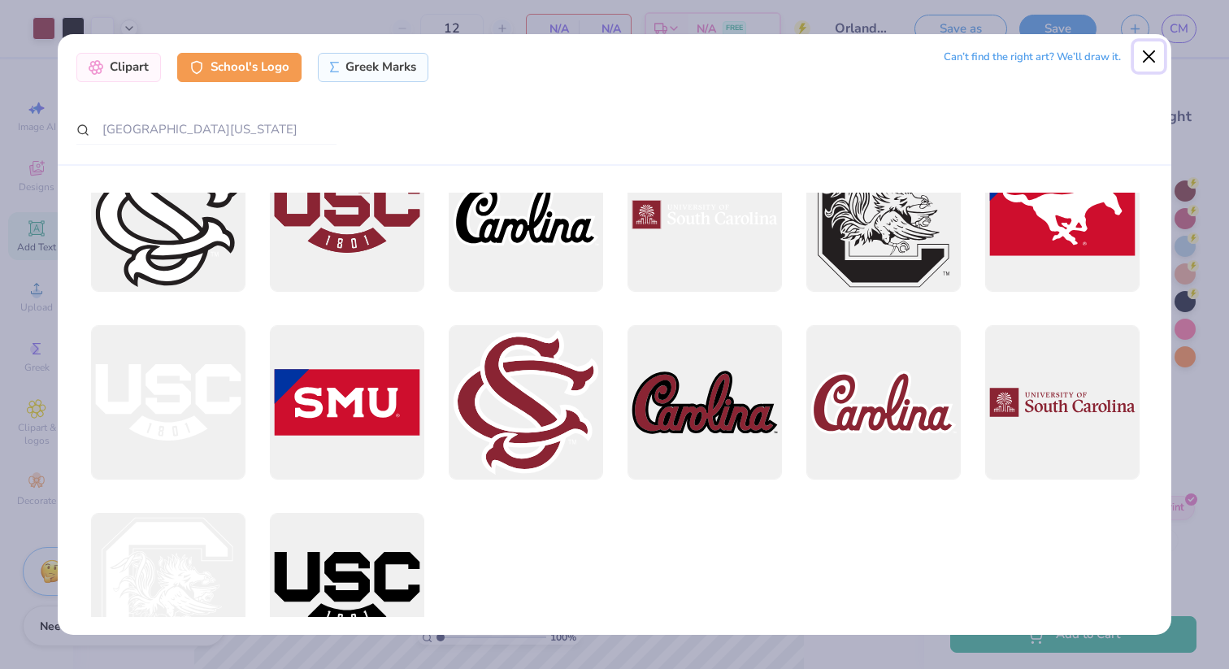
click at [1149, 59] on button "Close" at bounding box center [1148, 56] width 31 height 31
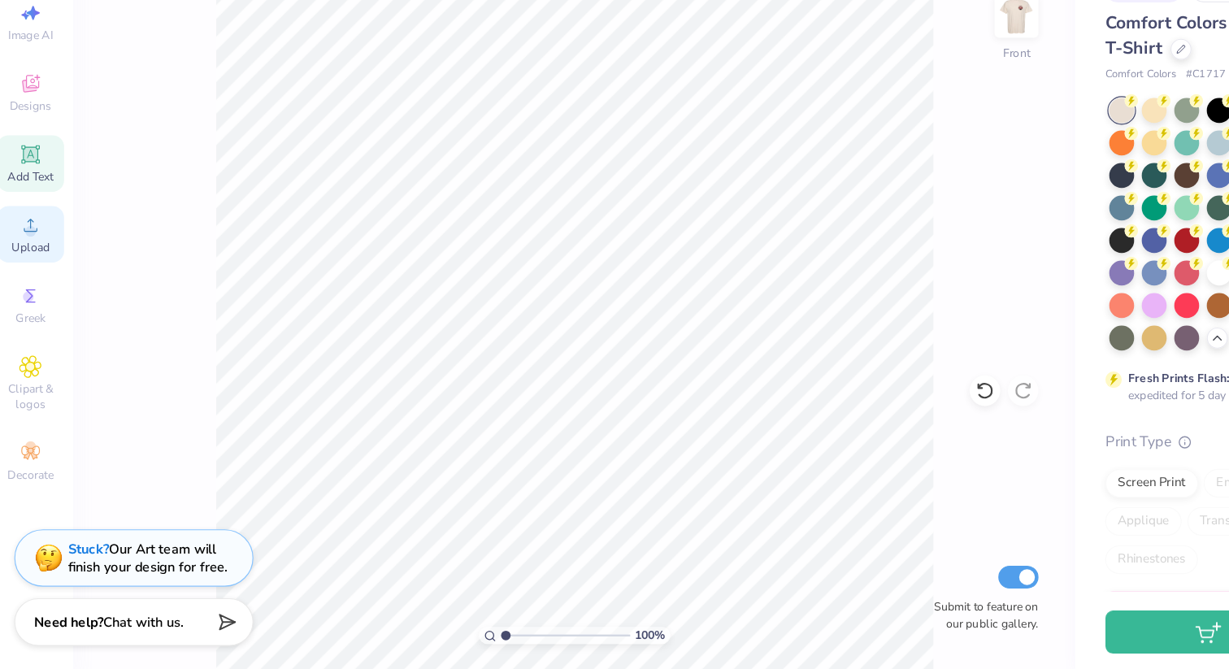
click at [35, 307] on span "Upload" at bounding box center [36, 307] width 33 height 13
click at [38, 297] on circle at bounding box center [36, 293] width 9 height 9
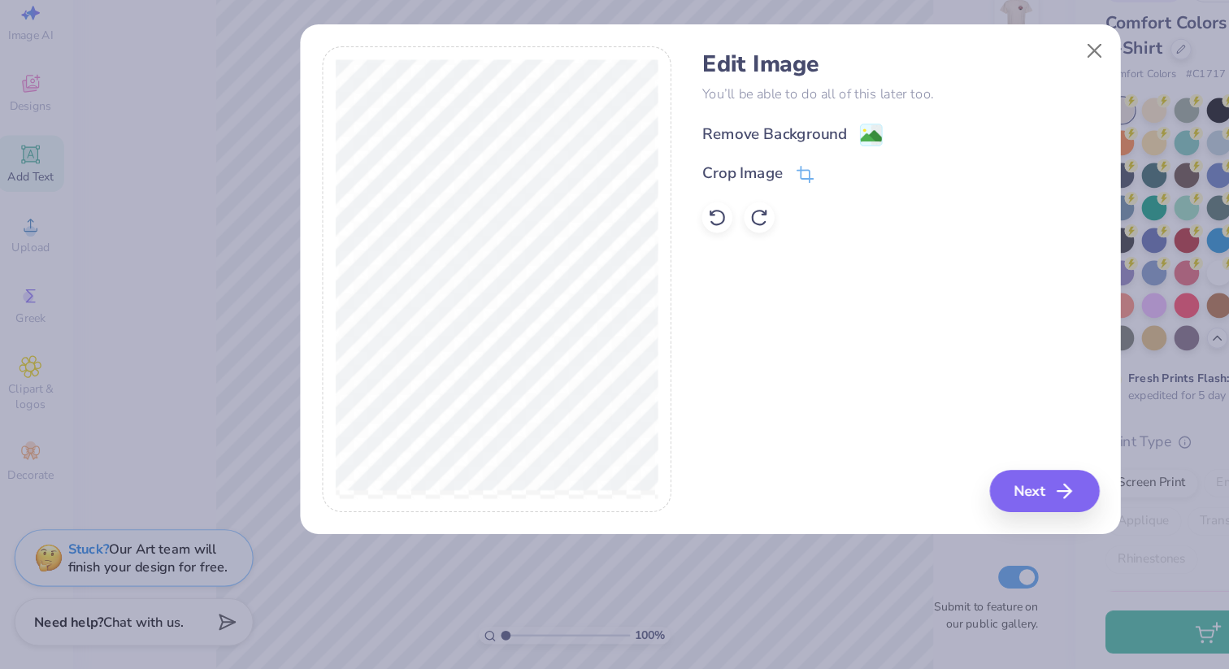
click at [745, 211] on image at bounding box center [751, 213] width 18 height 18
click at [887, 513] on button "Next" at bounding box center [900, 514] width 93 height 36
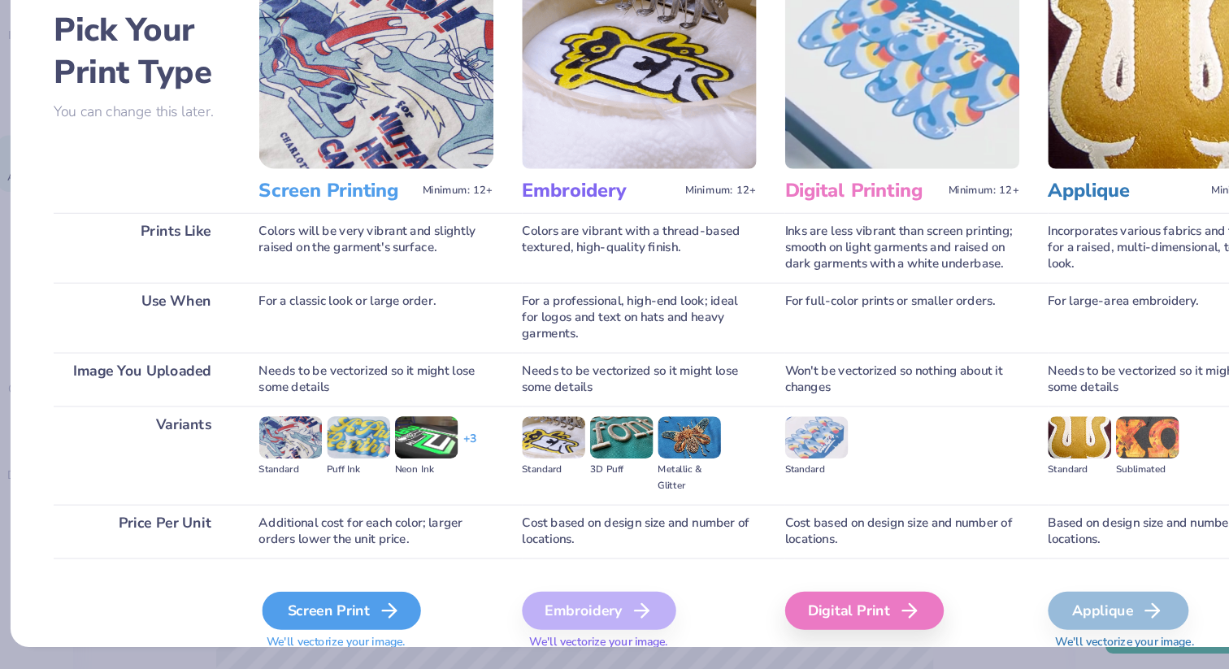
click at [332, 623] on icon at bounding box center [342, 616] width 20 height 20
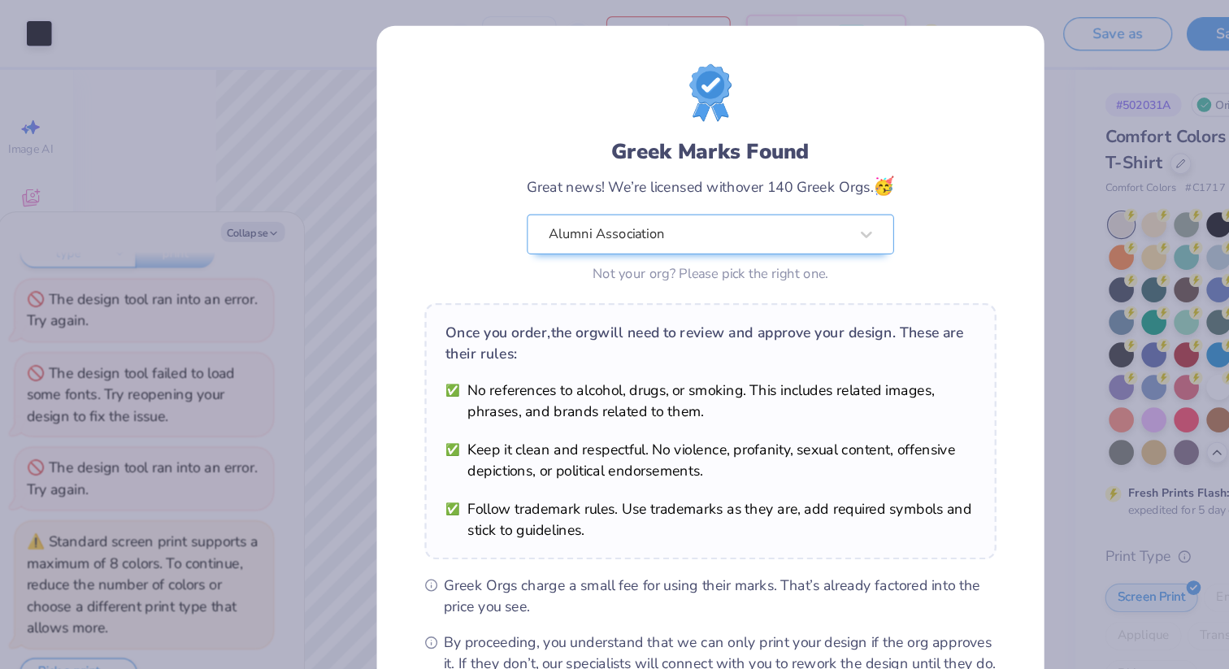
scroll to position [92, 0]
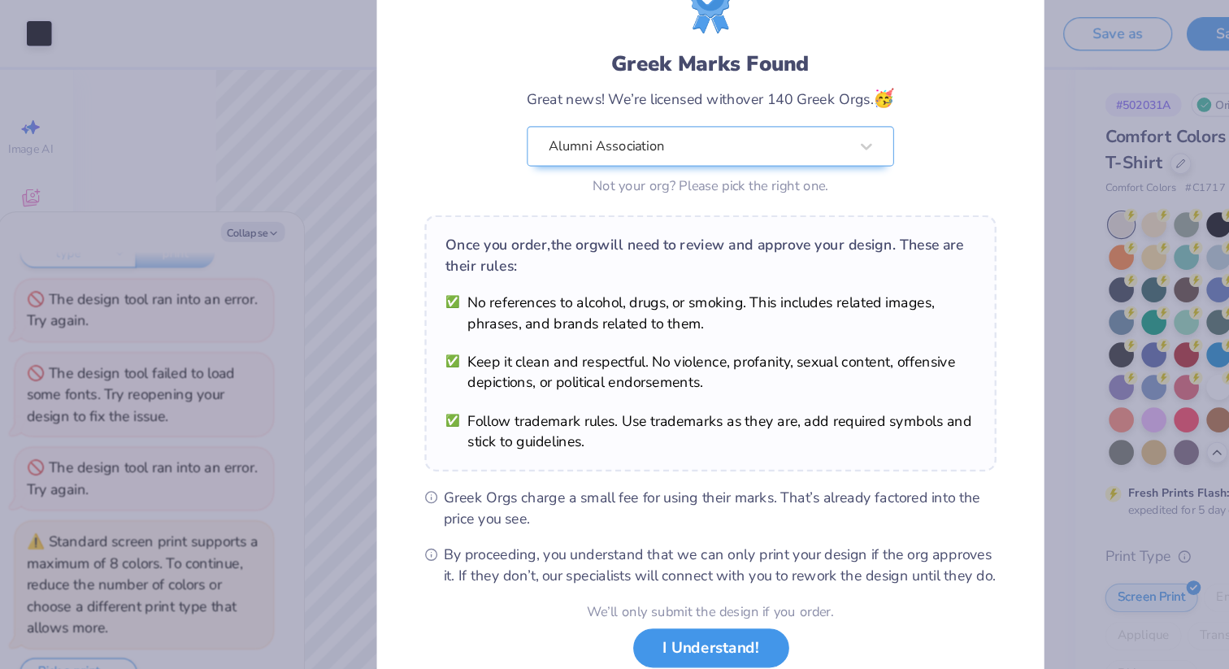
click at [601, 567] on div "We’ll only submit the design if you order. I Understand! No Greek marks in your…" at bounding box center [614, 562] width 210 height 102
click at [587, 566] on button "I Understand!" at bounding box center [614, 550] width 132 height 33
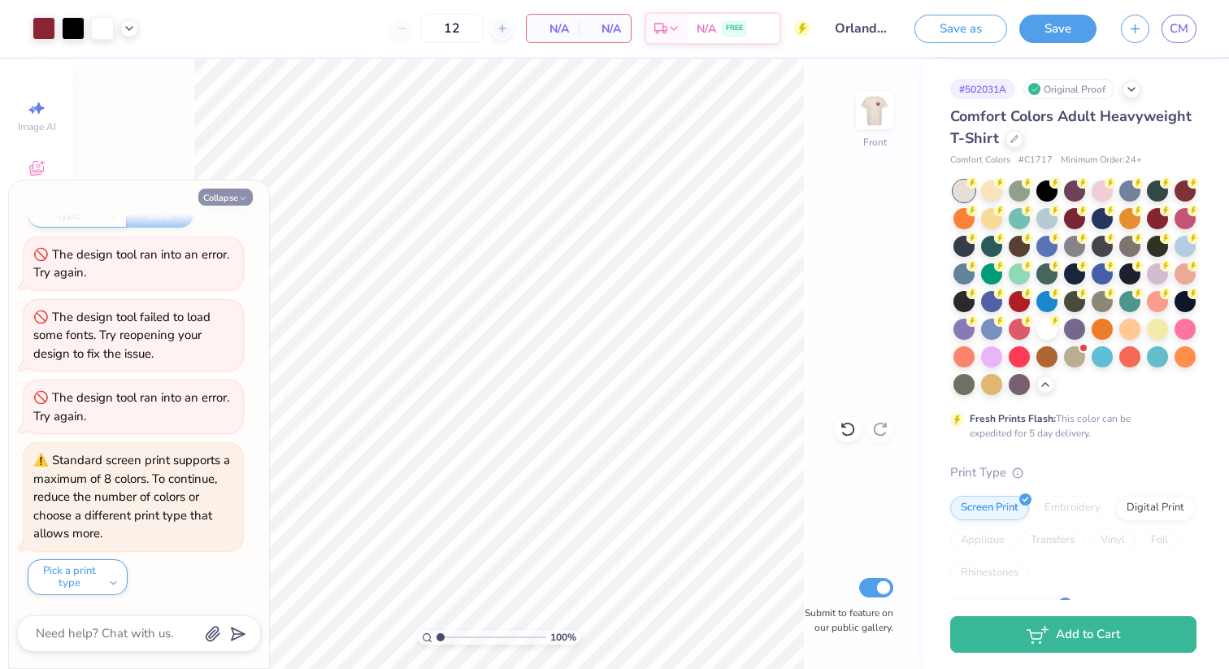
click at [220, 193] on button "Collapse" at bounding box center [225, 197] width 54 height 17
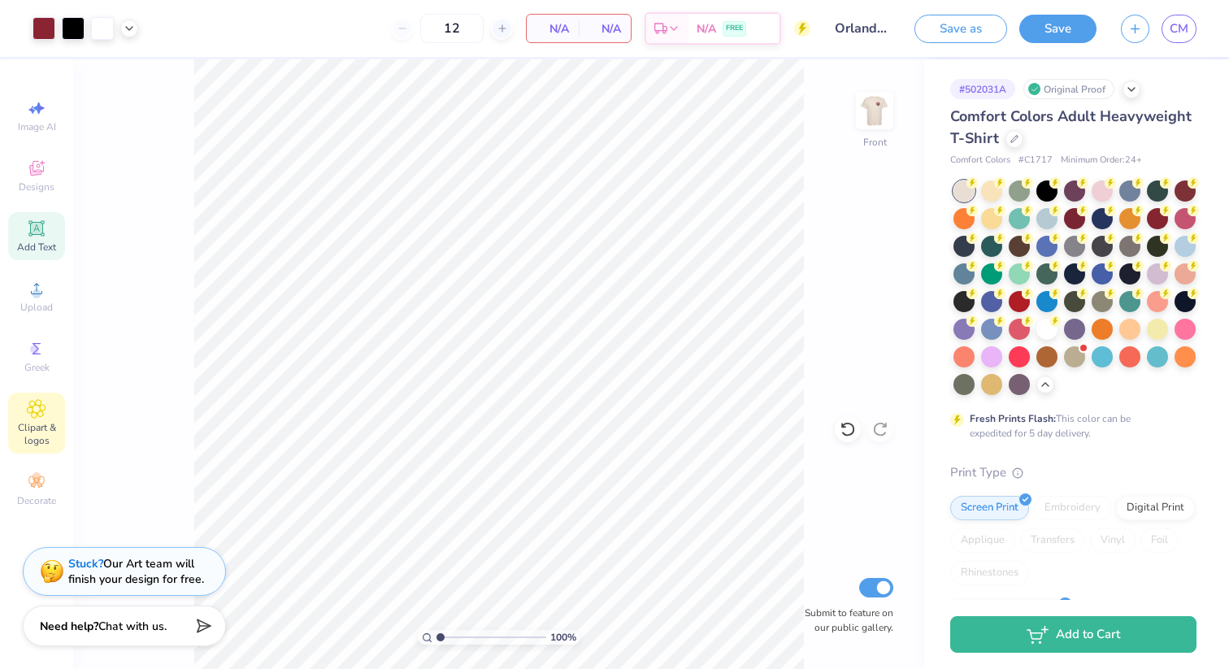
click at [26, 408] on div "Clipart & logos" at bounding box center [36, 422] width 57 height 61
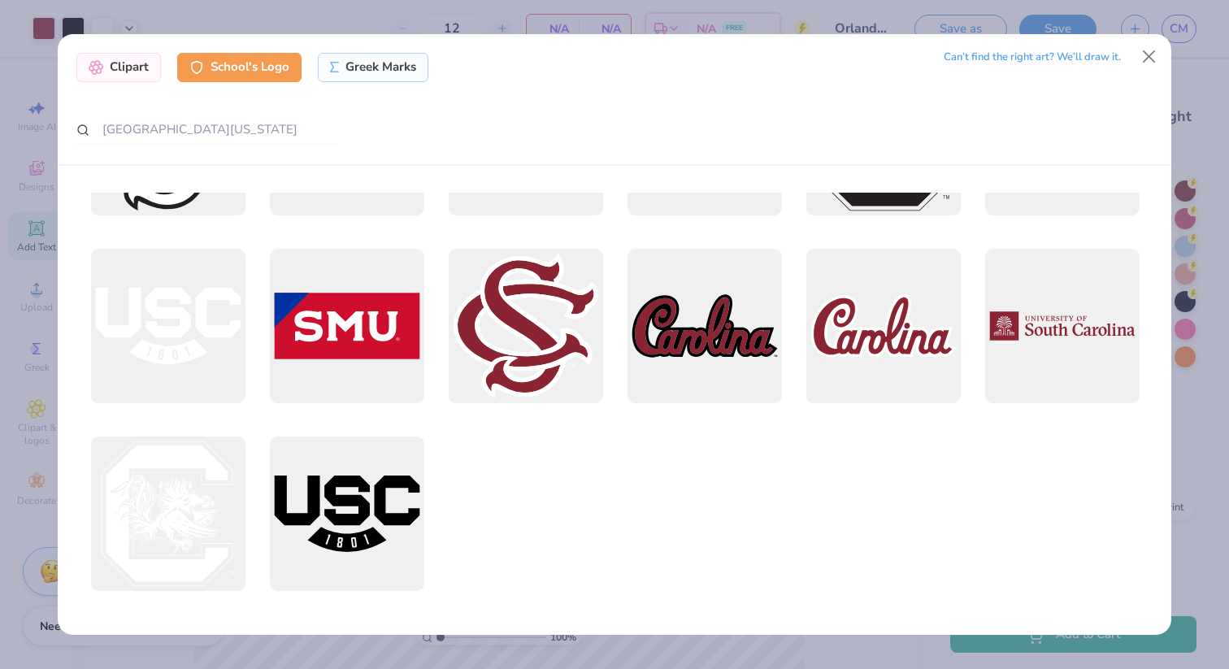
scroll to position [1077, 0]
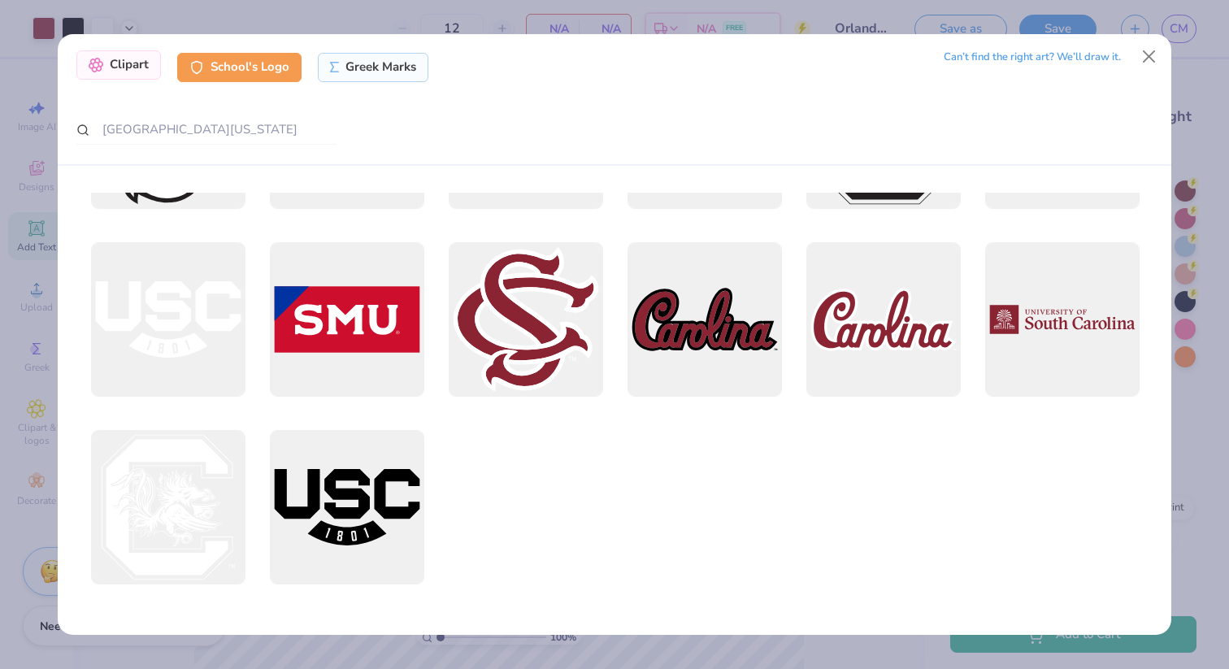
click at [113, 64] on div "Clipart" at bounding box center [118, 64] width 85 height 29
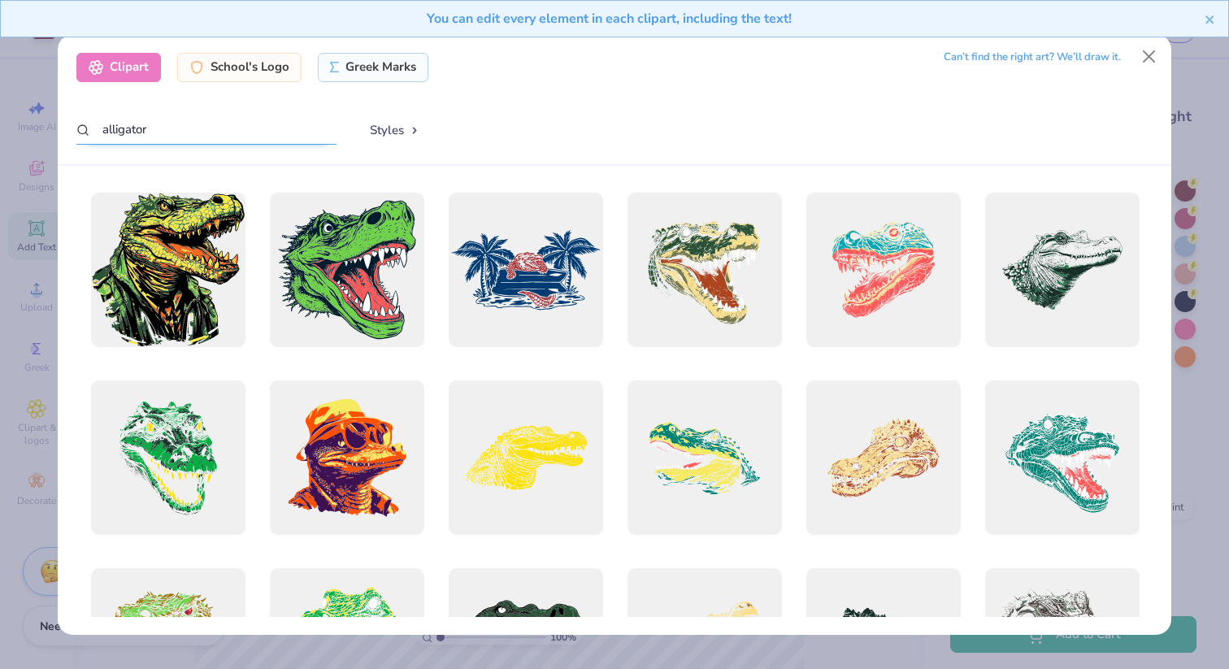
click at [193, 128] on input "alligator" at bounding box center [206, 130] width 260 height 30
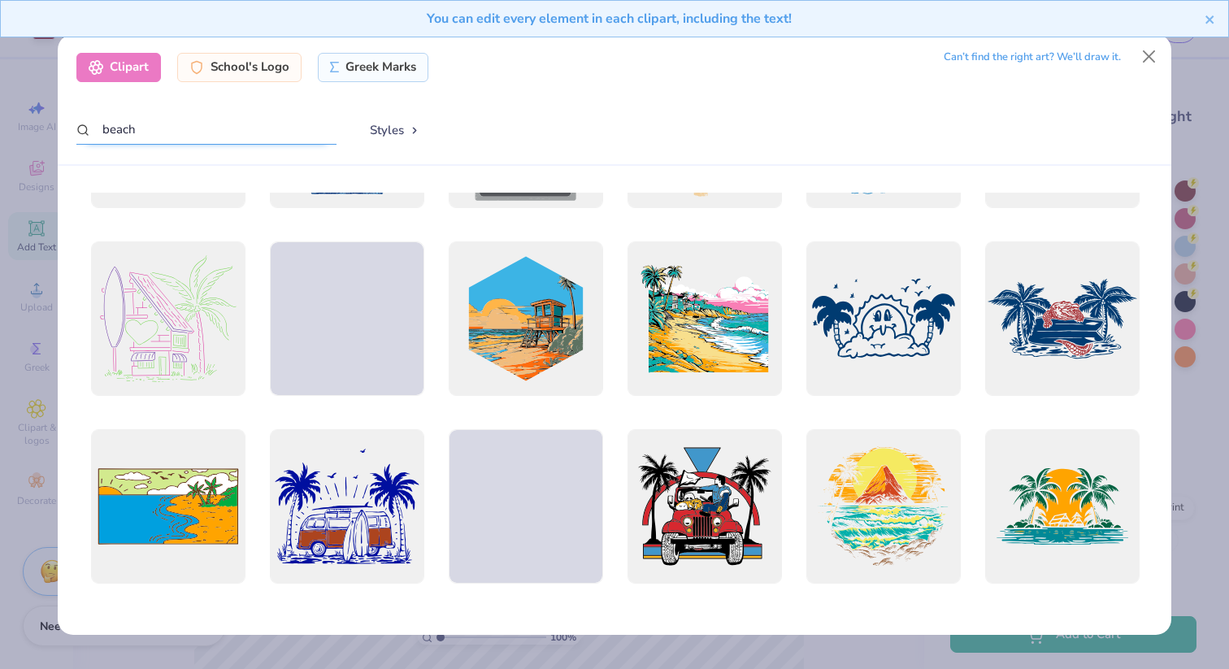
scroll to position [1454, 0]
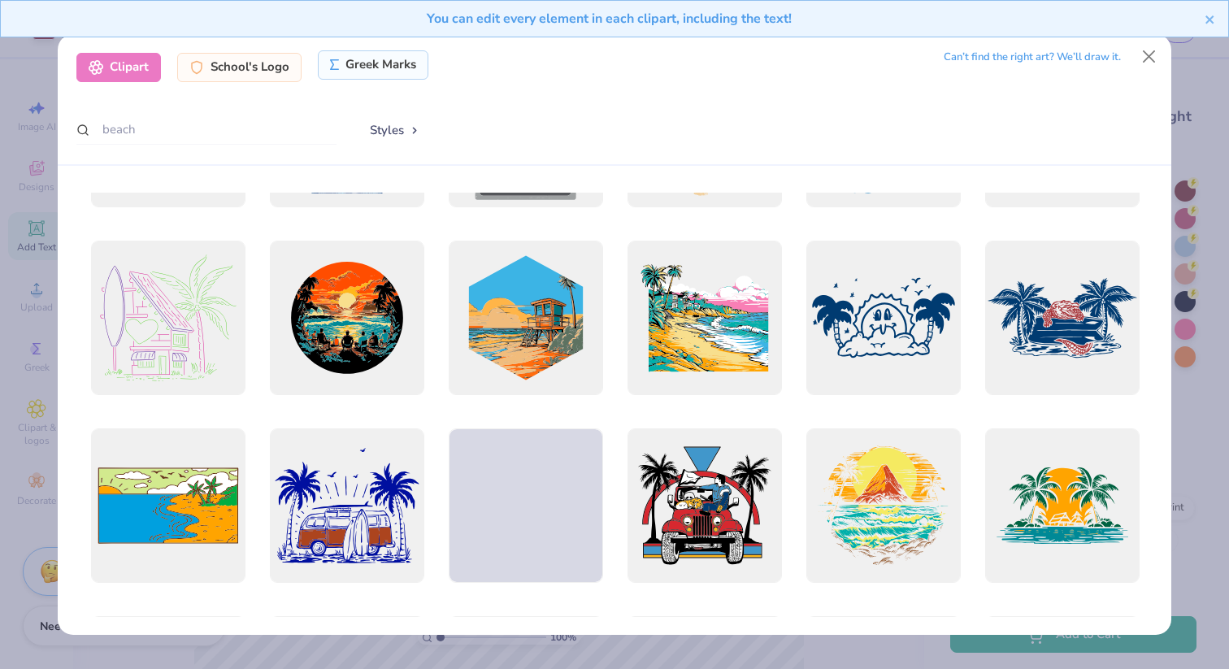
click at [371, 80] on div "Greek Marks" at bounding box center [373, 64] width 111 height 29
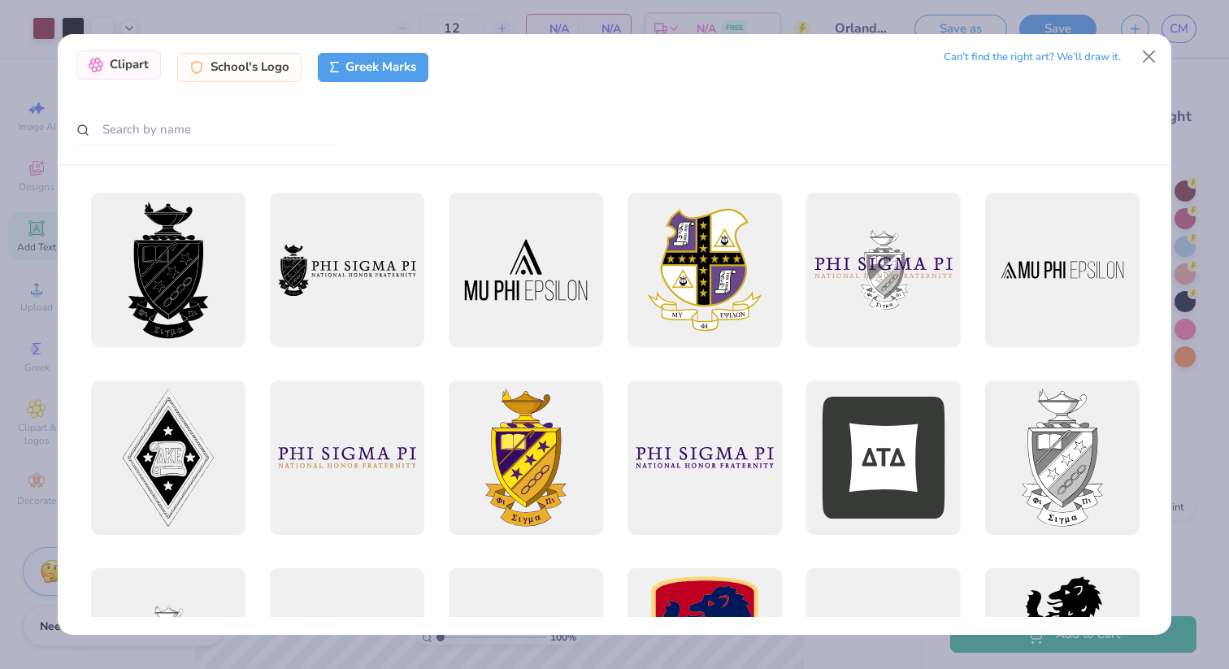
click at [116, 68] on div "Clipart" at bounding box center [118, 64] width 85 height 29
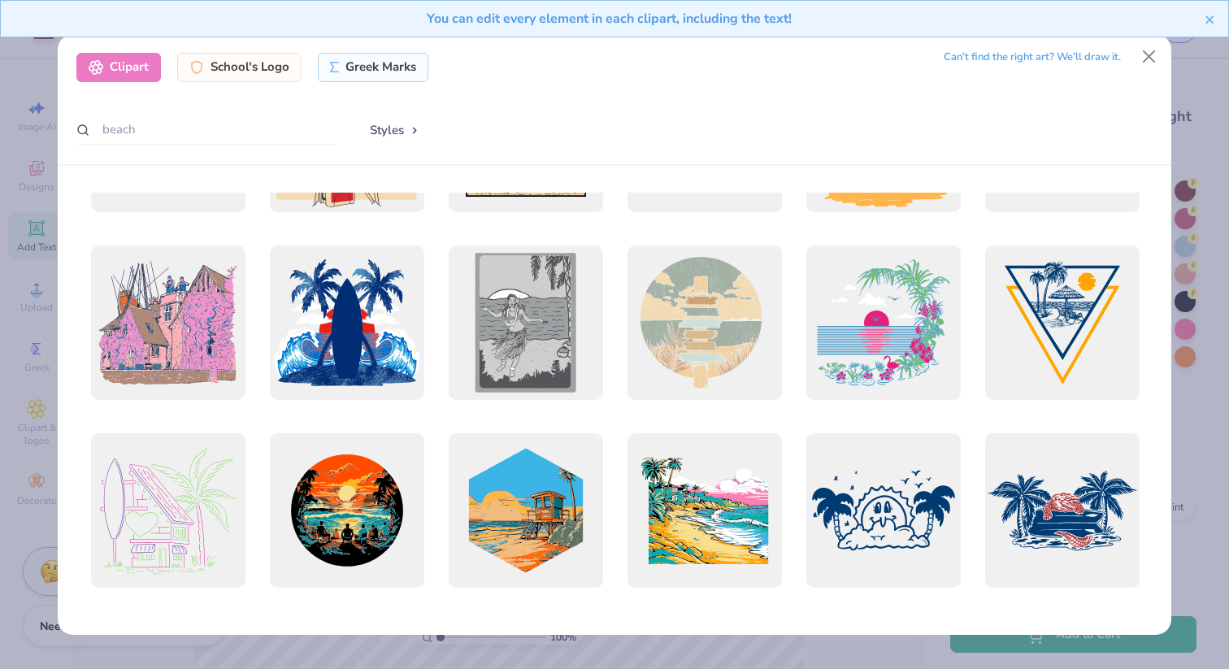
scroll to position [1253, 0]
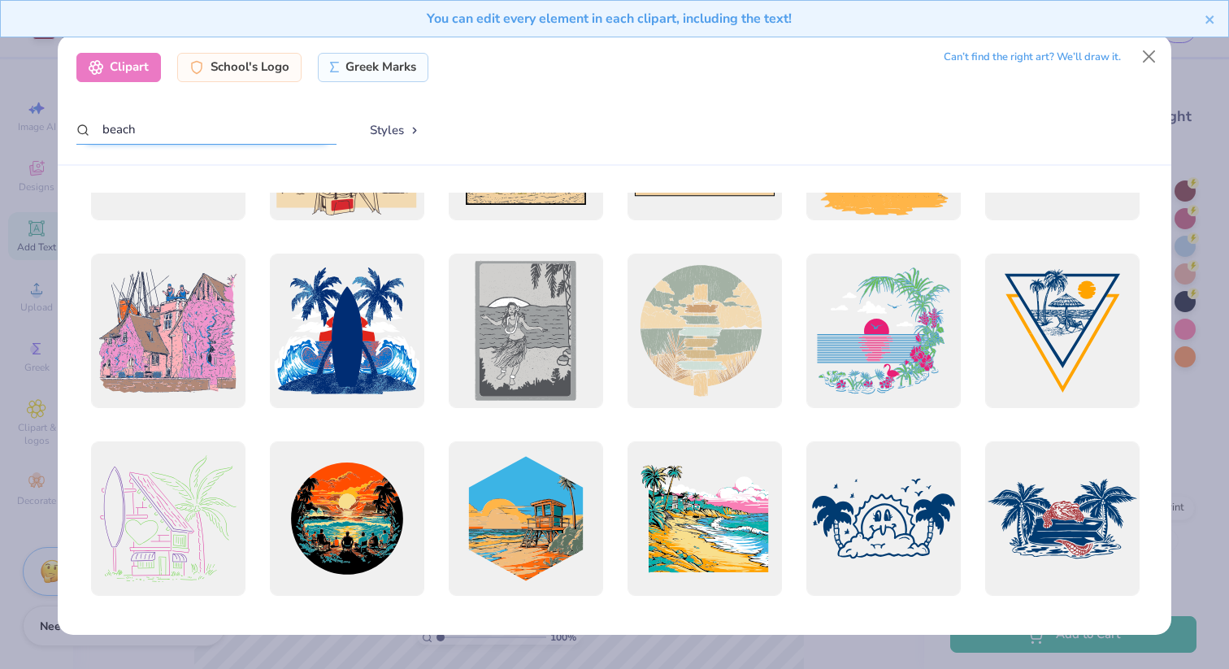
click at [228, 137] on input "beach" at bounding box center [206, 130] width 260 height 30
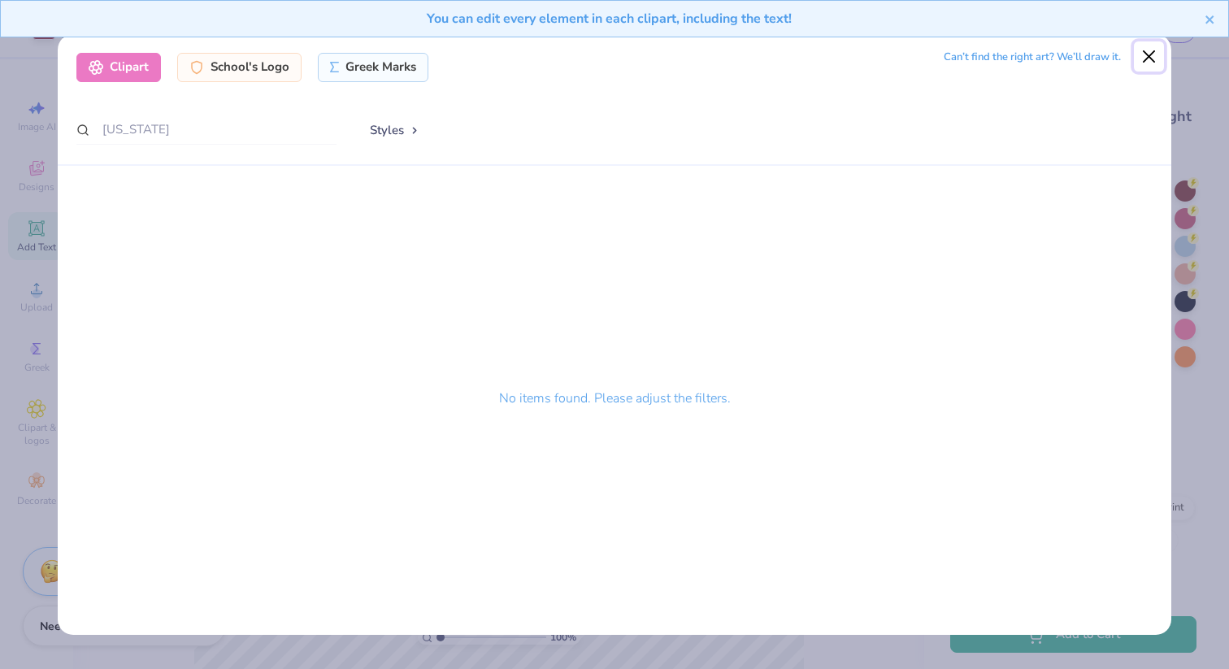
click at [1148, 60] on button "Close" at bounding box center [1148, 56] width 31 height 31
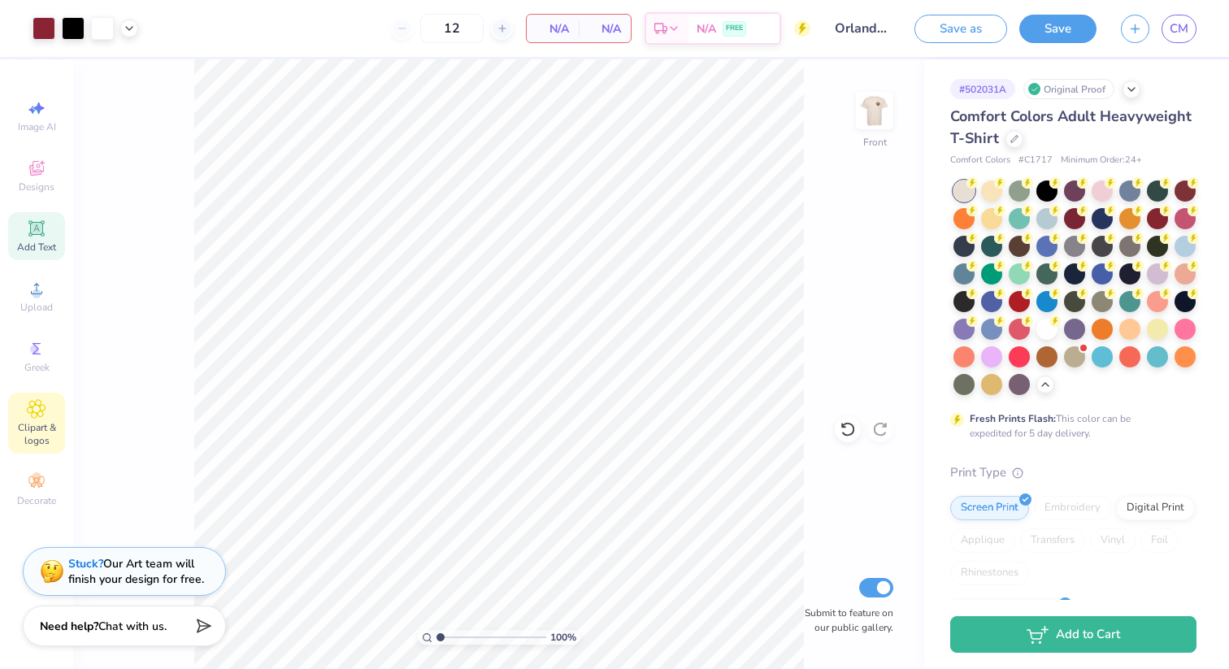
click at [33, 401] on icon at bounding box center [36, 409] width 19 height 20
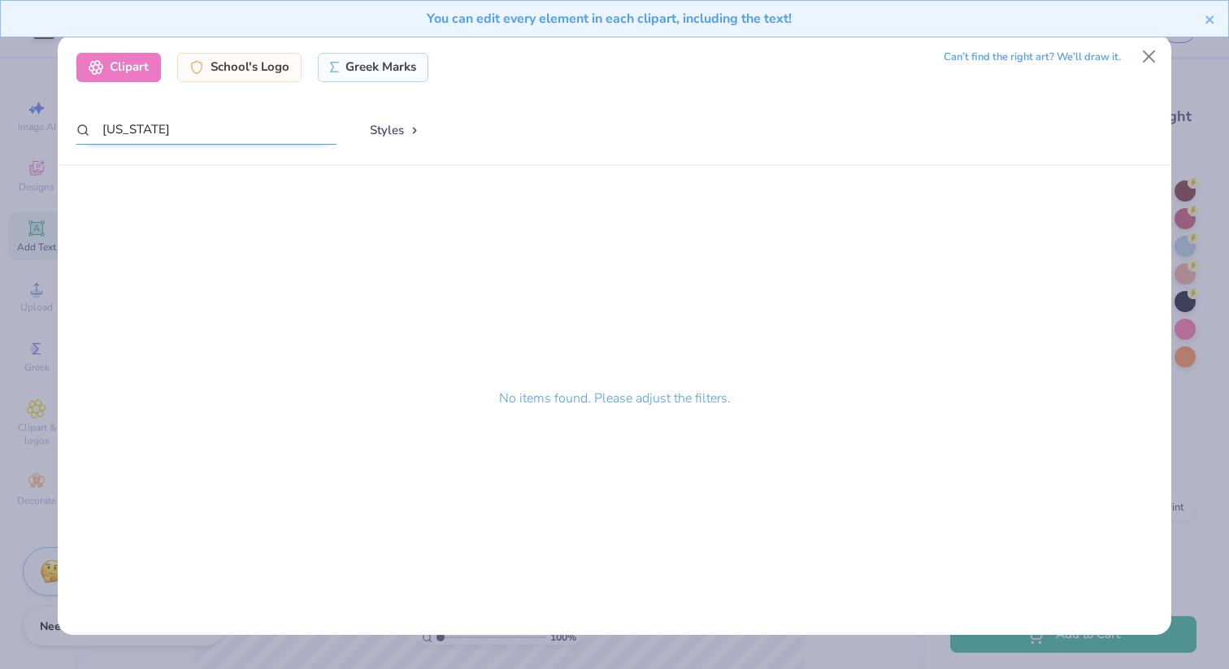
click at [163, 123] on input "[US_STATE]" at bounding box center [206, 130] width 260 height 30
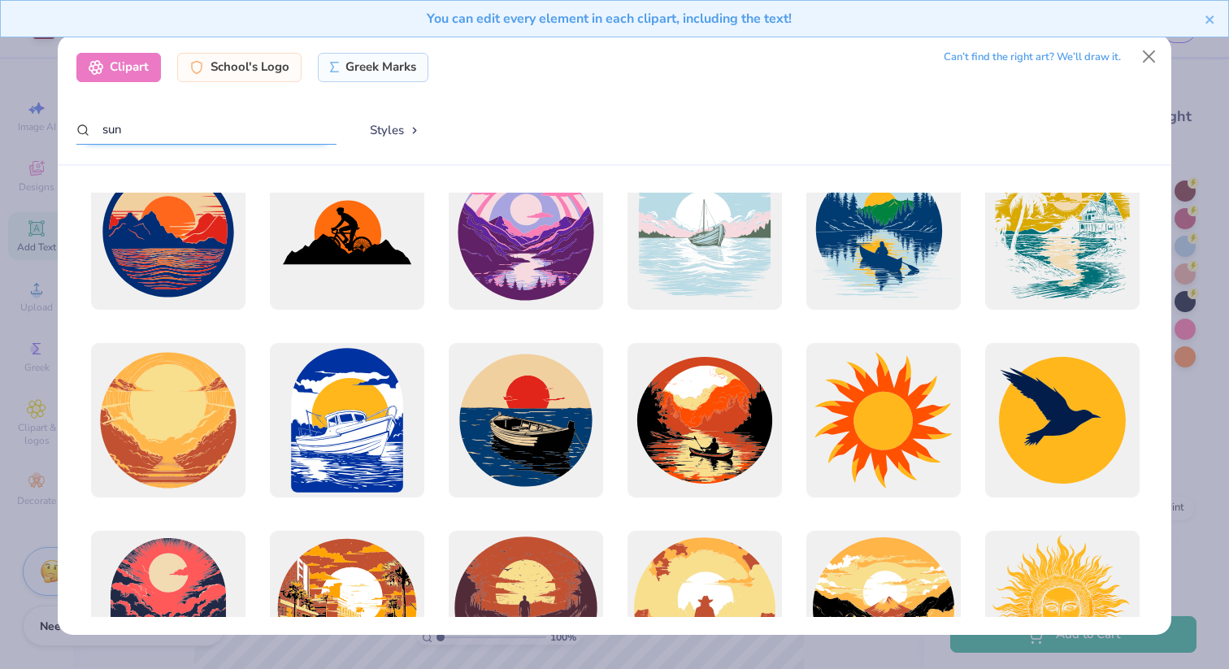
scroll to position [237, 0]
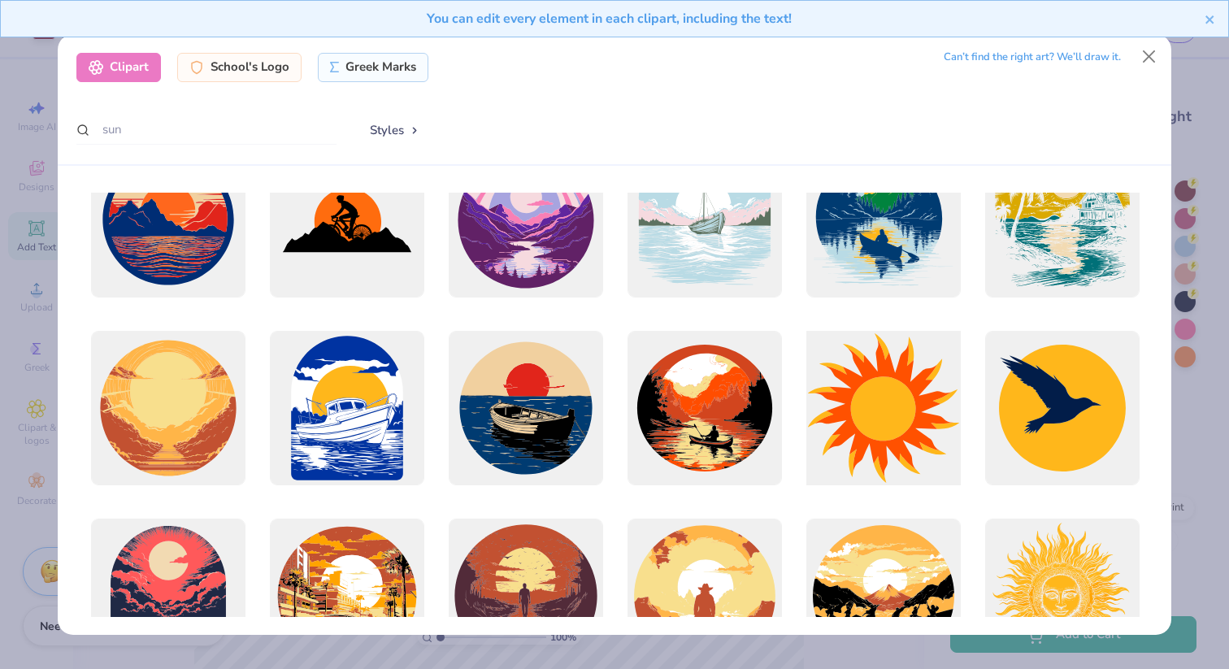
click at [908, 404] on div at bounding box center [883, 408] width 170 height 170
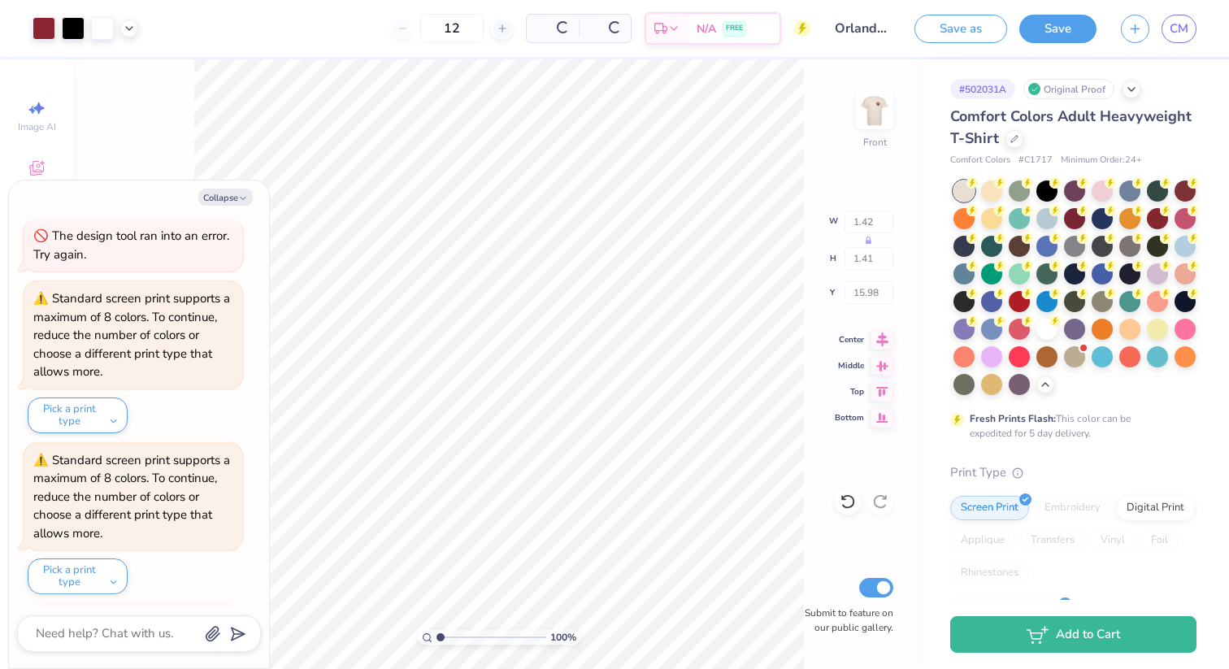
scroll to position [11684, 0]
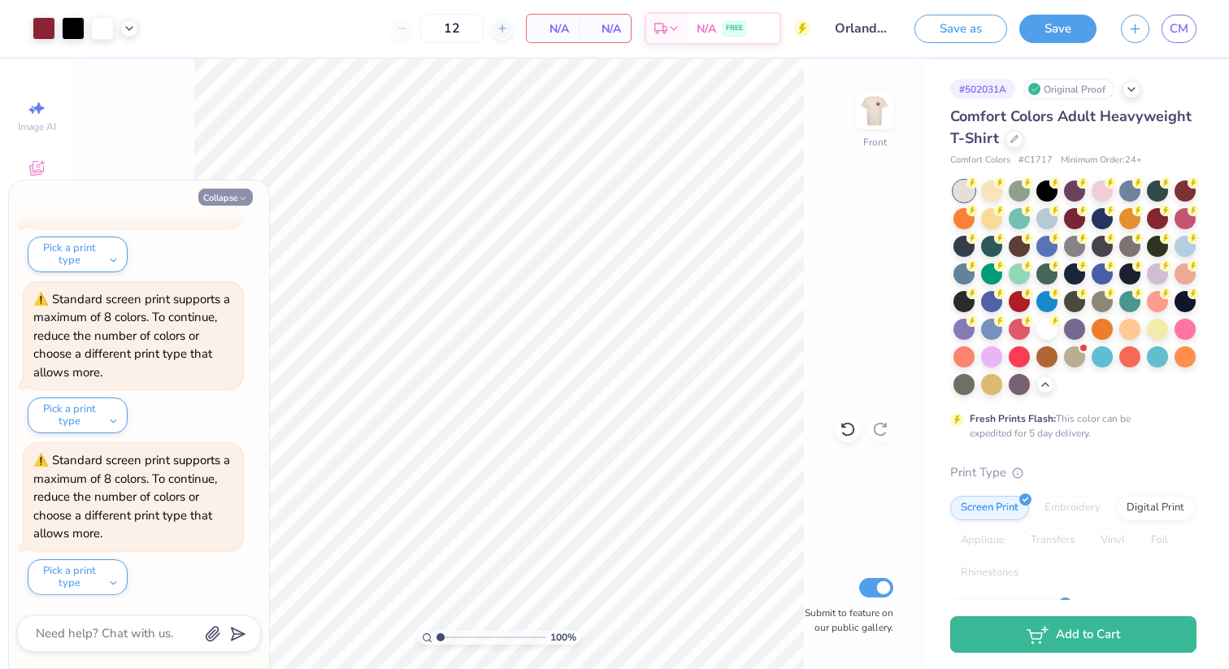
click at [223, 195] on button "Collapse" at bounding box center [225, 197] width 54 height 17
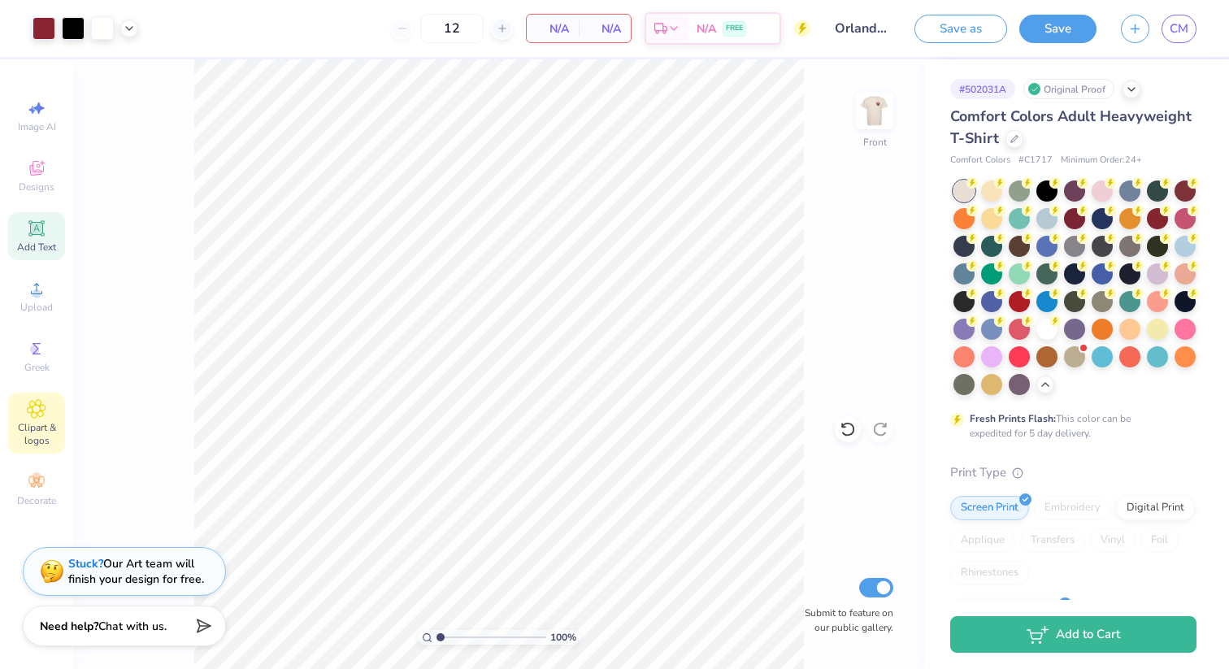
click at [24, 414] on div "Clipart & logos" at bounding box center [36, 422] width 57 height 61
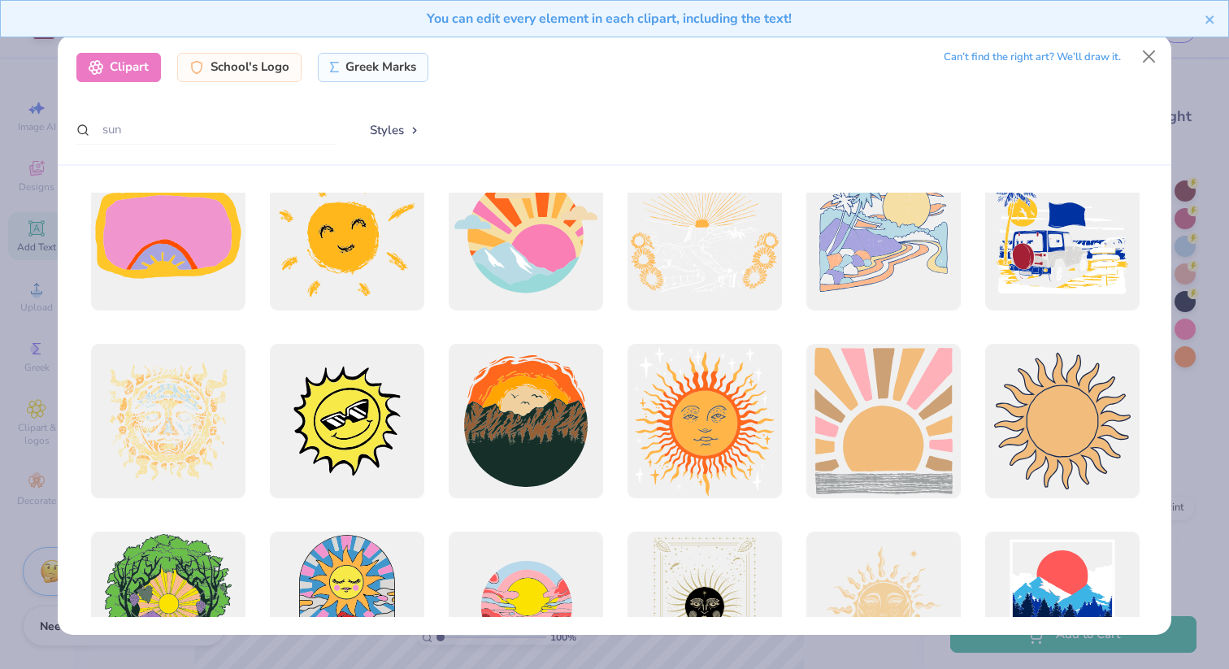
scroll to position [1158, 0]
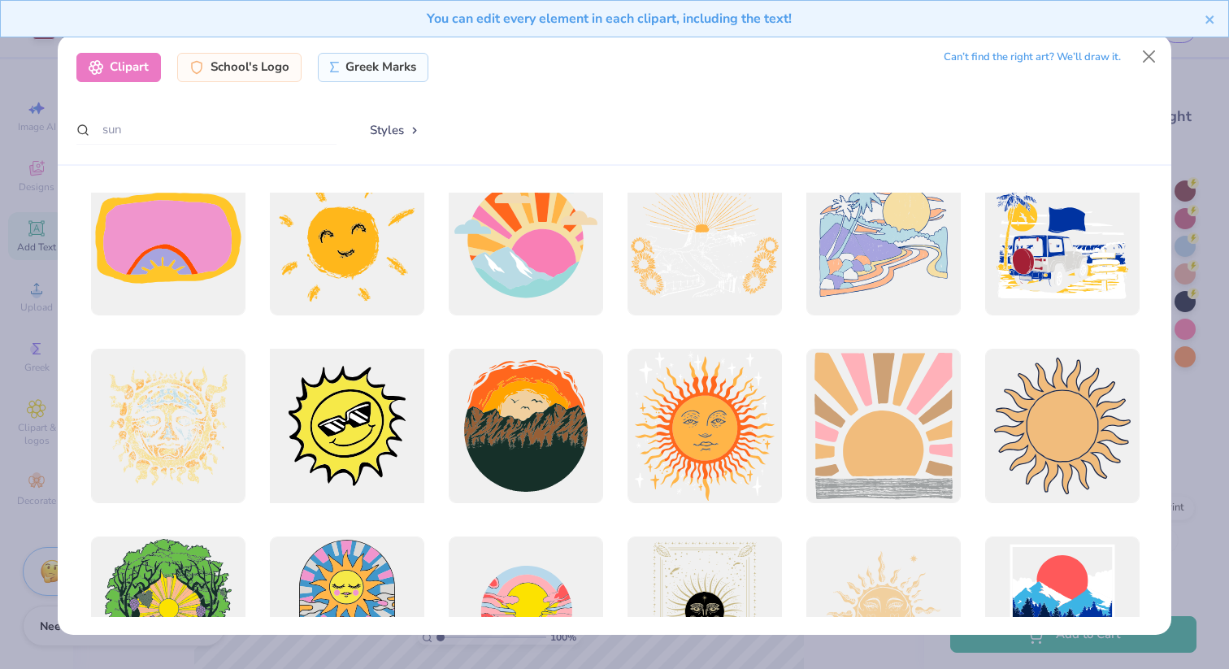
click at [367, 442] on div at bounding box center [347, 425] width 170 height 170
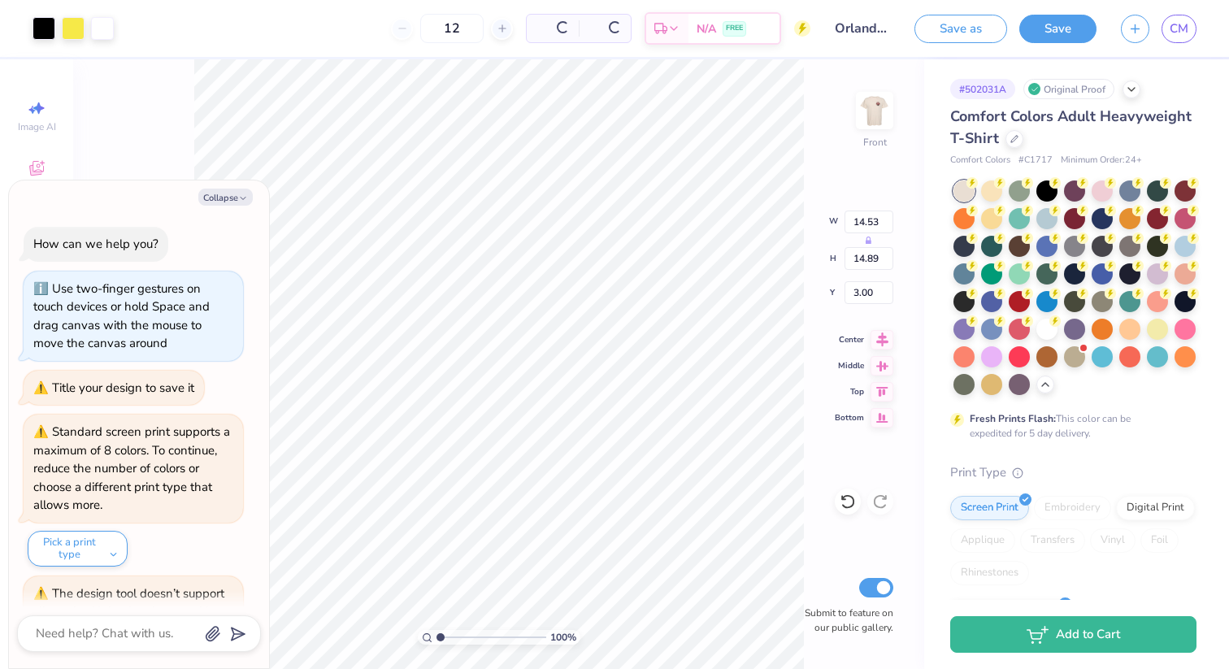
scroll to position [11846, 0]
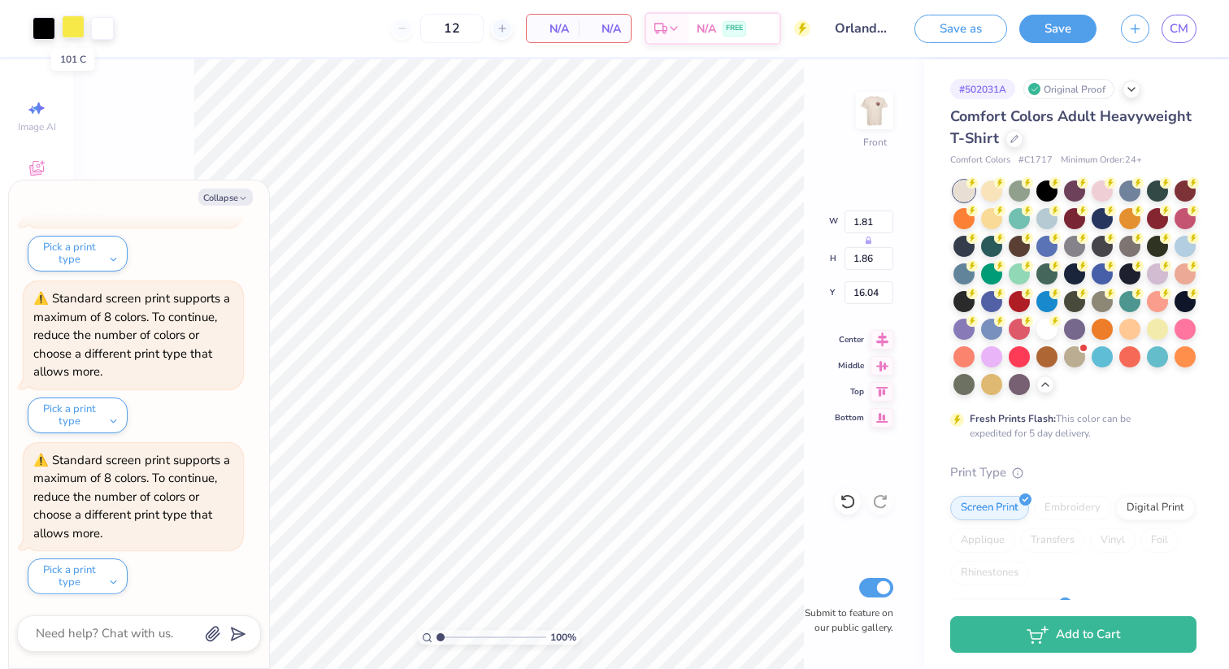
click at [73, 32] on div at bounding box center [73, 26] width 23 height 23
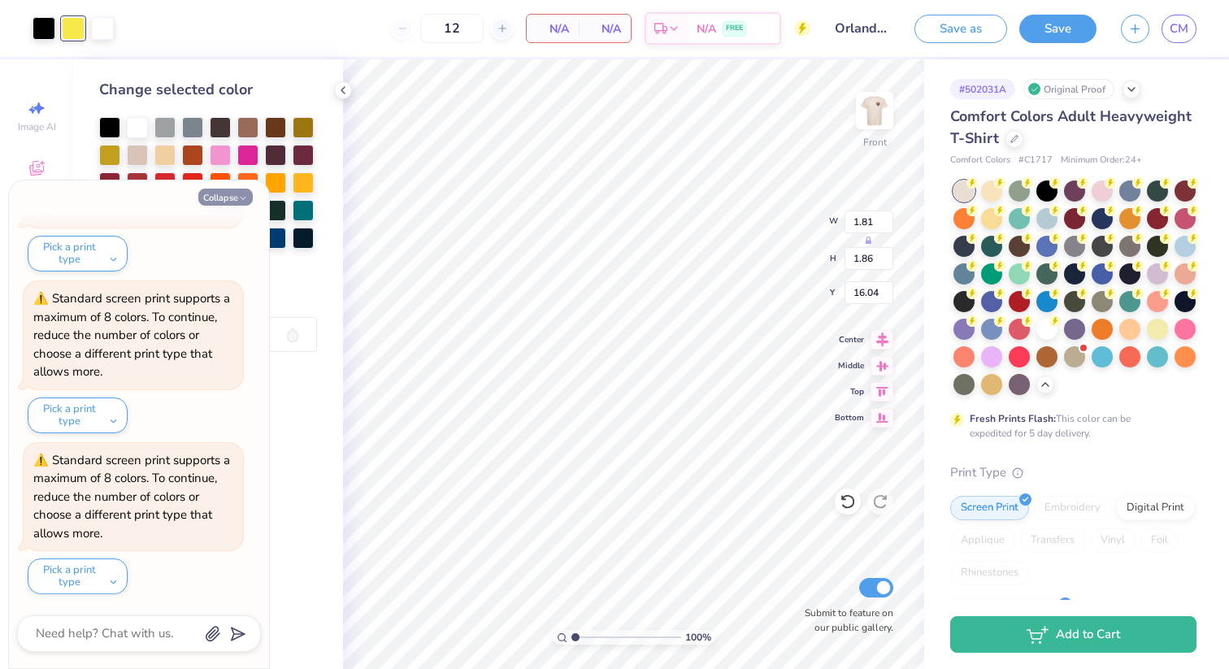
click at [217, 194] on button "Collapse" at bounding box center [225, 197] width 54 height 17
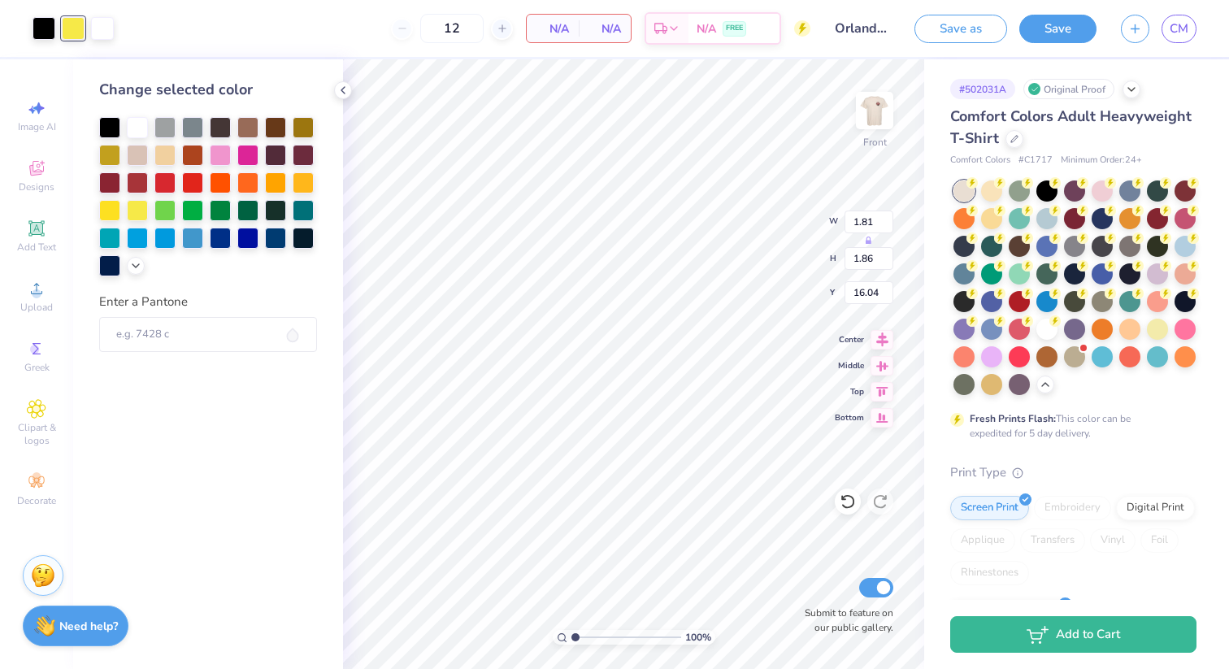
click at [141, 280] on div "Change selected color Enter a Pantone" at bounding box center [208, 363] width 270 height 609
click at [134, 264] on div at bounding box center [136, 264] width 18 height 18
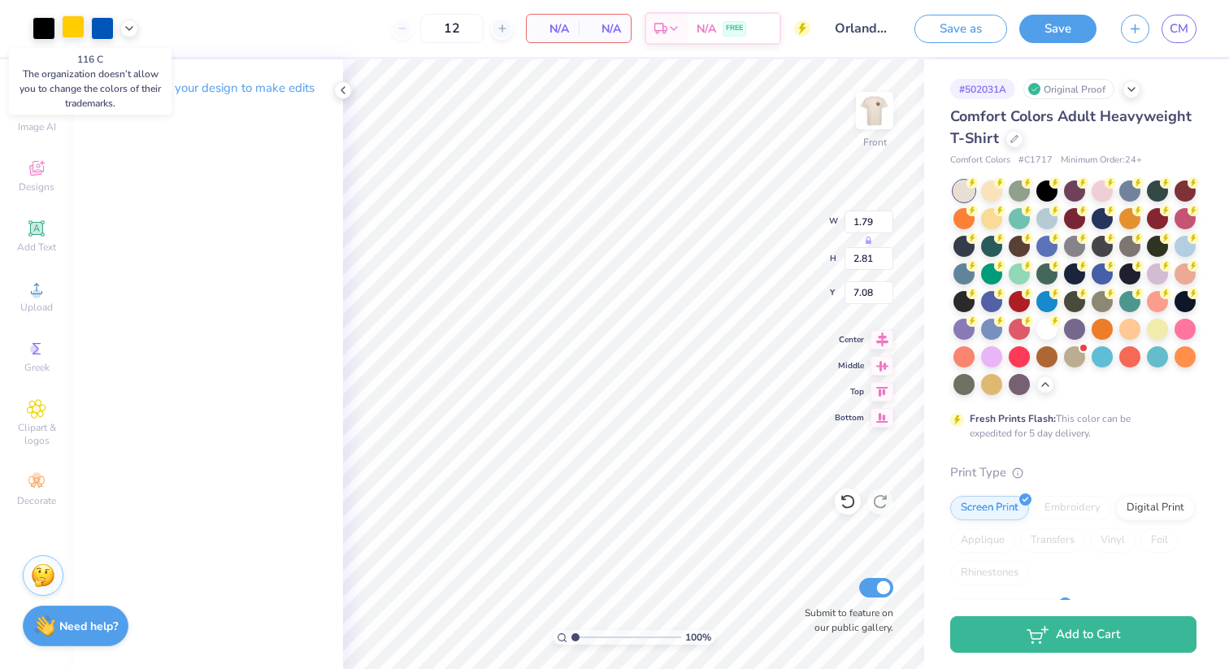
click at [76, 32] on div at bounding box center [73, 26] width 23 height 23
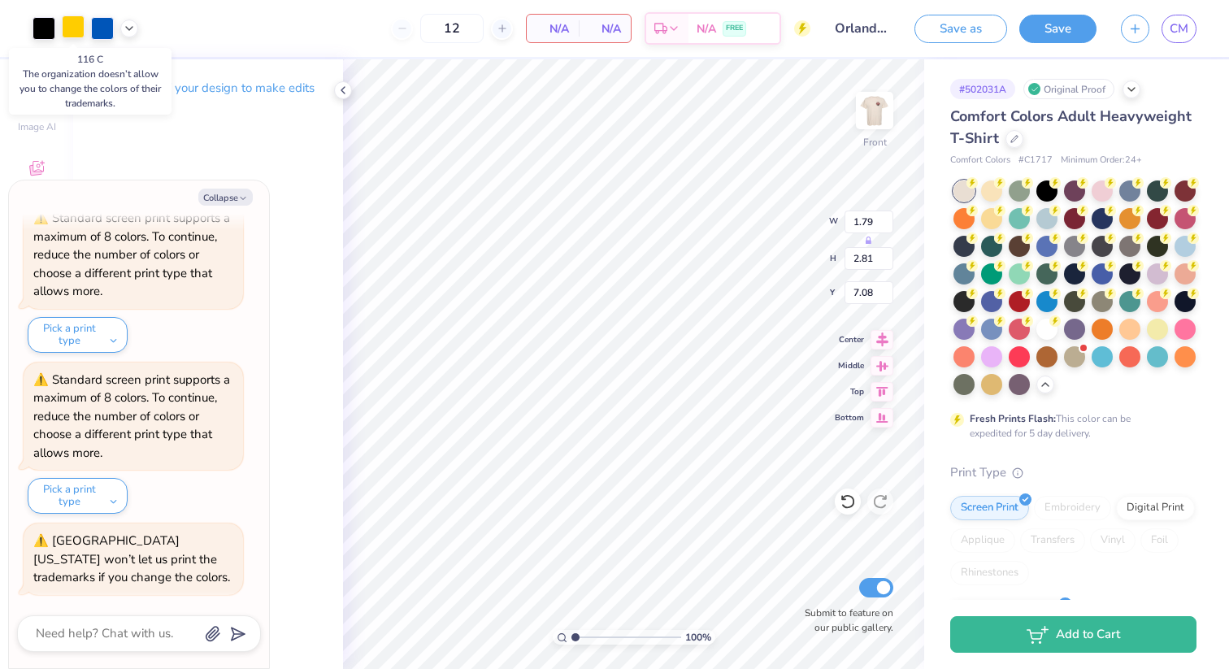
click at [76, 32] on div at bounding box center [73, 26] width 23 height 23
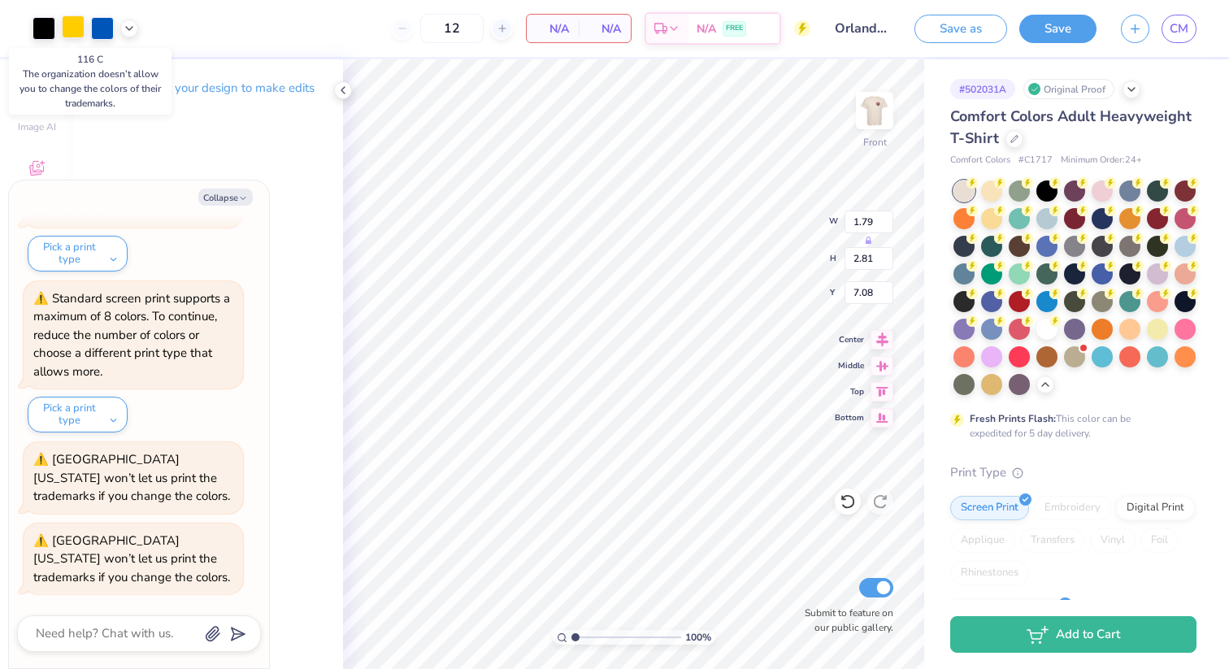
click at [76, 32] on div at bounding box center [73, 26] width 23 height 23
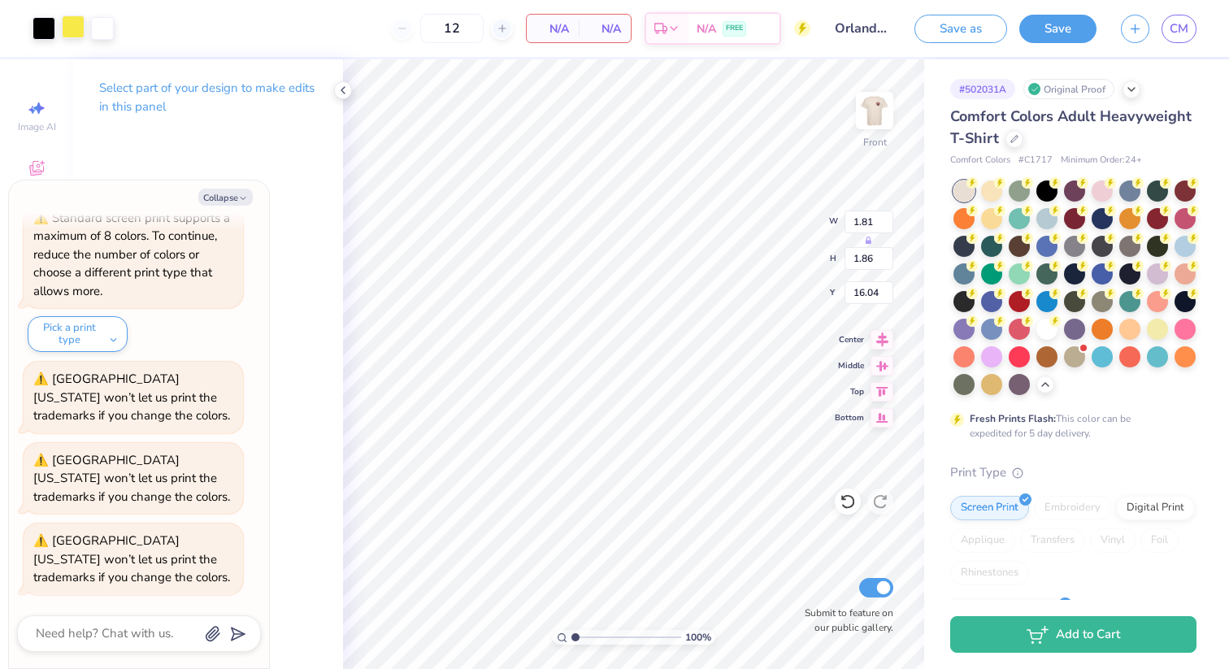
click at [73, 25] on div at bounding box center [73, 26] width 23 height 23
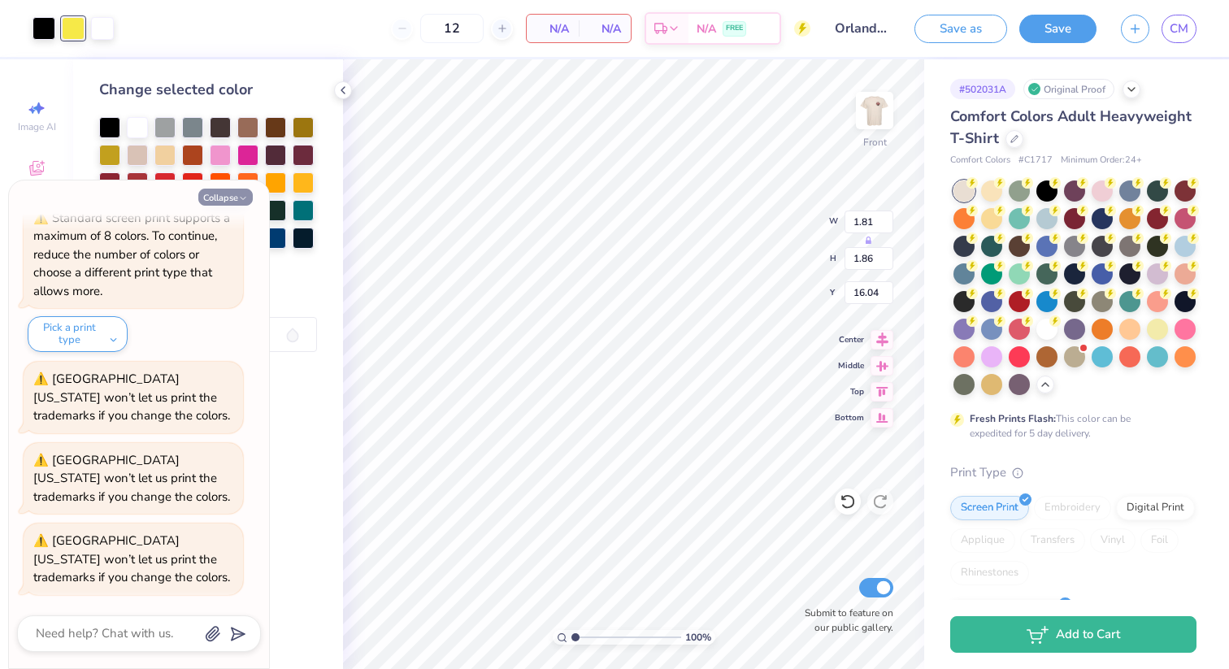
click at [230, 202] on button "Collapse" at bounding box center [225, 197] width 54 height 17
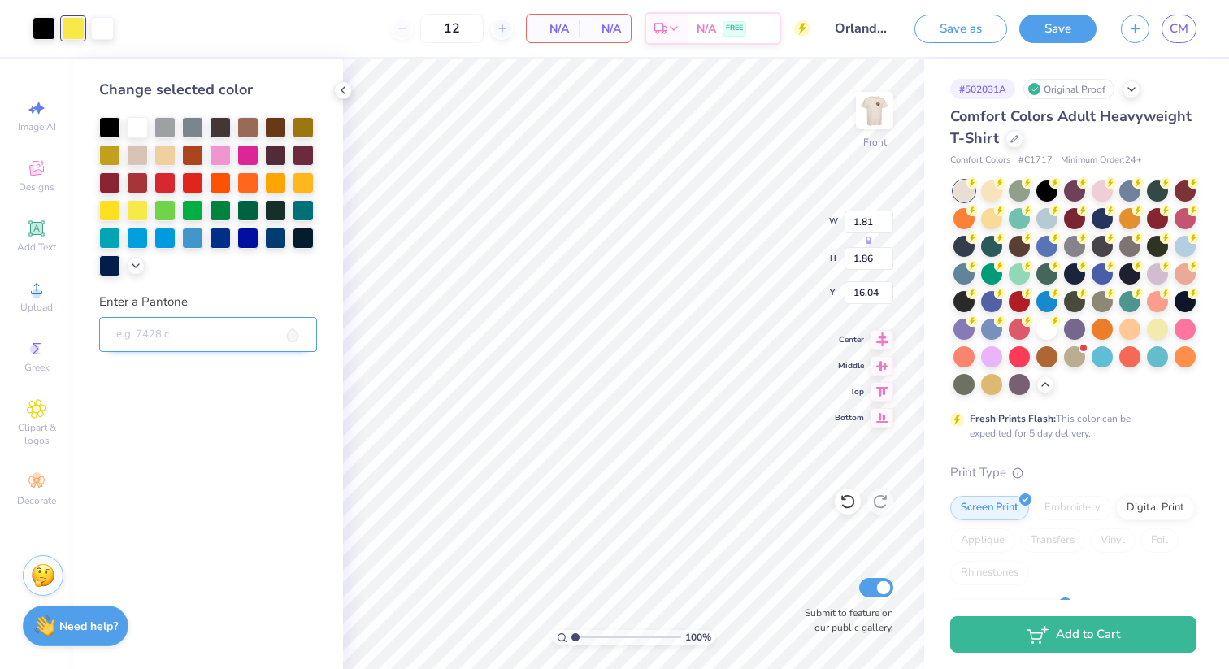
click at [220, 339] on input "Enter a Pantone" at bounding box center [208, 335] width 218 height 36
click at [183, 331] on input "Enter a Pantone" at bounding box center [208, 335] width 218 height 36
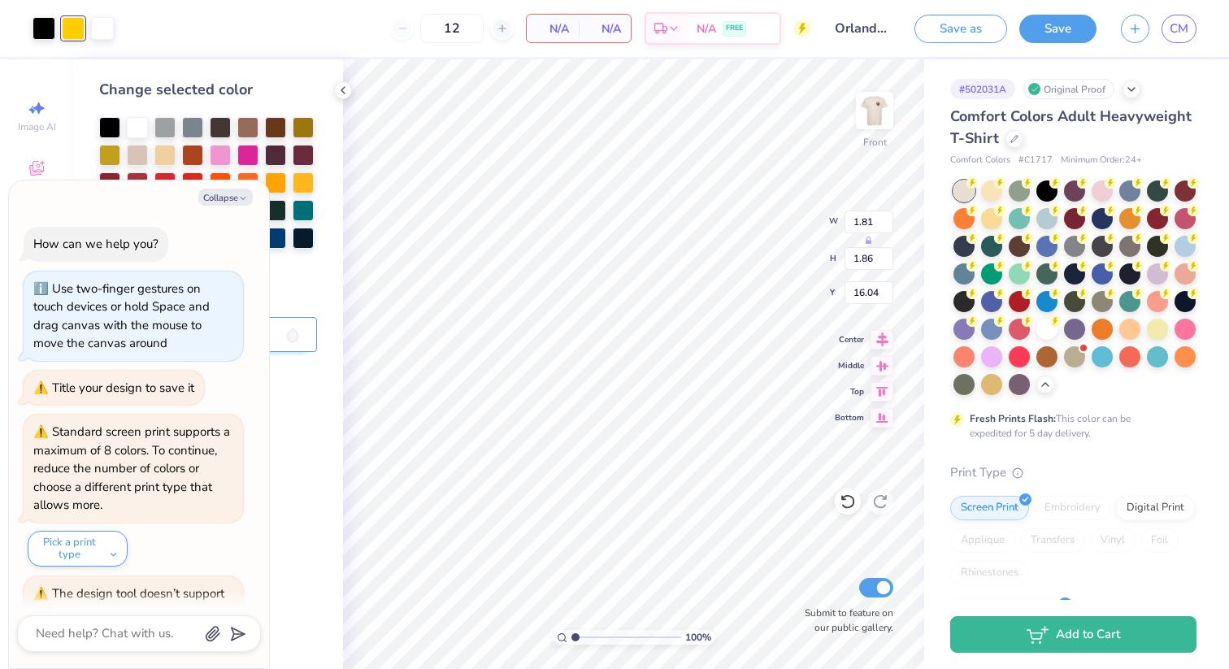
scroll to position [12249, 0]
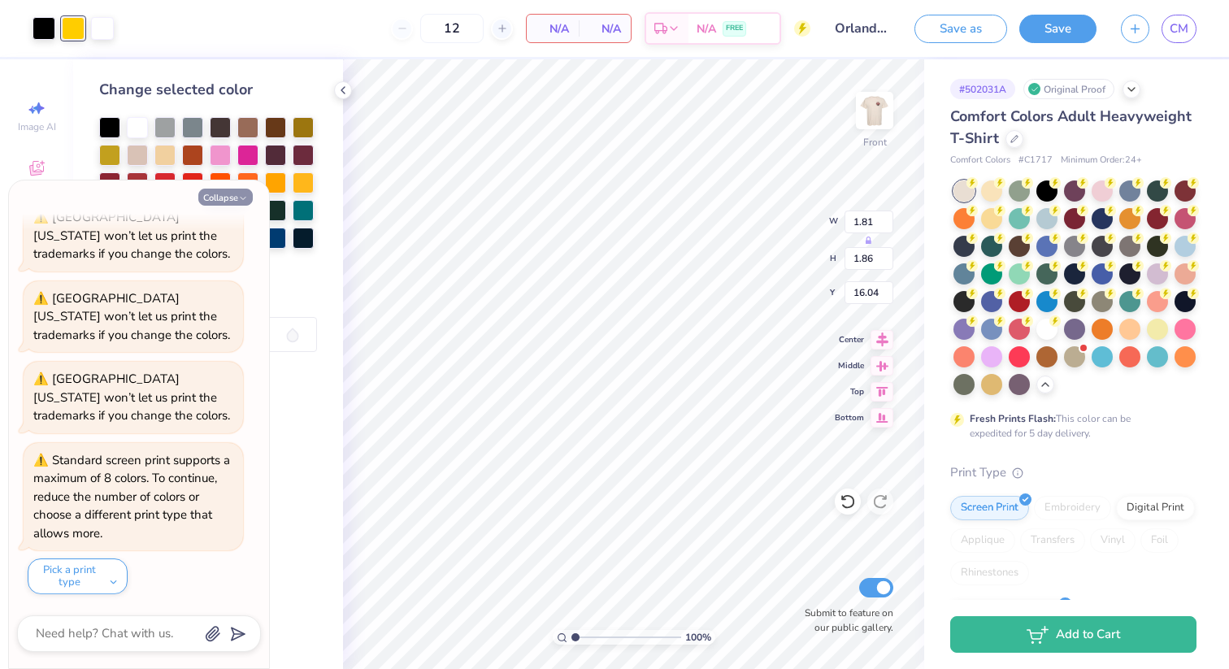
click at [238, 199] on icon "button" at bounding box center [243, 198] width 10 height 10
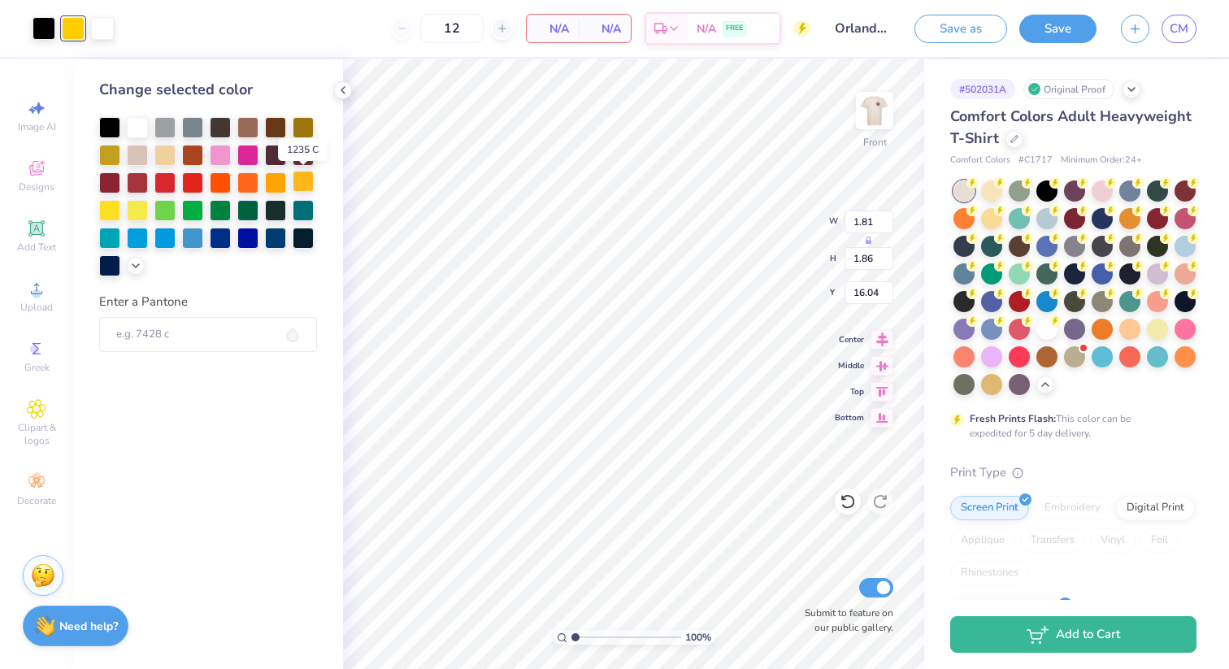
click at [304, 187] on div at bounding box center [303, 181] width 21 height 21
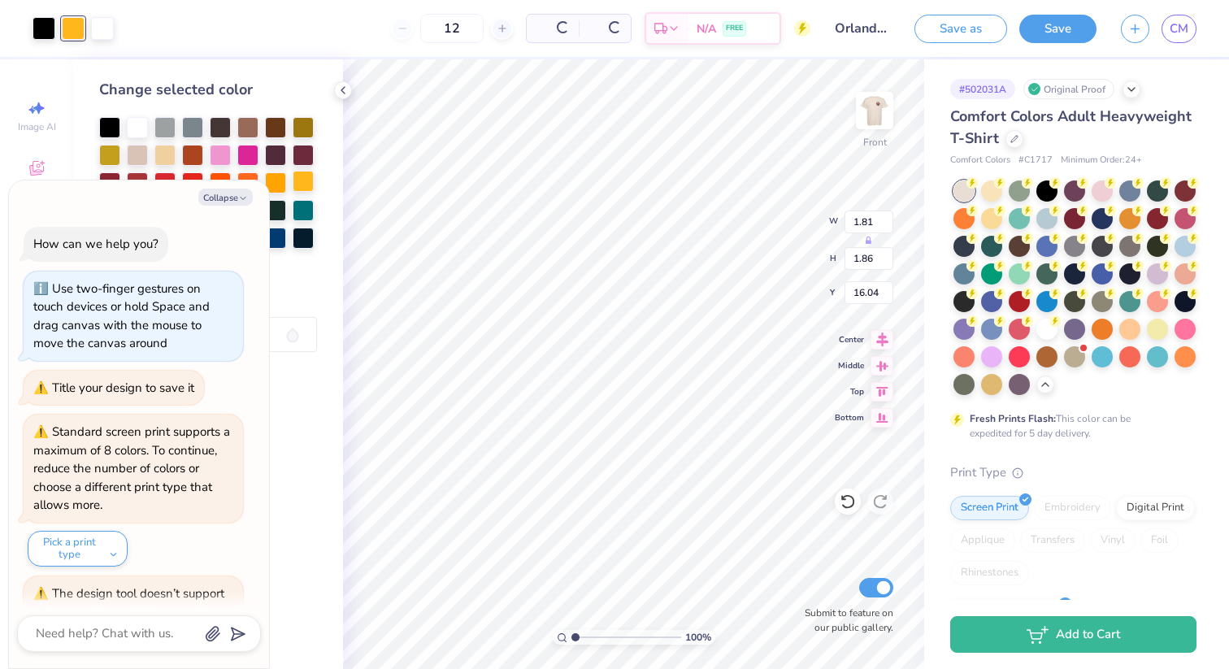
scroll to position [12410, 0]
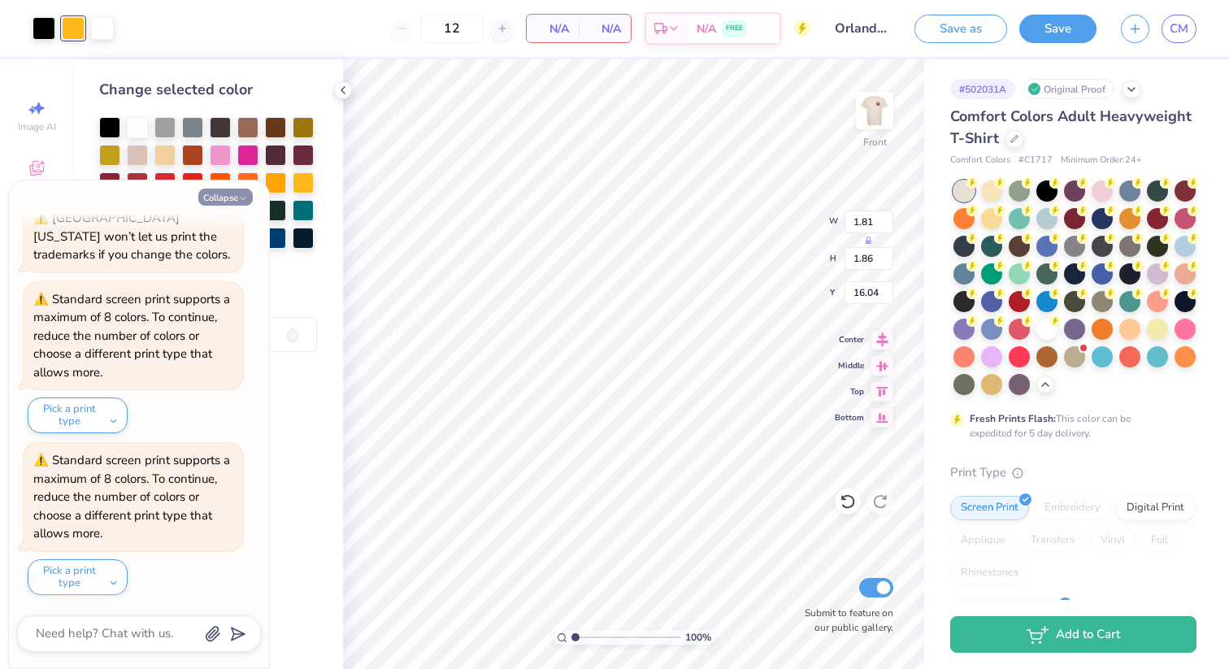
click at [225, 196] on button "Collapse" at bounding box center [225, 197] width 54 height 17
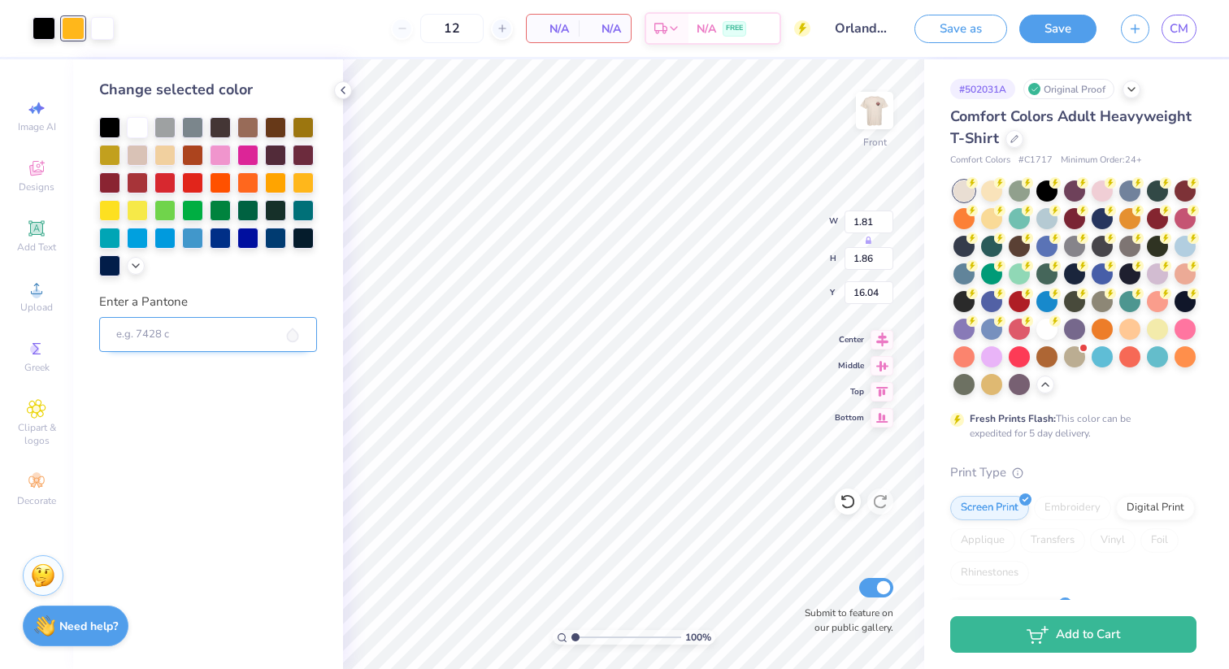
click at [153, 331] on input "Enter a Pantone" at bounding box center [208, 335] width 218 height 36
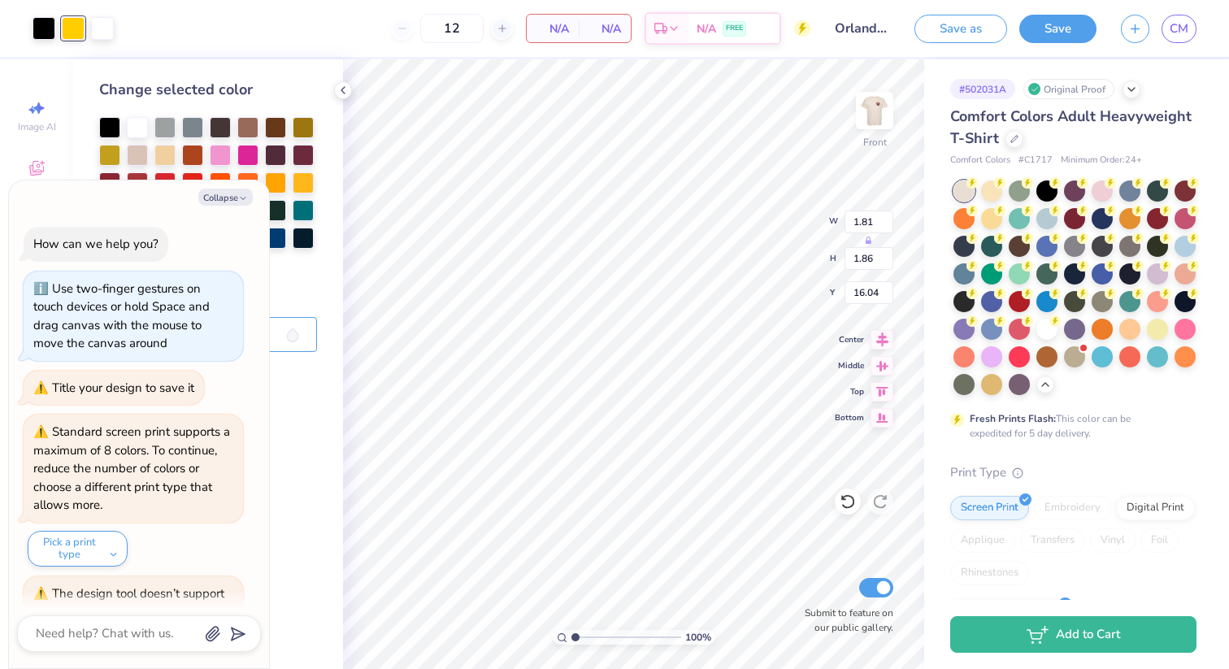
scroll to position [12572, 0]
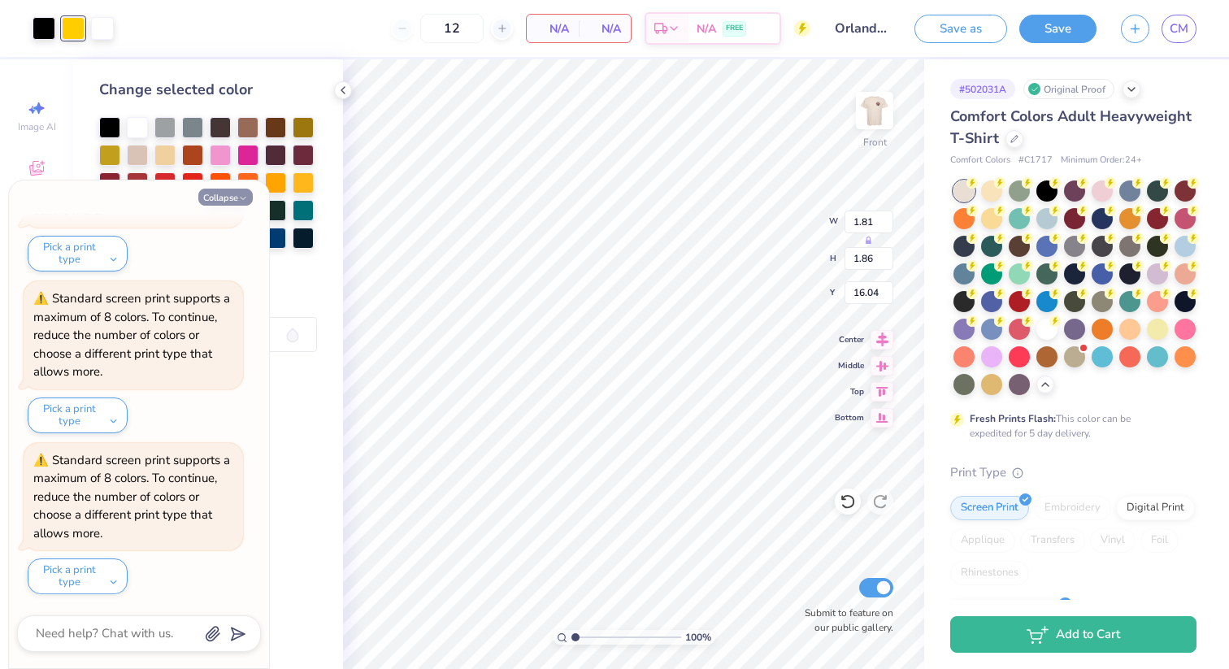
click at [215, 196] on button "Collapse" at bounding box center [225, 197] width 54 height 17
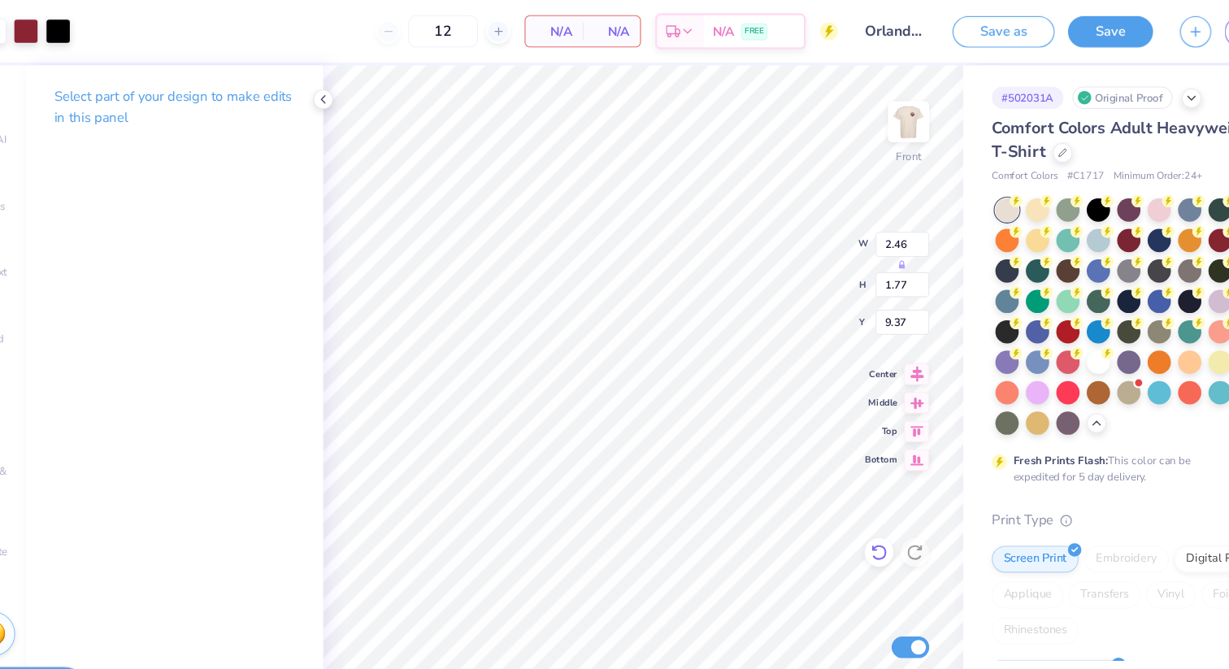
click at [844, 503] on icon at bounding box center [847, 501] width 16 height 16
click at [843, 504] on icon at bounding box center [847, 501] width 14 height 15
click at [843, 504] on icon at bounding box center [847, 501] width 16 height 16
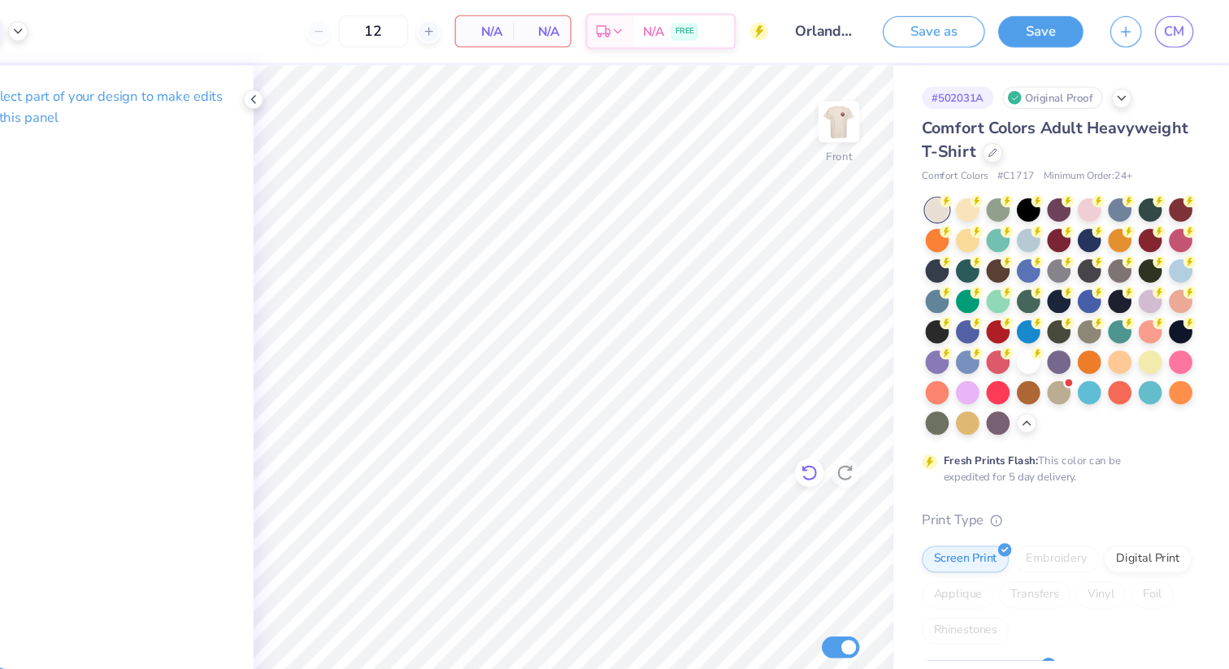
scroll to position [0, 0]
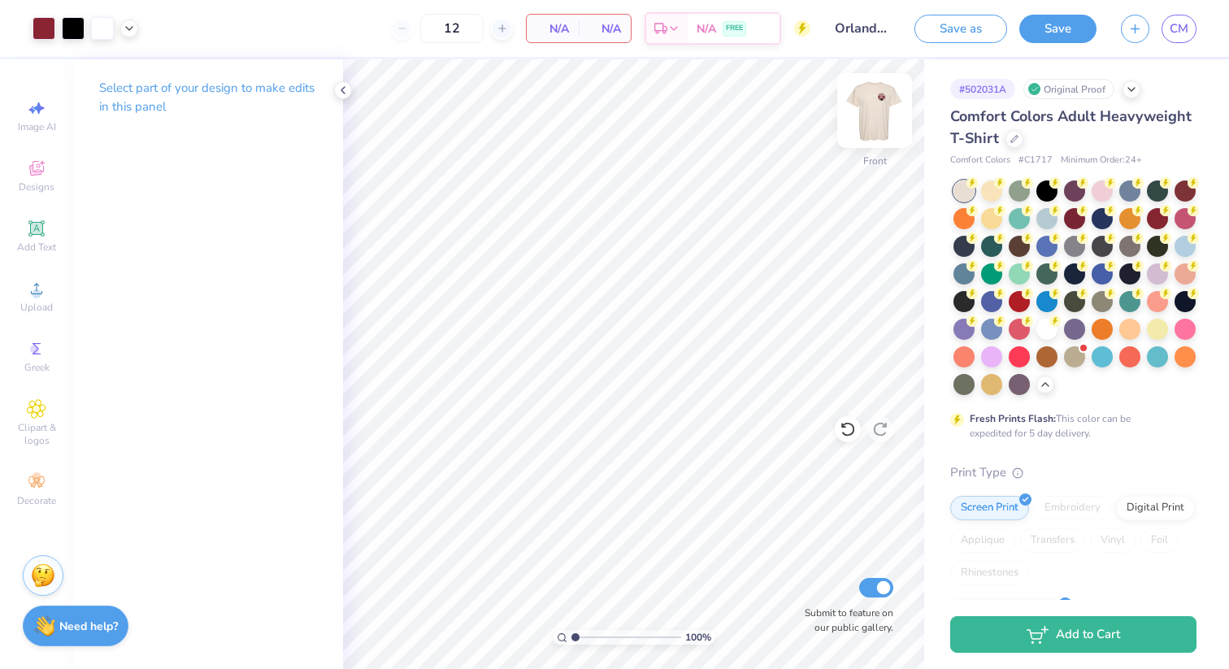
click at [870, 133] on img at bounding box center [874, 110] width 65 height 65
click at [865, 107] on img at bounding box center [874, 110] width 65 height 65
click at [341, 93] on icon at bounding box center [342, 90] width 13 height 13
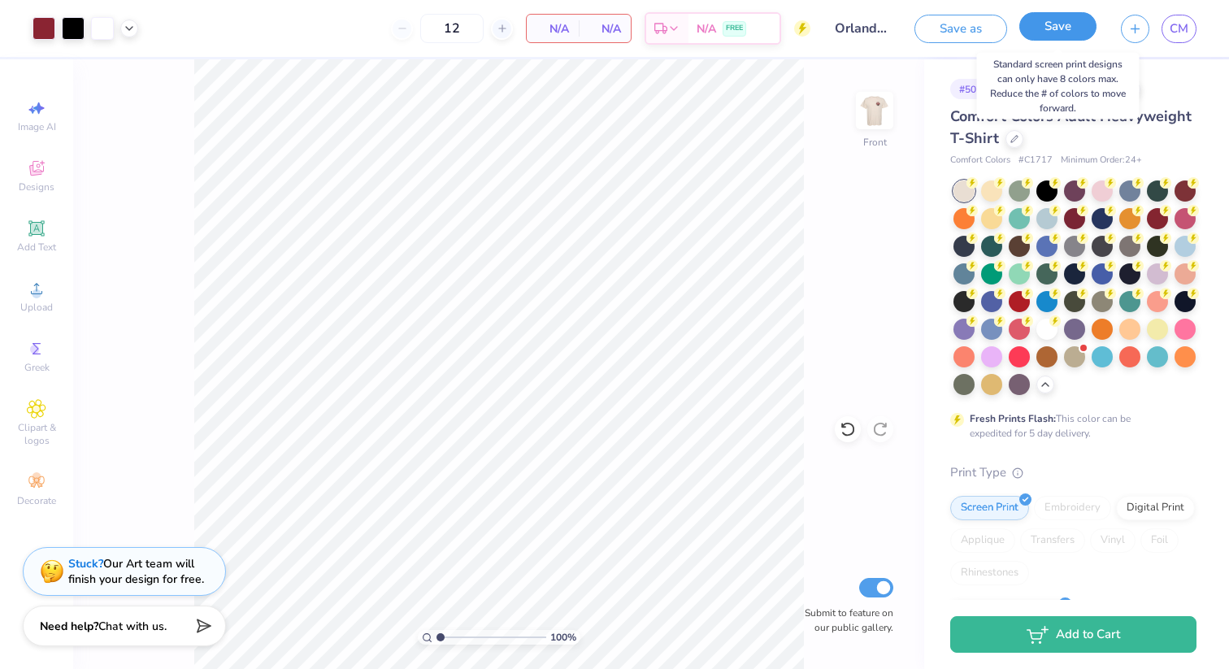
click at [1037, 39] on button "Save" at bounding box center [1057, 26] width 77 height 28
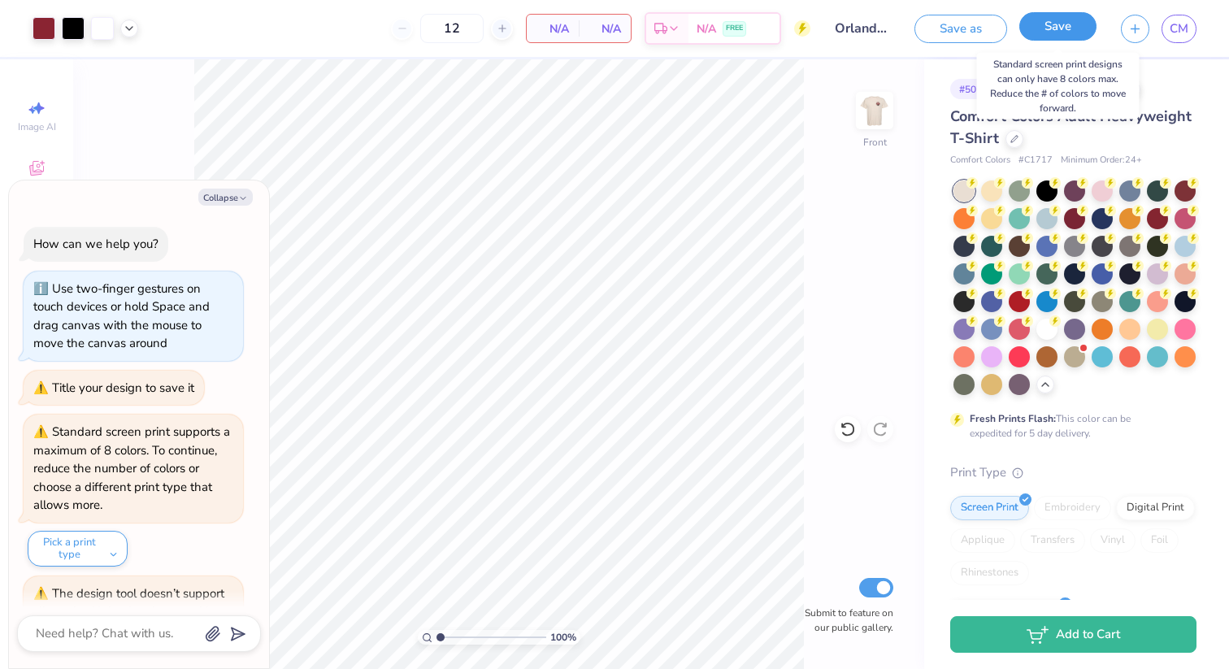
scroll to position [12733, 0]
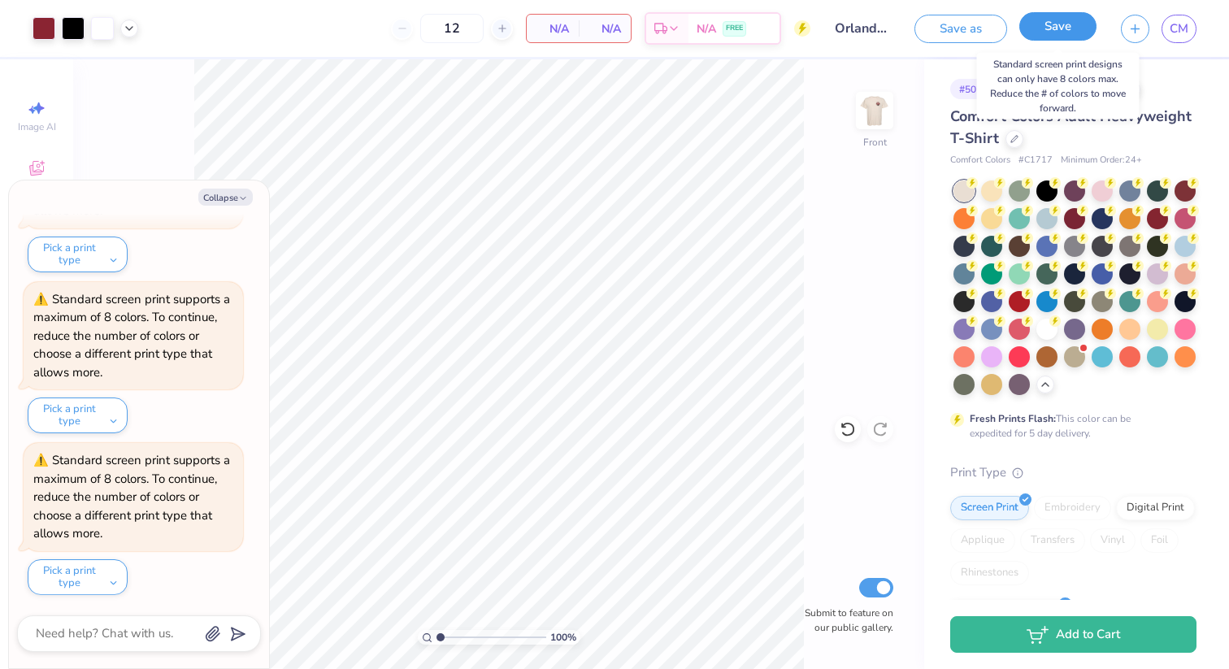
click at [1037, 39] on button "Save" at bounding box center [1057, 26] width 77 height 28
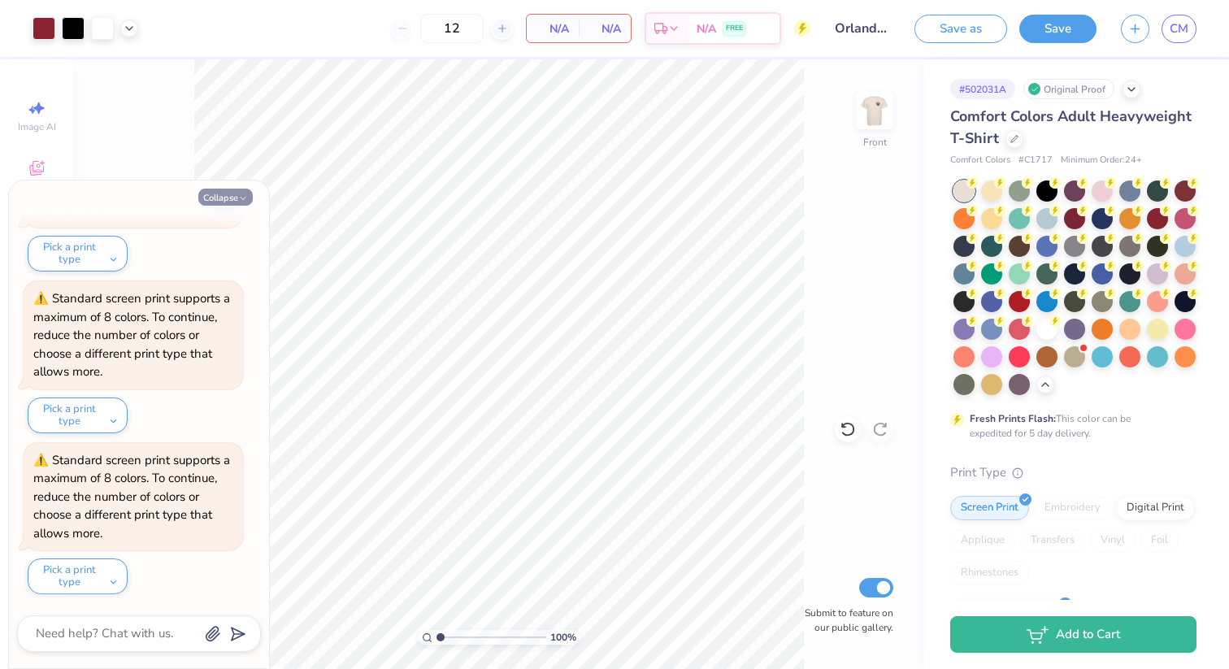
click at [238, 197] on icon "button" at bounding box center [243, 198] width 10 height 10
